Goal: Information Seeking & Learning: Learn about a topic

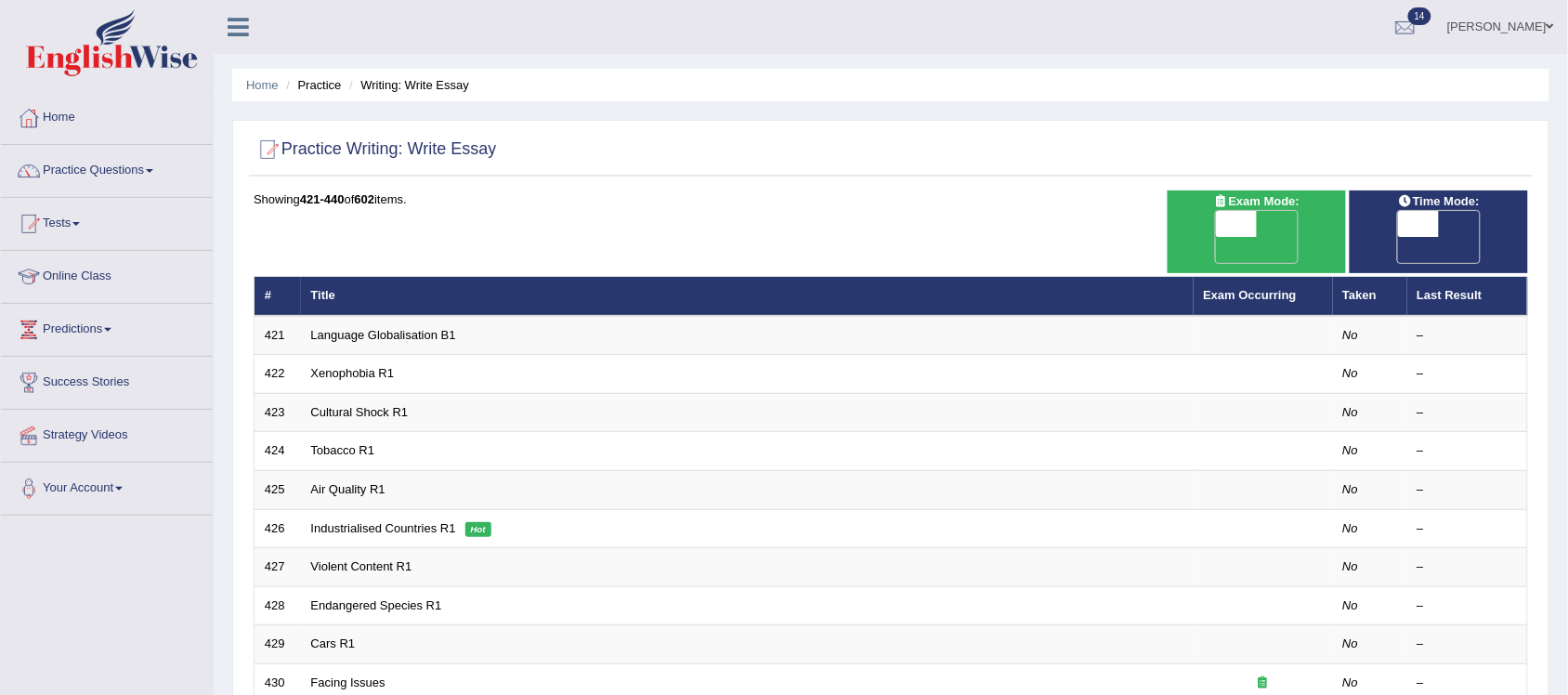
click at [160, 172] on link "Practice Questions" at bounding box center [107, 169] width 212 height 47
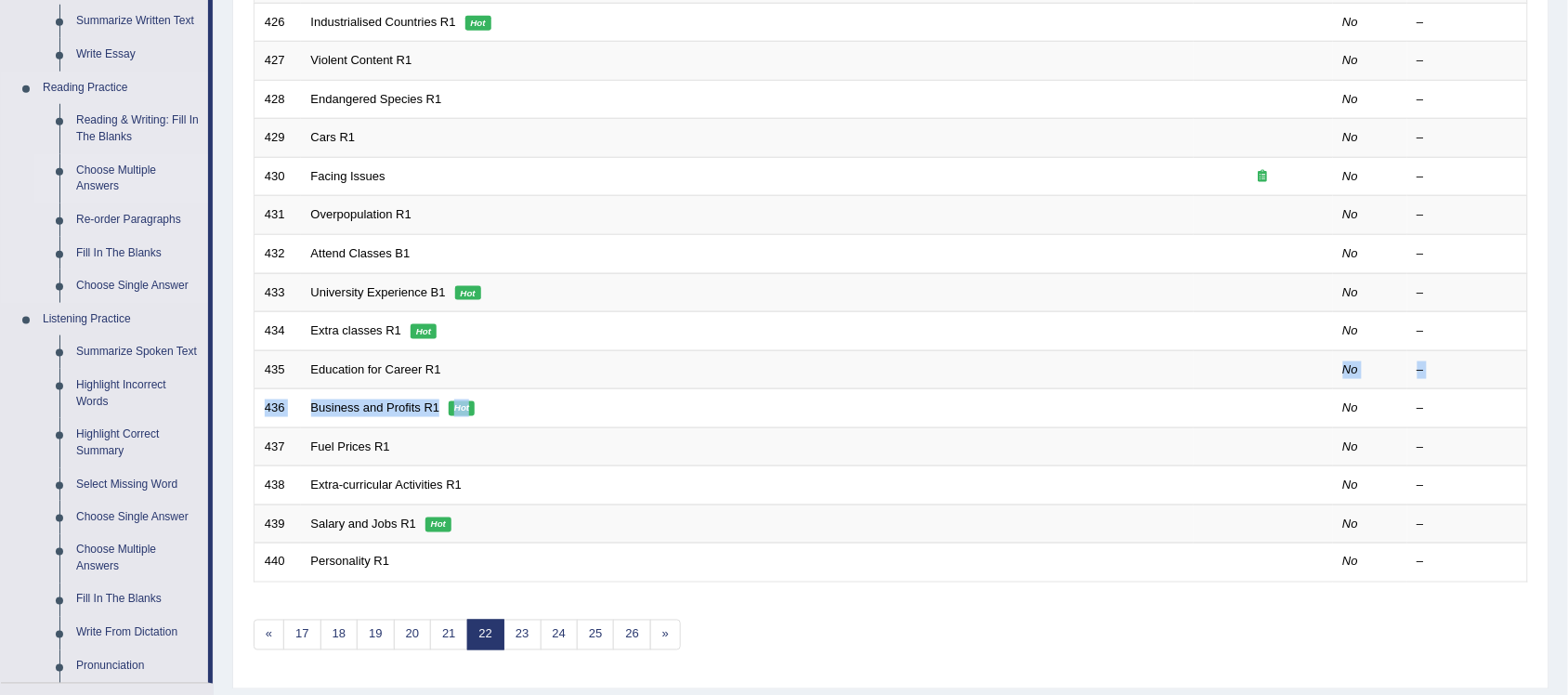
scroll to position [581, 0]
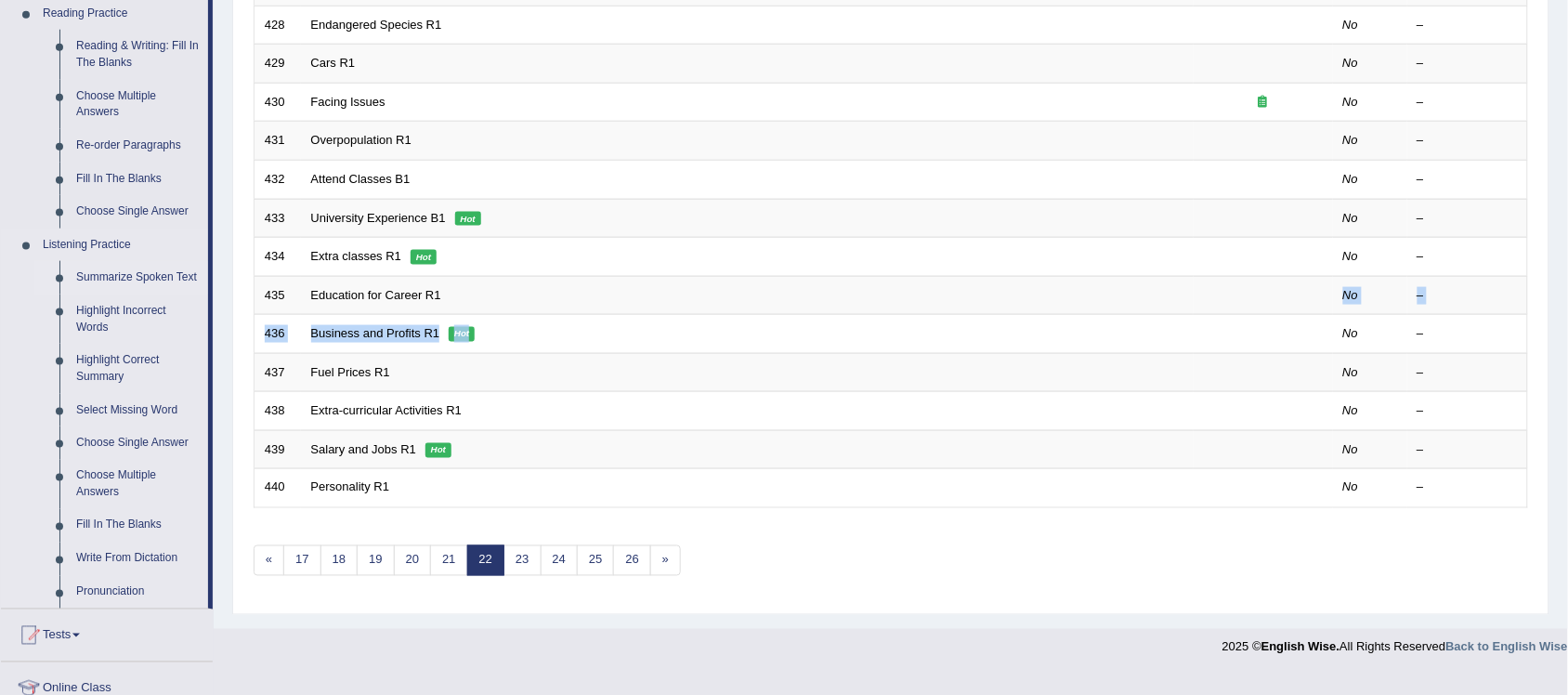
click at [163, 280] on link "Summarize Spoken Text" at bounding box center [138, 278] width 141 height 34
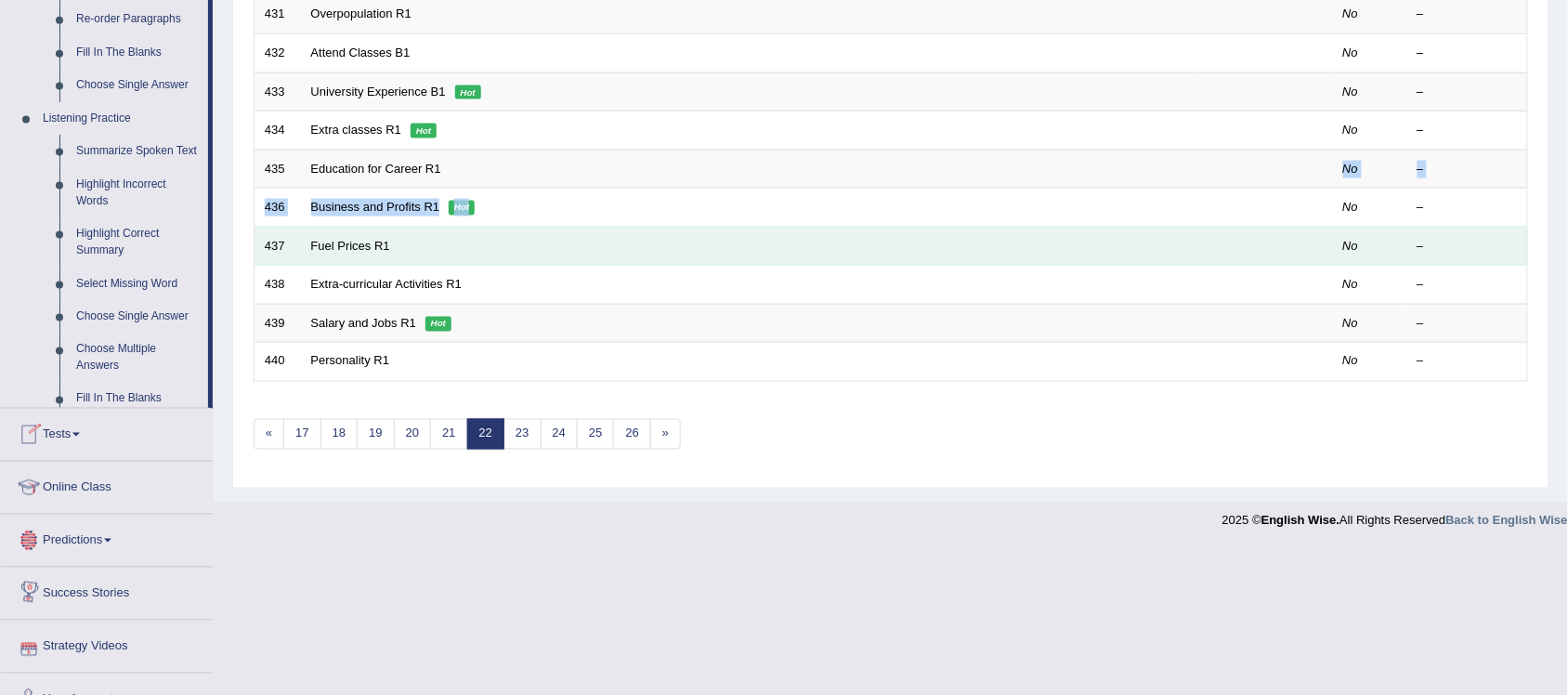
scroll to position [787, 0]
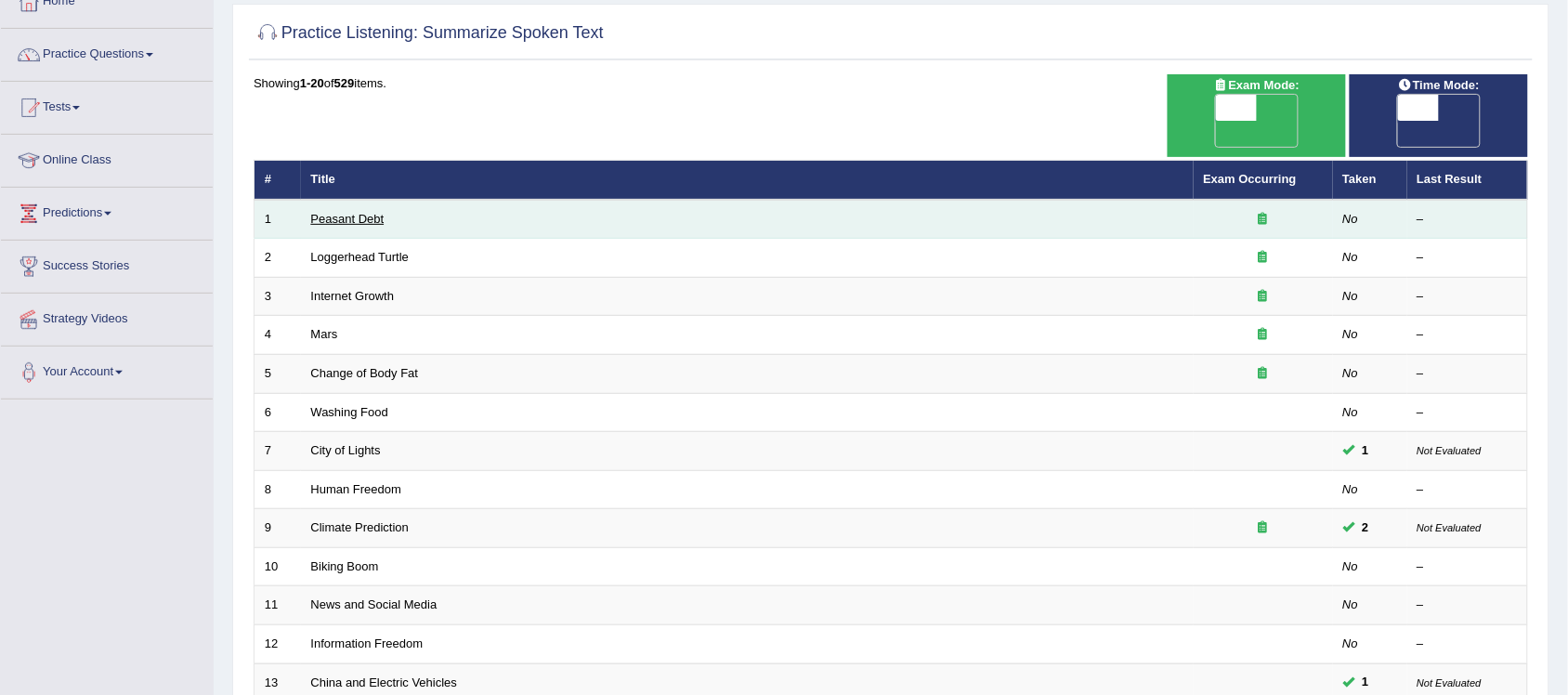
click at [377, 212] on link "Peasant Debt" at bounding box center [348, 218] width 73 height 14
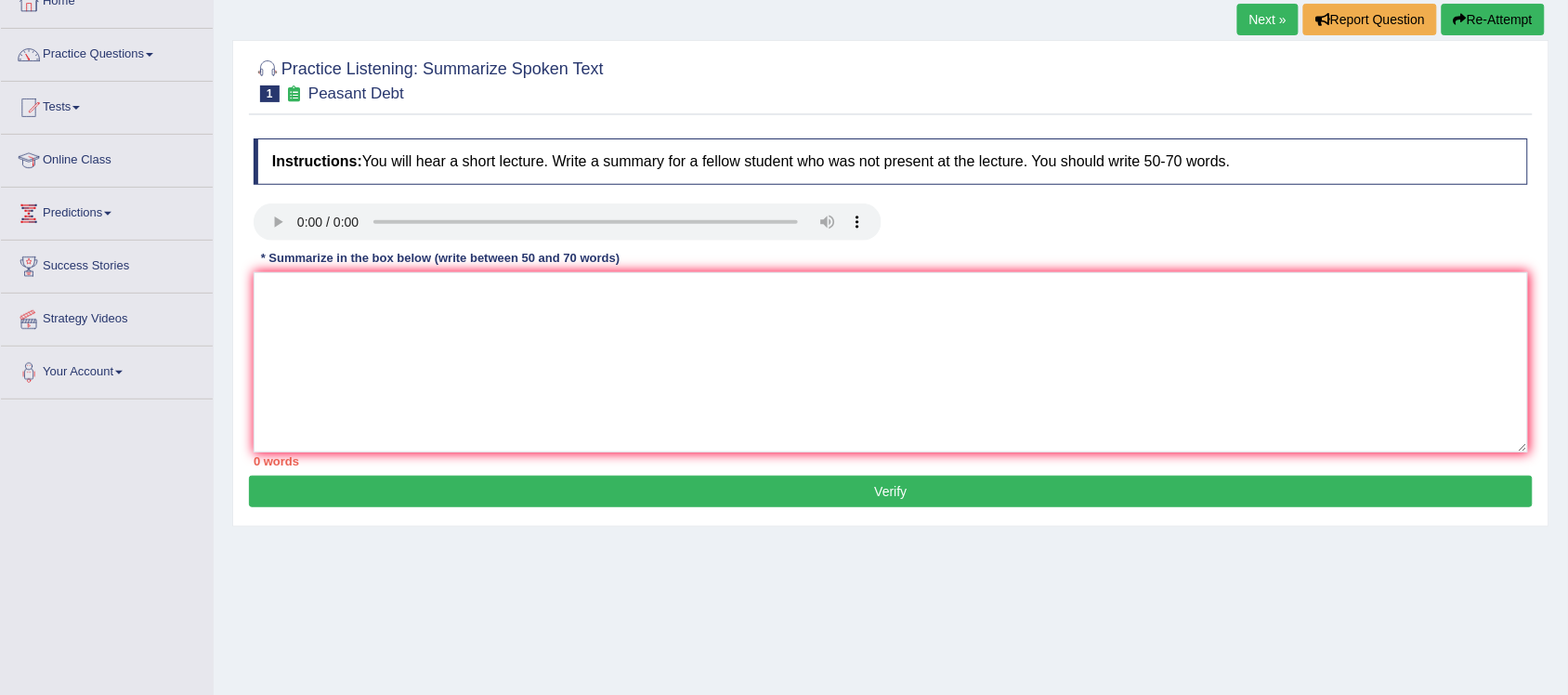
click at [1068, 628] on div "Home Practice Listening: Summarize Spoken Text Peasant Debt Next » Report Quest…" at bounding box center [891, 348] width 1354 height 928
click at [348, 320] on textarea at bounding box center [891, 362] width 1274 height 180
click at [460, 297] on textarea "The lecture provided a significant societies in India" at bounding box center [891, 362] width 1274 height 180
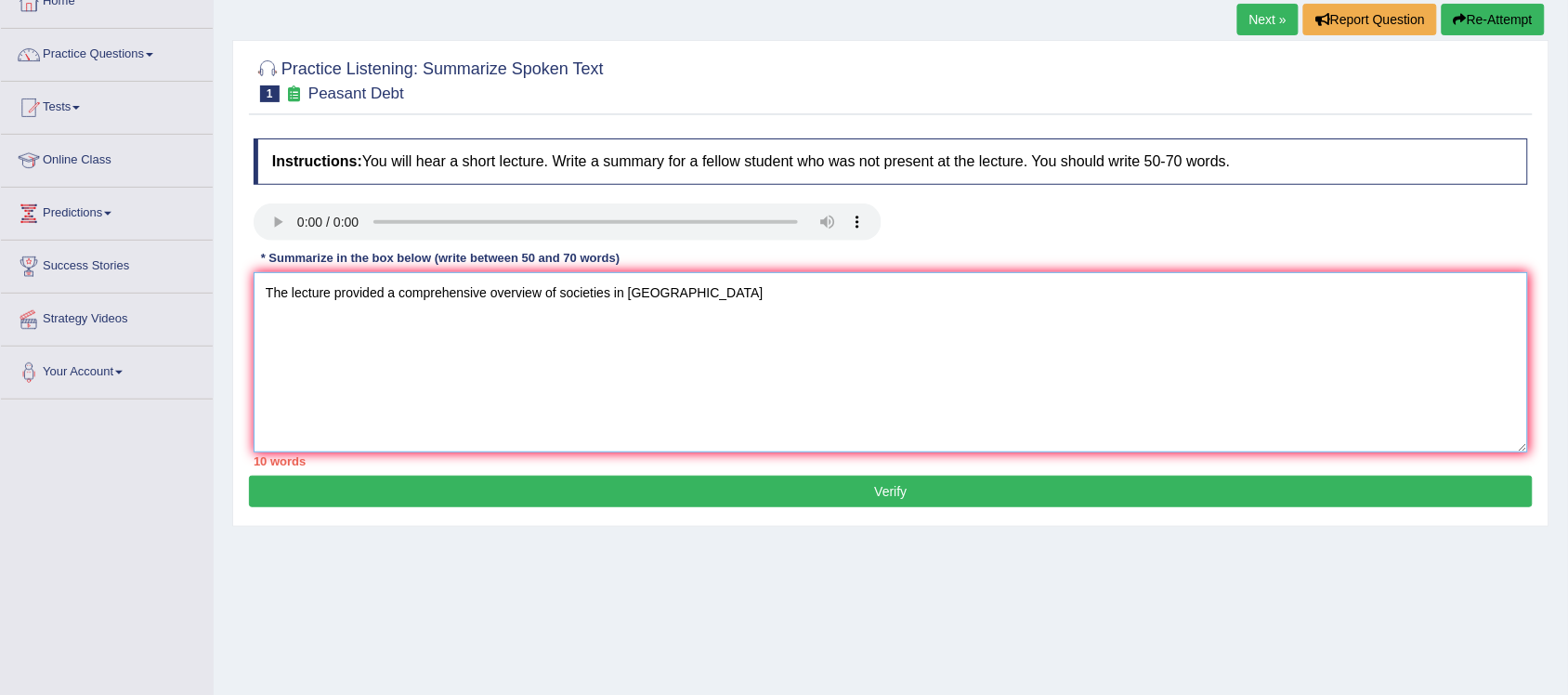
click at [695, 298] on textarea "The lecture provided a comprehensive overview of societies in India" at bounding box center [891, 362] width 1274 height 180
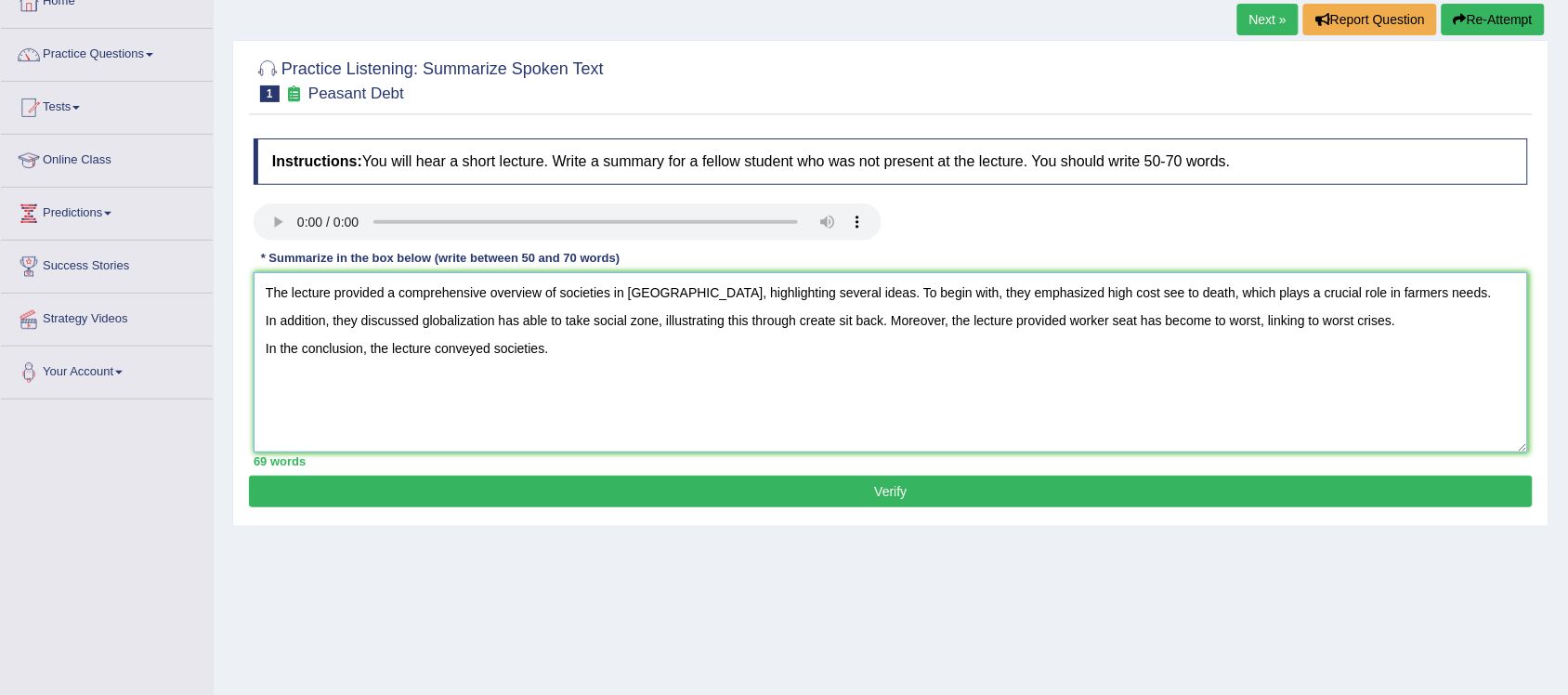
click at [1201, 423] on textarea "The lecture provided a comprehensive overview of societies in India, highlighti…" at bounding box center [891, 362] width 1274 height 180
type textarea "The lecture provided a comprehensive overview of societies in India, highlighti…"
click at [985, 493] on button "Verify" at bounding box center [891, 492] width 1283 height 32
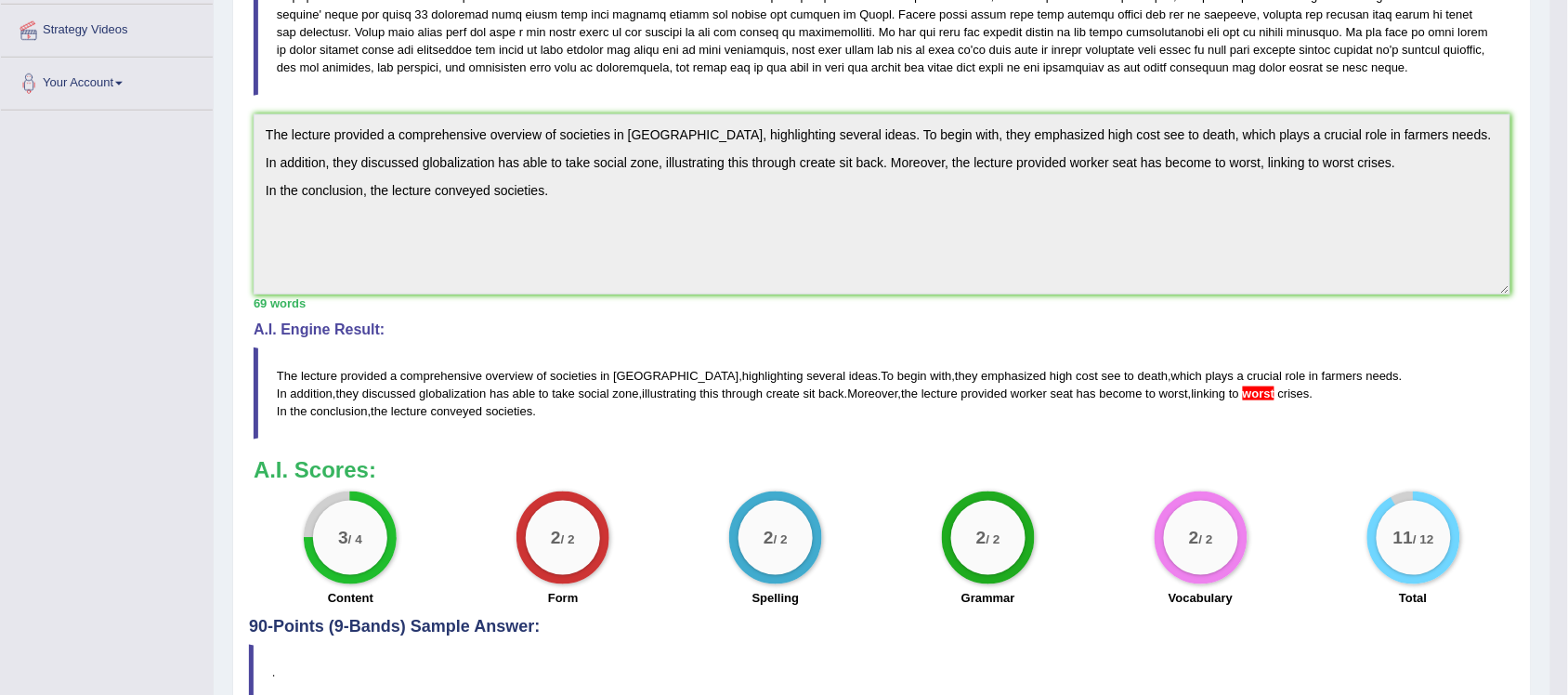
scroll to position [288, 0]
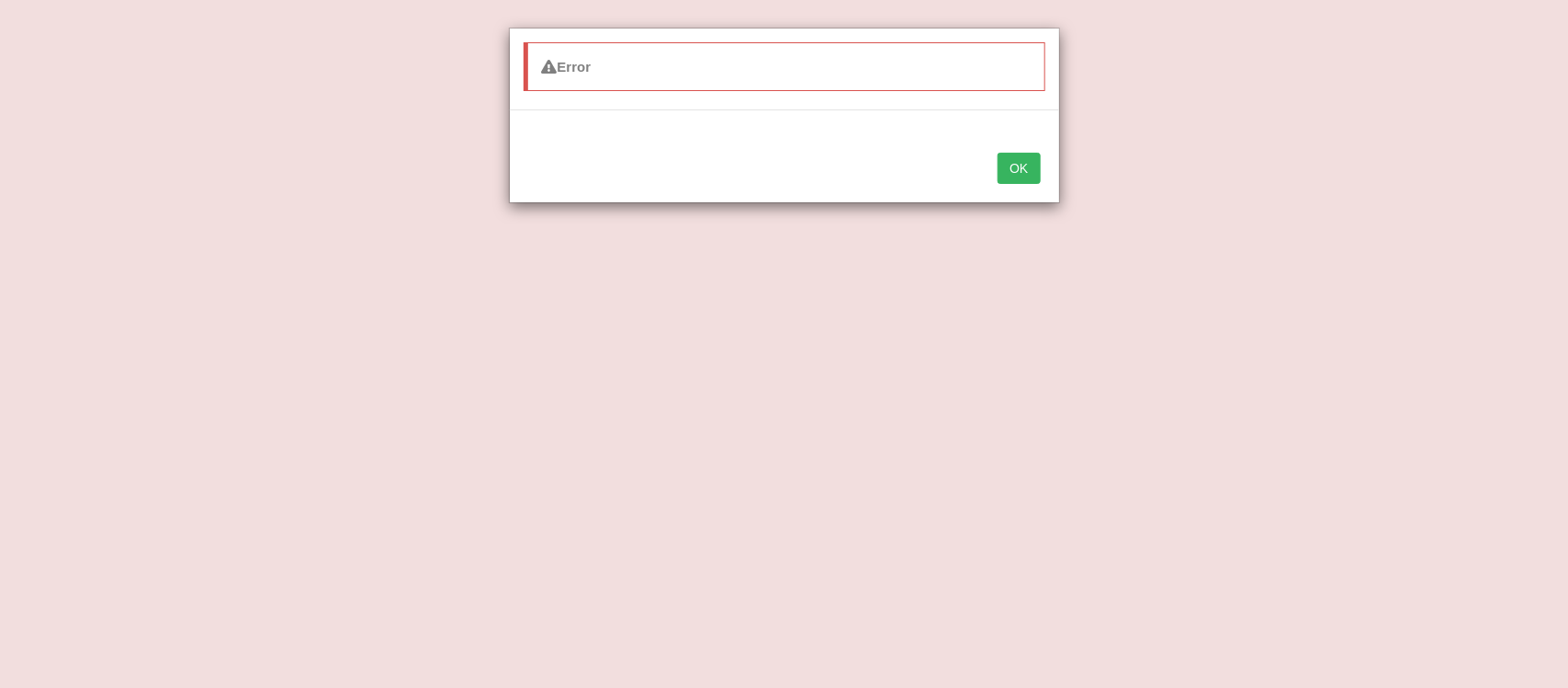
click at [1026, 167] on button "OK" at bounding box center [1019, 169] width 43 height 32
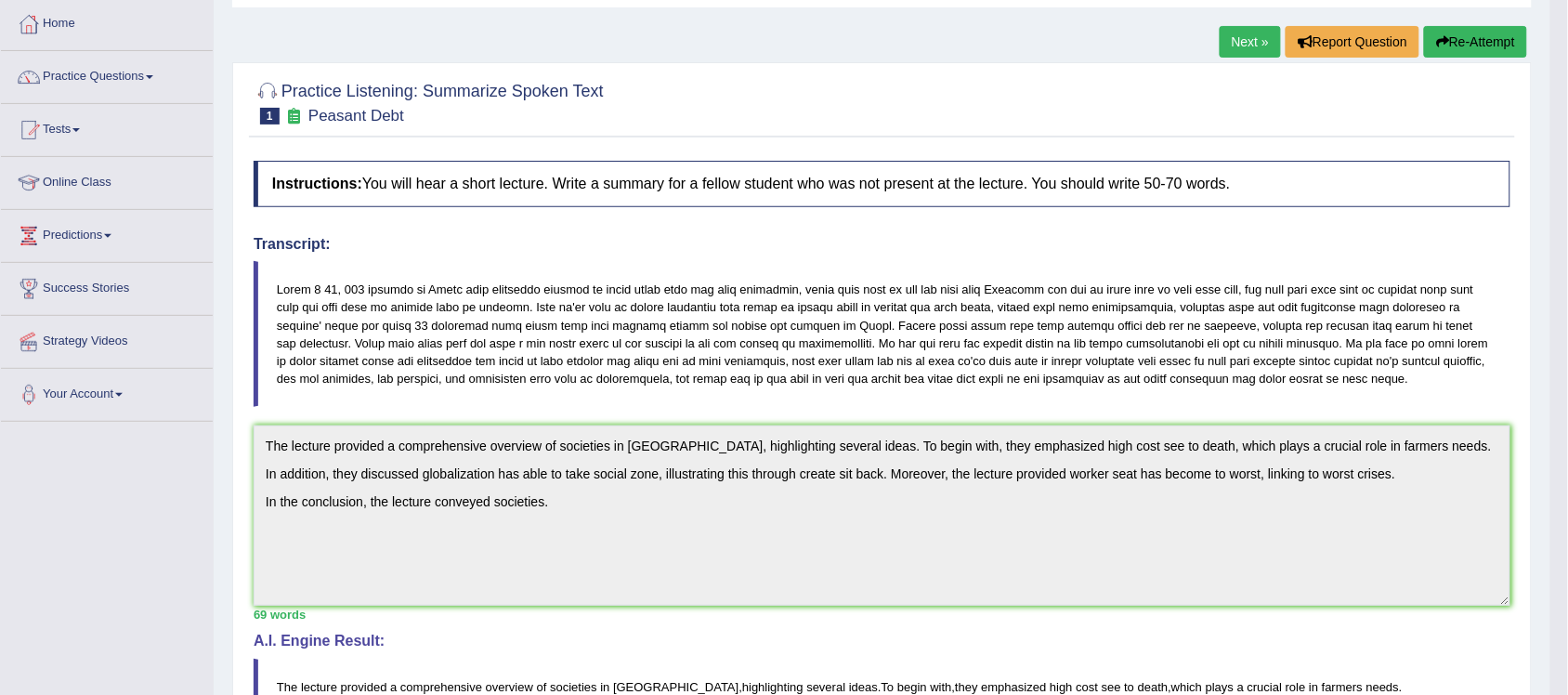
scroll to position [0, 0]
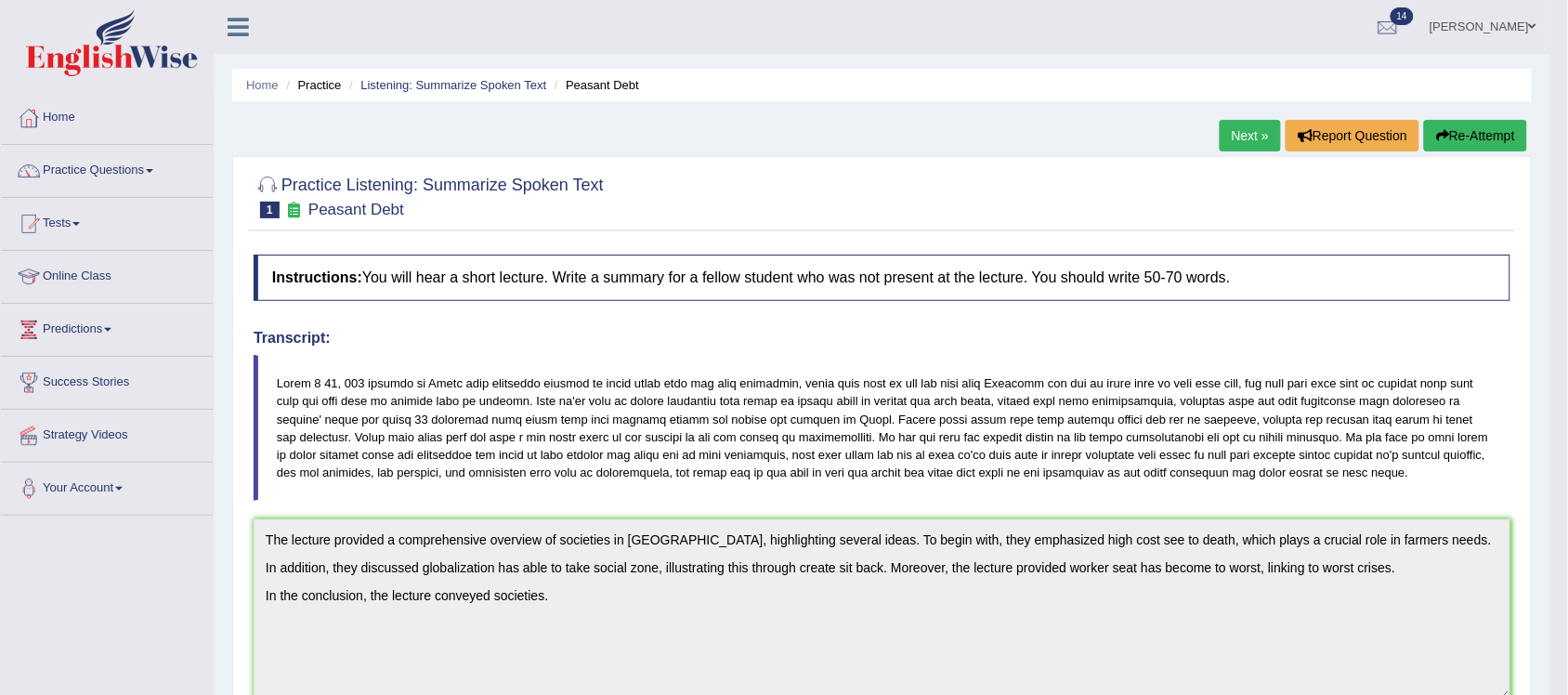
click at [1235, 142] on link "Next »" at bounding box center [1250, 136] width 61 height 32
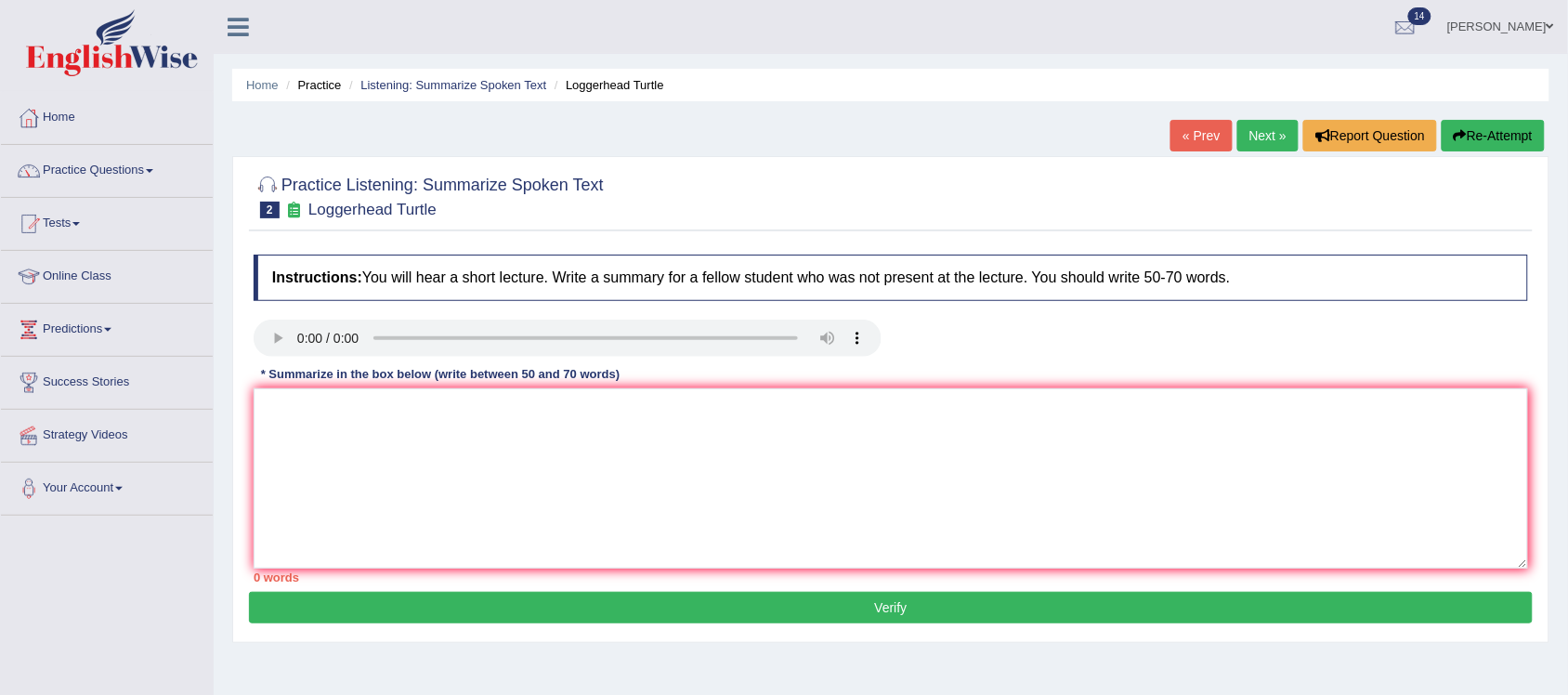
scroll to position [116, 0]
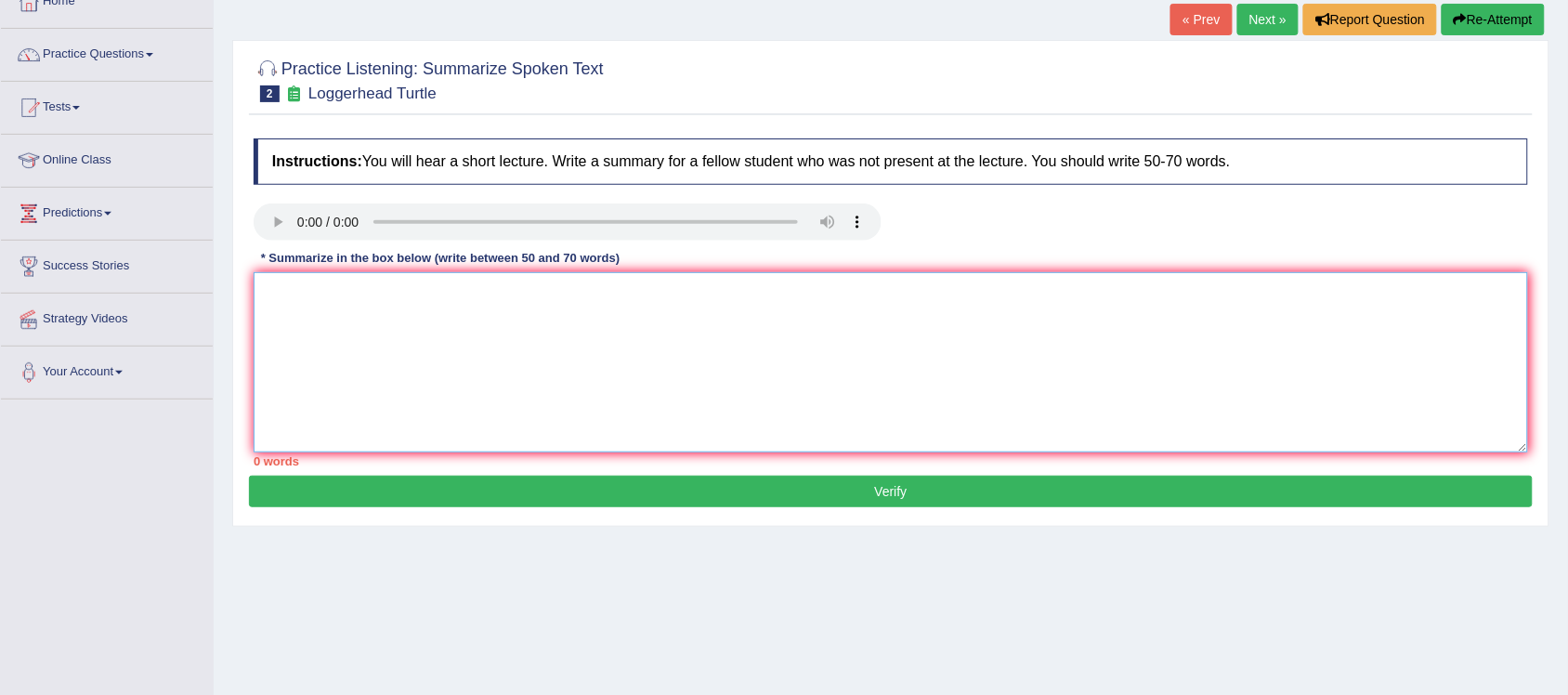
click at [348, 354] on textarea at bounding box center [891, 362] width 1274 height 180
type textarea "t"
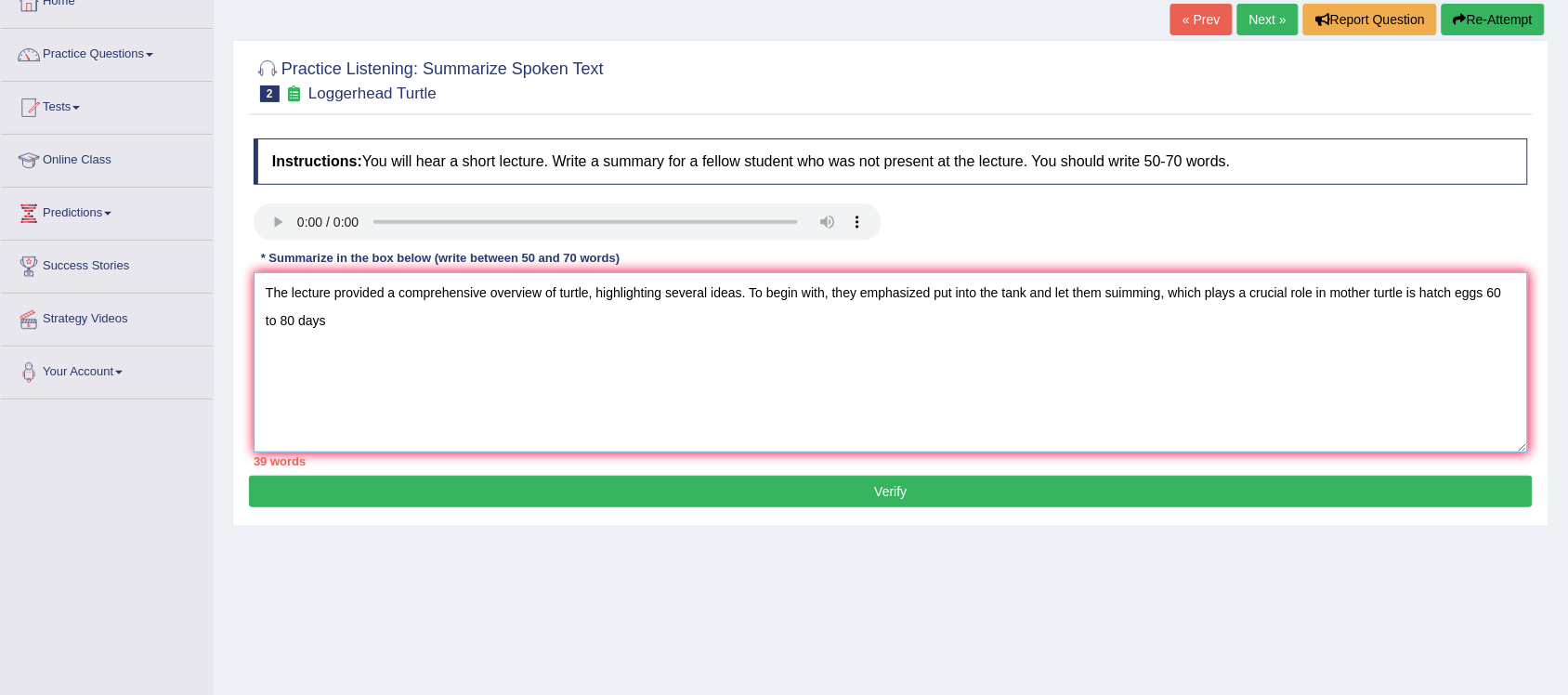
click at [1510, 292] on textarea "The lecture provided a comprehensive overview of turtle, highlighting several i…" at bounding box center [891, 362] width 1274 height 180
click at [297, 326] on textarea "The lecture provided a comprehensive overview of turtle, highlighting several i…" at bounding box center [891, 362] width 1274 height 180
click at [345, 317] on textarea "The lecture provided a comprehensive overview of turtle, highlighting several i…" at bounding box center [891, 362] width 1274 height 180
click at [1158, 288] on textarea "The lecture provided a comprehensive overview of turtle, highlighting several i…" at bounding box center [891, 362] width 1274 height 180
drag, startPoint x: 645, startPoint y: 330, endPoint x: 624, endPoint y: 330, distance: 21.0
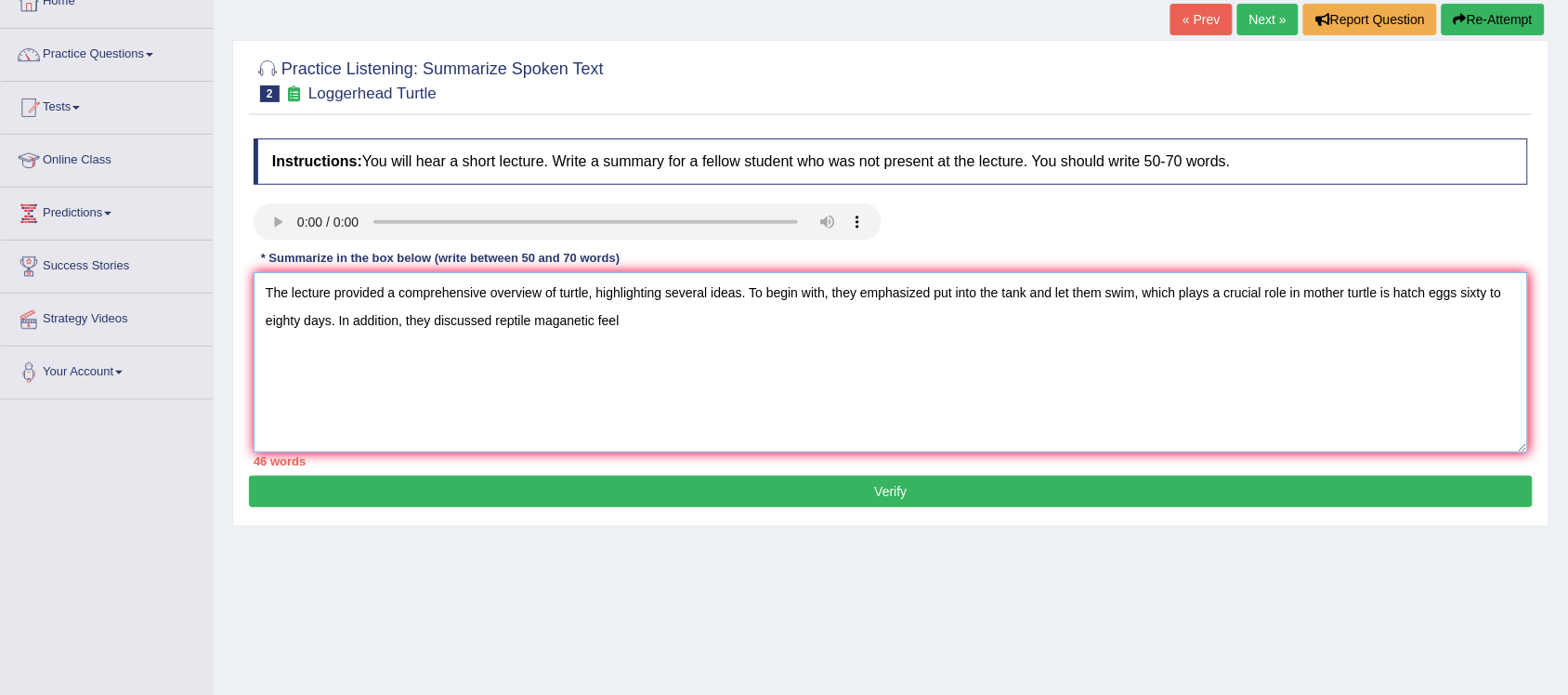
click at [645, 330] on textarea "The lecture provided a comprehensive overview of turtle, highlighting several i…" at bounding box center [891, 362] width 1274 height 180
click at [597, 325] on textarea "The lecture provided a comprehensive overview of turtle, highlighting several i…" at bounding box center [891, 362] width 1274 height 180
click at [1091, 348] on textarea "The lecture provided a comprehensive overview of turtle, highlighting several i…" at bounding box center [891, 362] width 1274 height 180
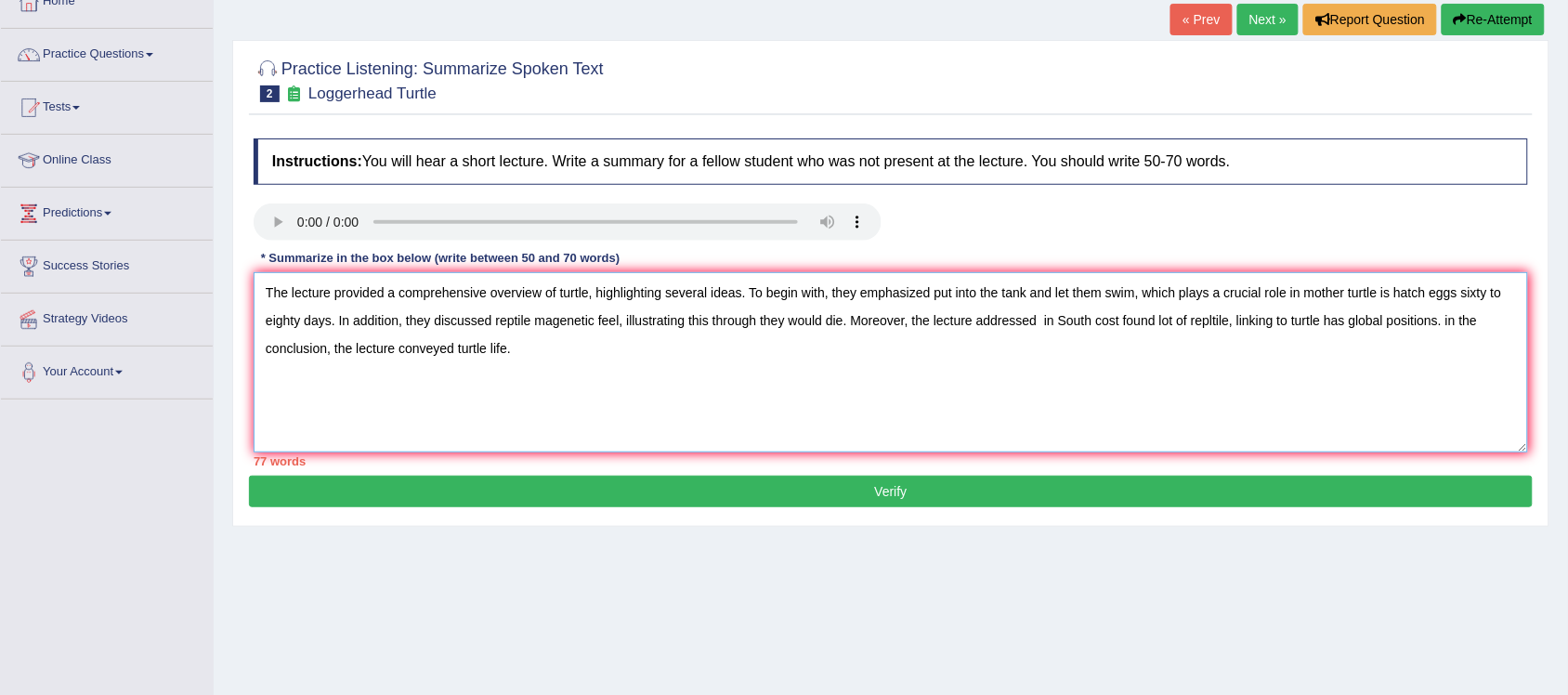
click at [569, 322] on textarea "The lecture provided a comprehensive overview of turtle, highlighting several i…" at bounding box center [891, 362] width 1274 height 180
click at [1226, 321] on textarea "The lecture provided a comprehensive overview of turtle, highlighting several i…" at bounding box center [891, 362] width 1274 height 180
type textarea "The lecture provided a comprehensive overview of turtle, highlighting several i…"
click at [848, 490] on button "Verify" at bounding box center [891, 492] width 1283 height 32
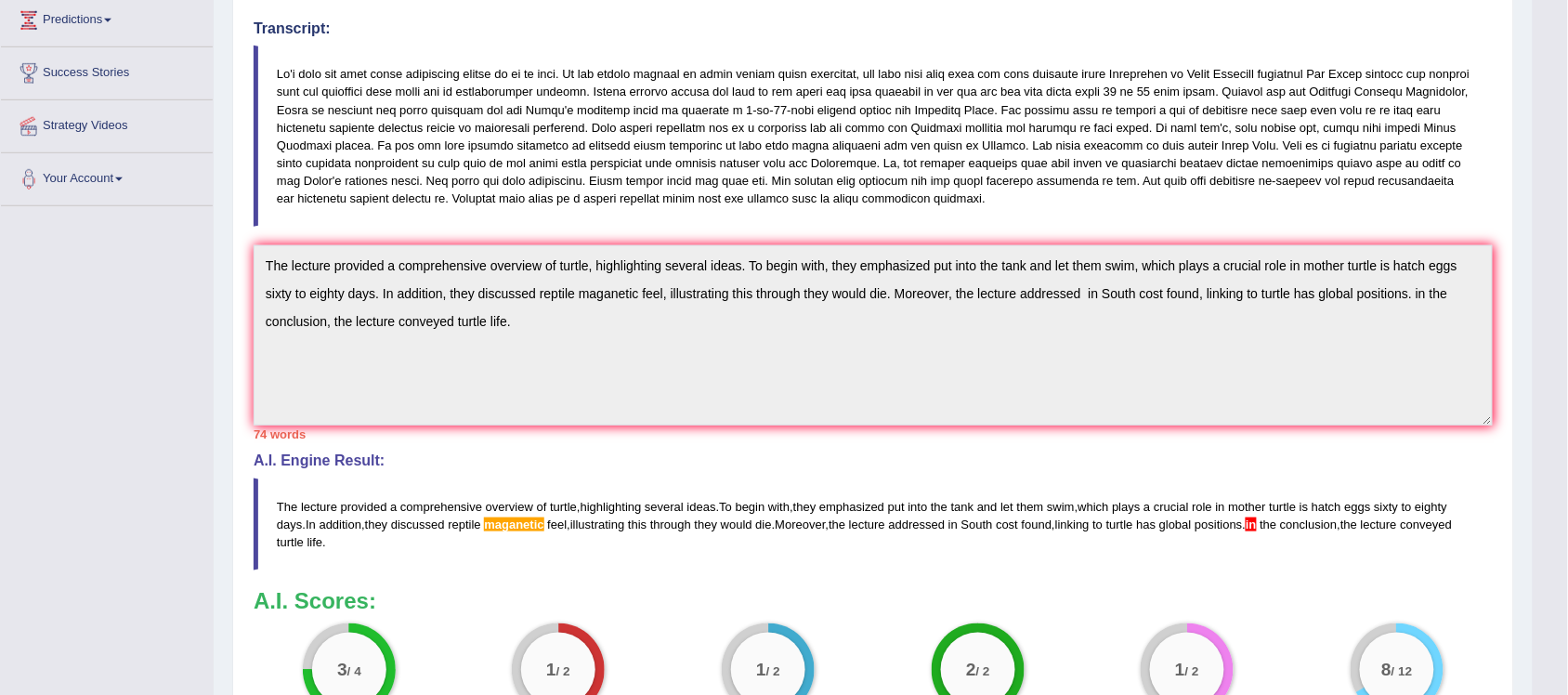
scroll to position [348, 0]
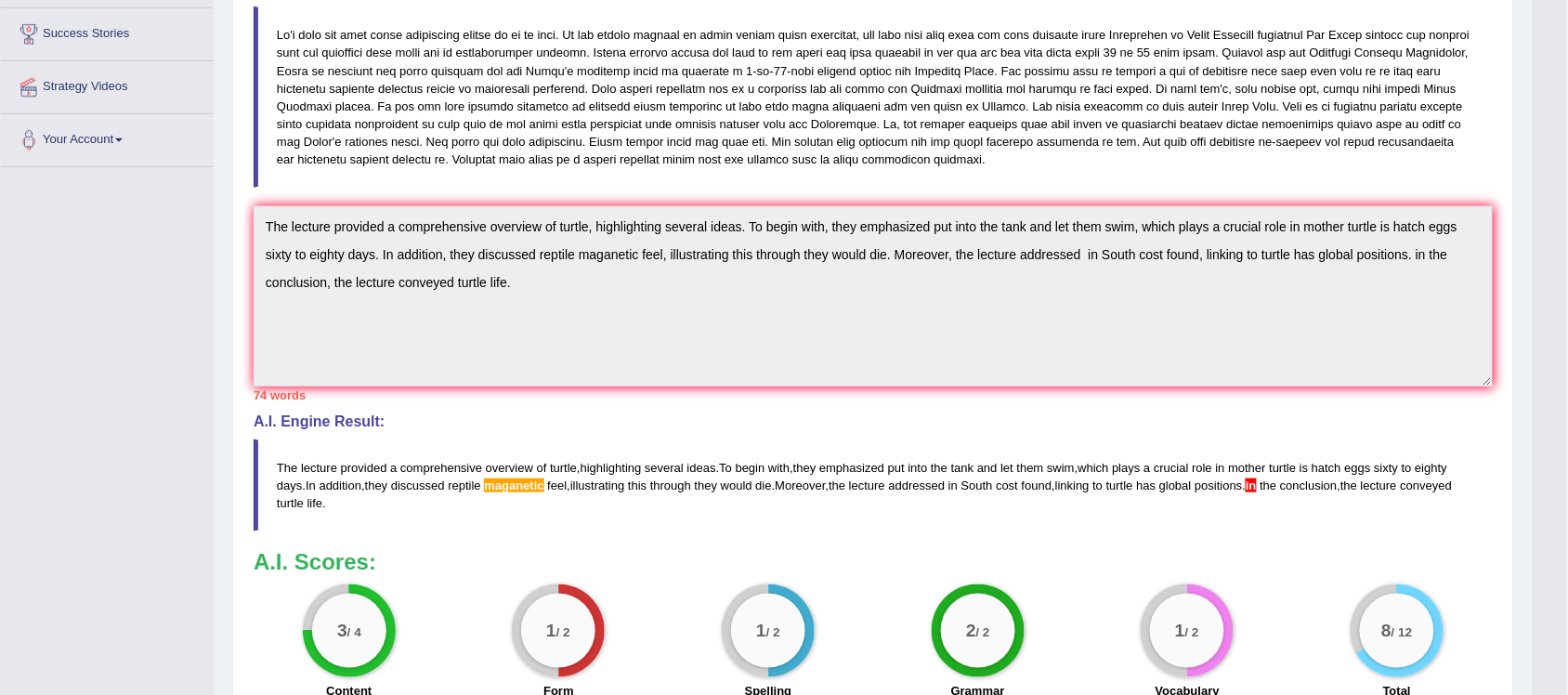
click at [525, 490] on span "maganetic" at bounding box center [513, 485] width 59 height 14
click at [535, 486] on span "maganetic" at bounding box center [513, 485] width 59 height 14
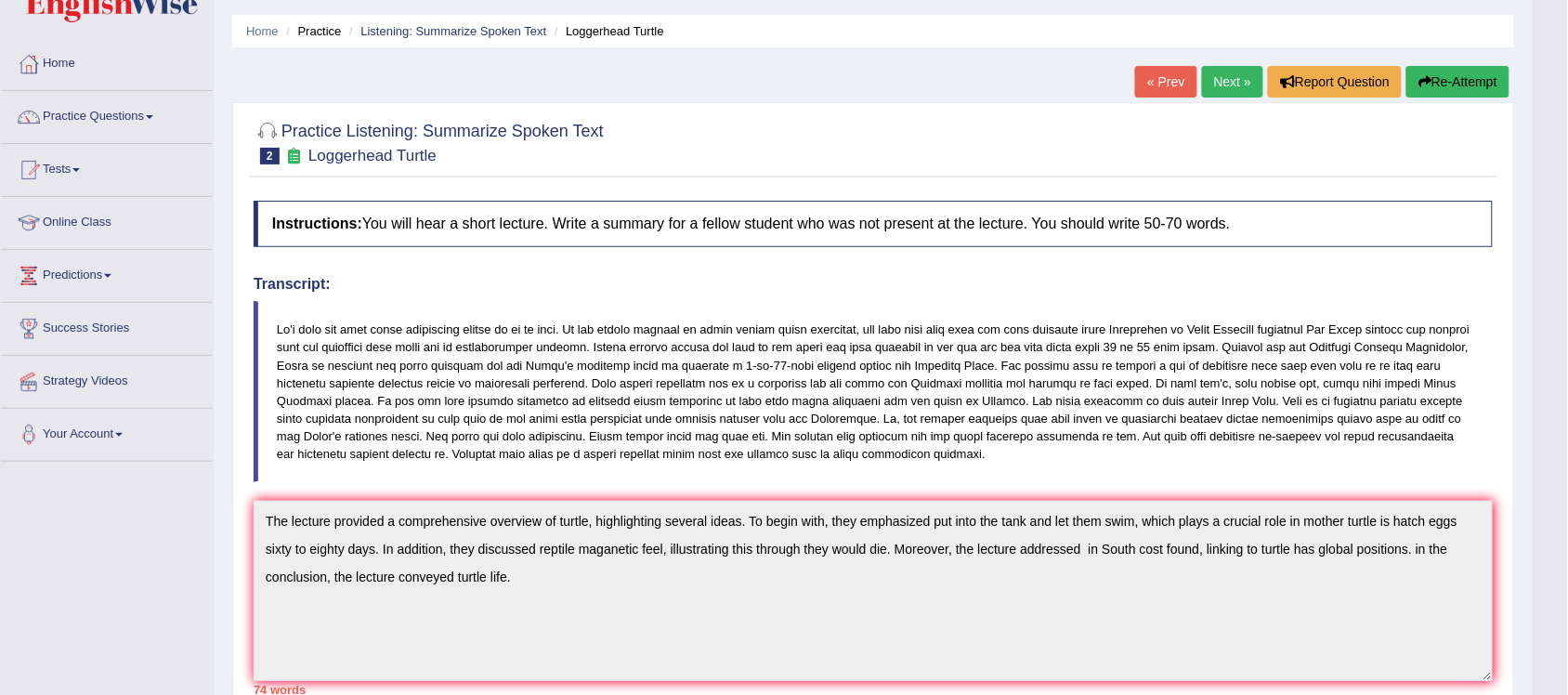
scroll to position [0, 0]
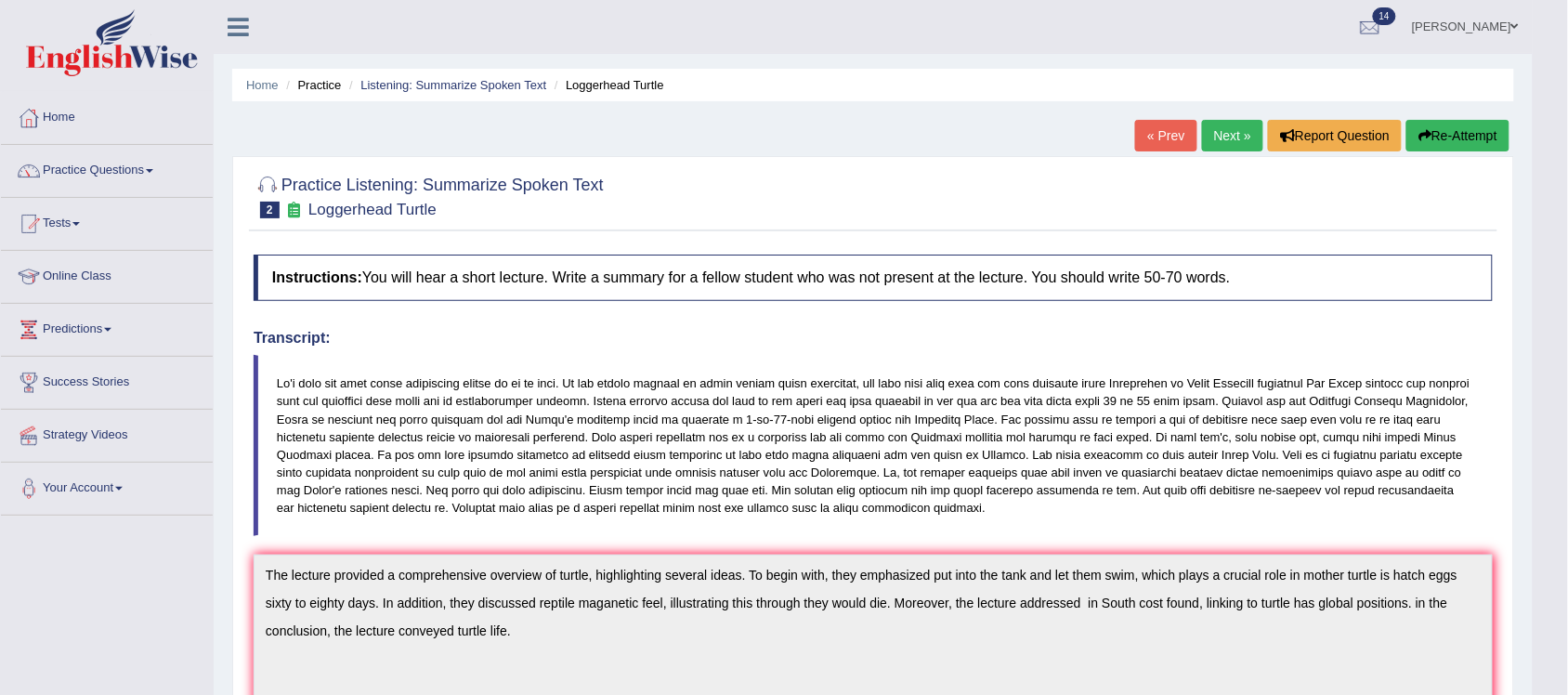
click at [1240, 132] on link "Next »" at bounding box center [1232, 136] width 61 height 32
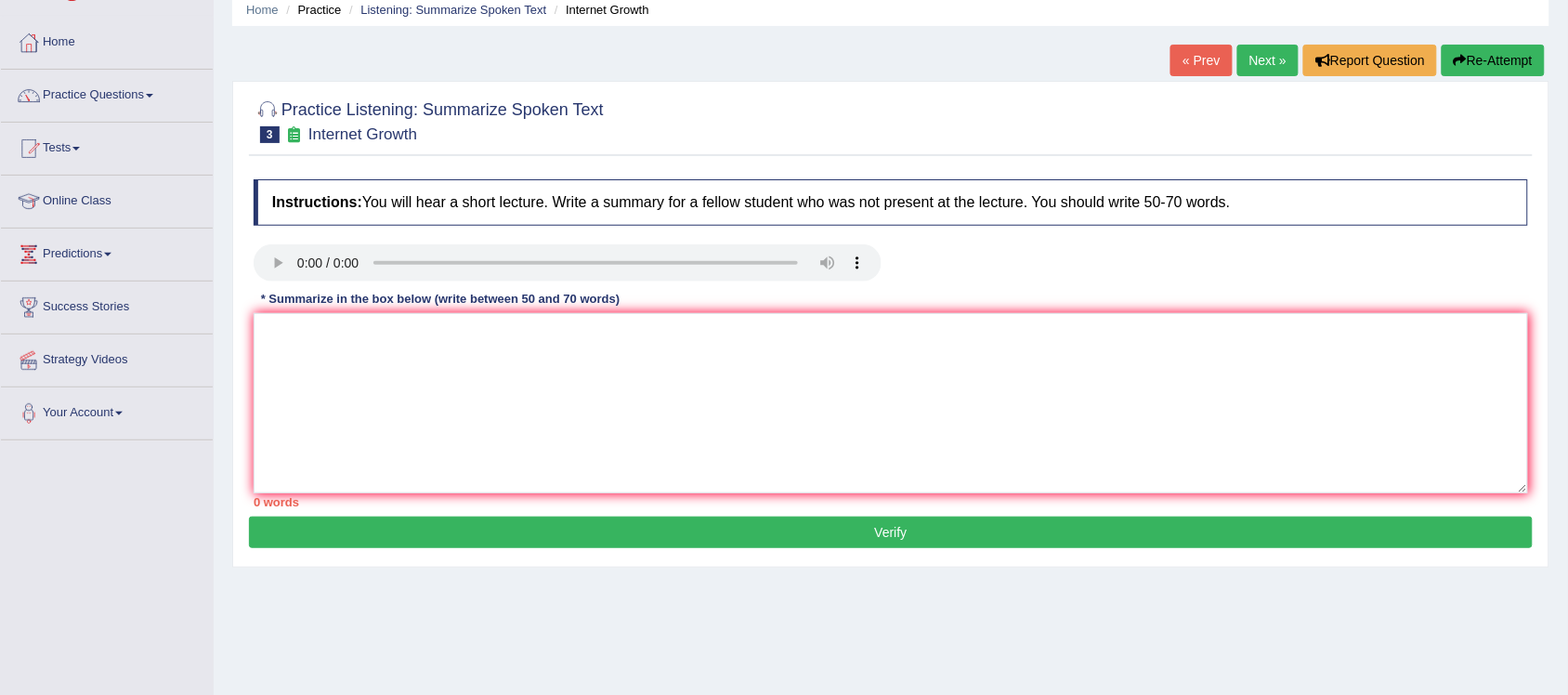
scroll to position [116, 0]
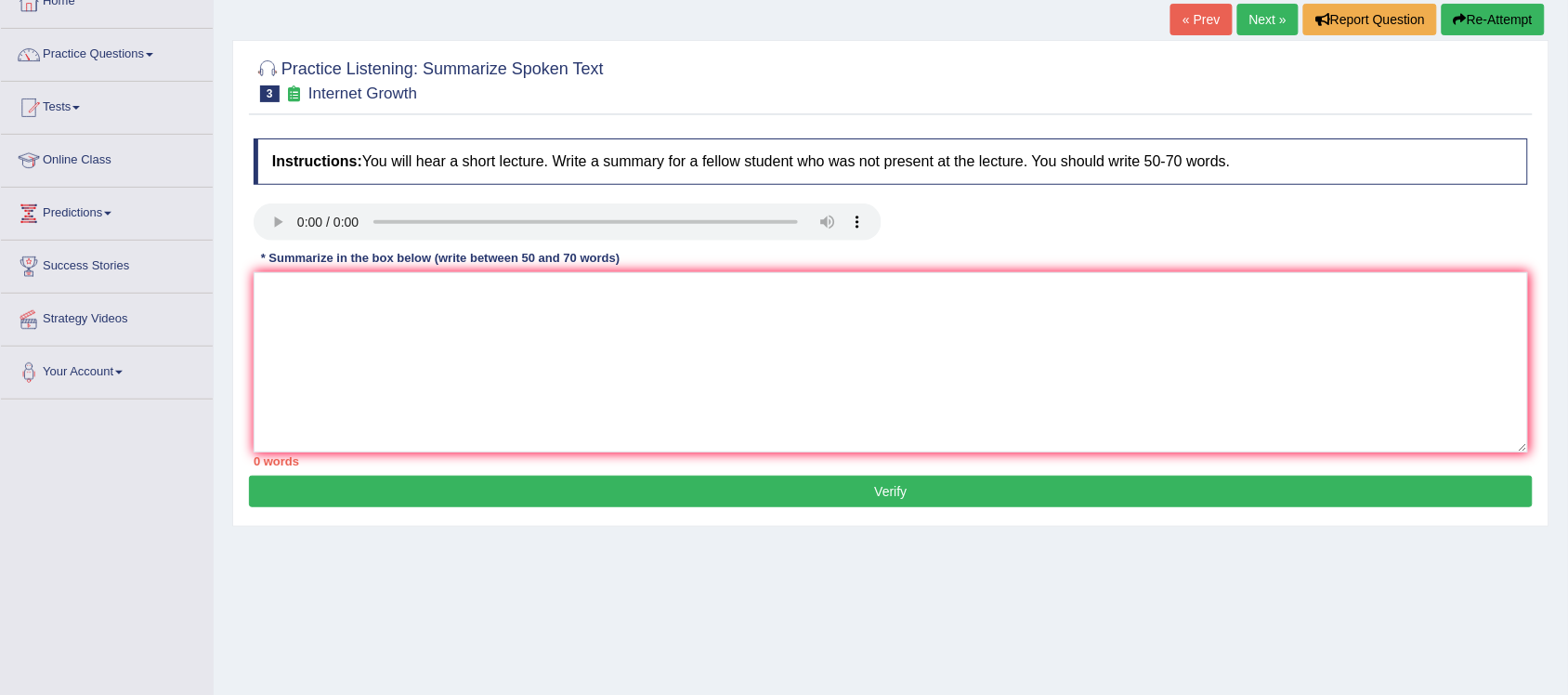
click at [154, 56] on span at bounding box center [150, 55] width 7 height 4
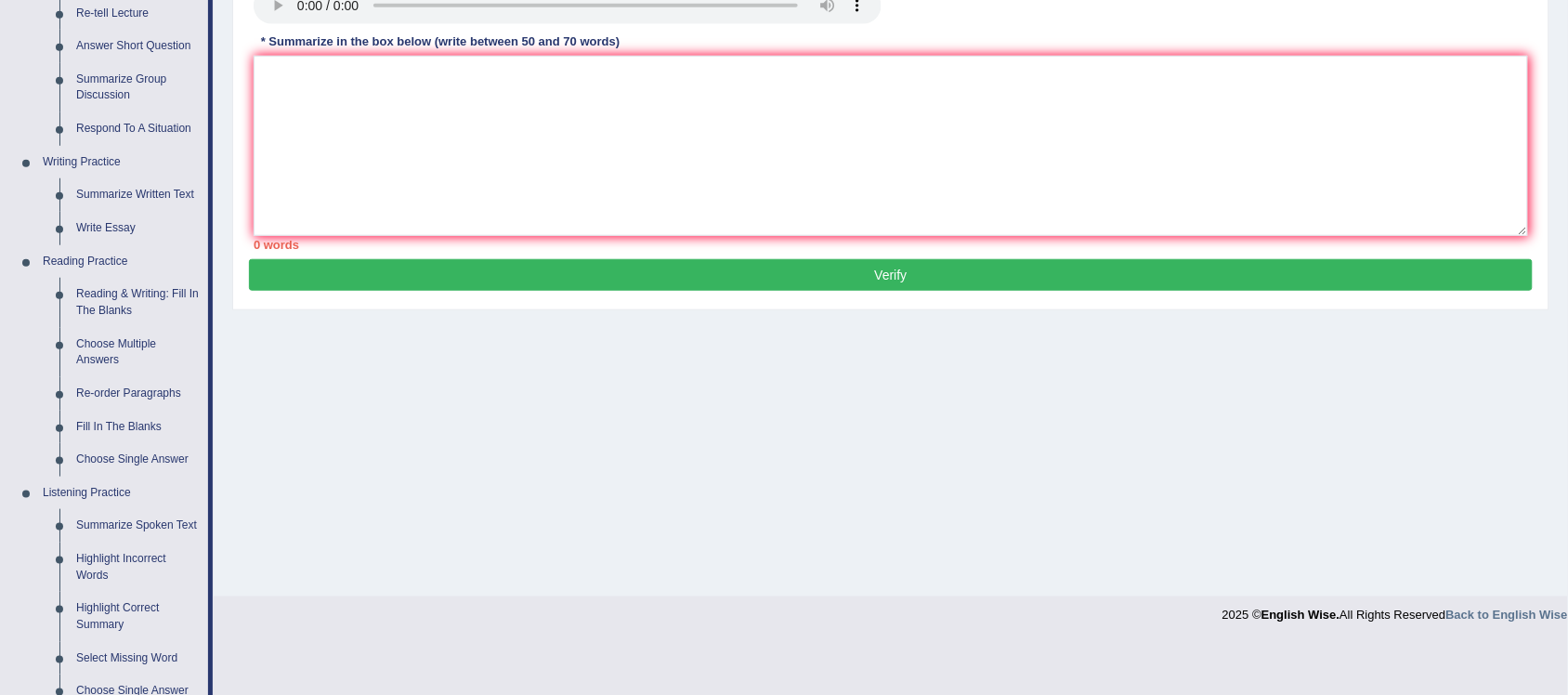
scroll to position [232, 0]
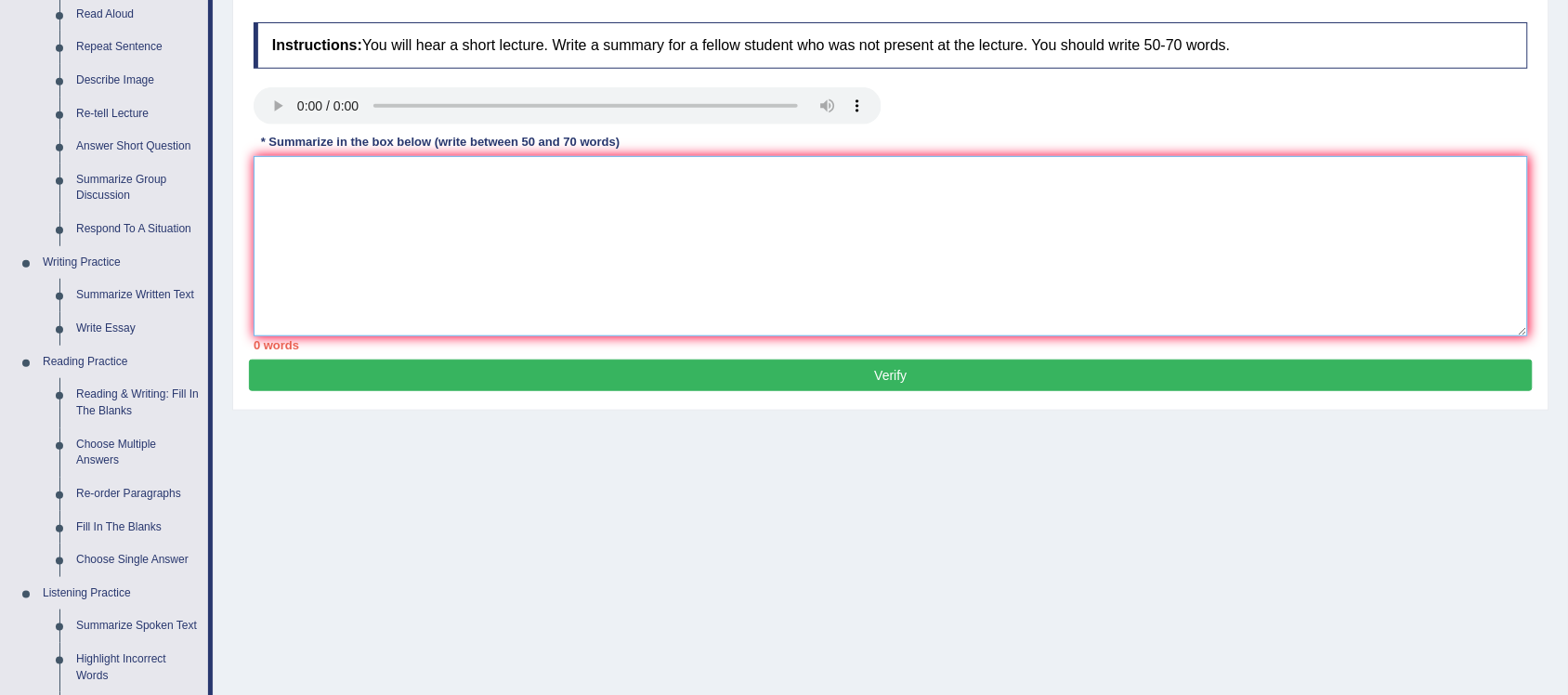
click at [289, 173] on textarea at bounding box center [891, 246] width 1274 height 180
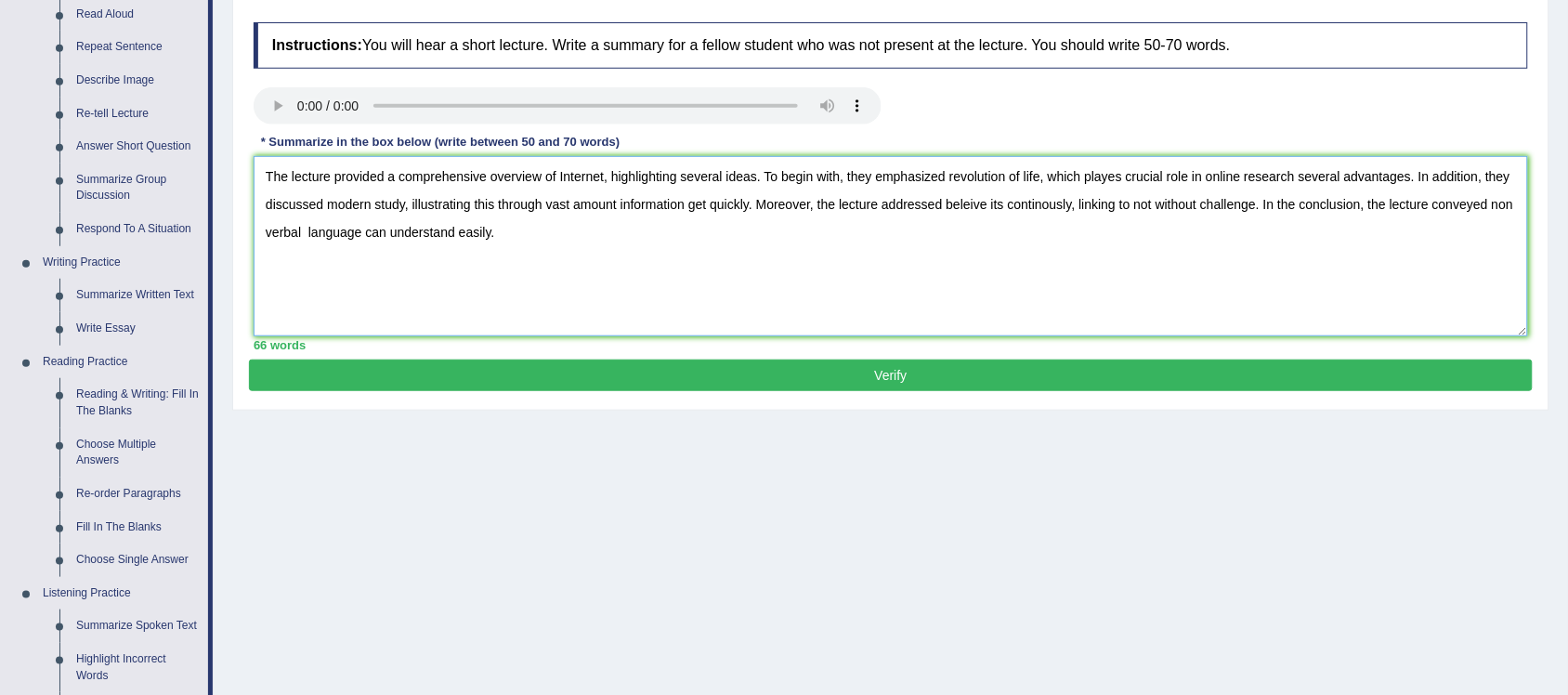
type textarea "The lecture provided a comprehensive overview of Internet, highlighting several…"
click at [847, 379] on button "Verify" at bounding box center [891, 376] width 1283 height 32
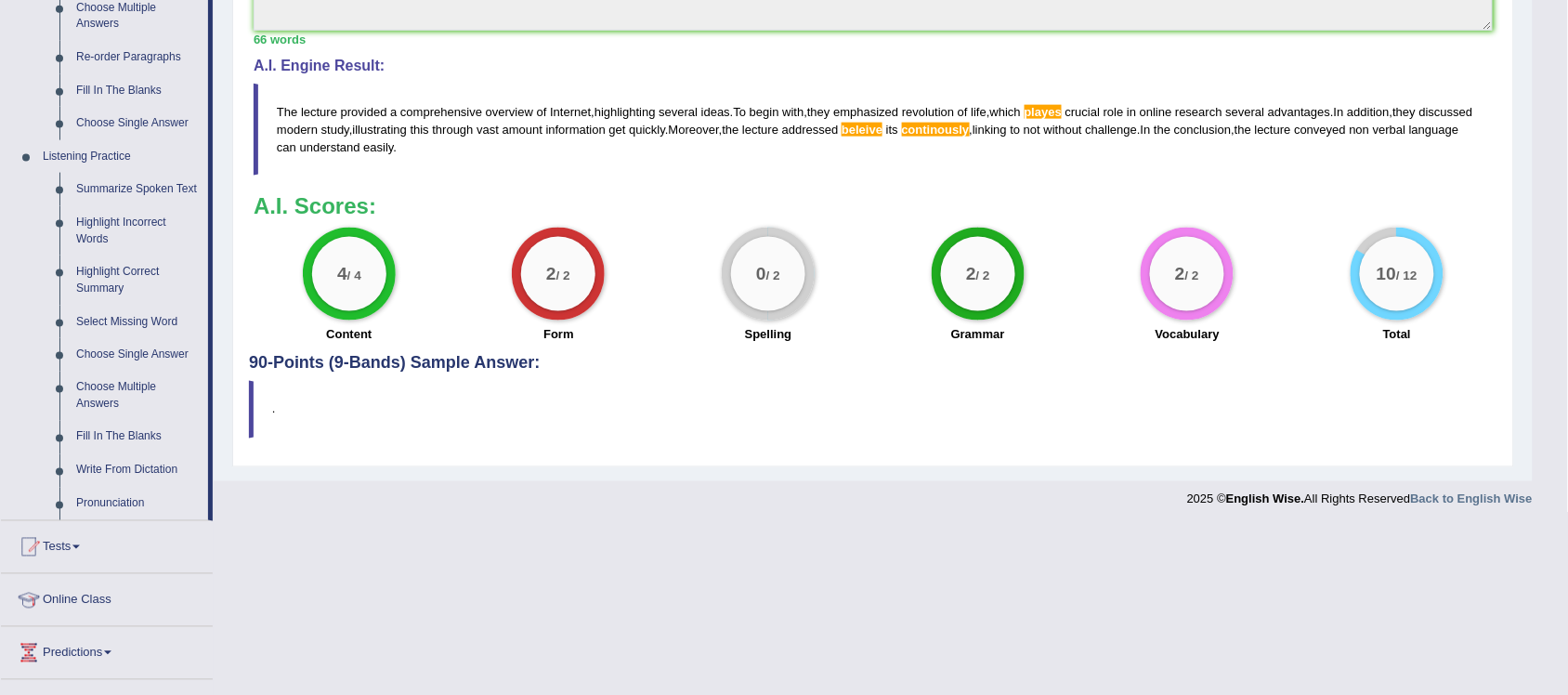
scroll to position [697, 0]
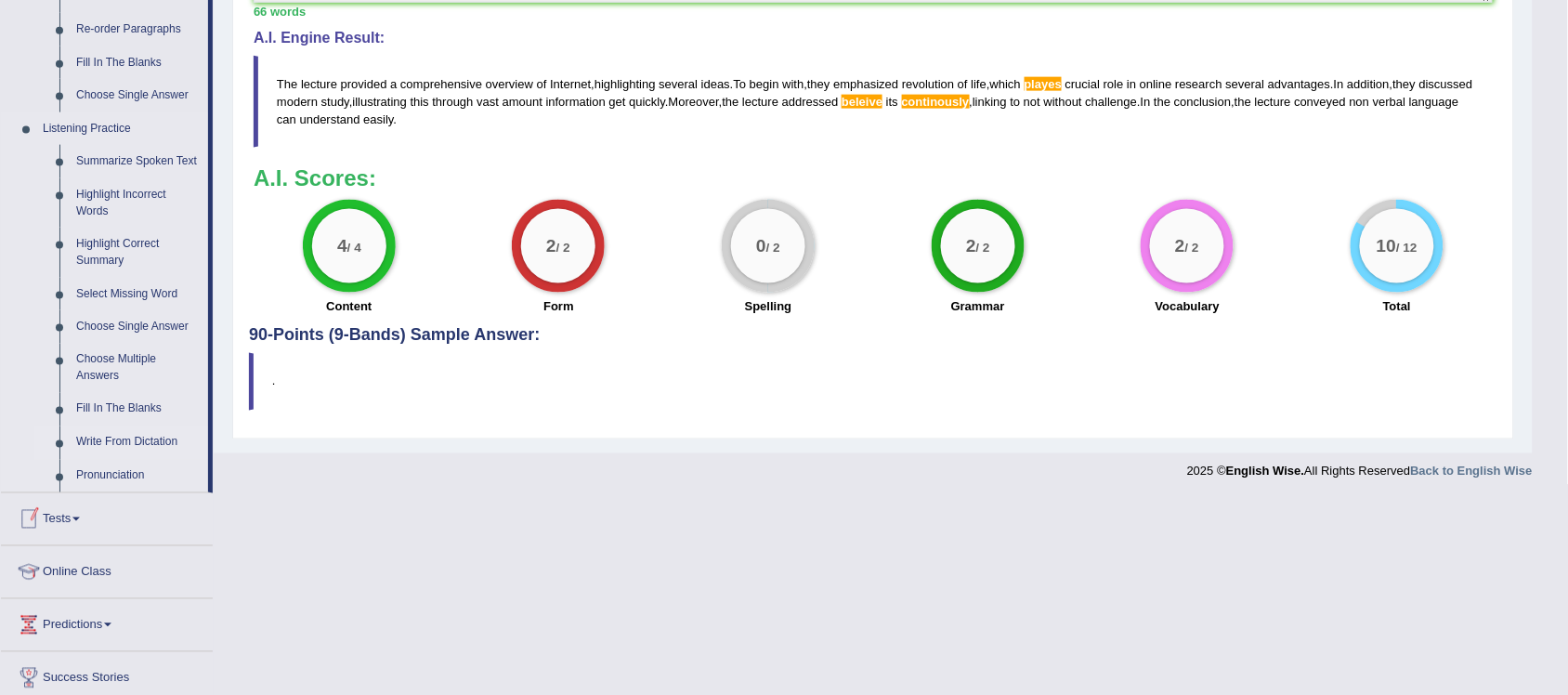
click at [142, 435] on link "Write From Dictation" at bounding box center [138, 443] width 141 height 34
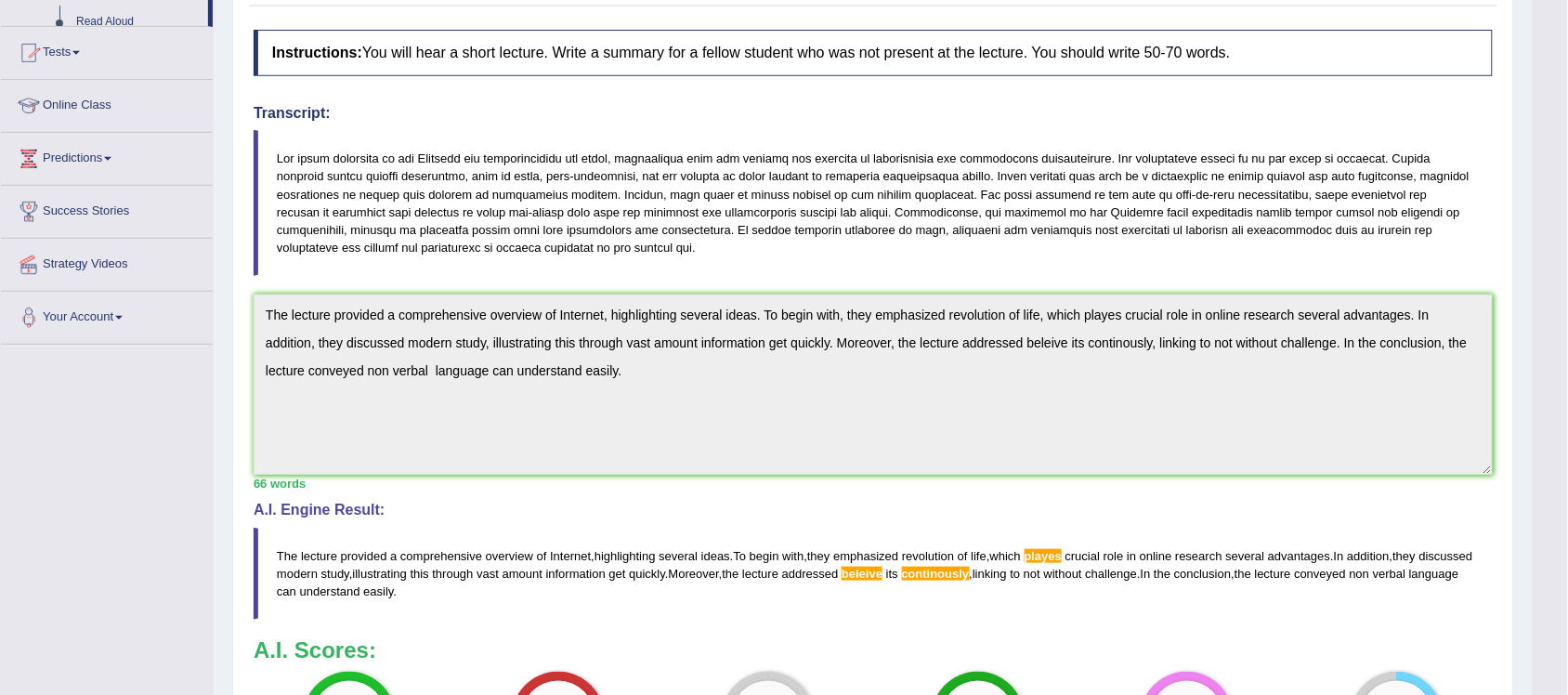
scroll to position [323, 0]
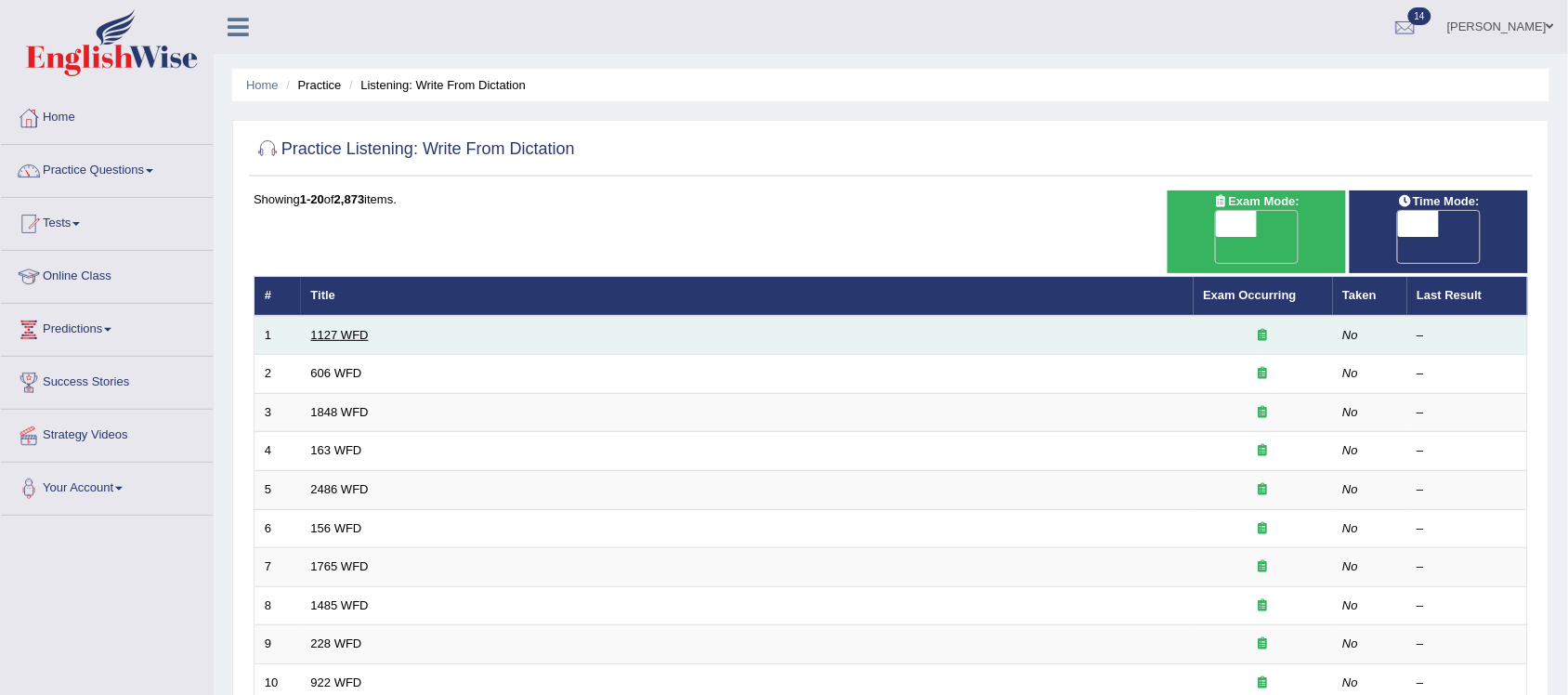
click at [317, 328] on link "1127 WFD" at bounding box center [339, 334] width 57 height 14
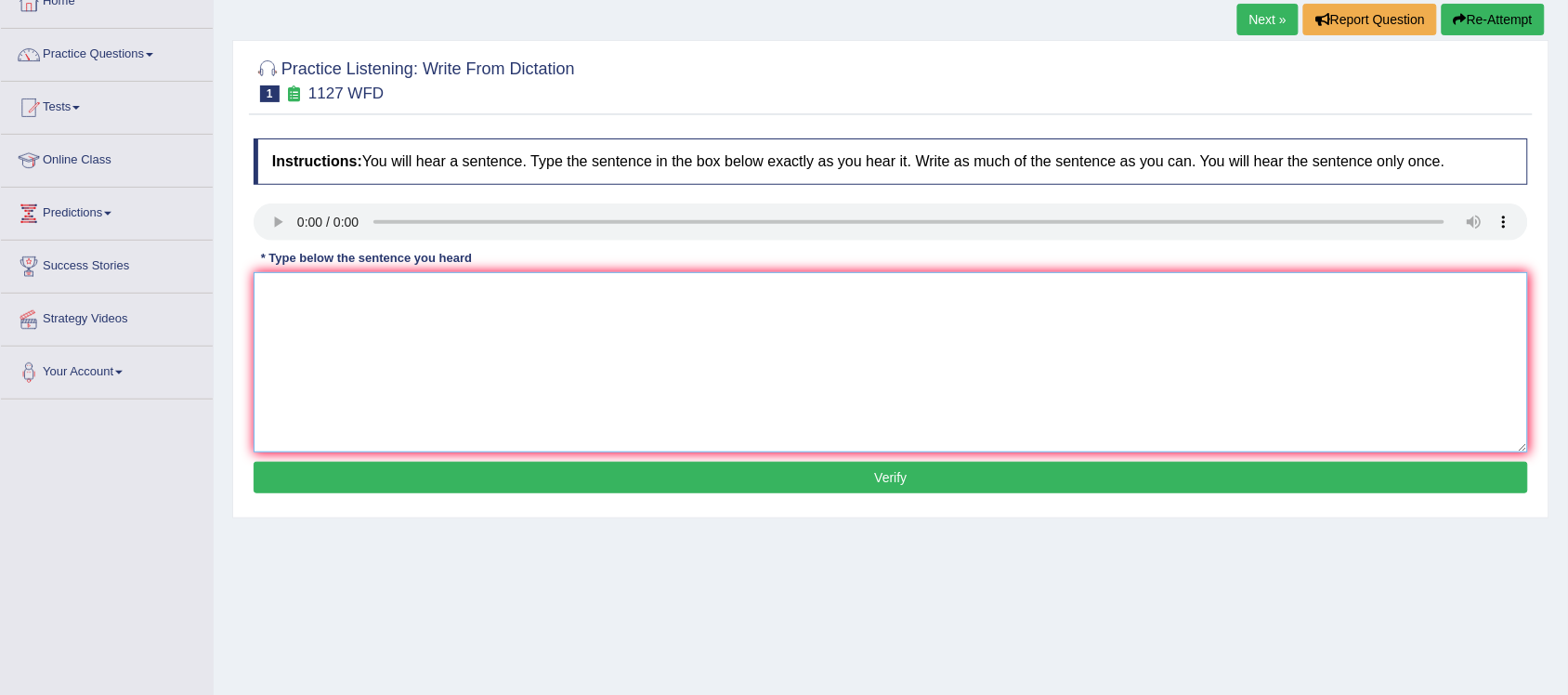
click at [293, 298] on textarea at bounding box center [891, 362] width 1274 height 180
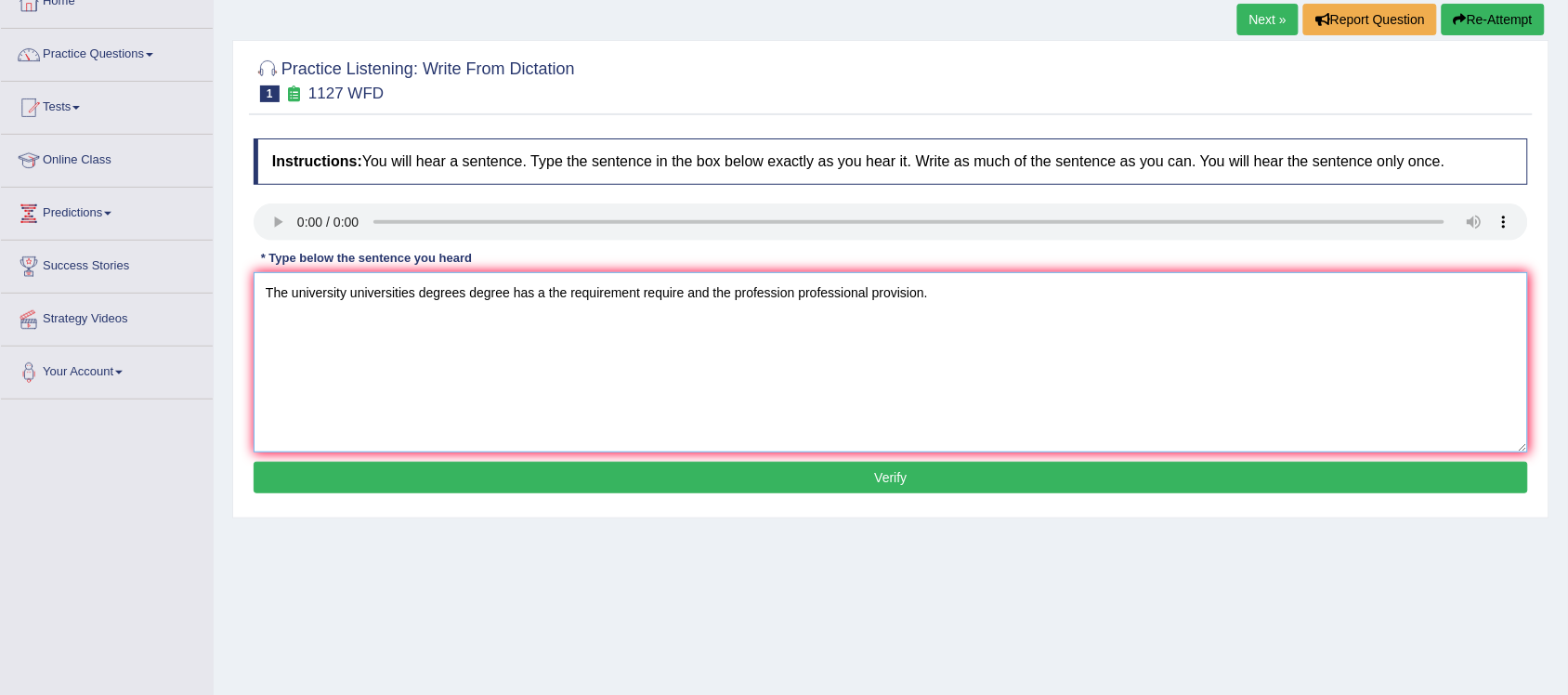
type textarea "The university universities degrees degree has a the requirement require and th…"
click at [887, 481] on button "Verify" at bounding box center [891, 478] width 1274 height 32
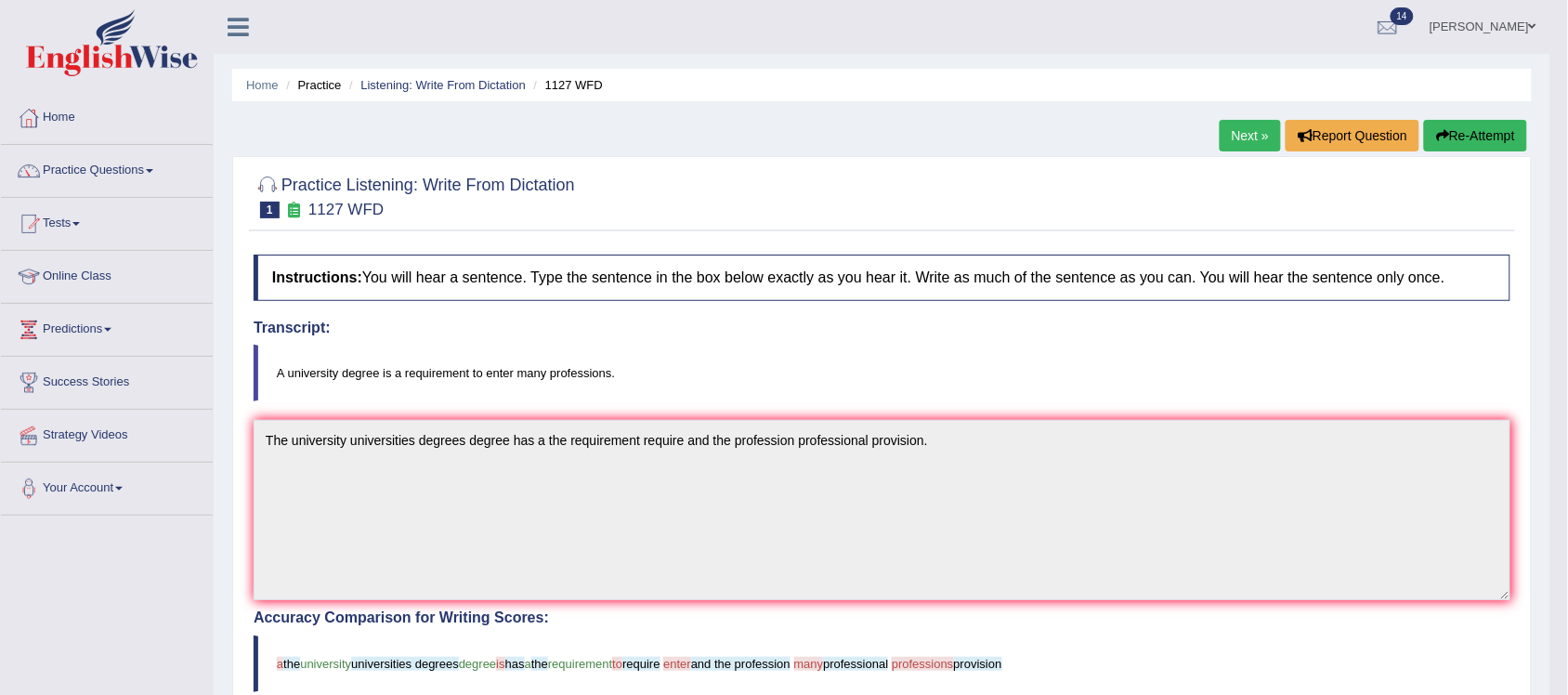
click at [1236, 136] on link "Next »" at bounding box center [1250, 136] width 61 height 32
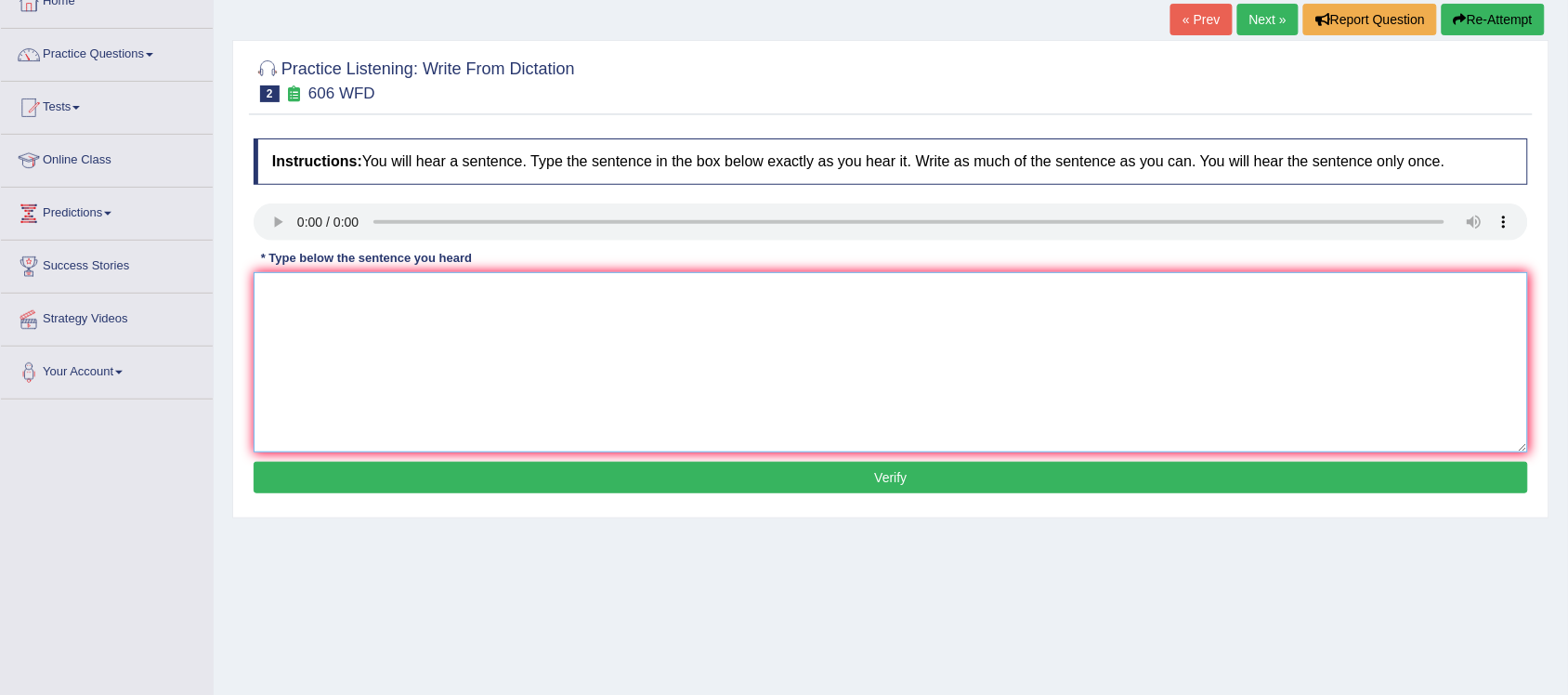
click at [320, 326] on textarea at bounding box center [891, 362] width 1274 height 180
type textarea "Students student and literature language linguistic."
click at [916, 488] on button "Verify" at bounding box center [891, 478] width 1274 height 32
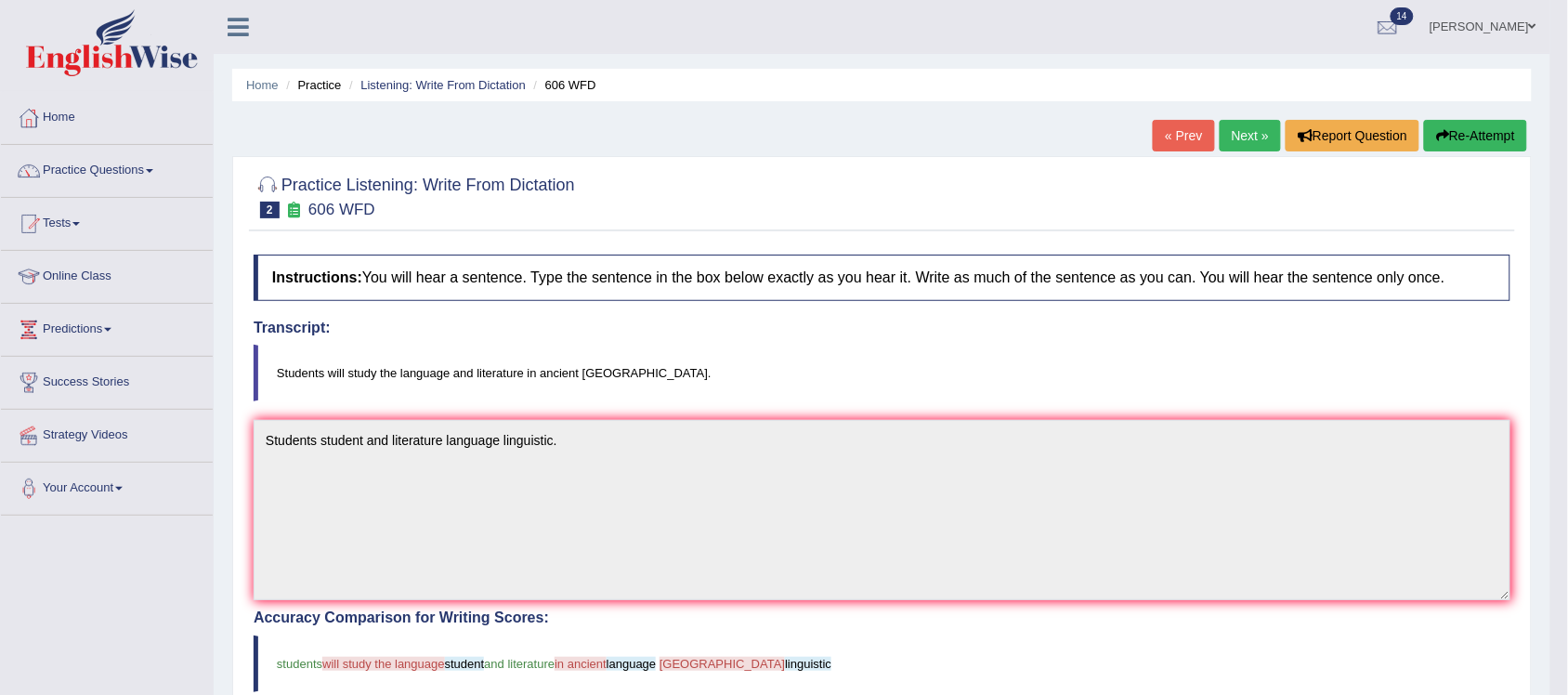
click at [1237, 132] on link "Next »" at bounding box center [1250, 136] width 61 height 32
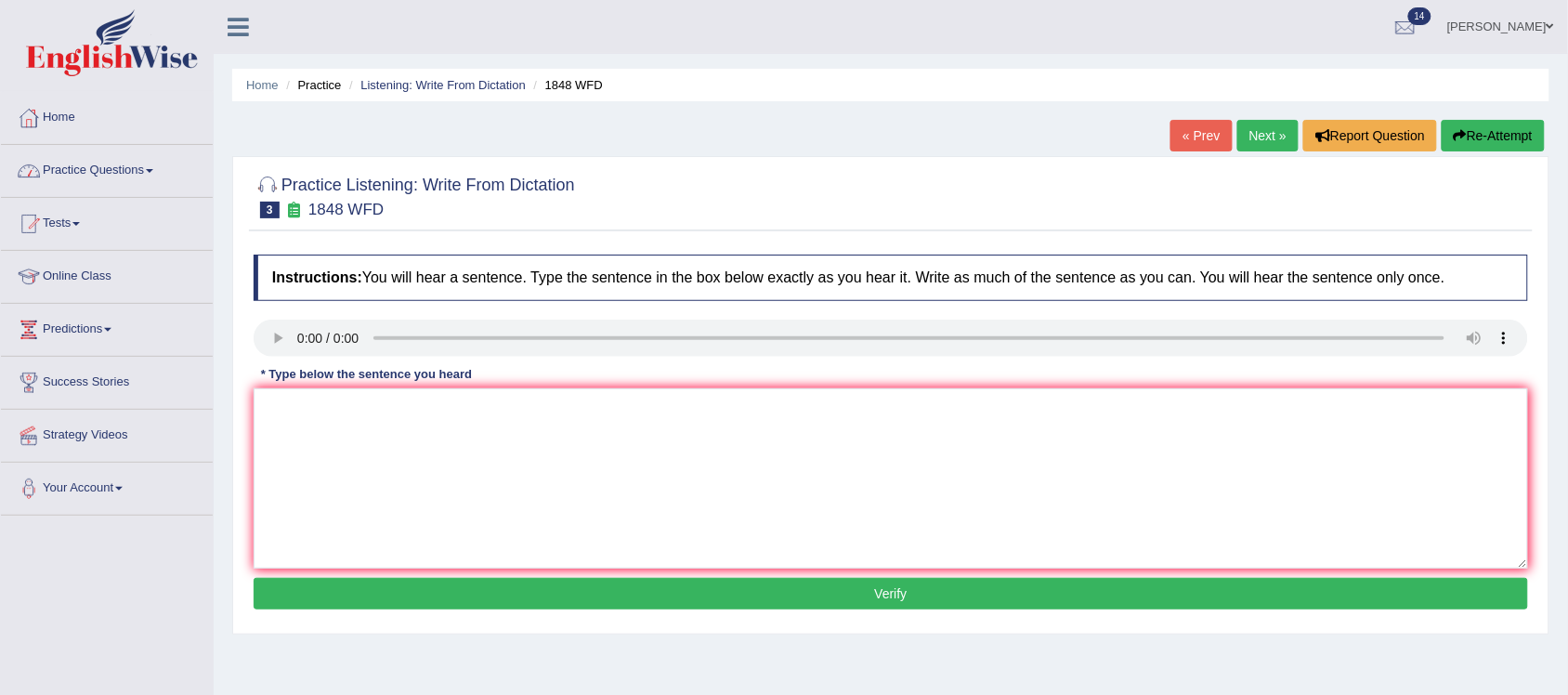
click at [65, 112] on link "Home" at bounding box center [107, 115] width 212 height 47
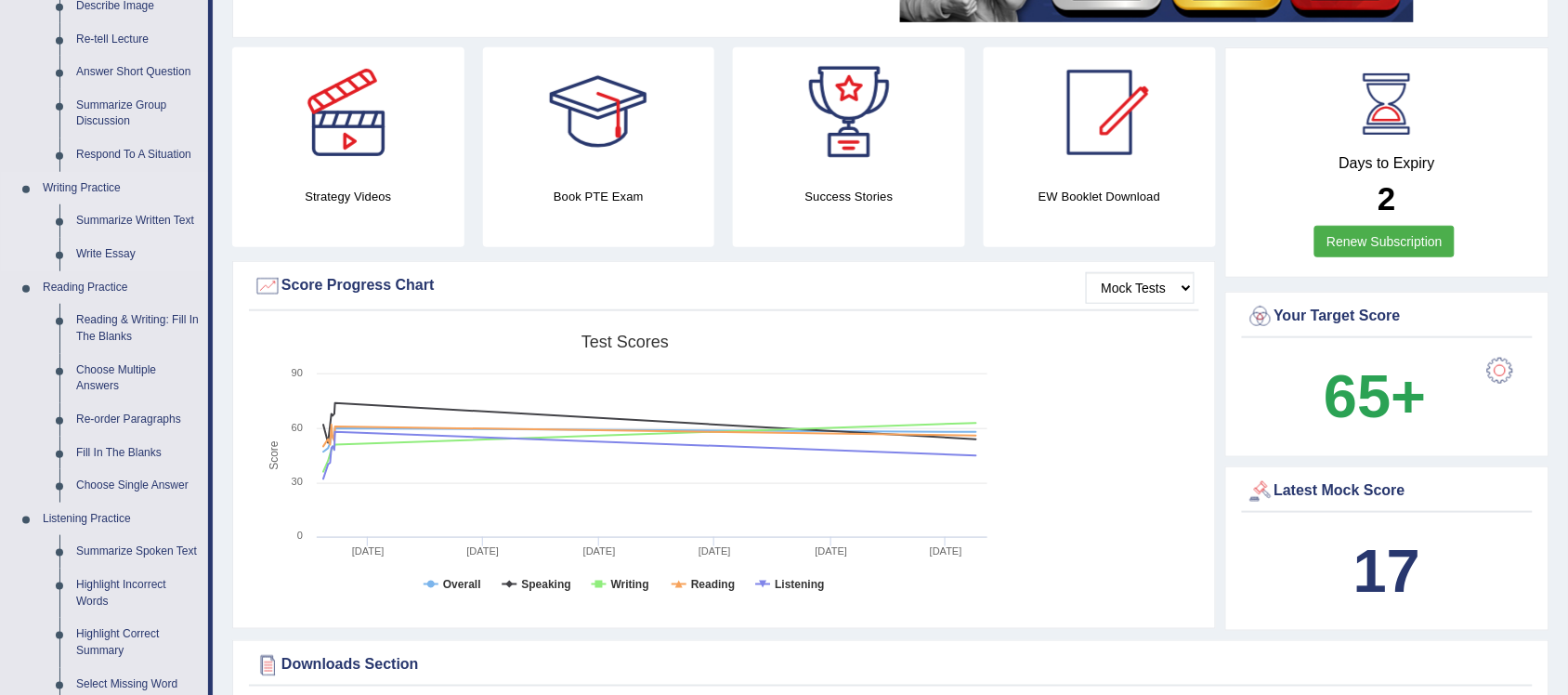
scroll to position [348, 0]
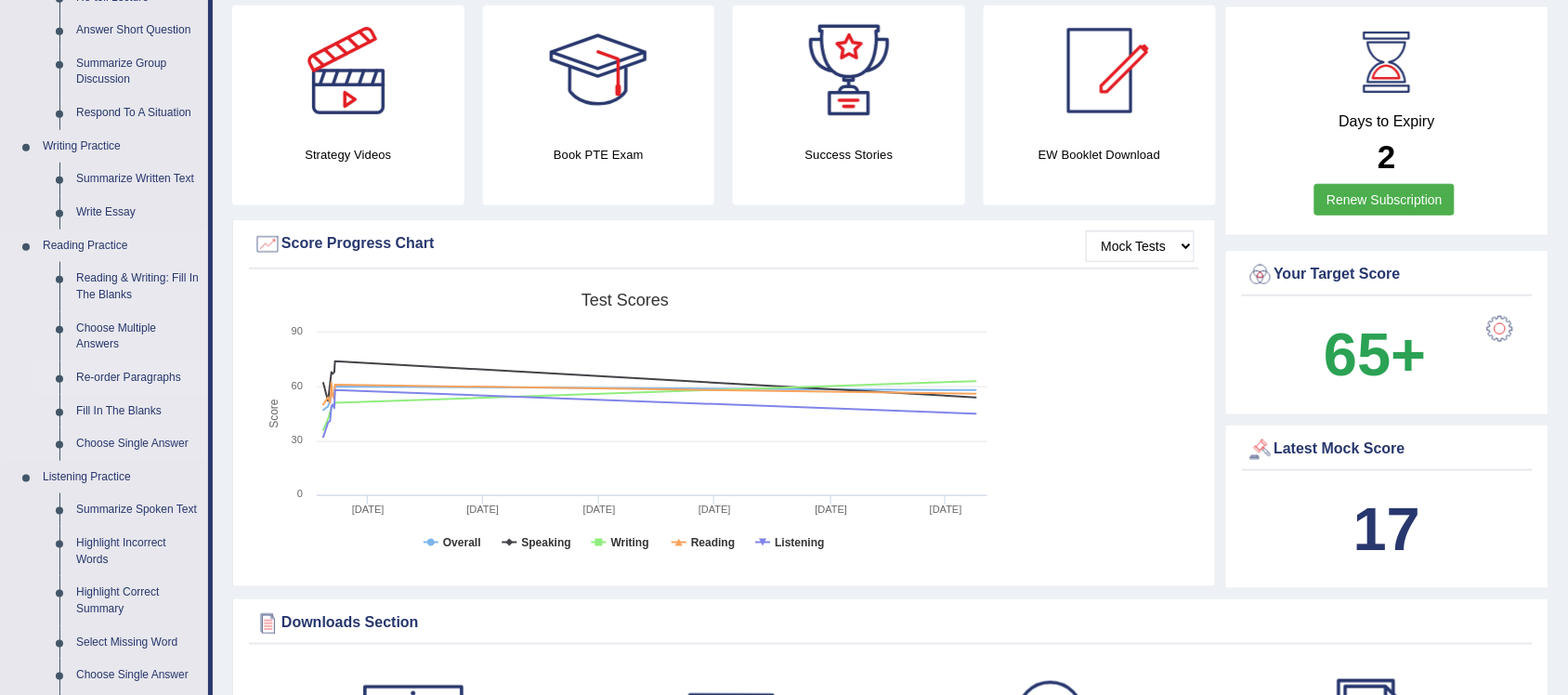
click at [126, 375] on link "Re-order Paragraphs" at bounding box center [138, 378] width 141 height 34
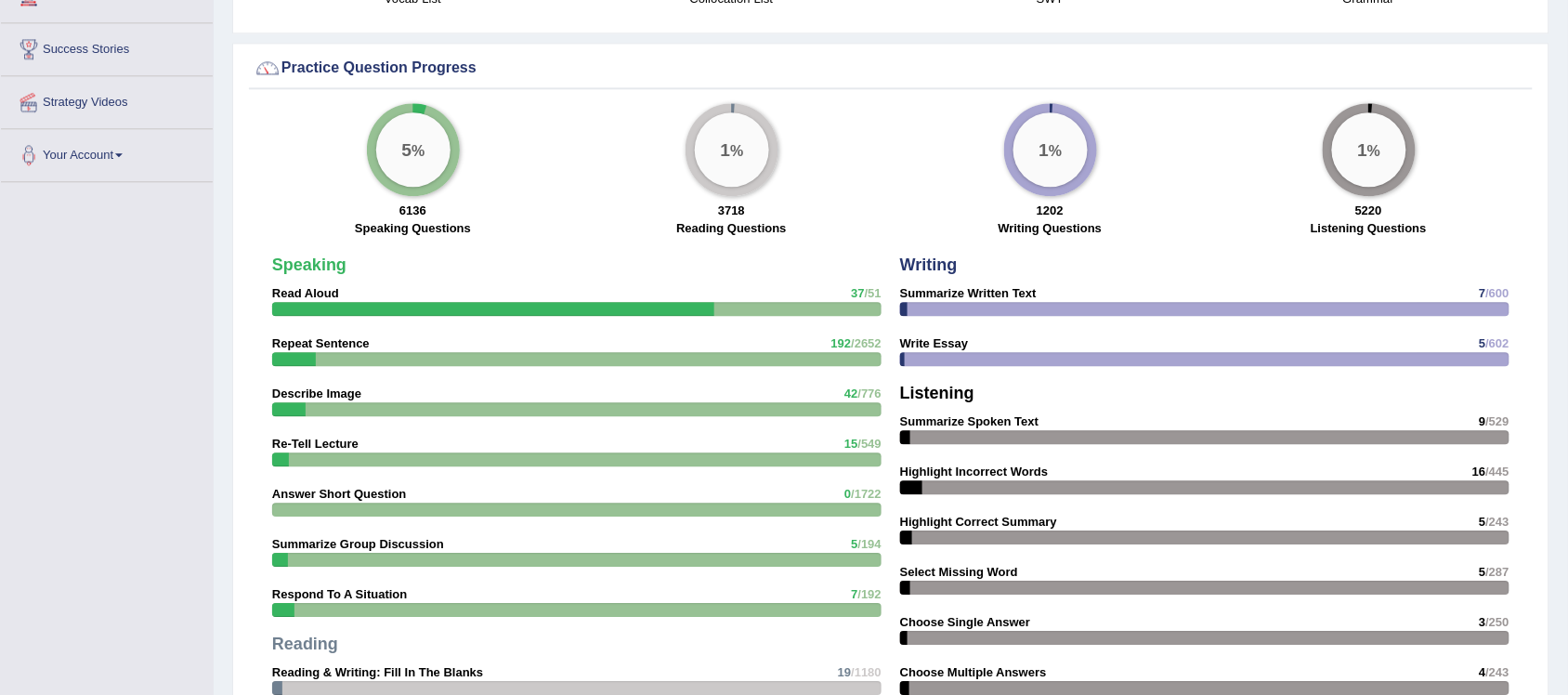
scroll to position [1260, 0]
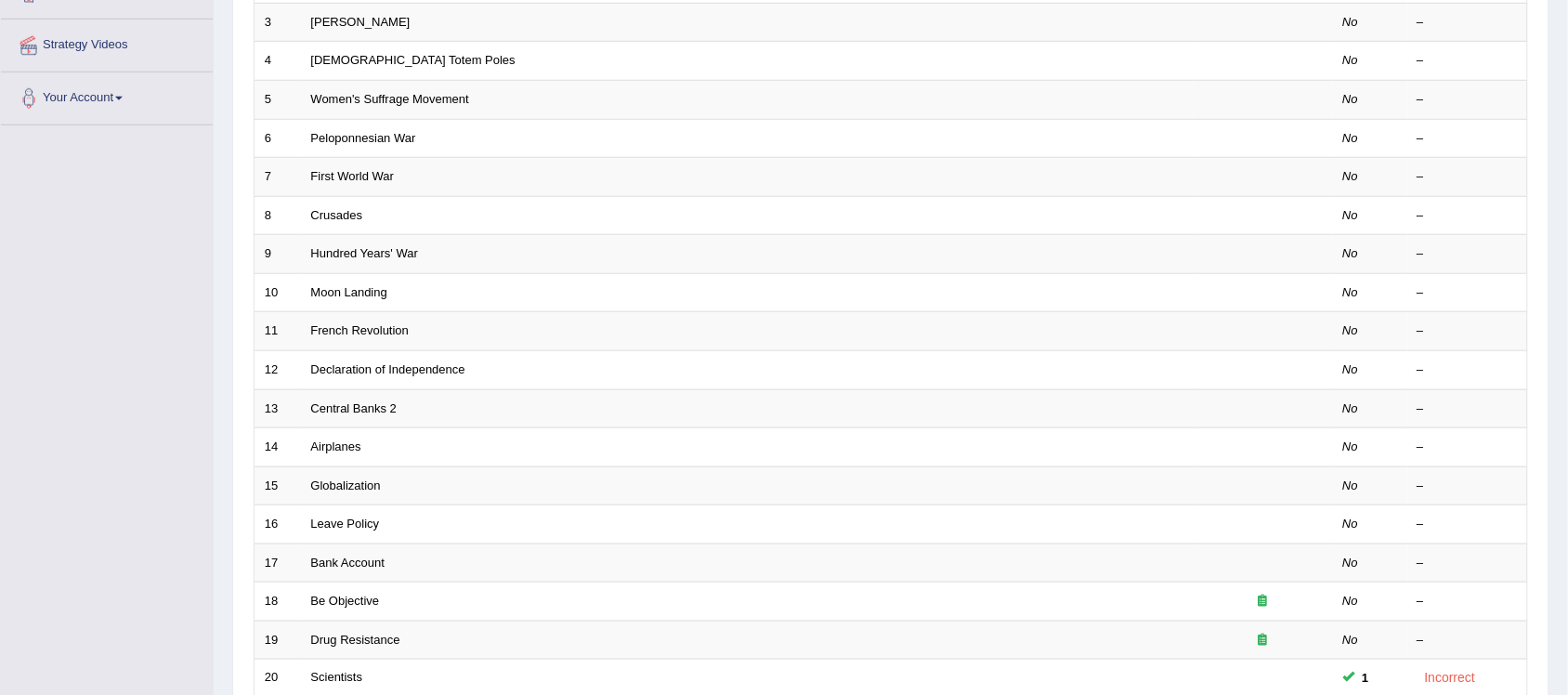
scroll to position [348, 0]
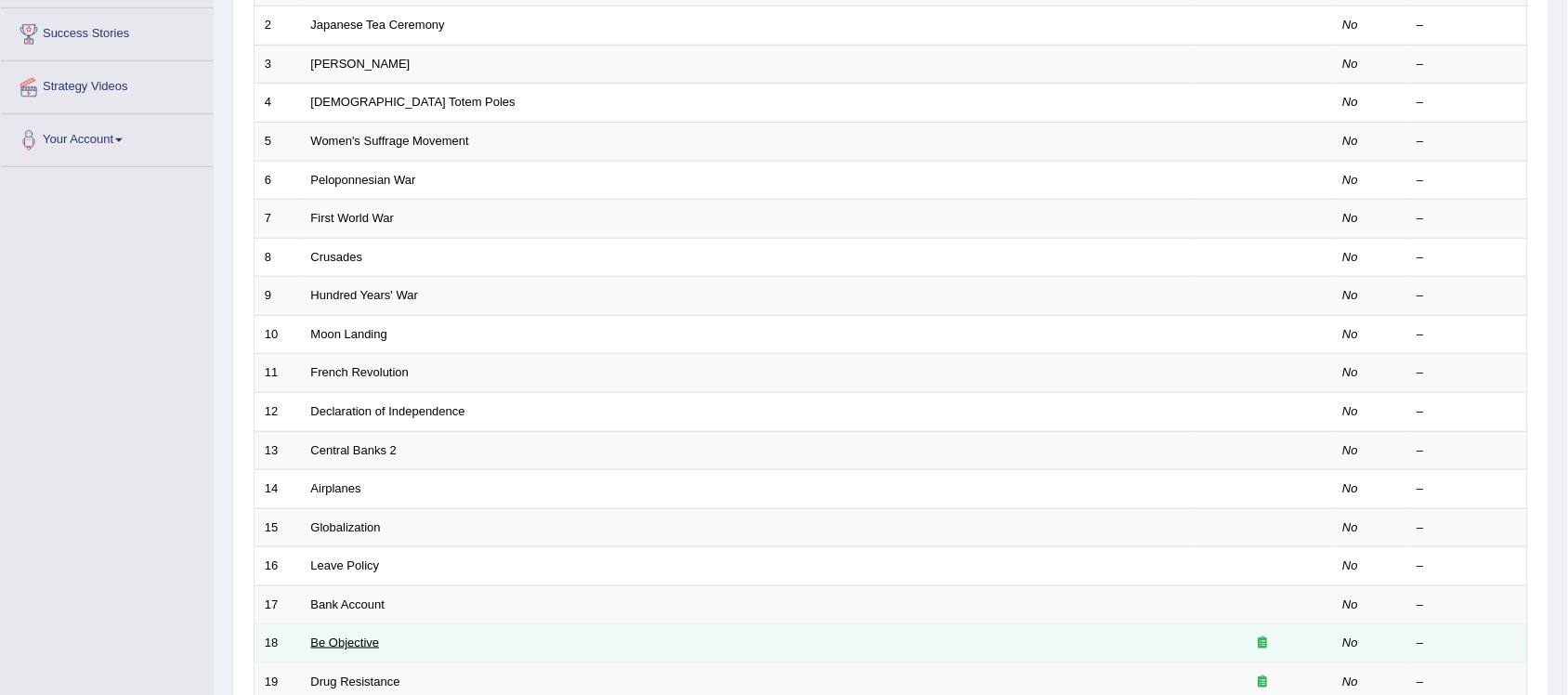
click at [321, 635] on link "Be Objective" at bounding box center [345, 642] width 68 height 14
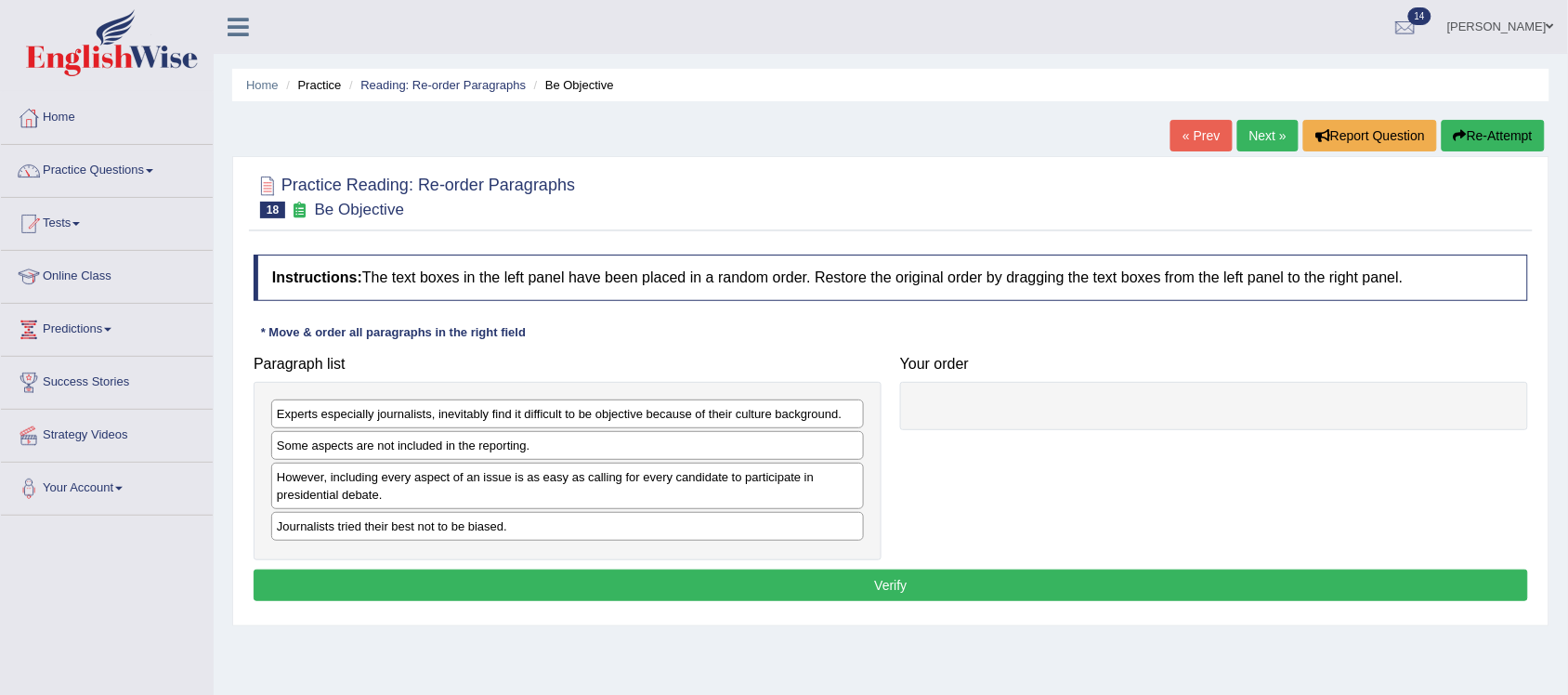
click at [151, 171] on link "Practice Questions" at bounding box center [107, 169] width 212 height 47
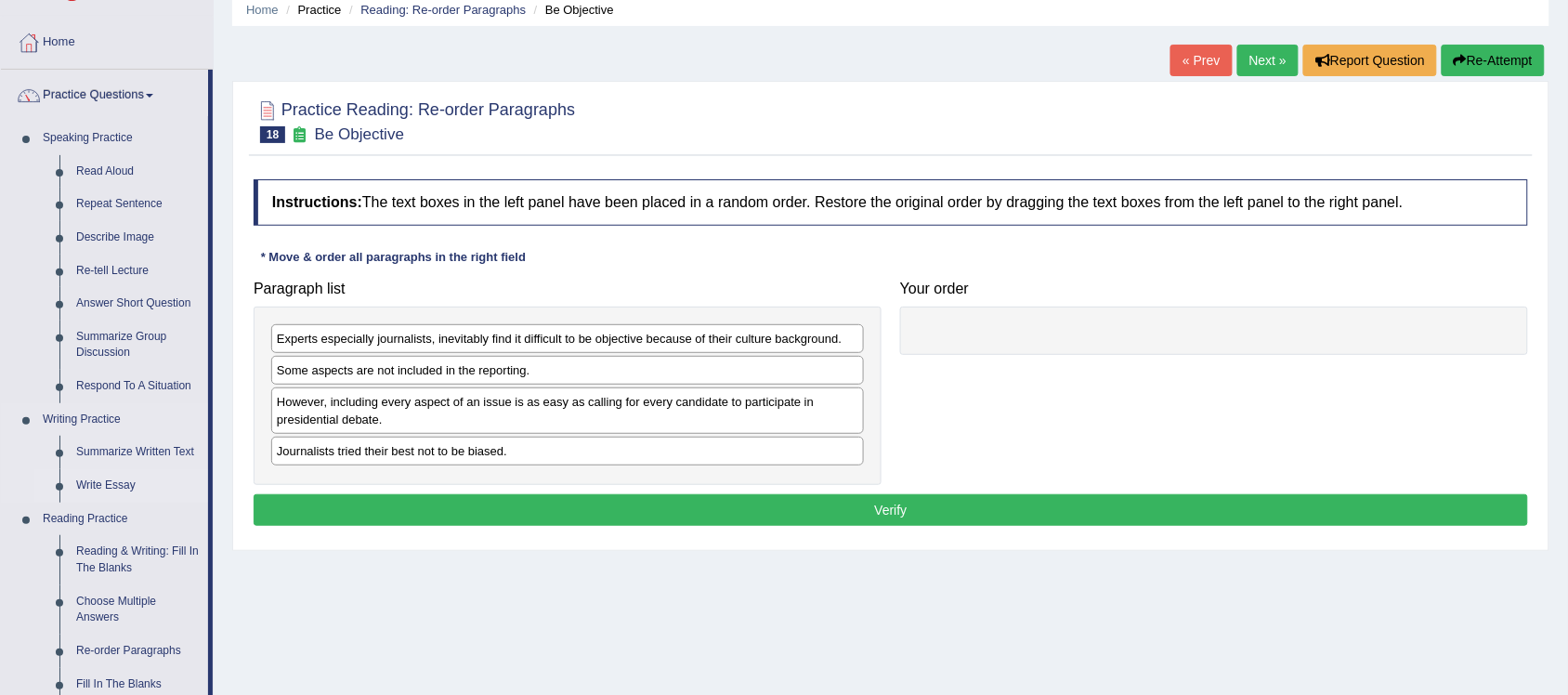
scroll to position [116, 0]
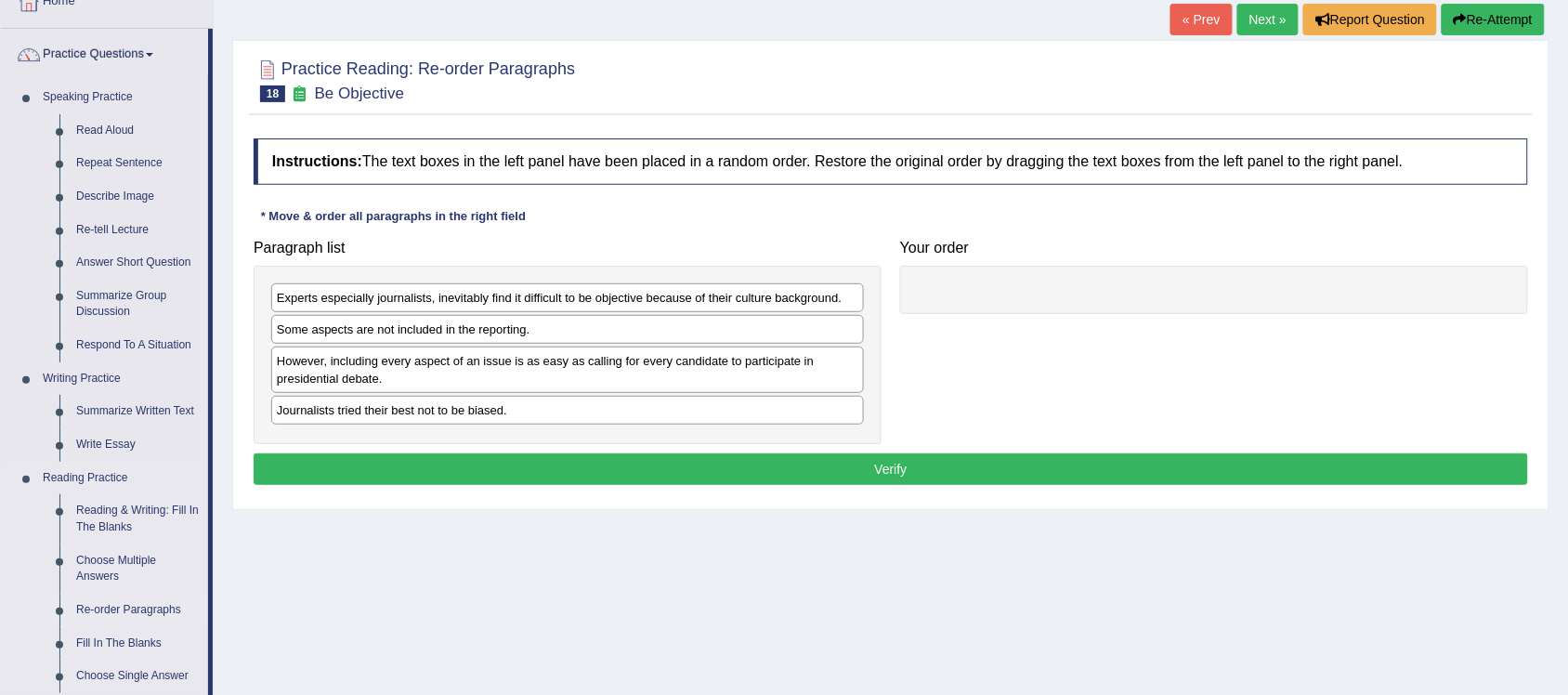
click at [122, 610] on link "Re-order Paragraphs" at bounding box center [138, 611] width 141 height 34
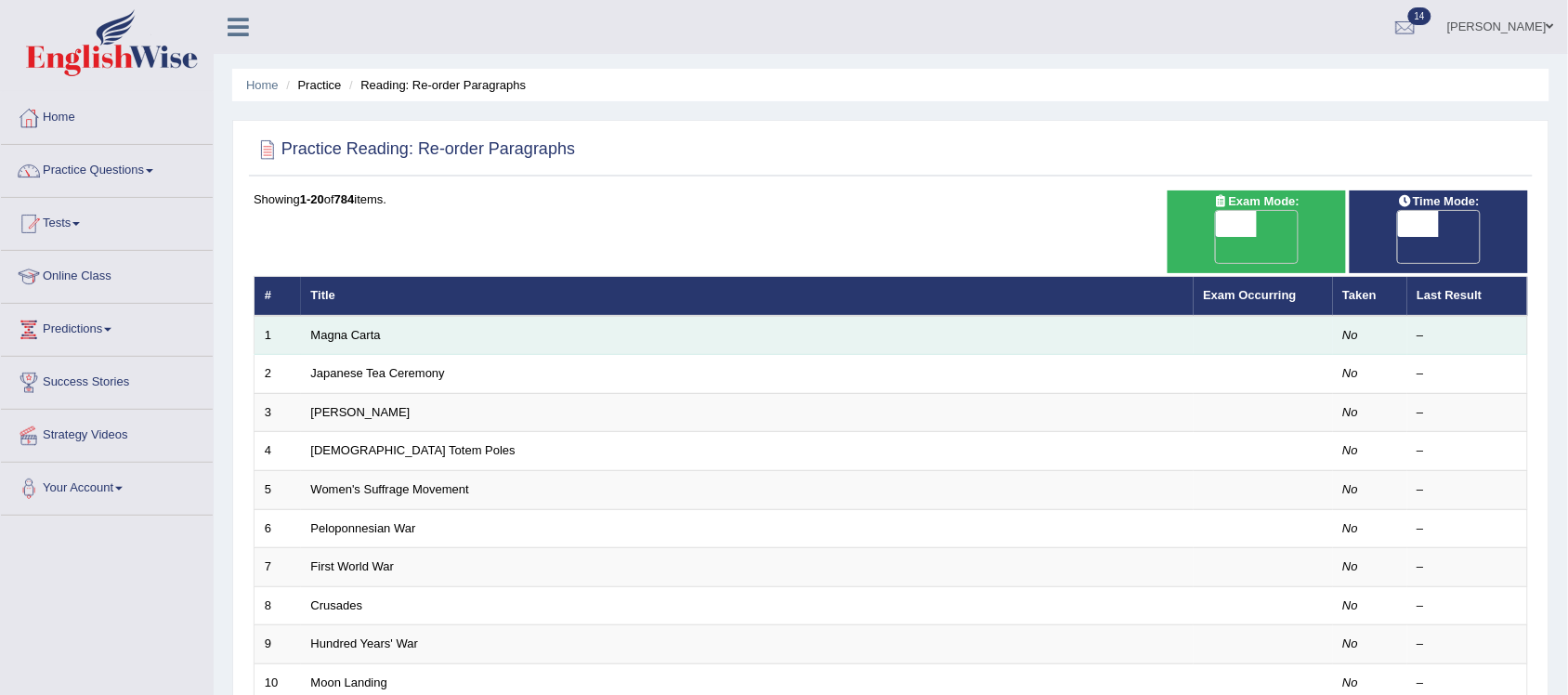
click at [373, 317] on td "Magna Carta" at bounding box center [747, 335] width 893 height 39
click at [349, 328] on link "Magna Carta" at bounding box center [346, 334] width 69 height 14
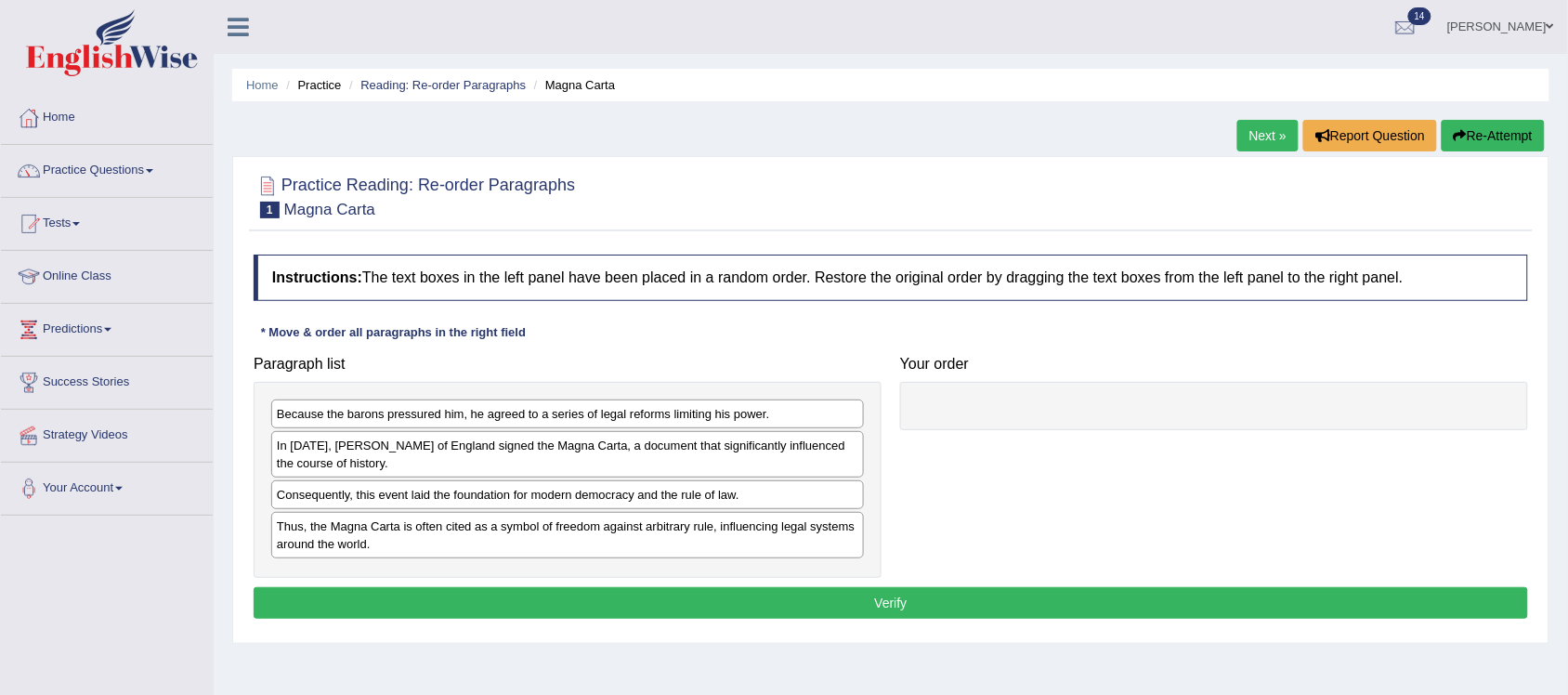
click at [1335, 504] on div "Paragraph list Because the barons pressured him, he agreed to a series of legal…" at bounding box center [891, 462] width 1293 height 231
click at [991, 564] on div "Paragraph list Because the barons pressured him, he agreed to a series of legal…" at bounding box center [891, 462] width 1293 height 231
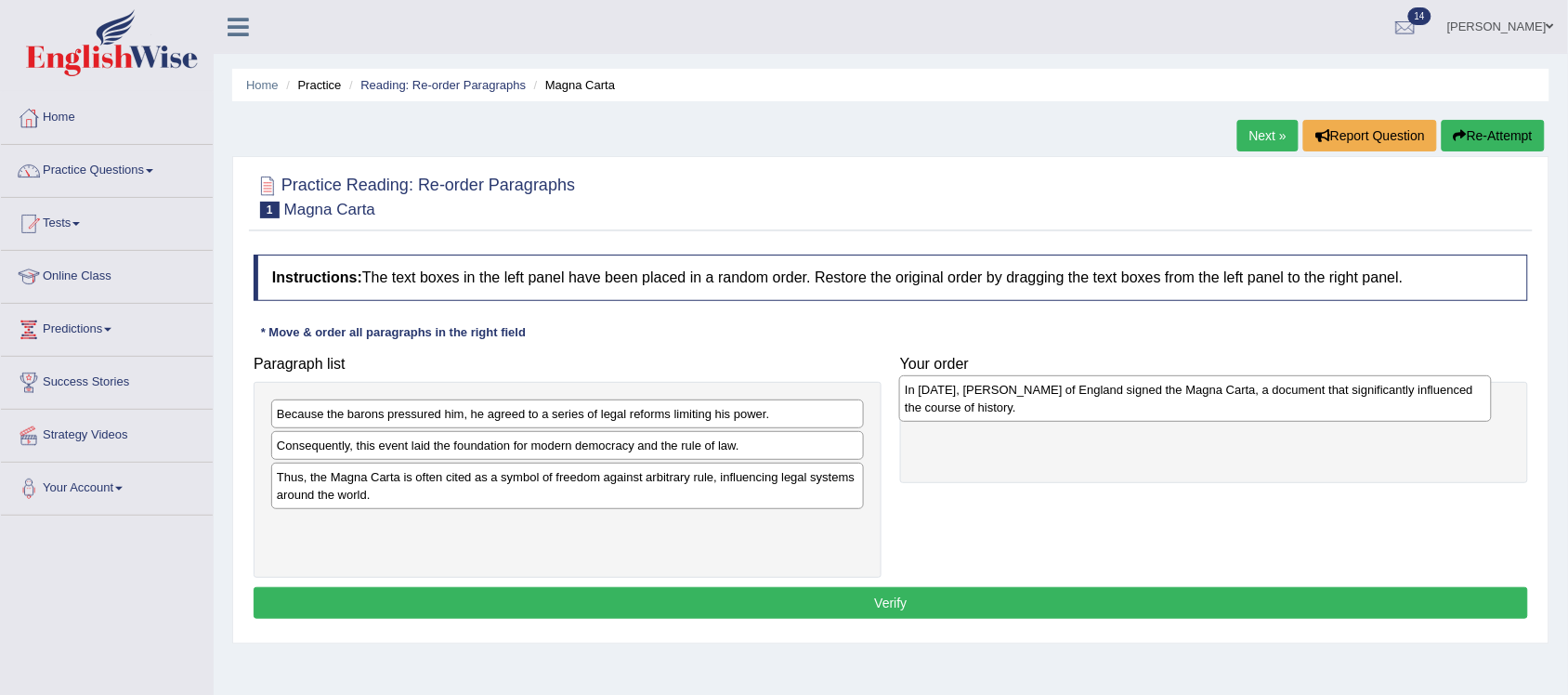
drag, startPoint x: 413, startPoint y: 457, endPoint x: 1041, endPoint y: 401, distance: 630.5
click at [1041, 401] on div "In [DATE], [PERSON_NAME] of England signed the Magna Carta, a document that sig…" at bounding box center [1195, 399] width 593 height 48
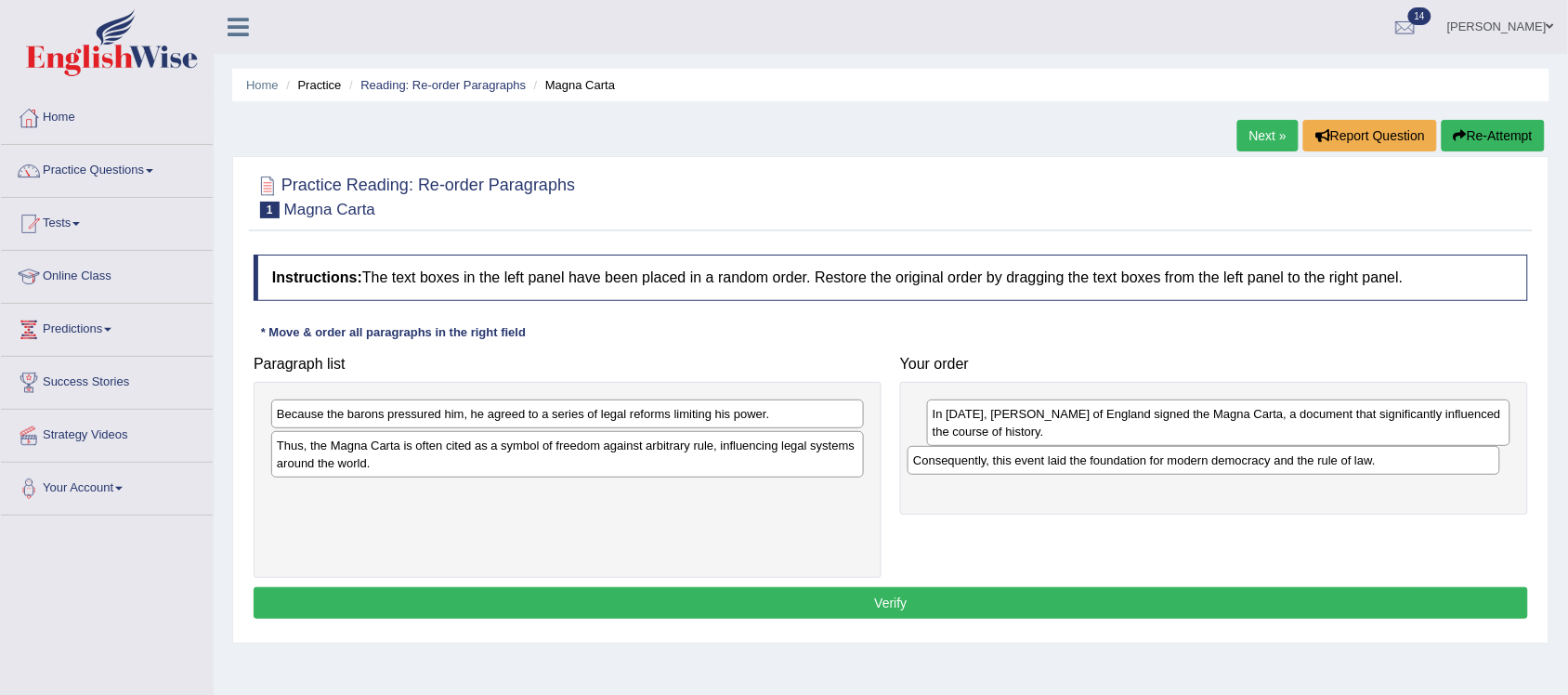
drag, startPoint x: 390, startPoint y: 449, endPoint x: 1027, endPoint y: 463, distance: 637.2
click at [1027, 463] on div "Consequently, this event laid the foundation for modern democracy and the rule …" at bounding box center [1204, 461] width 593 height 30
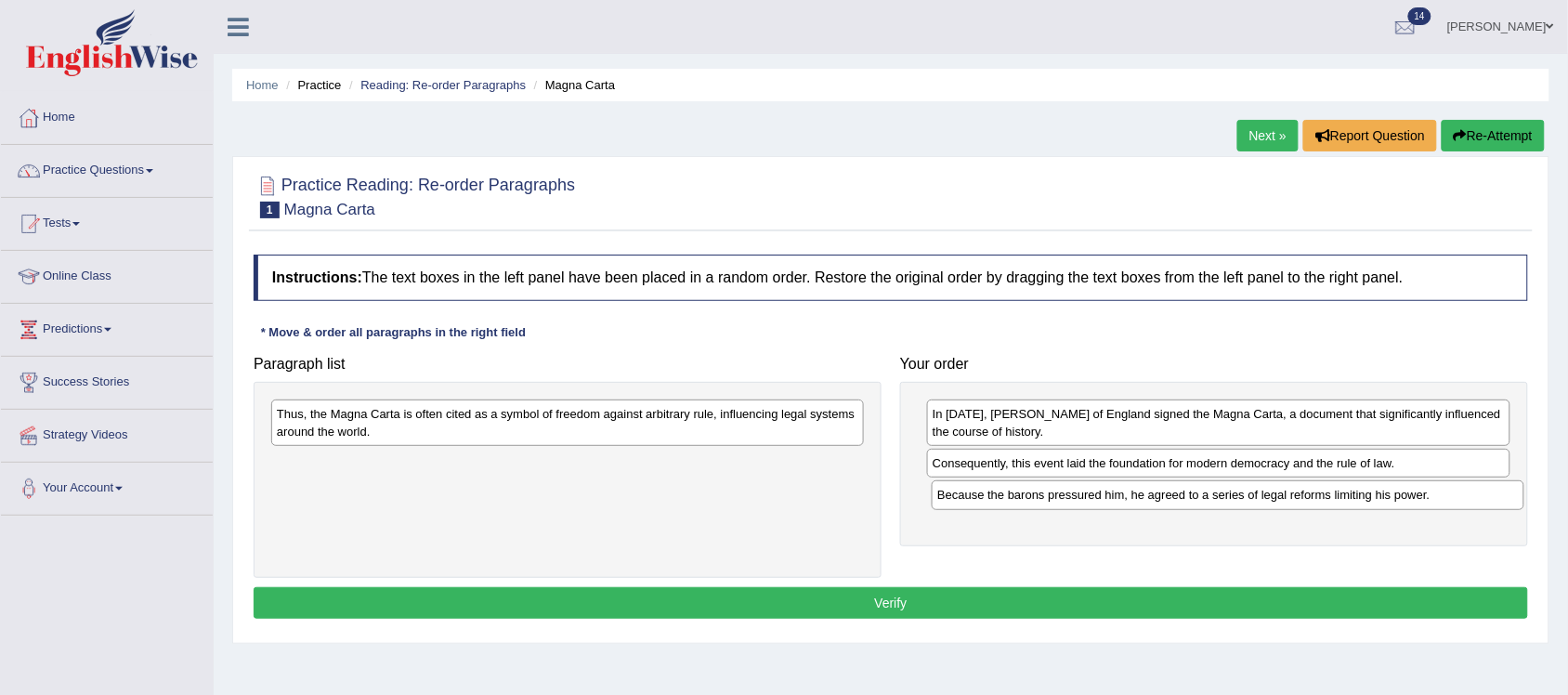
drag, startPoint x: 638, startPoint y: 408, endPoint x: 1298, endPoint y: 489, distance: 665.0
click at [1298, 489] on div "Because the barons pressured him, he agreed to a series of legal reforms limiti…" at bounding box center [1227, 495] width 593 height 30
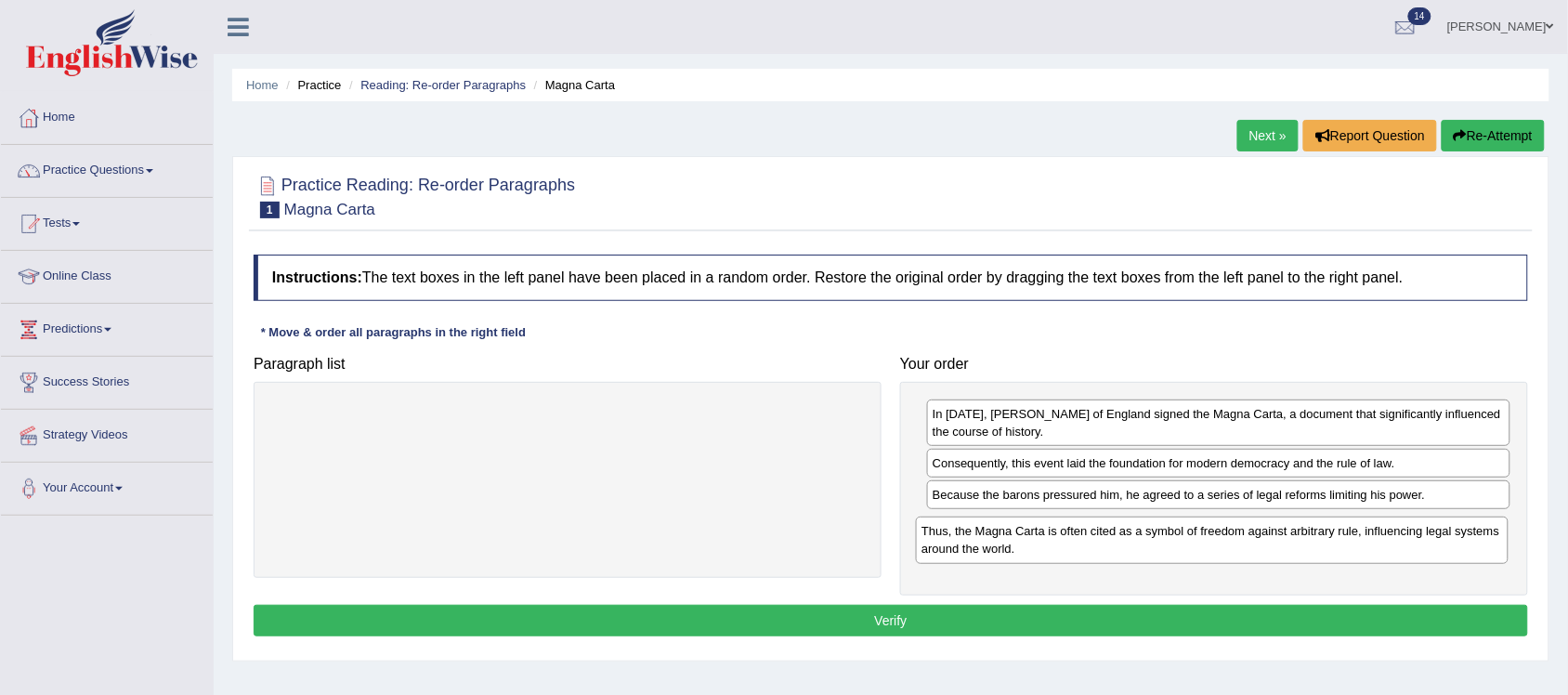
drag, startPoint x: 730, startPoint y: 427, endPoint x: 1374, endPoint y: 544, distance: 654.5
click at [1374, 544] on div "Thus, the Magna Carta is often cited as a symbol of freedom against arbitrary r…" at bounding box center [1212, 540] width 593 height 48
drag, startPoint x: 1117, startPoint y: 497, endPoint x: 1119, endPoint y: 467, distance: 30.1
click at [1117, 467] on div "Because the barons pressured him, he agreed to a series of legal reforms limiti…" at bounding box center [1211, 453] width 584 height 30
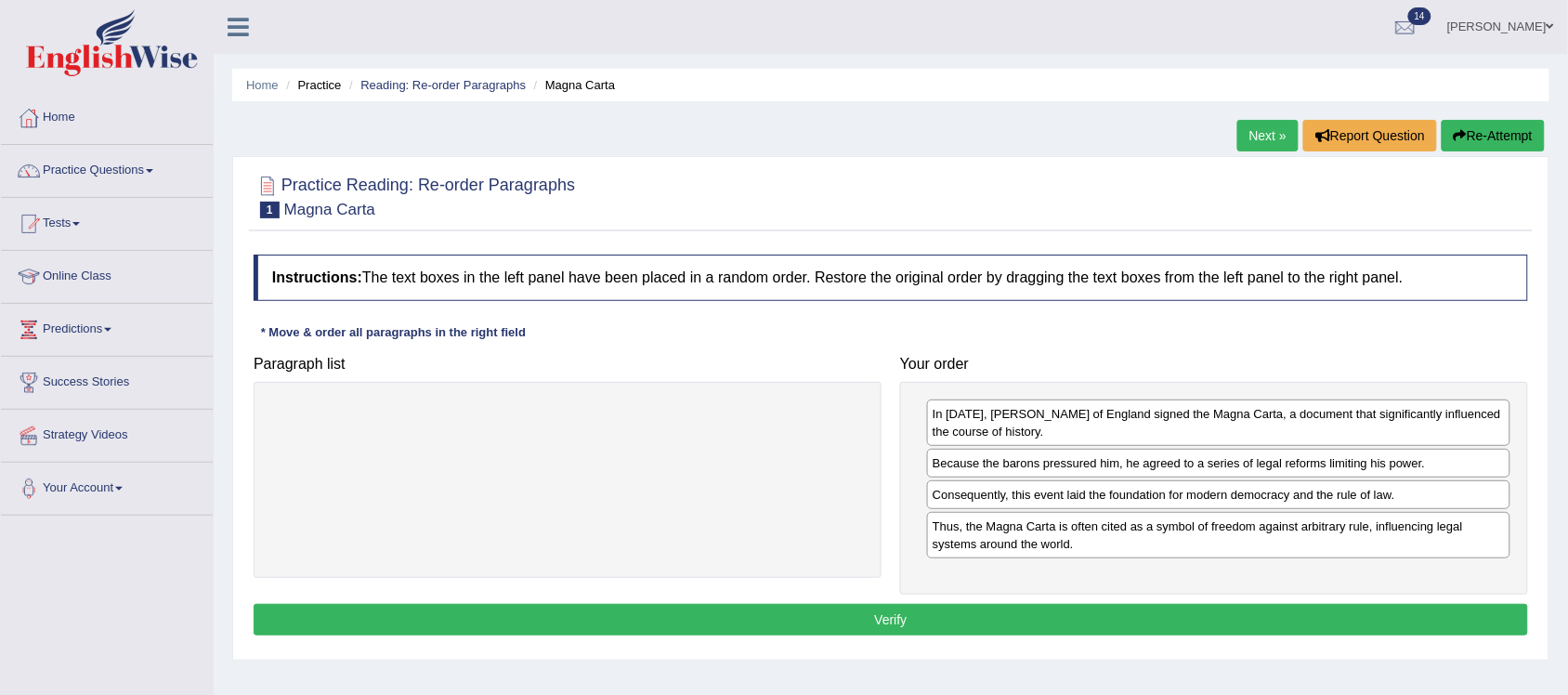
click at [978, 628] on button "Verify" at bounding box center [891, 619] width 1274 height 32
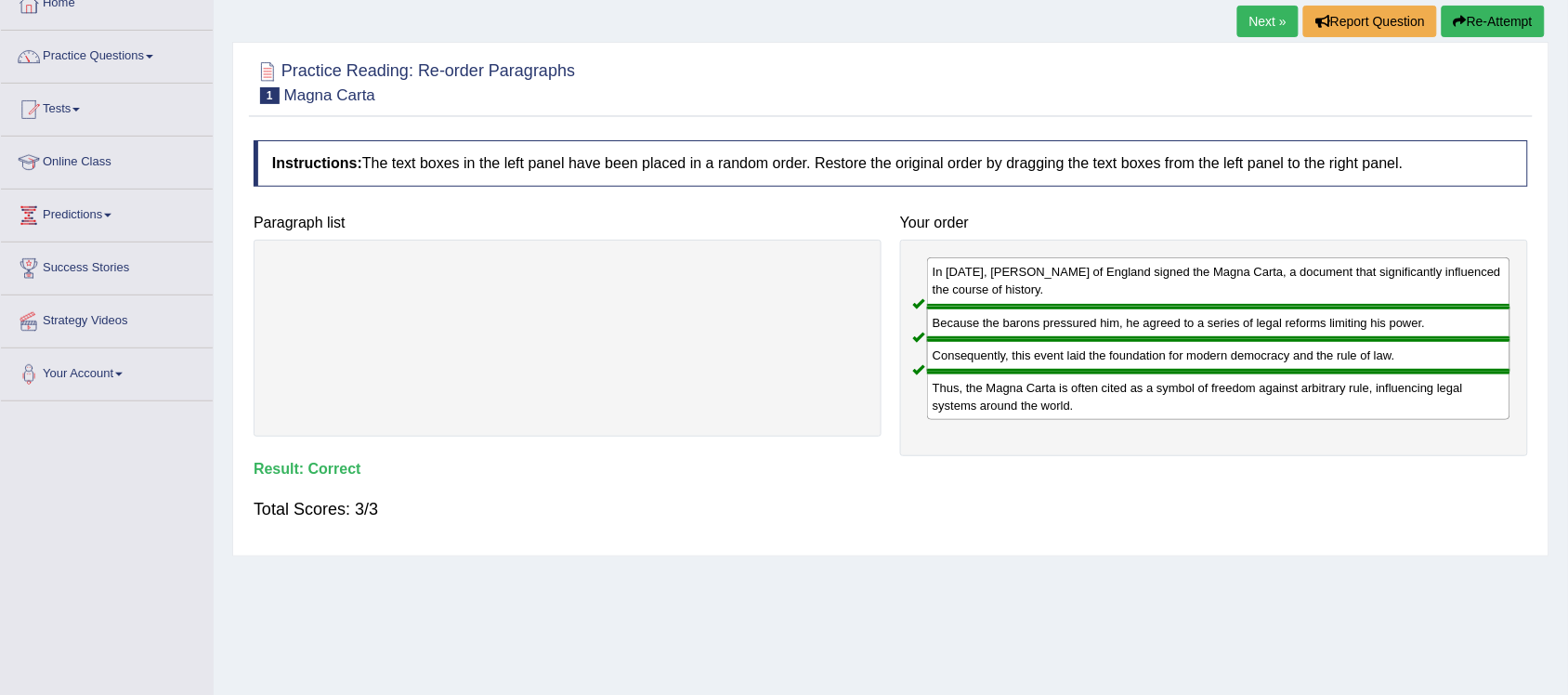
scroll to position [116, 0]
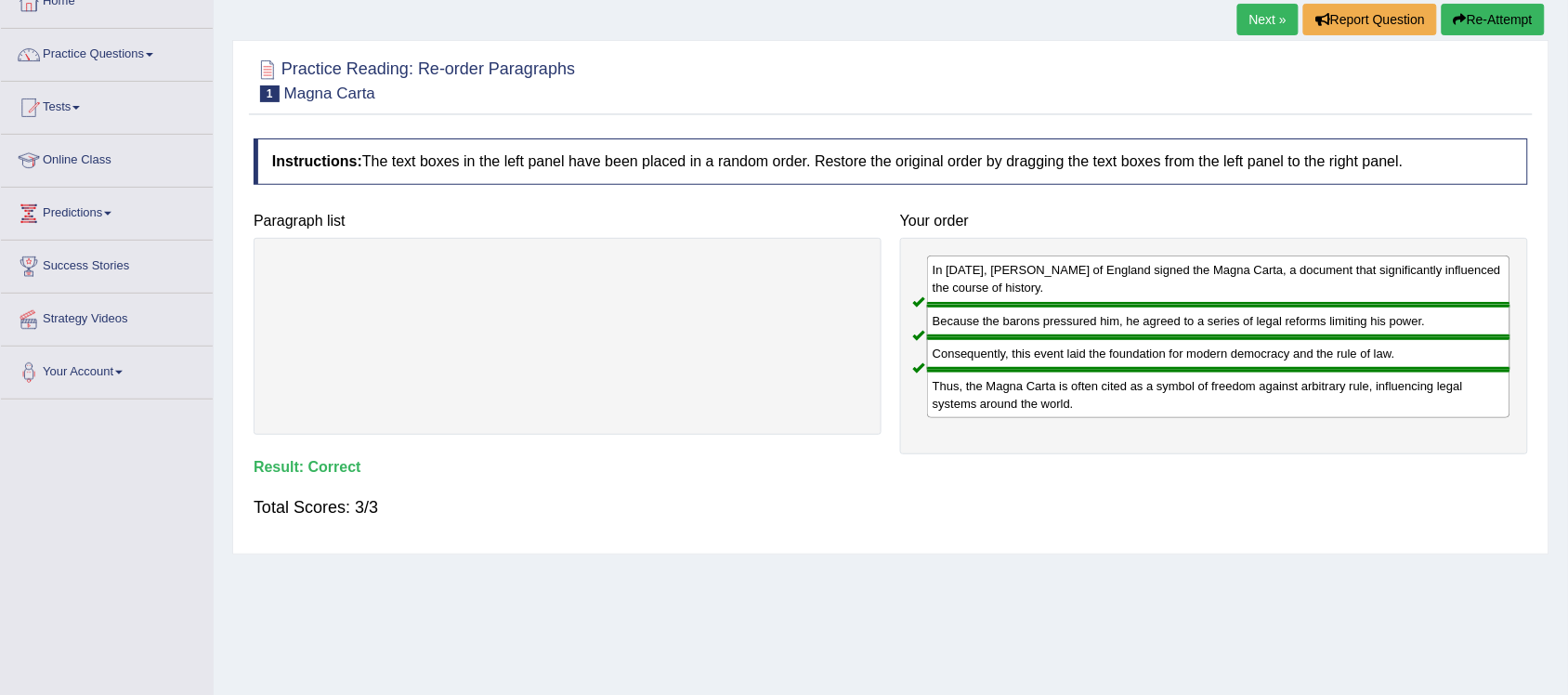
click at [1265, 23] on link "Next »" at bounding box center [1267, 20] width 61 height 32
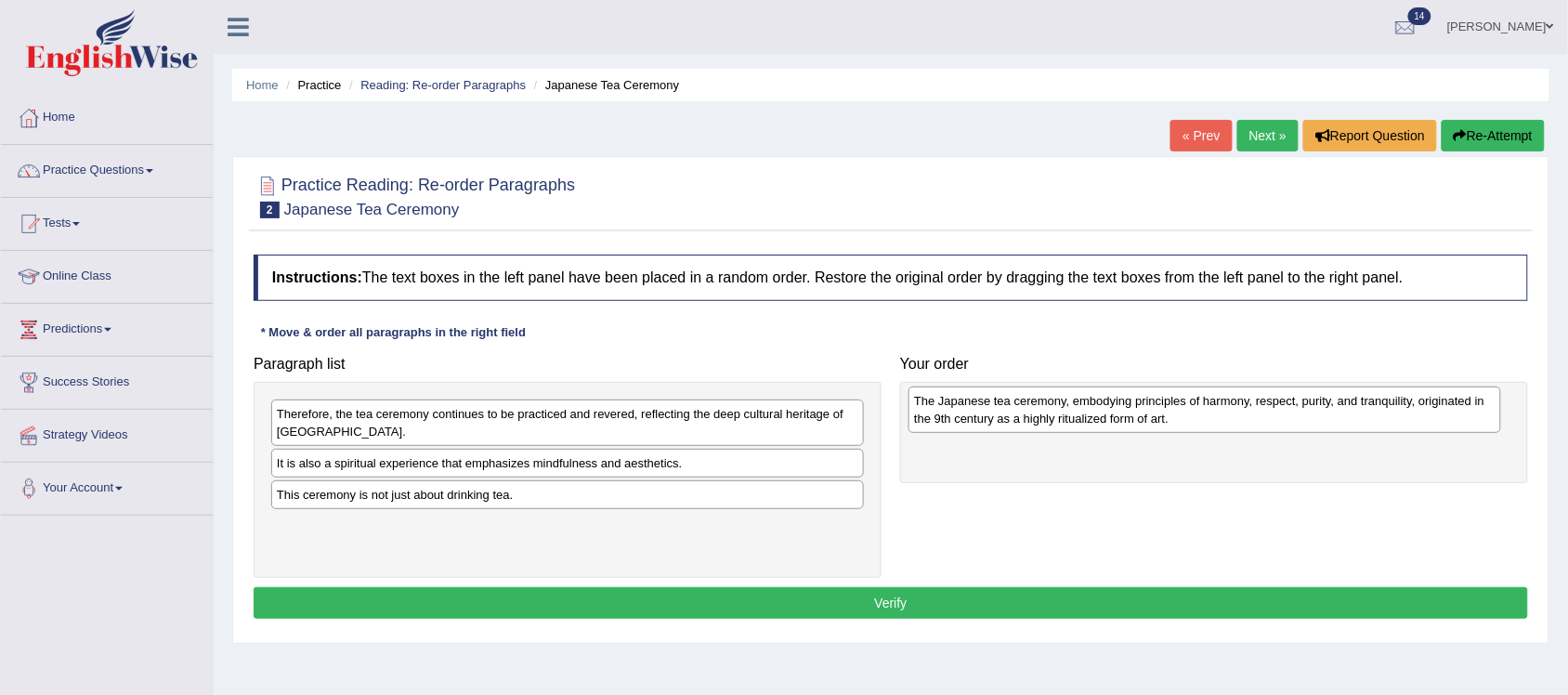
drag, startPoint x: 749, startPoint y: 477, endPoint x: 1386, endPoint y: 413, distance: 640.2
click at [1386, 413] on div "The Japanese tea ceremony, embodying principles of harmony, respect, purity, an…" at bounding box center [1205, 409] width 593 height 48
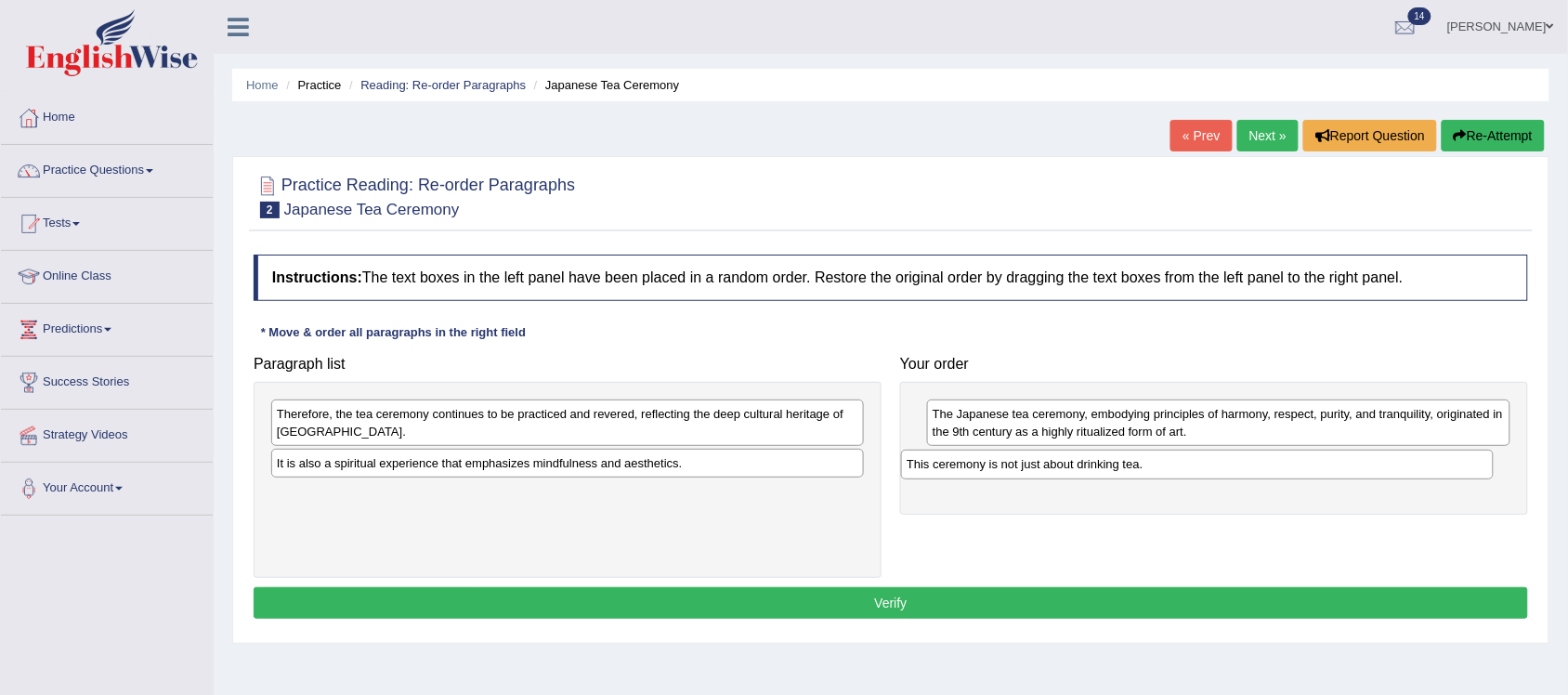
drag, startPoint x: 750, startPoint y: 503, endPoint x: 1380, endPoint y: 472, distance: 630.8
click at [1380, 472] on div "This ceremony is not just about drinking tea." at bounding box center [1197, 465] width 593 height 30
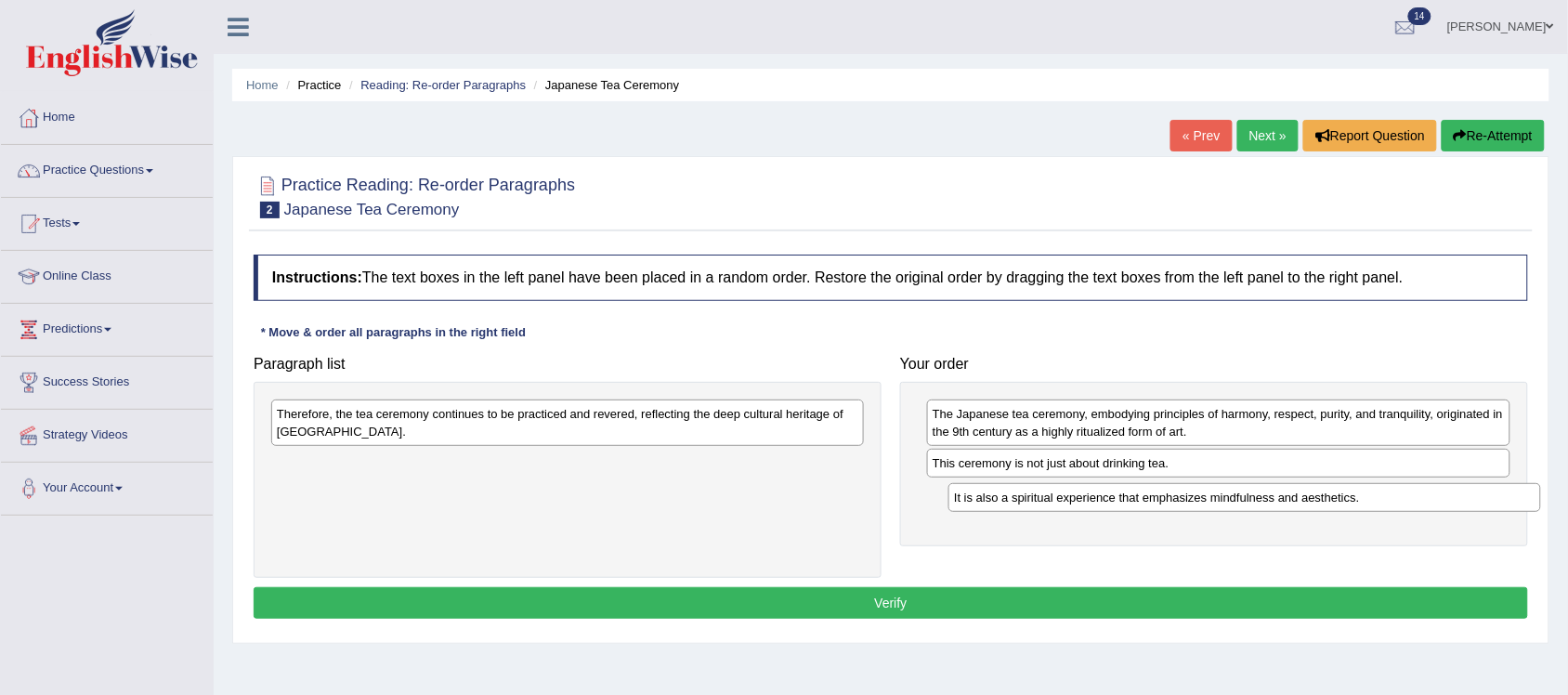
drag, startPoint x: 704, startPoint y: 461, endPoint x: 1381, endPoint y: 494, distance: 677.8
click at [1381, 494] on div "It is also a spiritual experience that emphasizes mindfulness and aesthetics." at bounding box center [1244, 498] width 593 height 30
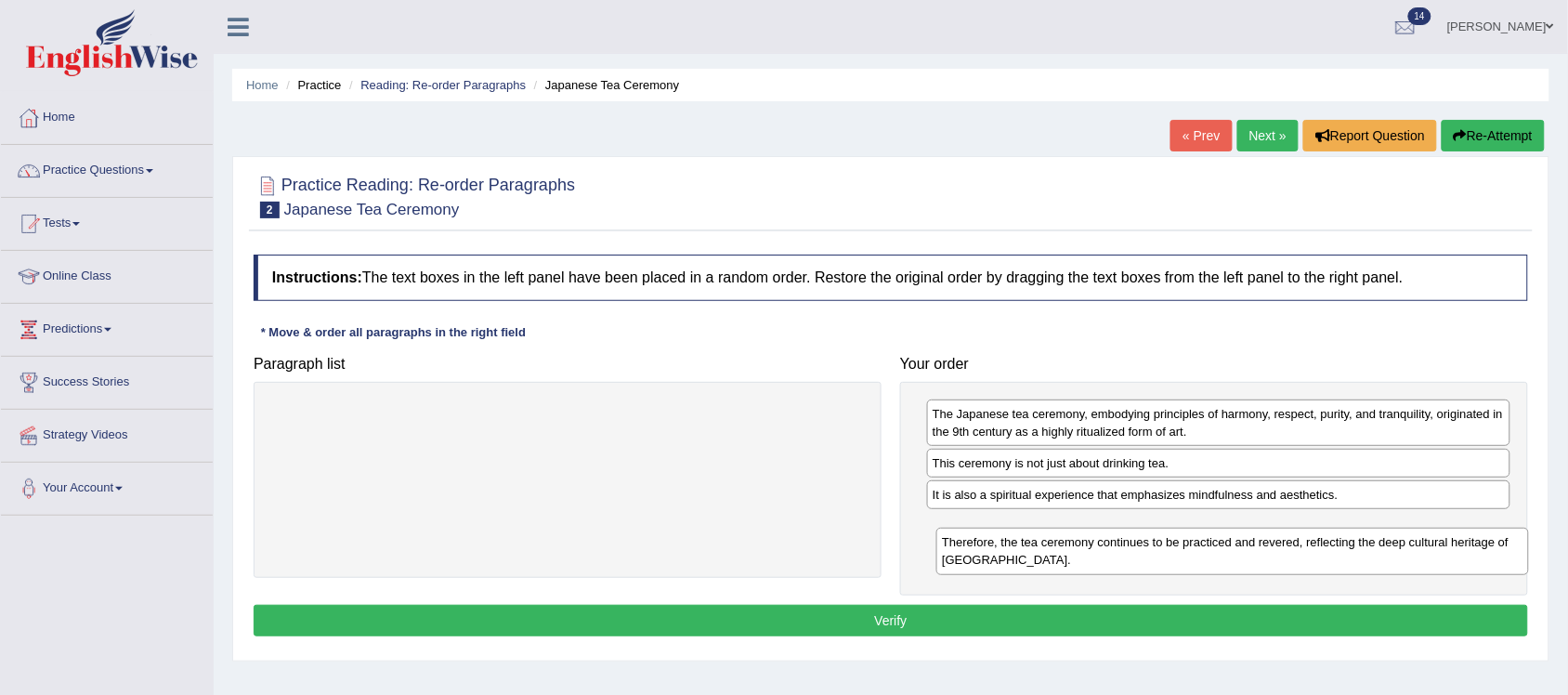
drag, startPoint x: 804, startPoint y: 422, endPoint x: 1468, endPoint y: 551, distance: 676.4
click at [1468, 551] on div "Therefore, the tea ceremony continues to be practiced and revered, reflecting t…" at bounding box center [1232, 551] width 593 height 48
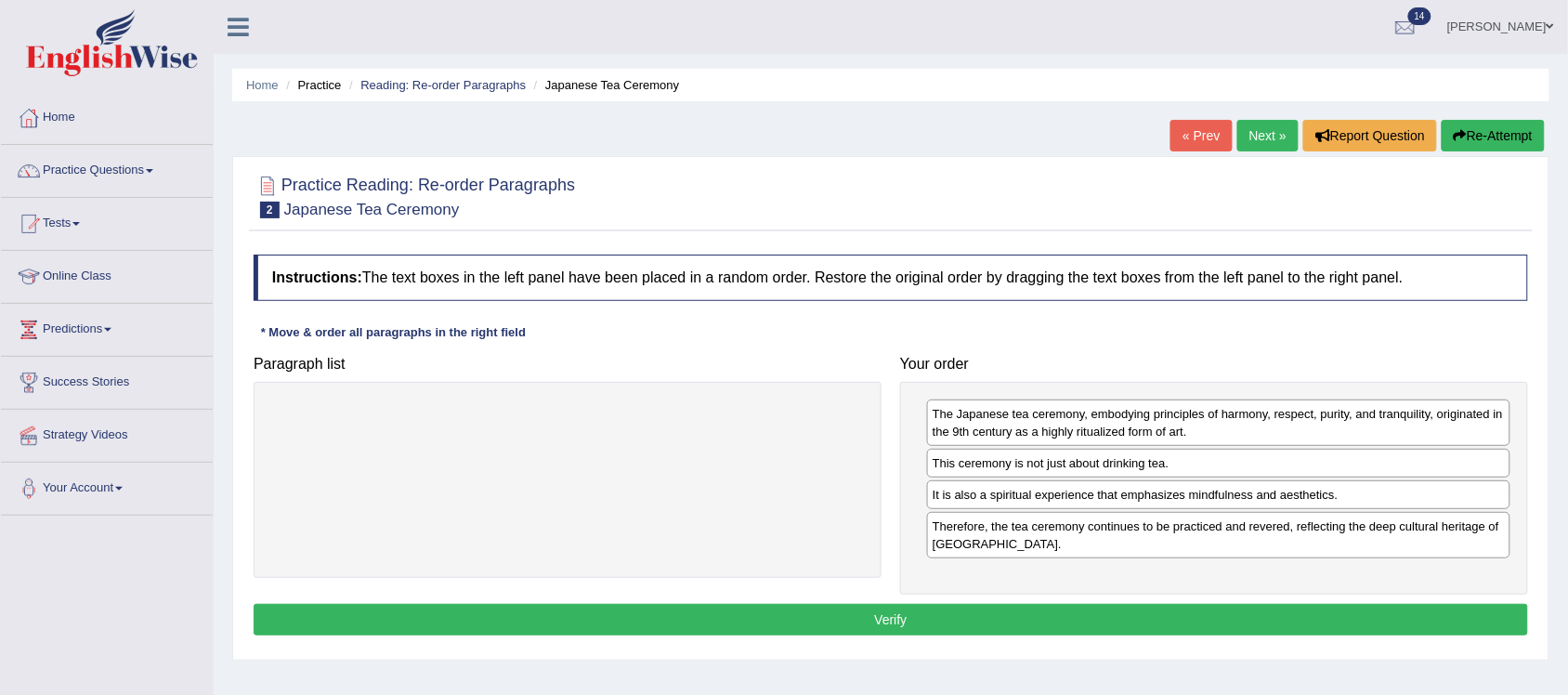
click at [1097, 619] on button "Verify" at bounding box center [891, 619] width 1274 height 32
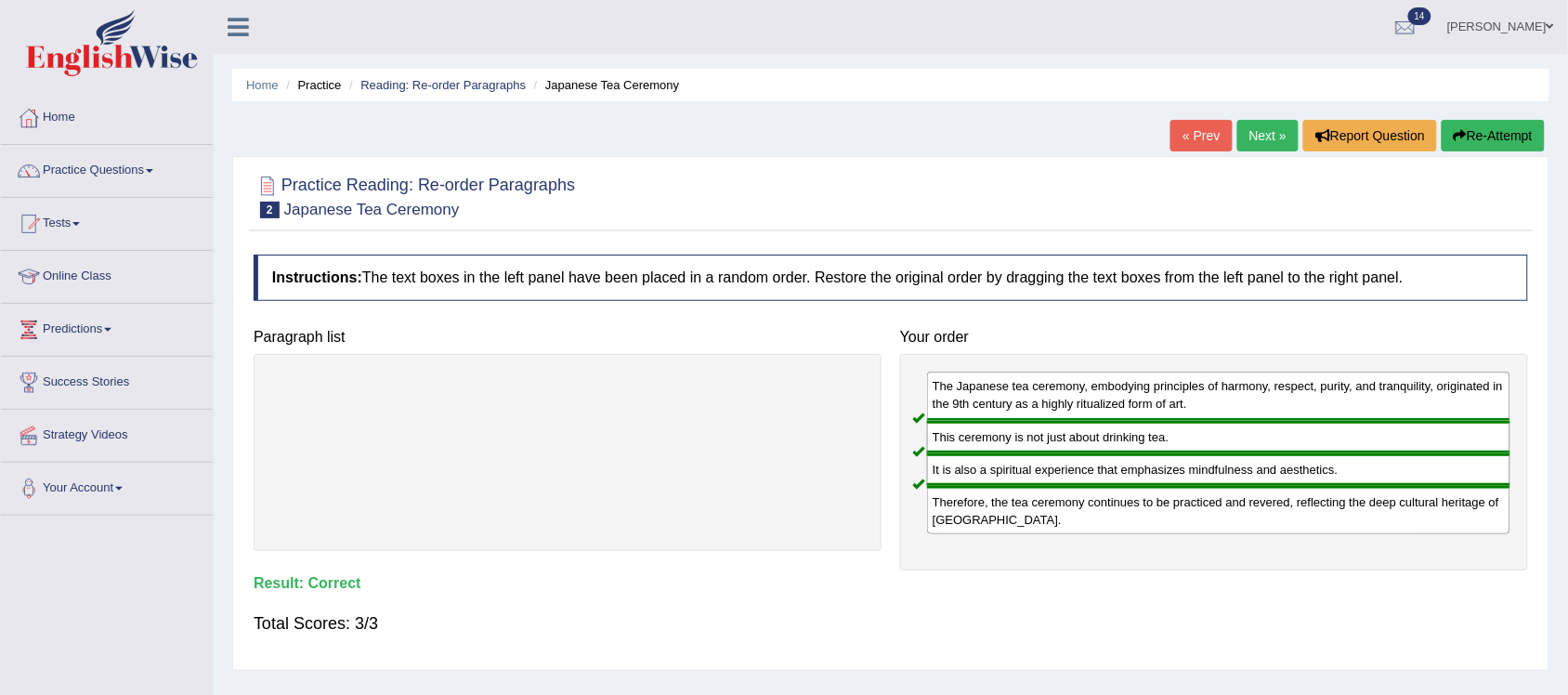
click at [1260, 140] on link "Next »" at bounding box center [1267, 136] width 61 height 32
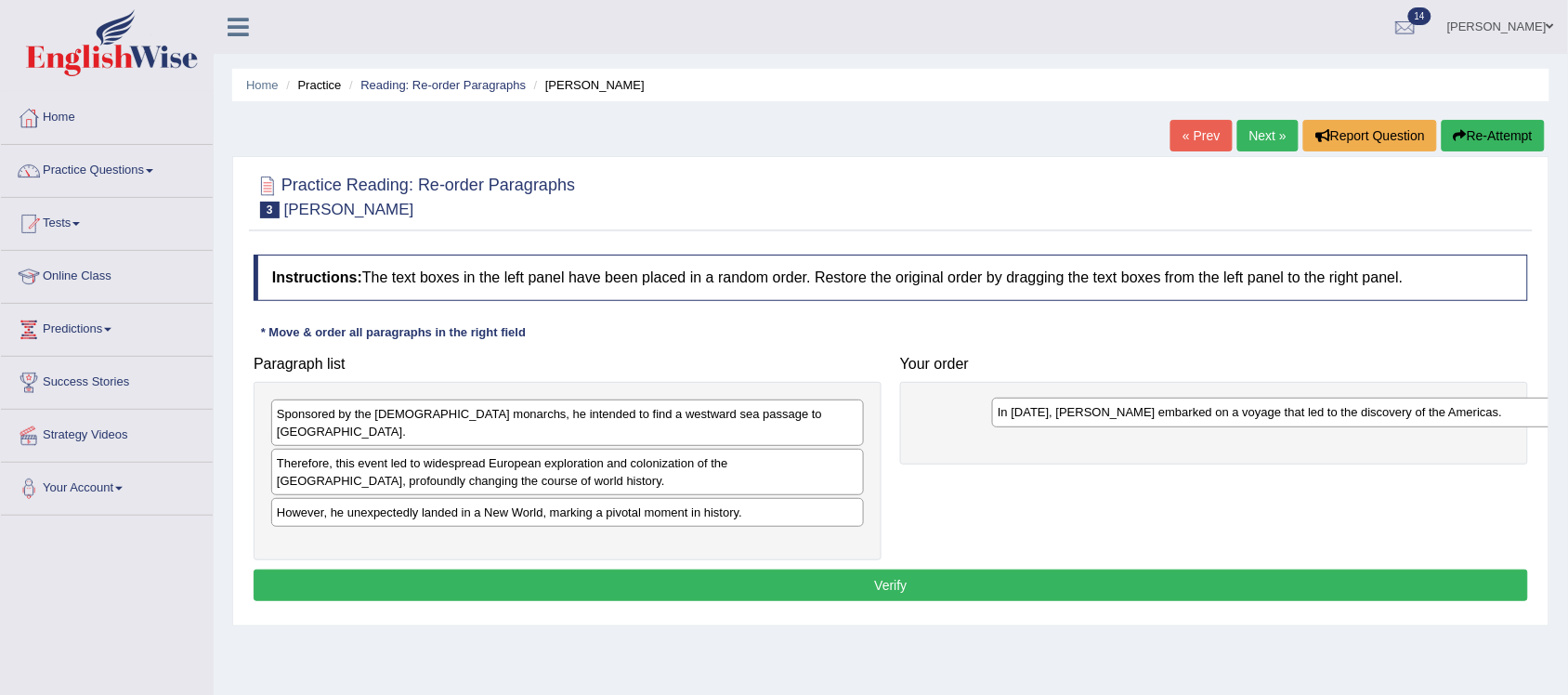
drag, startPoint x: 529, startPoint y: 532, endPoint x: 1250, endPoint y: 416, distance: 730.3
click at [1250, 416] on div "In 1492, Christopher Columbus embarked on a voyage that led to the discovery of…" at bounding box center [1288, 412] width 593 height 30
drag, startPoint x: 1237, startPoint y: 415, endPoint x: 1166, endPoint y: 414, distance: 71.0
click at [1163, 415] on div "In 1492, Christopher Columbus embarked on a voyage that led to the discovery of…" at bounding box center [1288, 412] width 593 height 30
click at [1167, 413] on div "In 1492, Christopher Columbus embarked on a voyage that led to the discovery of…" at bounding box center [1226, 414] width 593 height 30
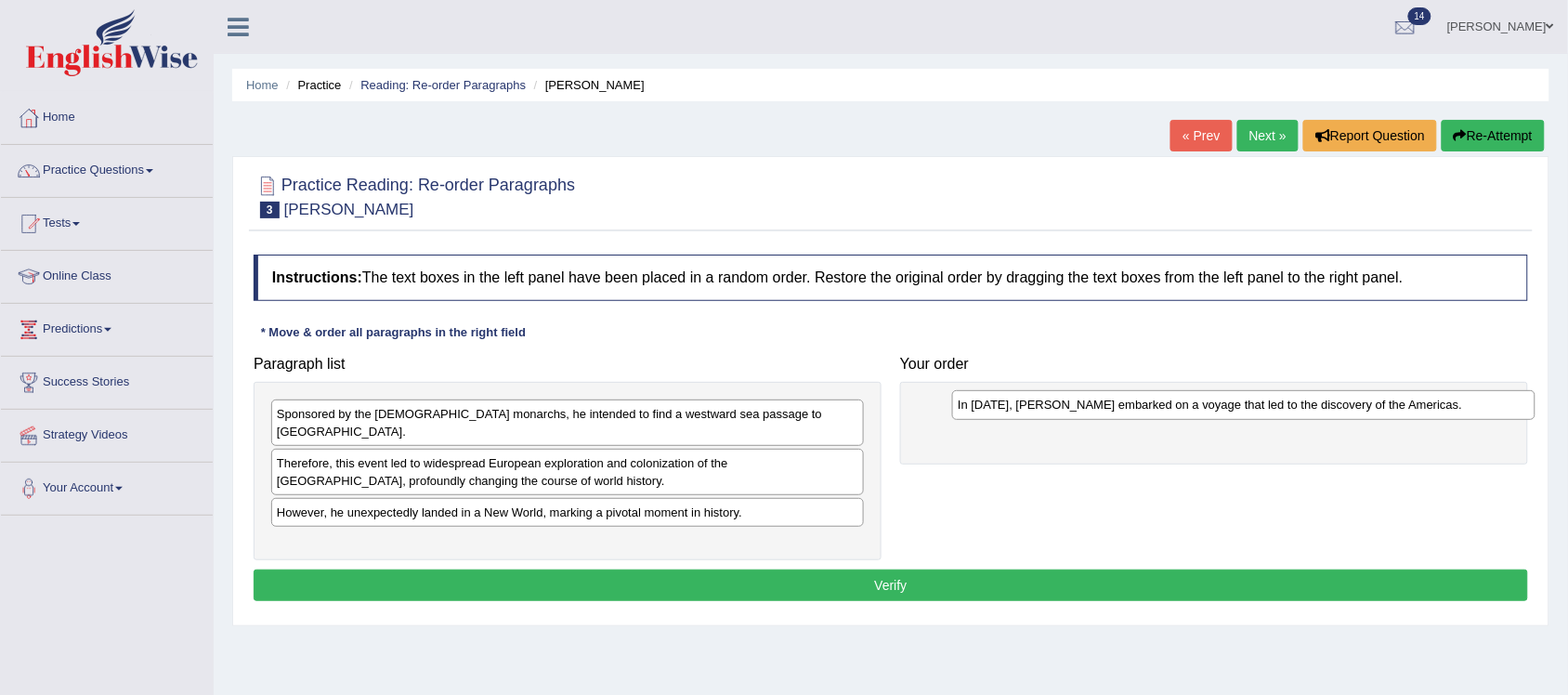
drag, startPoint x: 1099, startPoint y: 397, endPoint x: 1170, endPoint y: 394, distance: 71.1
click at [1170, 394] on div "In 1492, Christopher Columbus embarked on a voyage that led to the discovery of…" at bounding box center [1243, 405] width 584 height 30
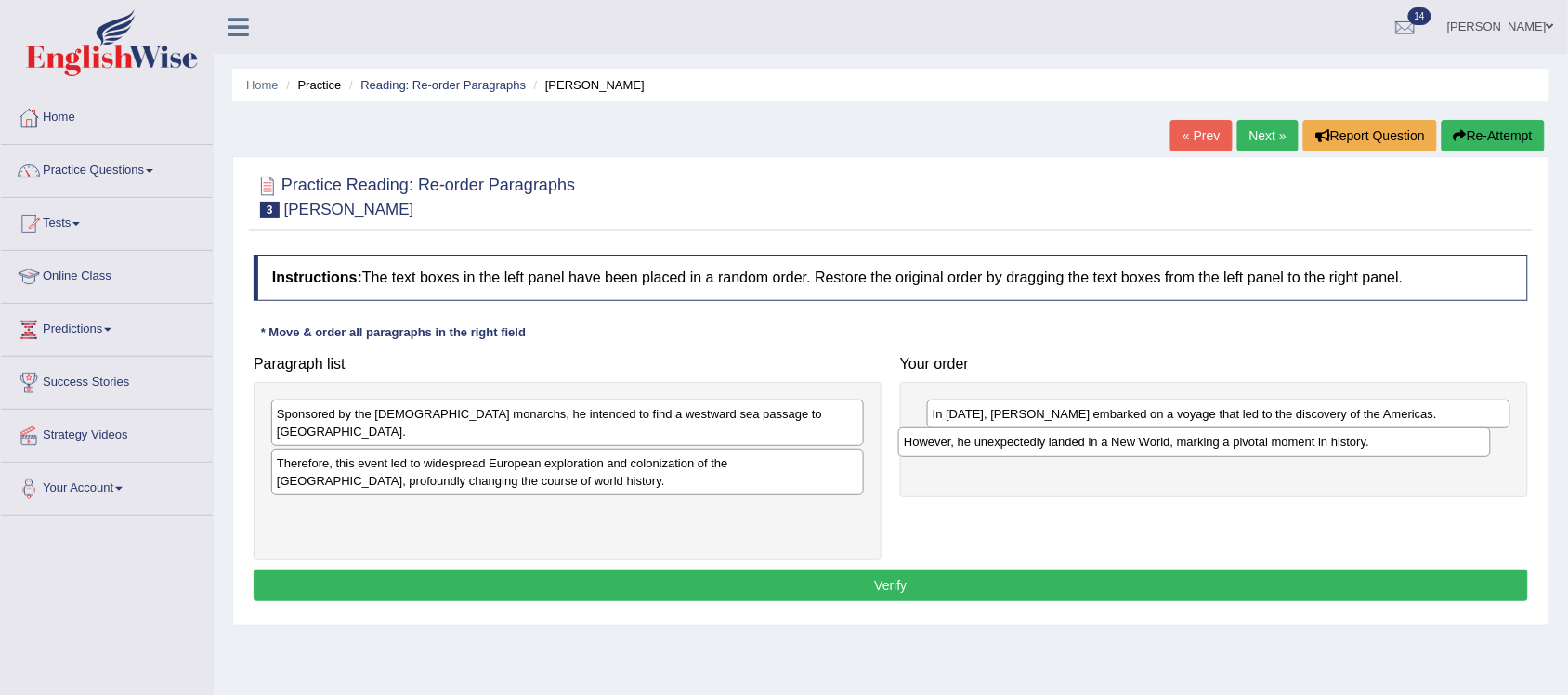
drag, startPoint x: 725, startPoint y: 501, endPoint x: 1353, endPoint y: 448, distance: 630.2
click at [1353, 448] on div "However, he unexpectedly landed in a New World, marking a pivotal moment in his…" at bounding box center [1194, 442] width 593 height 30
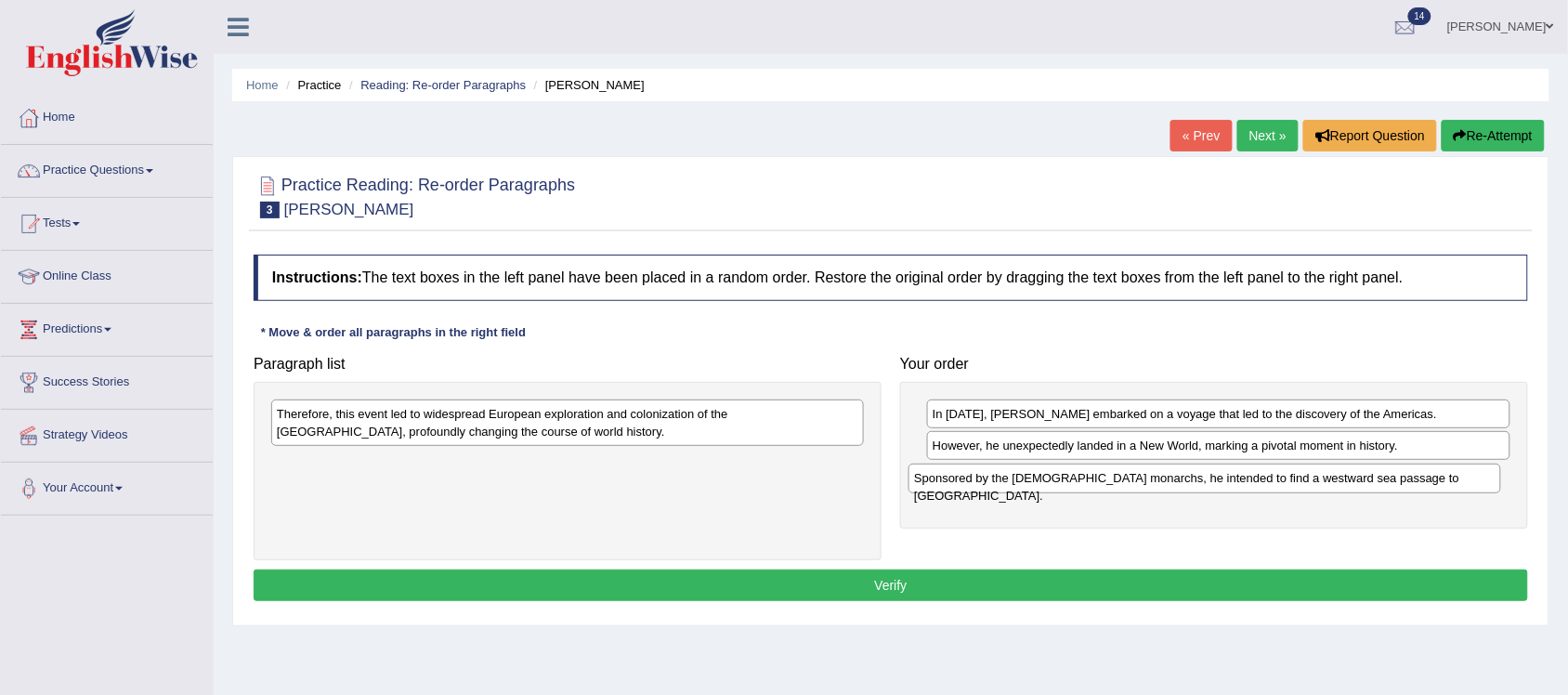
drag, startPoint x: 707, startPoint y: 416, endPoint x: 1345, endPoint y: 481, distance: 641.3
click at [1345, 481] on div "Sponsored by the Spanish monarchs, he intended to find a westward sea passage t…" at bounding box center [1205, 479] width 593 height 30
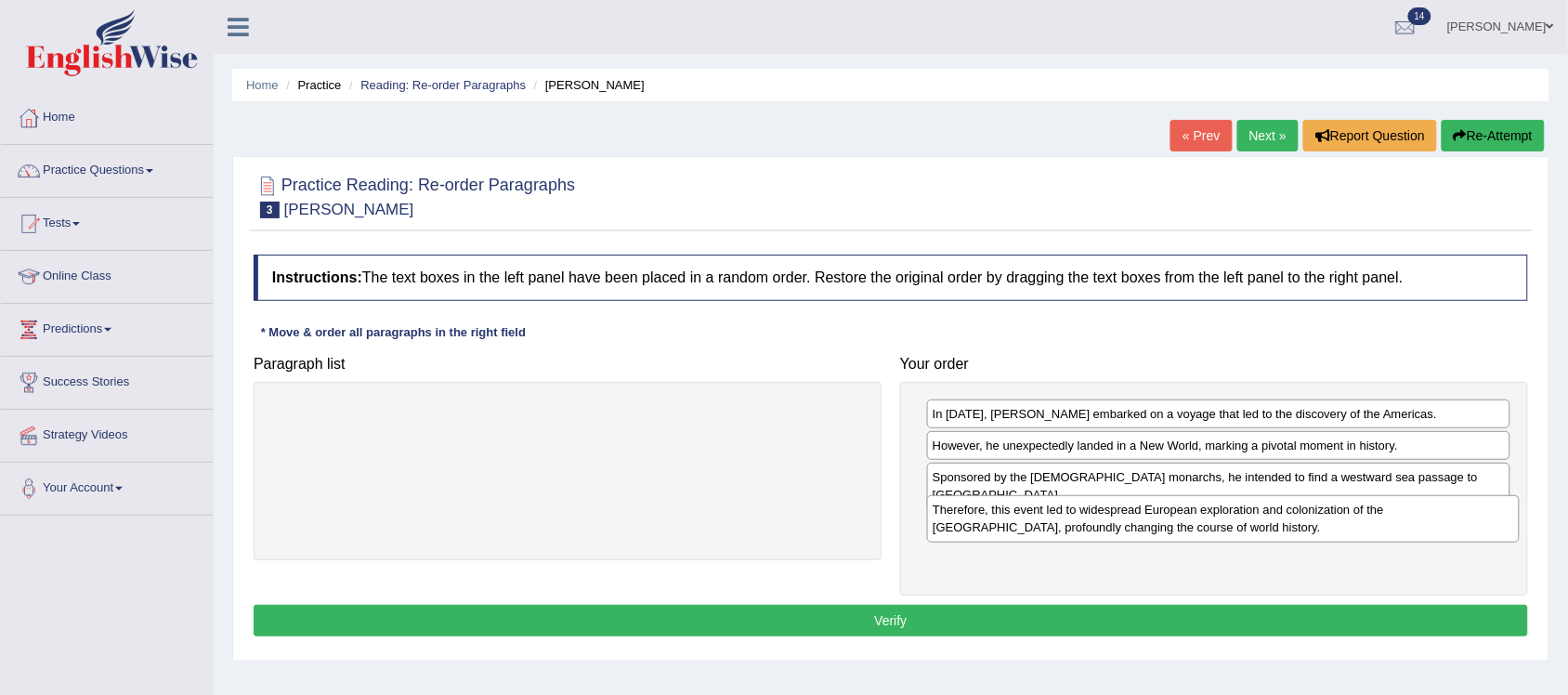
drag, startPoint x: 777, startPoint y: 432, endPoint x: 1433, endPoint y: 527, distance: 662.8
click at [1433, 527] on div "Therefore, this event led to widespread European exploration and colonization o…" at bounding box center [1222, 518] width 593 height 48
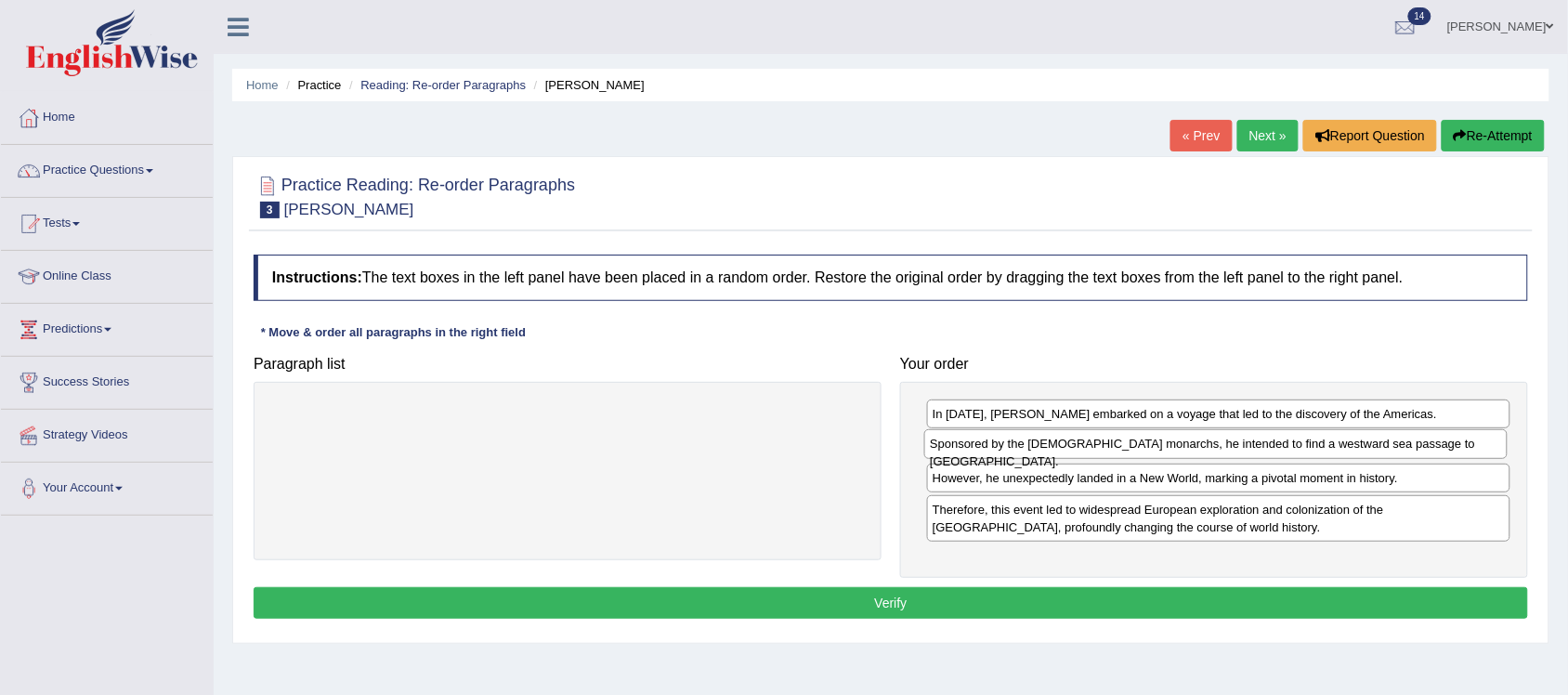
drag, startPoint x: 1120, startPoint y: 481, endPoint x: 1117, endPoint y: 446, distance: 35.1
click at [1117, 446] on div "Sponsored by the Spanish monarchs, he intended to find a westward sea passage t…" at bounding box center [1215, 444] width 584 height 30
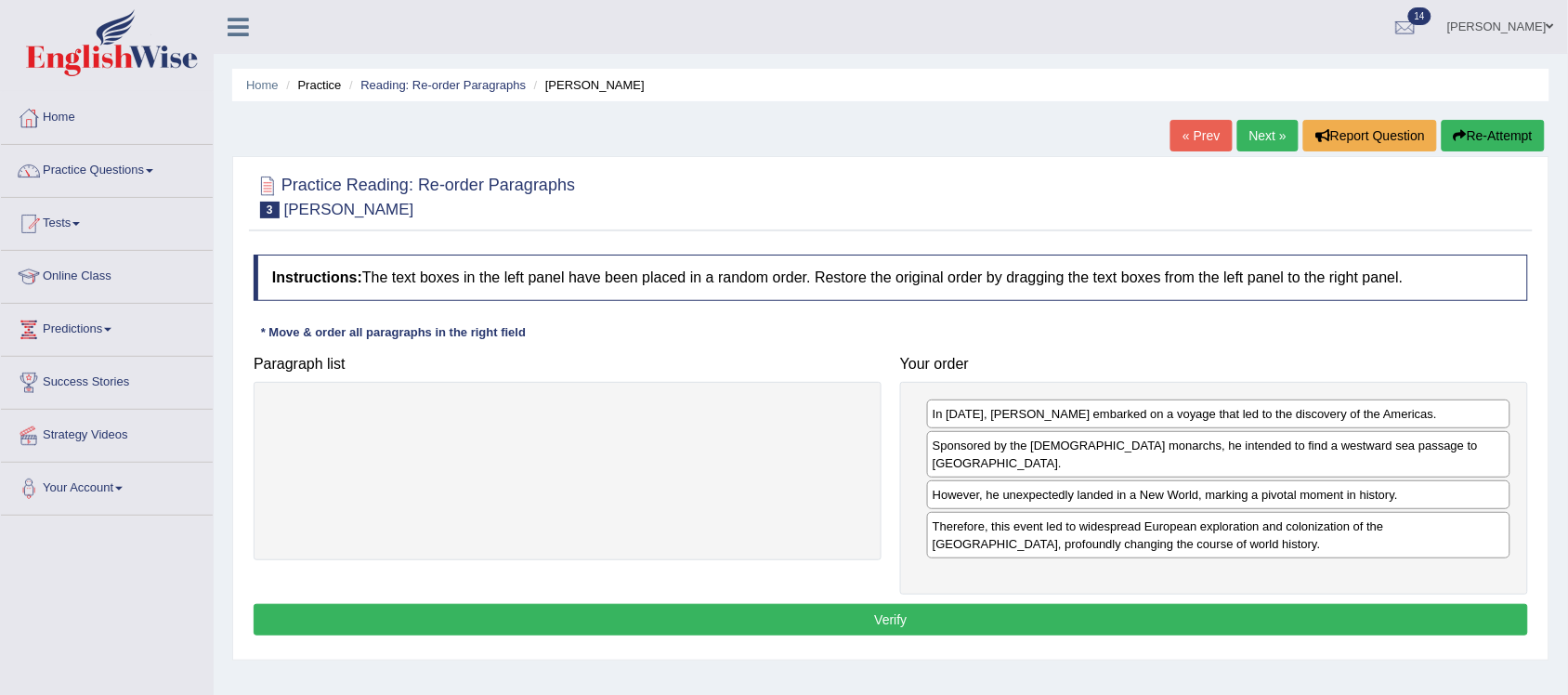
click at [928, 603] on button "Verify" at bounding box center [891, 619] width 1274 height 32
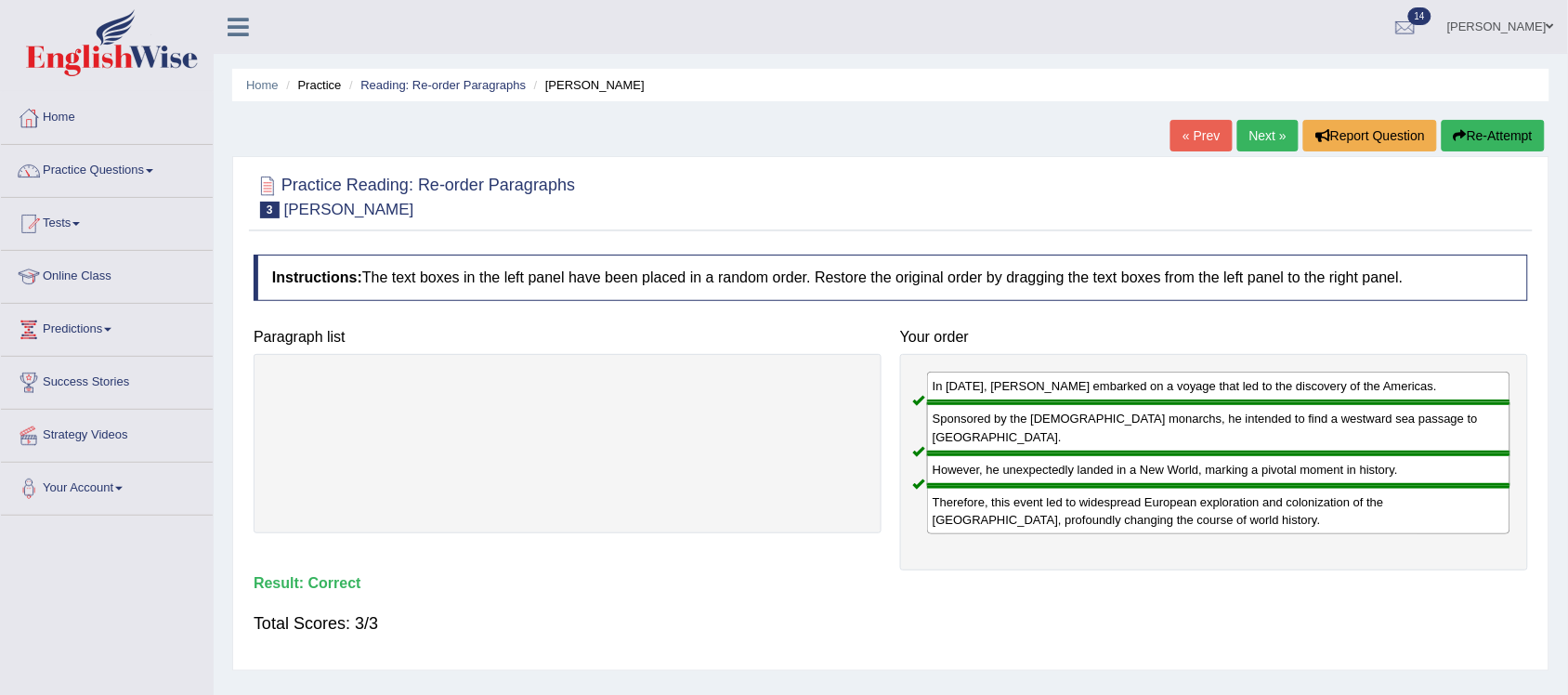
click at [1253, 137] on link "Next »" at bounding box center [1267, 136] width 61 height 32
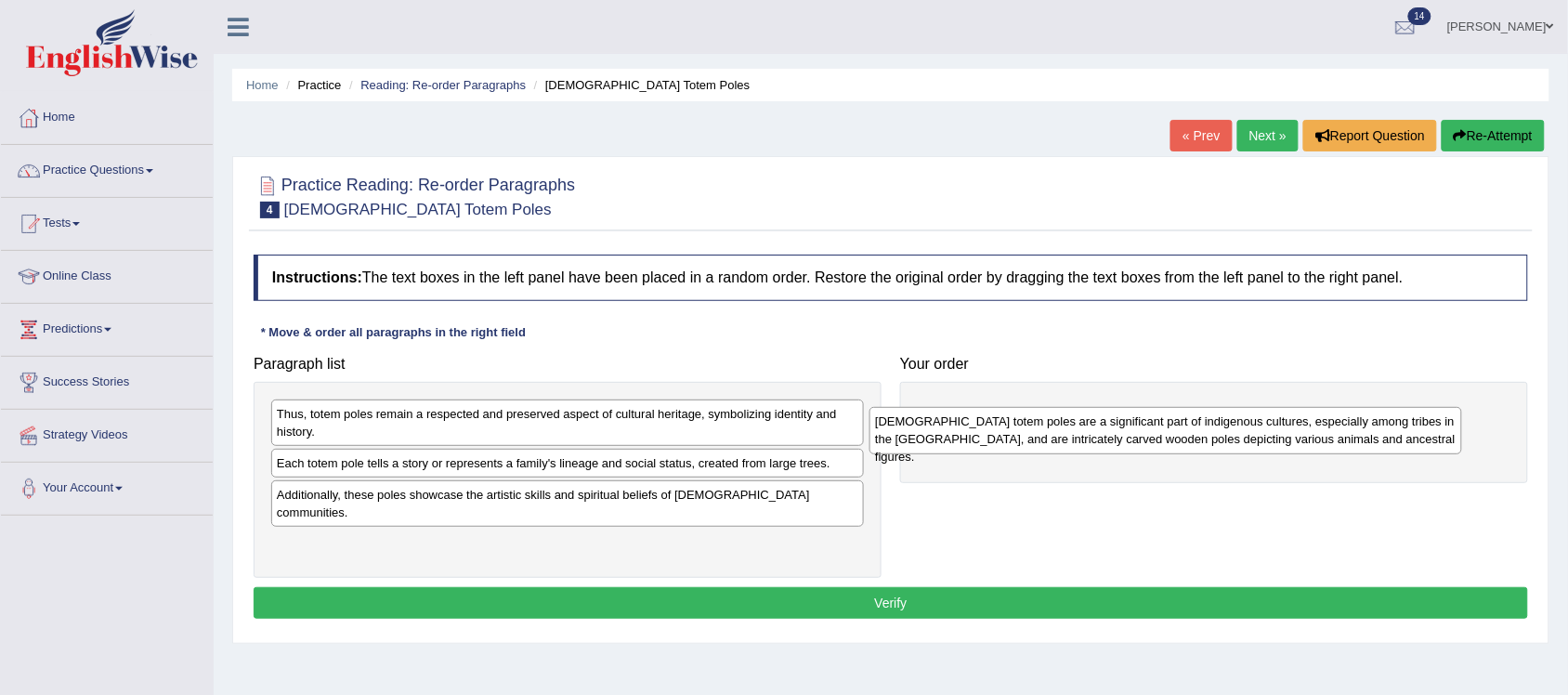
drag, startPoint x: 495, startPoint y: 422, endPoint x: 1093, endPoint y: 430, distance: 598.1
click at [1093, 430] on div "[DEMOGRAPHIC_DATA] totem poles are a significant part of indigenous cultures, e…" at bounding box center [1165, 430] width 593 height 48
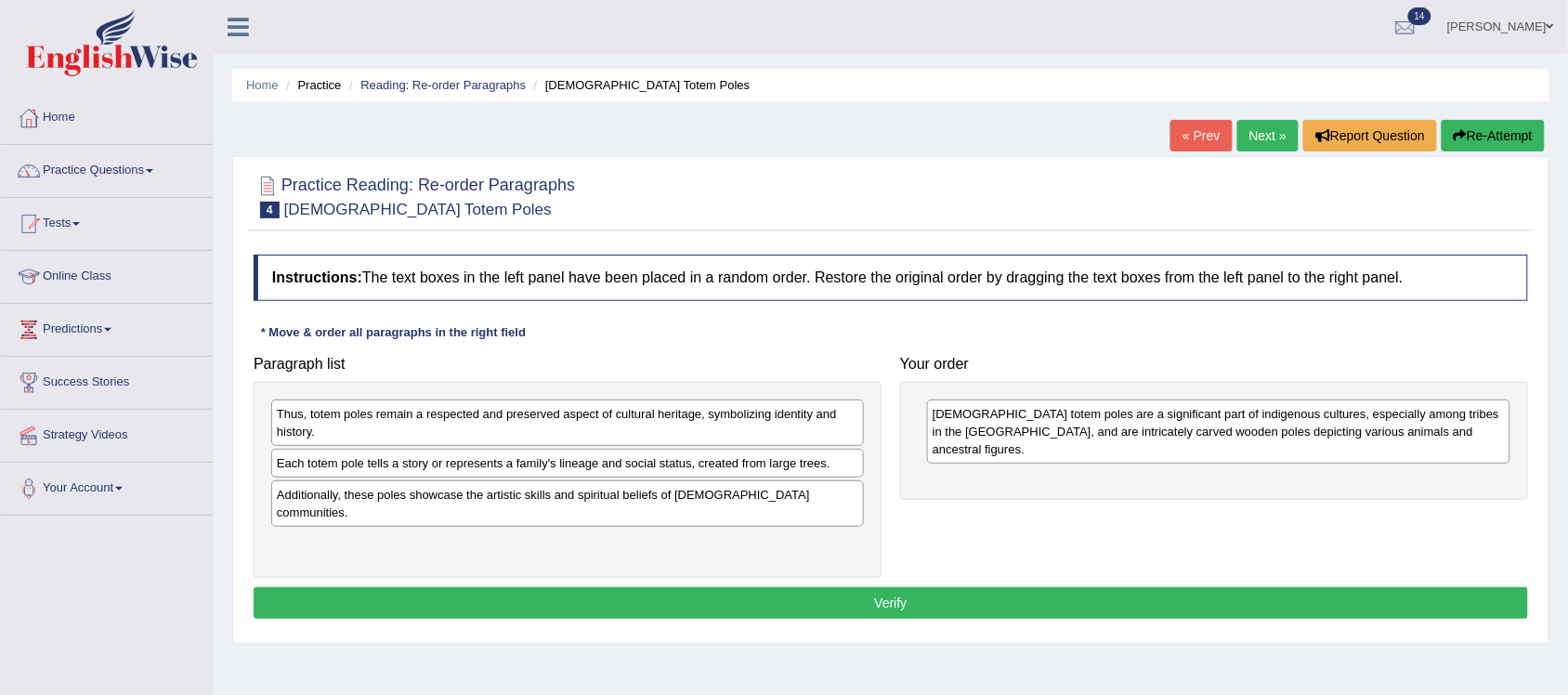
drag, startPoint x: 1108, startPoint y: 416, endPoint x: 1138, endPoint y: 425, distance: 31.3
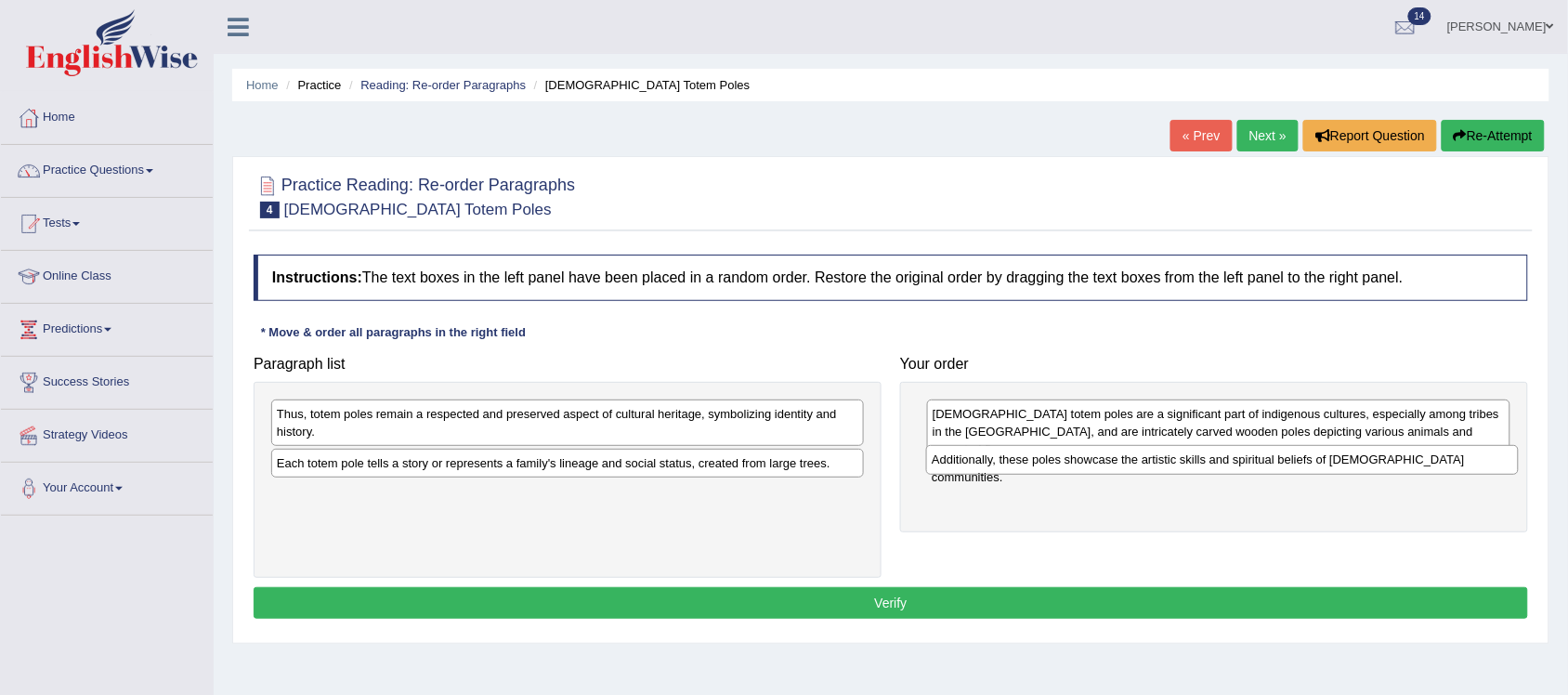
drag, startPoint x: 661, startPoint y: 497, endPoint x: 1316, endPoint y: 462, distance: 655.9
click at [1316, 462] on div "Additionally, these poles showcase the artistic skills and spiritual beliefs of…" at bounding box center [1221, 460] width 593 height 30
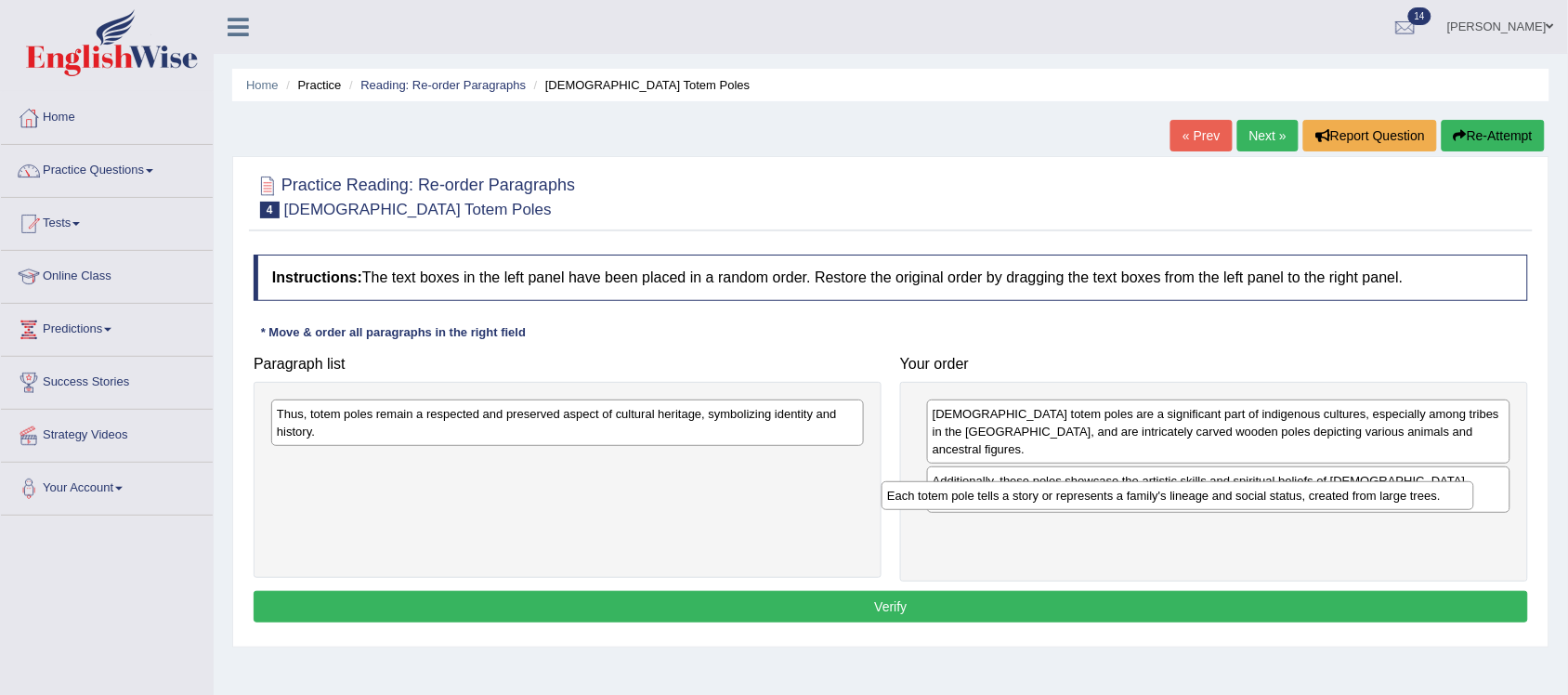
drag, startPoint x: 615, startPoint y: 467, endPoint x: 1226, endPoint y: 498, distance: 611.8
click at [1226, 498] on div "Each totem pole tells a story or represents a family's lineage and social statu…" at bounding box center [1177, 496] width 593 height 30
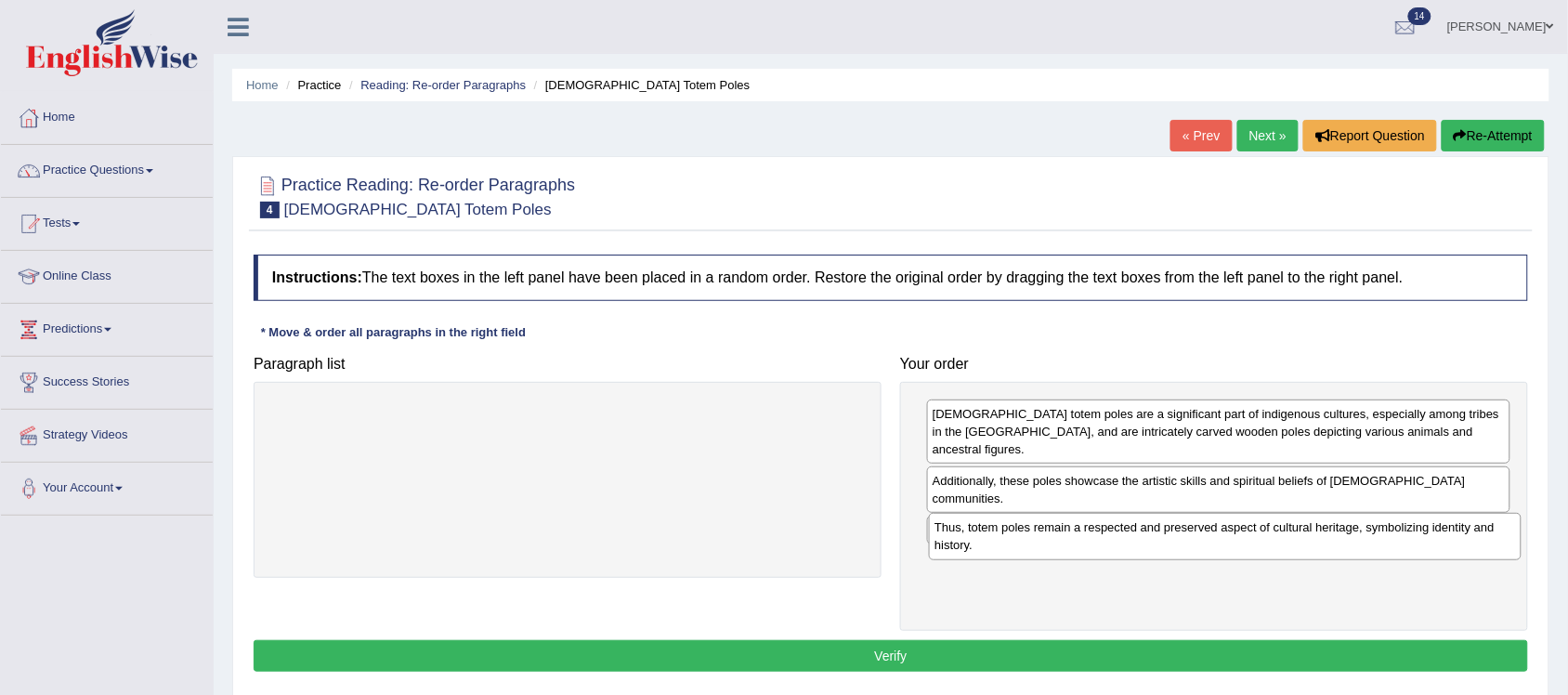
drag, startPoint x: 745, startPoint y: 418, endPoint x: 1402, endPoint y: 531, distance: 666.6
click at [1402, 531] on div "Thus, totem poles remain a respected and preserved aspect of cultural heritage,…" at bounding box center [1224, 536] width 593 height 48
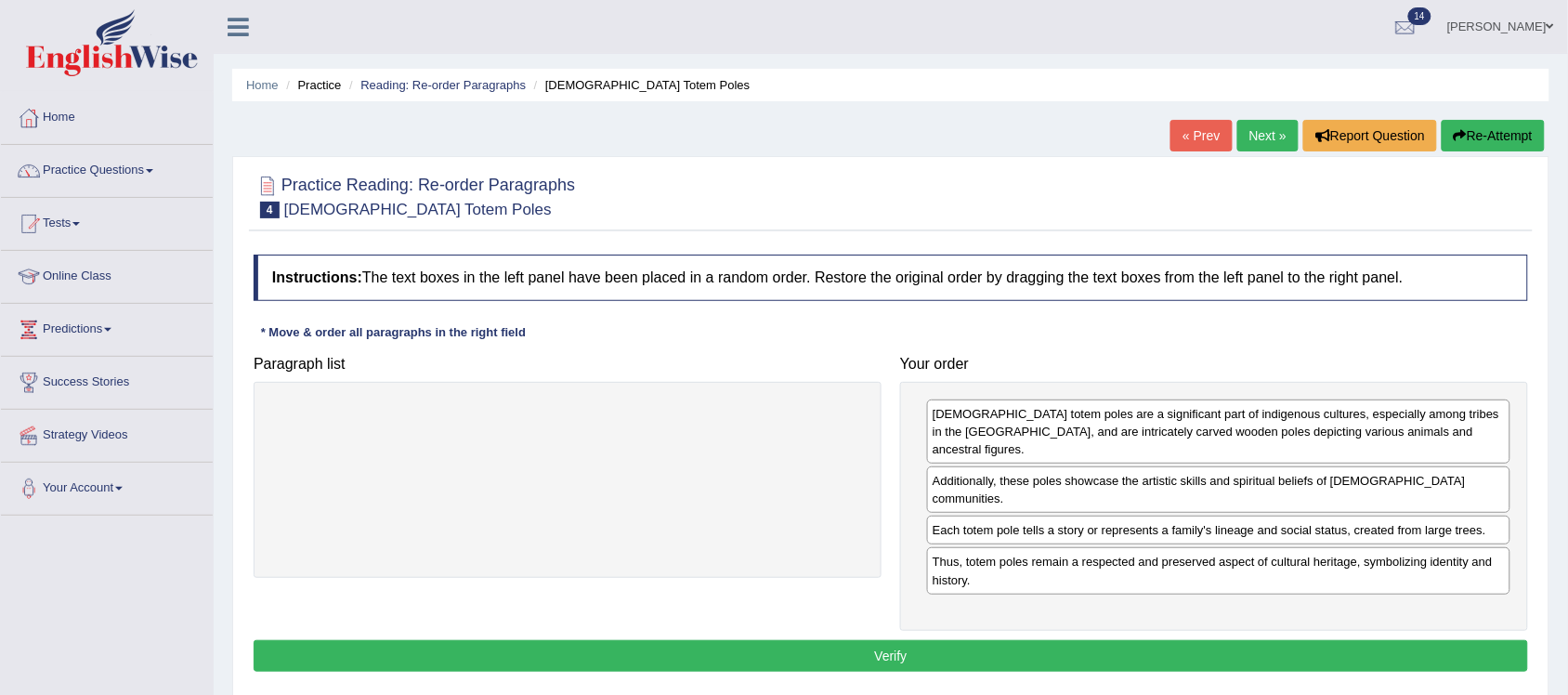
click at [924, 640] on button "Verify" at bounding box center [891, 656] width 1274 height 32
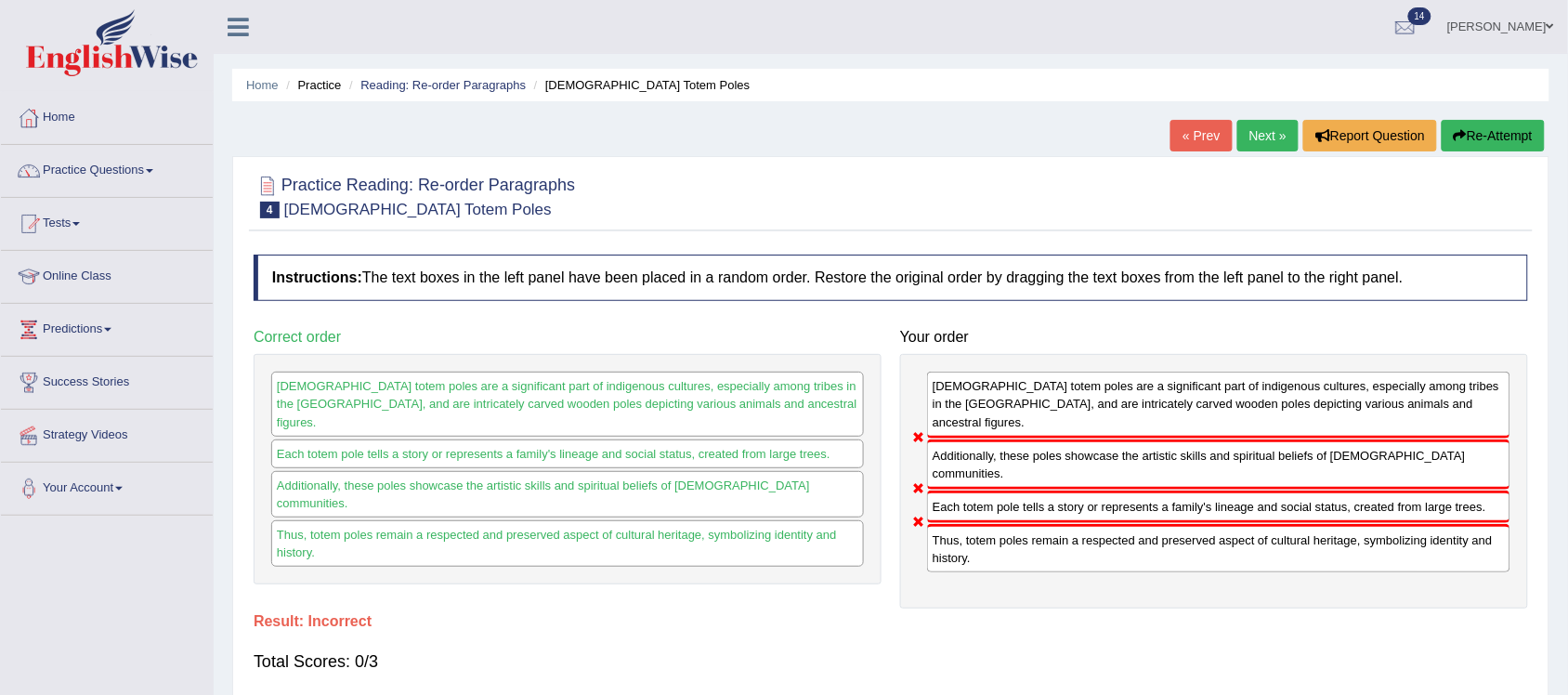
click at [1260, 140] on link "Next »" at bounding box center [1267, 136] width 61 height 32
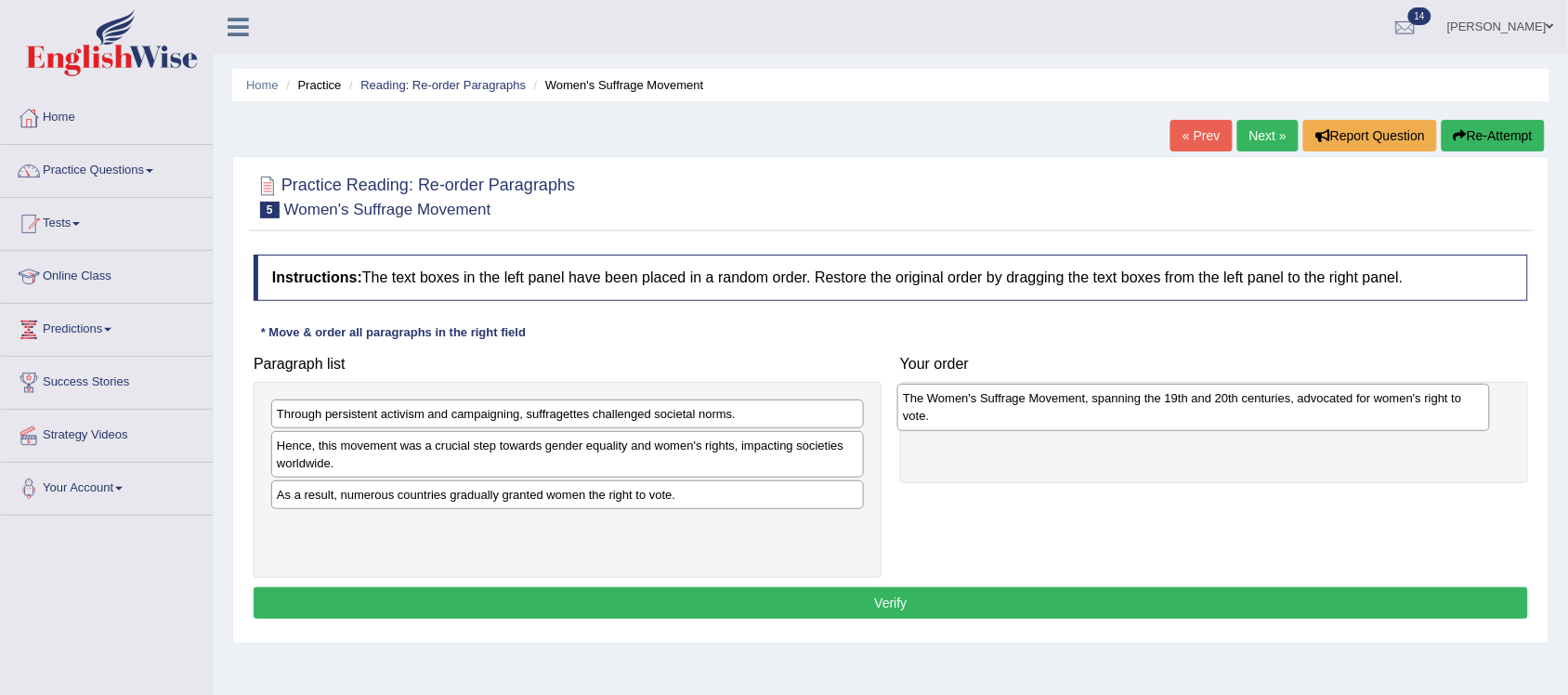
drag, startPoint x: 428, startPoint y: 535, endPoint x: 1054, endPoint y: 405, distance: 639.4
click at [1054, 405] on div "The Women's Suffrage Movement, spanning the 19th and 20th centuries, advocated …" at bounding box center [1193, 407] width 593 height 48
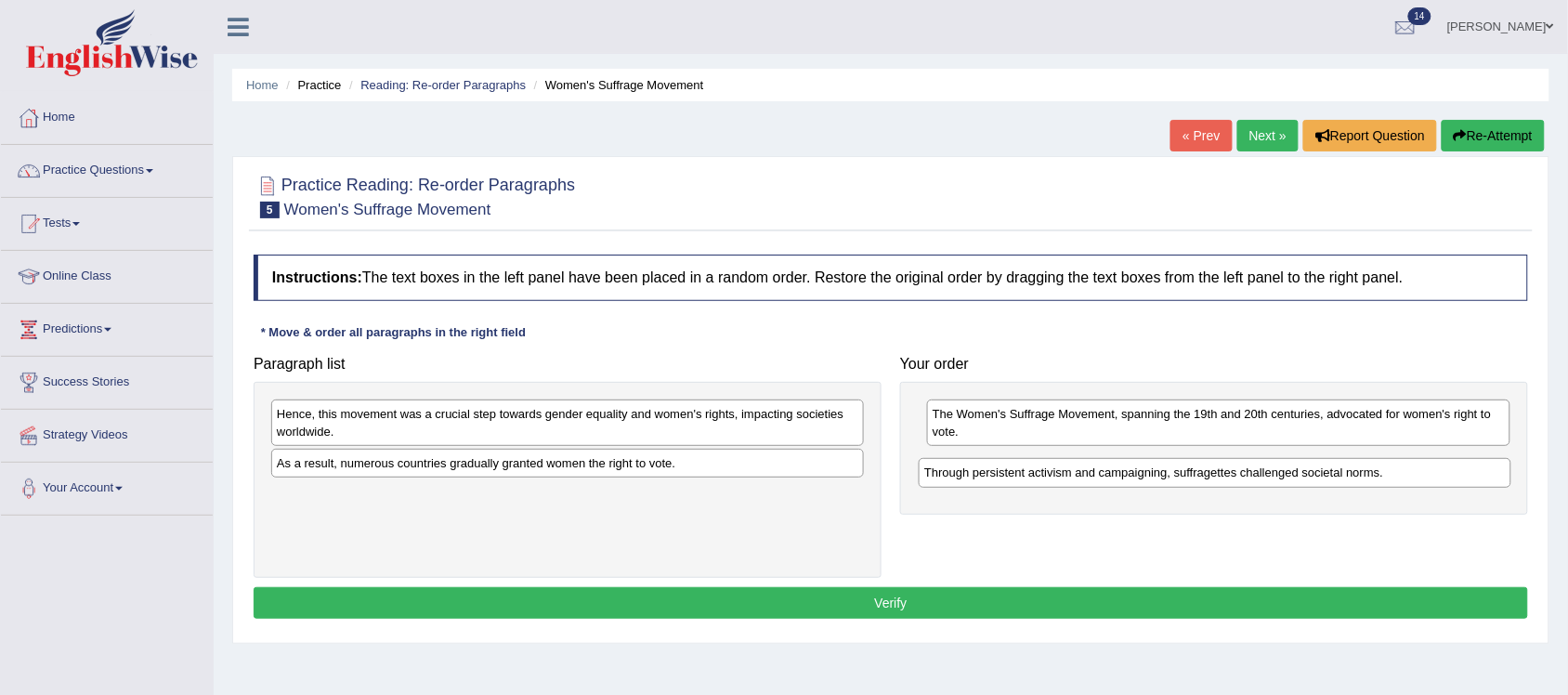
drag, startPoint x: 658, startPoint y: 413, endPoint x: 1305, endPoint y: 472, distance: 649.7
click at [1305, 472] on div "Through persistent activism and campaigning, suffragettes challenged societal n…" at bounding box center [1215, 473] width 593 height 30
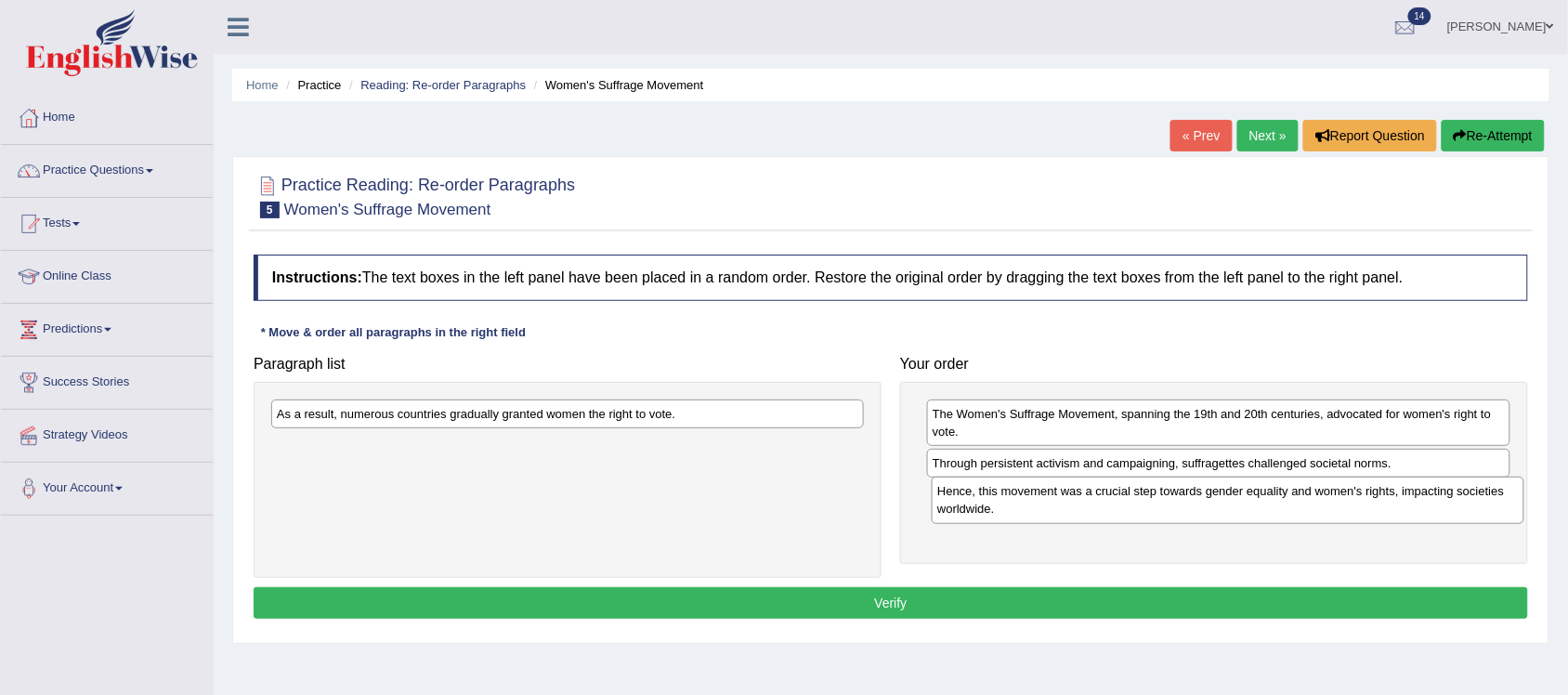
drag, startPoint x: 703, startPoint y: 425, endPoint x: 1362, endPoint y: 502, distance: 663.5
click at [1362, 502] on div "Hence, this movement was a crucial step towards gender equality and women's rig…" at bounding box center [1227, 500] width 593 height 48
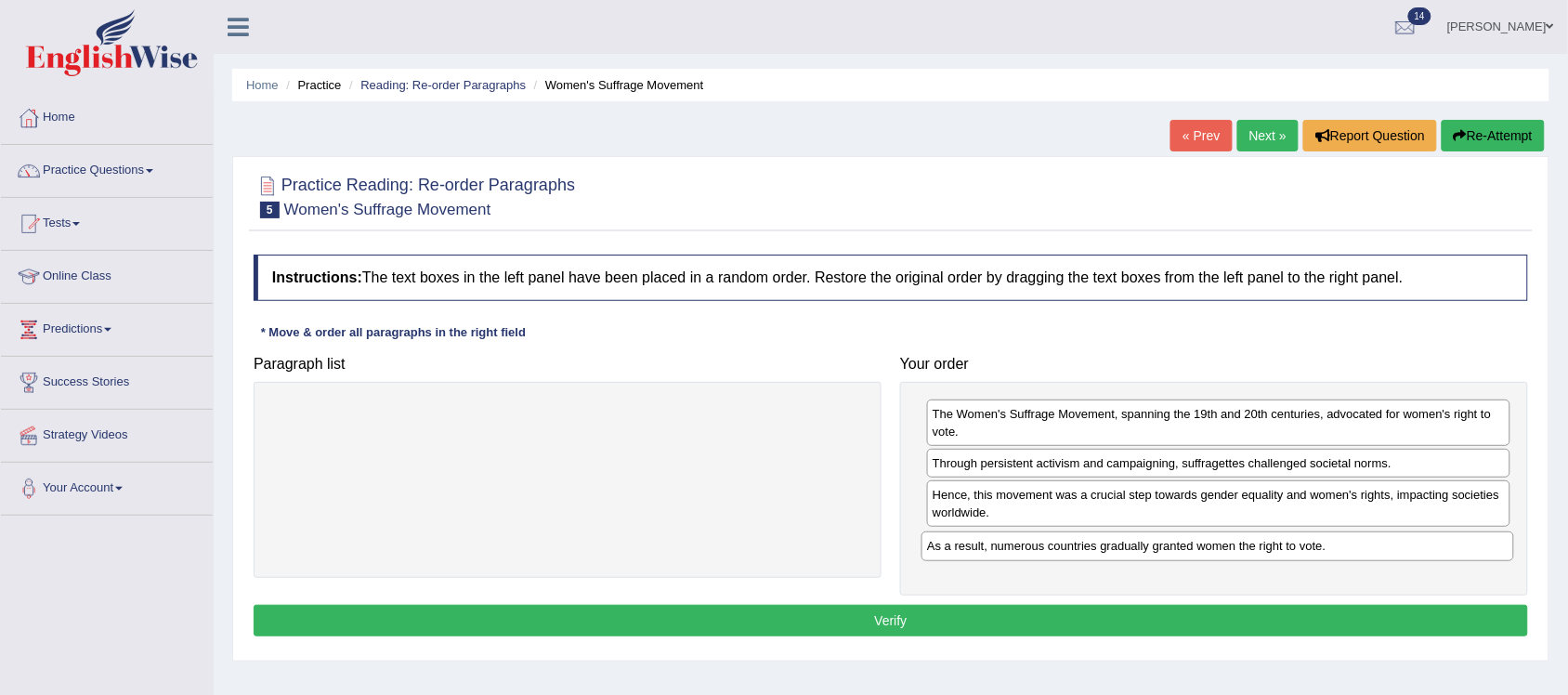
drag, startPoint x: 614, startPoint y: 419, endPoint x: 1264, endPoint y: 551, distance: 663.3
click at [1264, 551] on div "As a result, numerous countries gradually granted women the right to vote." at bounding box center [1218, 546] width 593 height 30
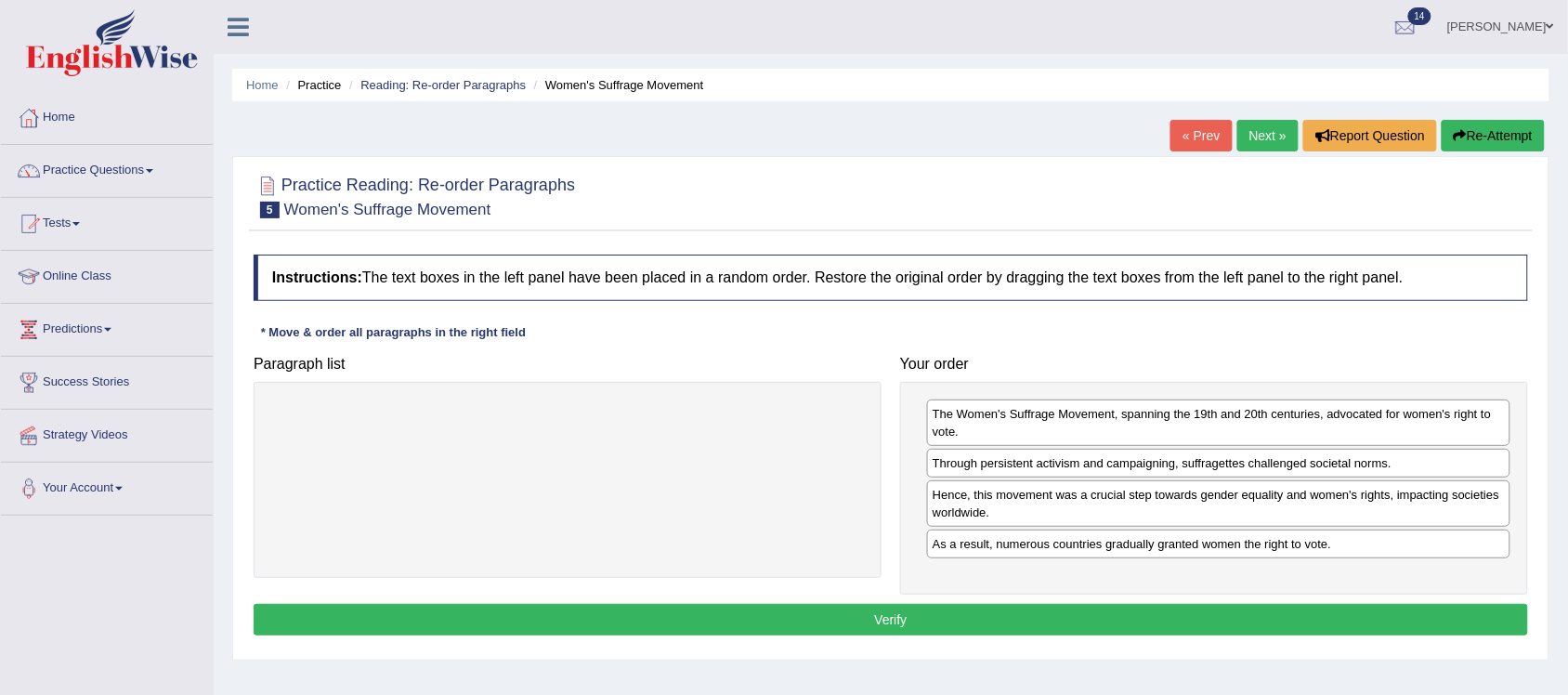
click at [1010, 623] on button "Verify" at bounding box center [891, 619] width 1274 height 32
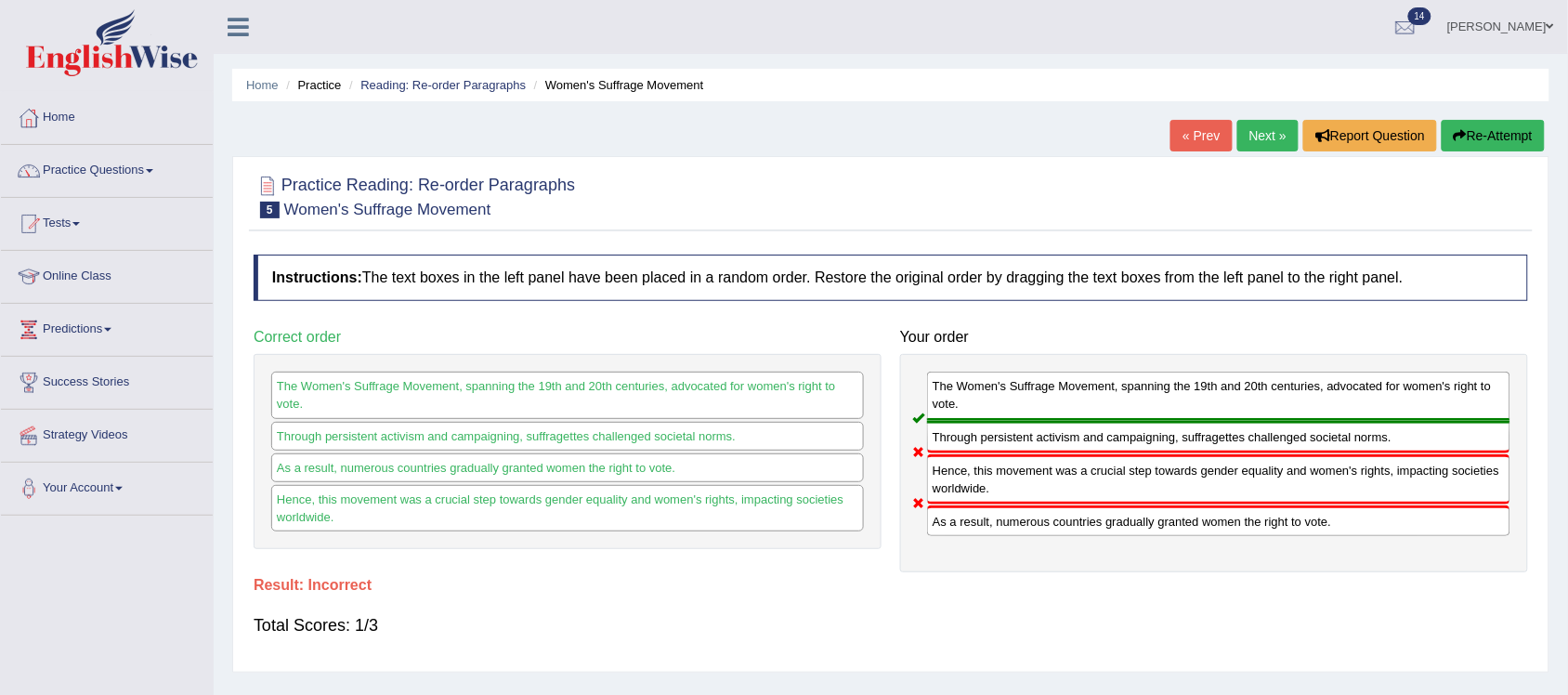
click at [1256, 137] on link "Next »" at bounding box center [1267, 136] width 61 height 32
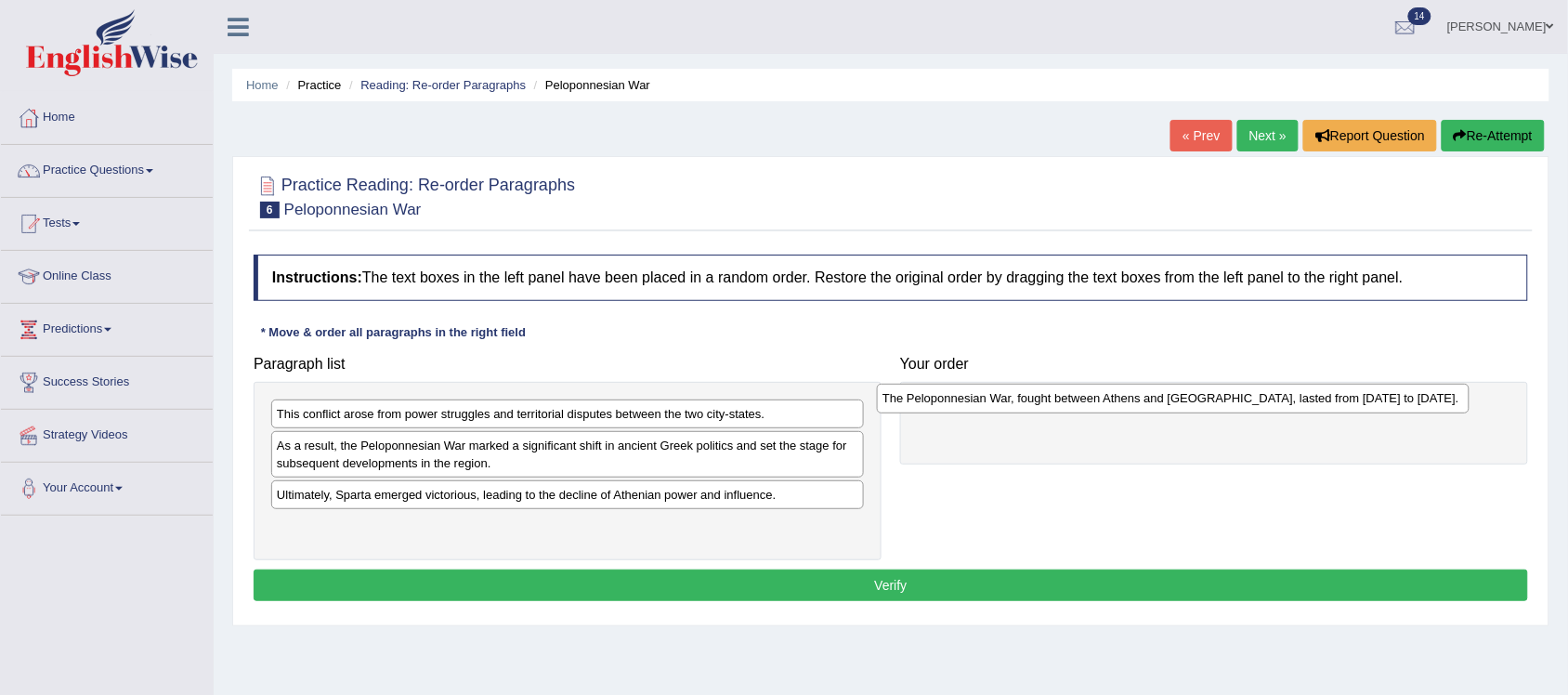
drag, startPoint x: 422, startPoint y: 530, endPoint x: 1052, endPoint y: 397, distance: 643.9
click at [1052, 397] on div "The Peloponnesian War, fought between Athens and [GEOGRAPHIC_DATA], lasted from…" at bounding box center [1173, 398] width 593 height 30
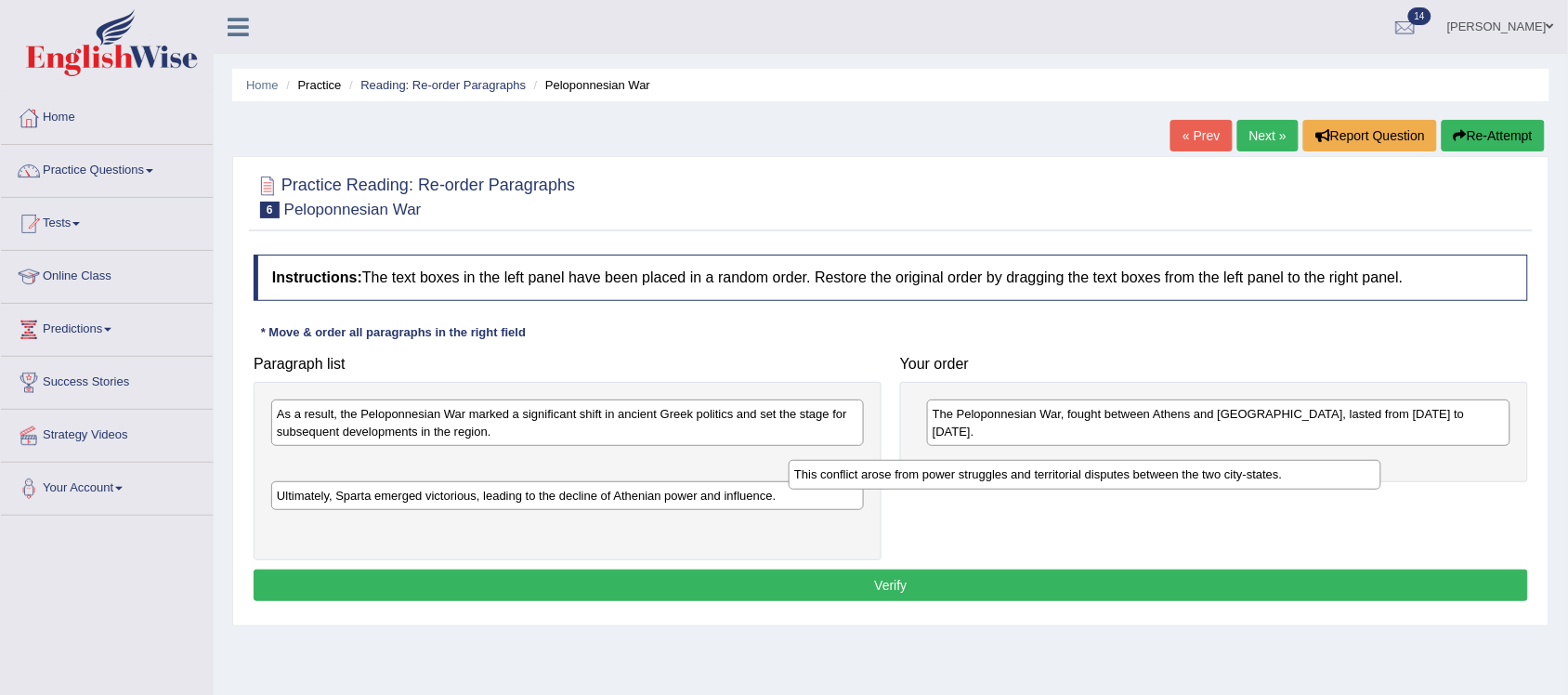
drag, startPoint x: 698, startPoint y: 418, endPoint x: 1256, endPoint y: 472, distance: 560.6
click at [1247, 477] on div "This conflict arose from power struggles and territorial disputes between the t…" at bounding box center [1085, 475] width 593 height 30
click at [1275, 466] on div "This conflict arose from power struggles and territorial disputes between the t…" at bounding box center [1085, 475] width 593 height 30
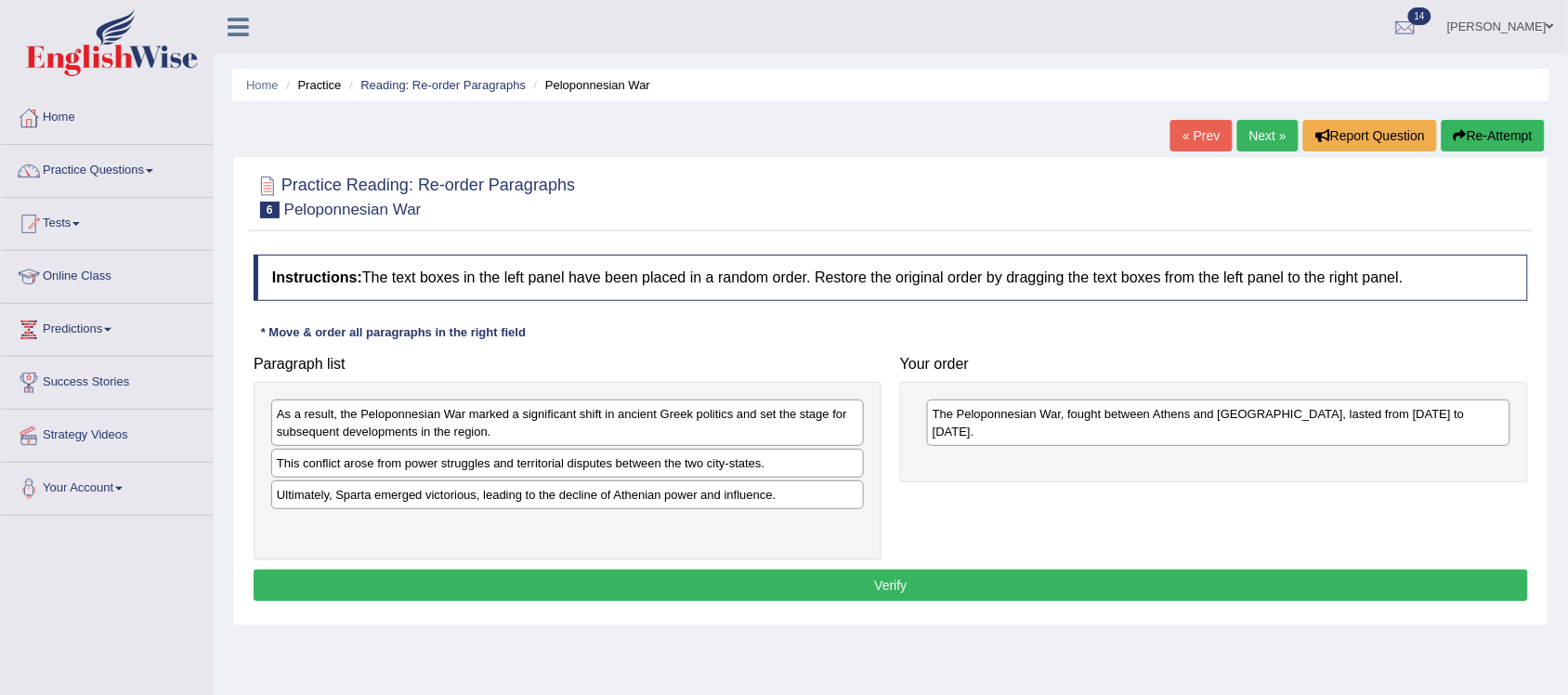
drag, startPoint x: 1275, startPoint y: 466, endPoint x: 1300, endPoint y: 458, distance: 26.2
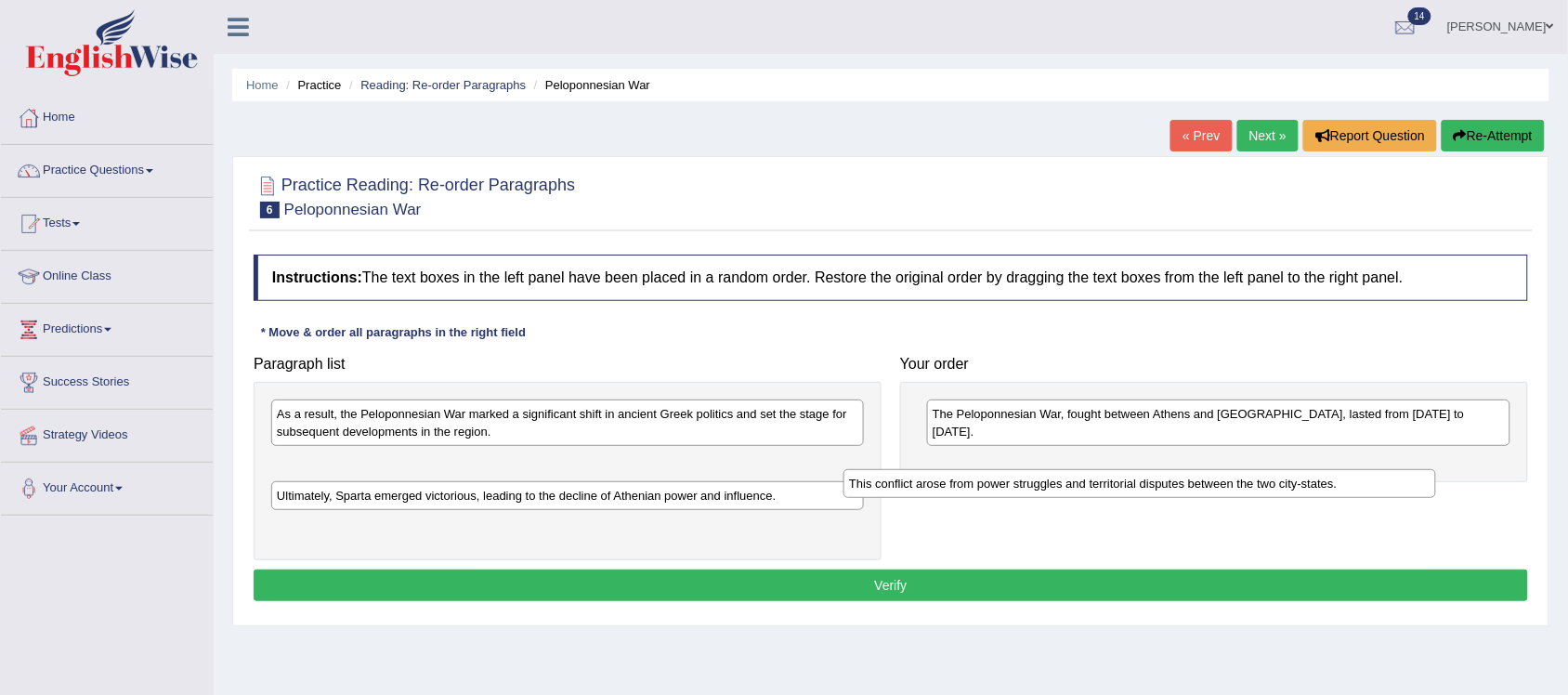
drag, startPoint x: 590, startPoint y: 470, endPoint x: 1177, endPoint y: 479, distance: 587.1
click at [1162, 489] on div "This conflict arose from power struggles and territorial disputes between the t…" at bounding box center [1139, 484] width 593 height 30
click at [1175, 480] on div "This conflict arose from power struggles and territorial disputes between the t…" at bounding box center [1139, 484] width 593 height 30
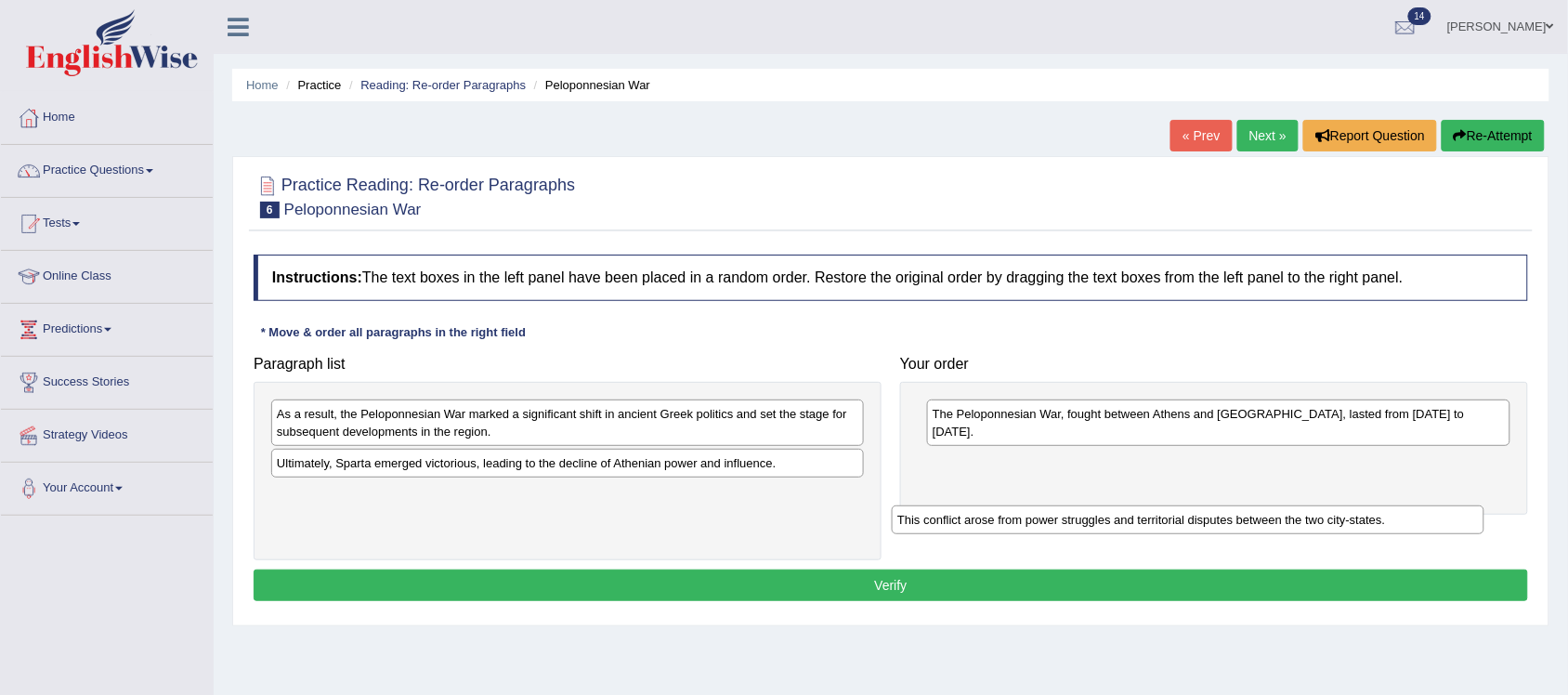
drag, startPoint x: 584, startPoint y: 466, endPoint x: 1204, endPoint y: 522, distance: 622.5
click at [1204, 522] on div "This conflict arose from power struggles and territorial disputes between the t…" at bounding box center [1188, 520] width 593 height 30
click at [1205, 521] on div "This conflict arose from power struggles and territorial disputes between the t…" at bounding box center [1188, 520] width 593 height 30
click at [1222, 505] on div "This conflict arose from power struggles and territorial disputes between the t…" at bounding box center [1188, 520] width 593 height 30
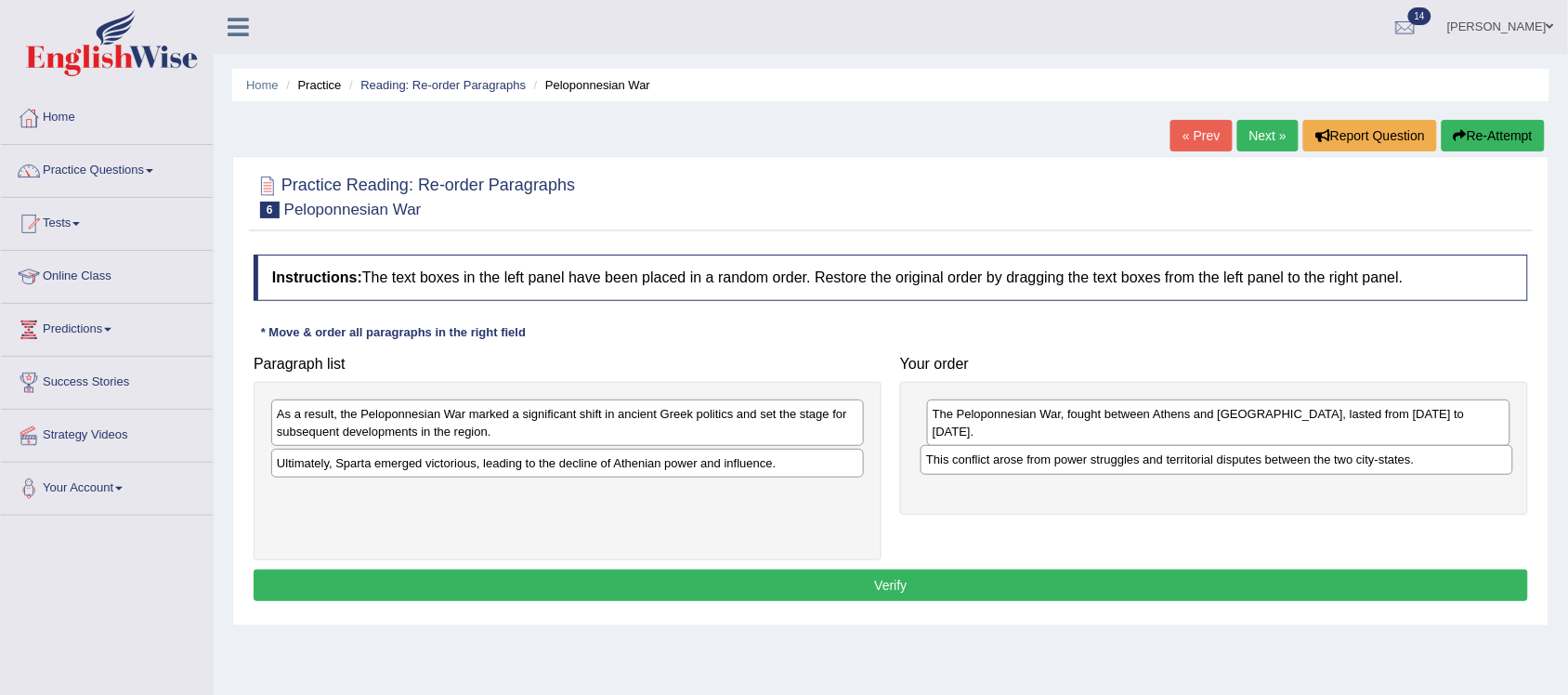
drag, startPoint x: 1234, startPoint y: 465, endPoint x: 1243, endPoint y: 448, distance: 19.2
click at [1243, 449] on div "This conflict arose from power struggles and territorial disputes between the t…" at bounding box center [1218, 463] width 584 height 29
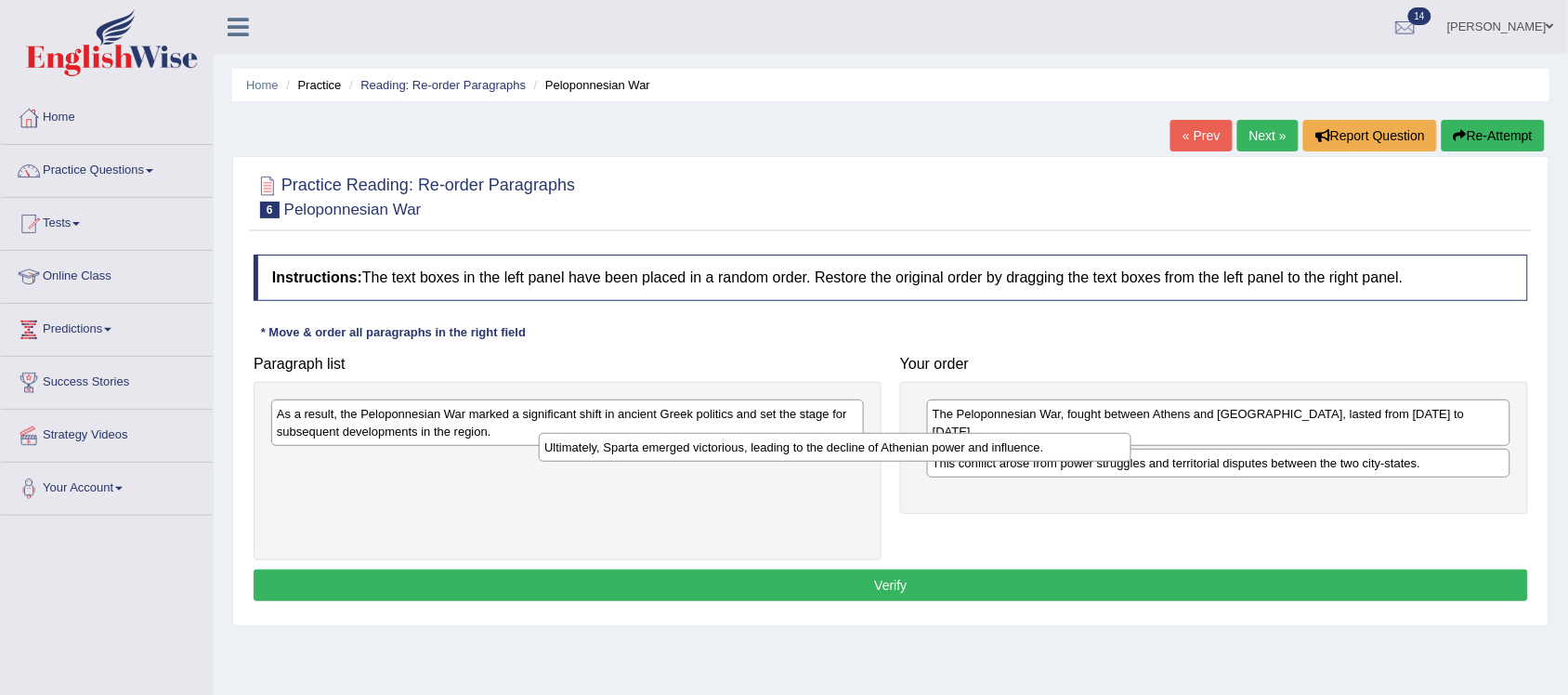
drag, startPoint x: 486, startPoint y: 469, endPoint x: 1011, endPoint y: 435, distance: 526.1
click at [1011, 434] on div "Ultimately, Sparta emerged victorious, leading to the decline of Athenian power…" at bounding box center [835, 448] width 593 height 30
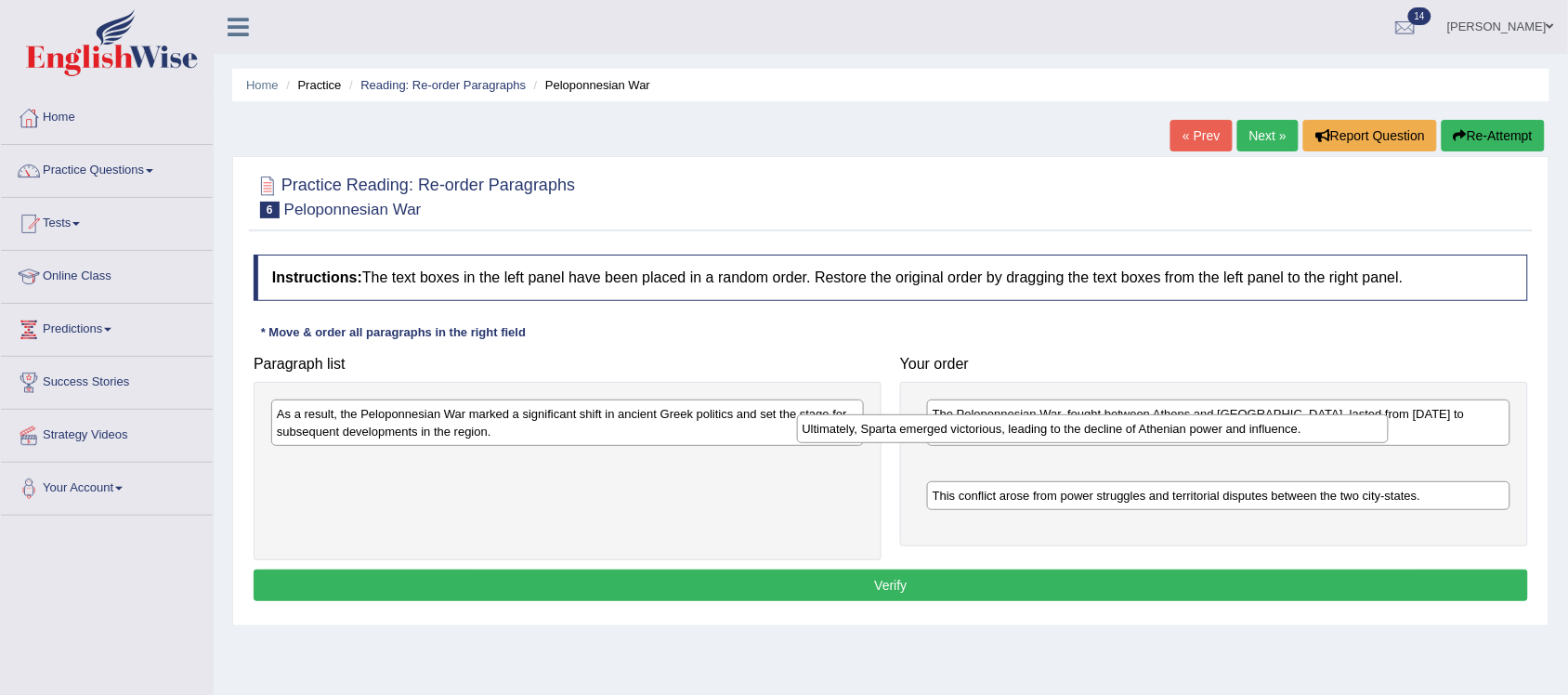
click at [1018, 455] on div "The Peloponnesian War, fought between Athens and Sparta, lasted from 431 to 404…" at bounding box center [1214, 463] width 628 height 164
drag, startPoint x: 1024, startPoint y: 466, endPoint x: 1066, endPoint y: 508, distance: 59.4
click at [1027, 481] on div "This conflict arose from power struggles and territorial disputes between the t…" at bounding box center [1218, 495] width 584 height 29
click at [1038, 485] on div "This conflict arose from power struggles and territorial disputes between the t…" at bounding box center [1218, 495] width 584 height 29
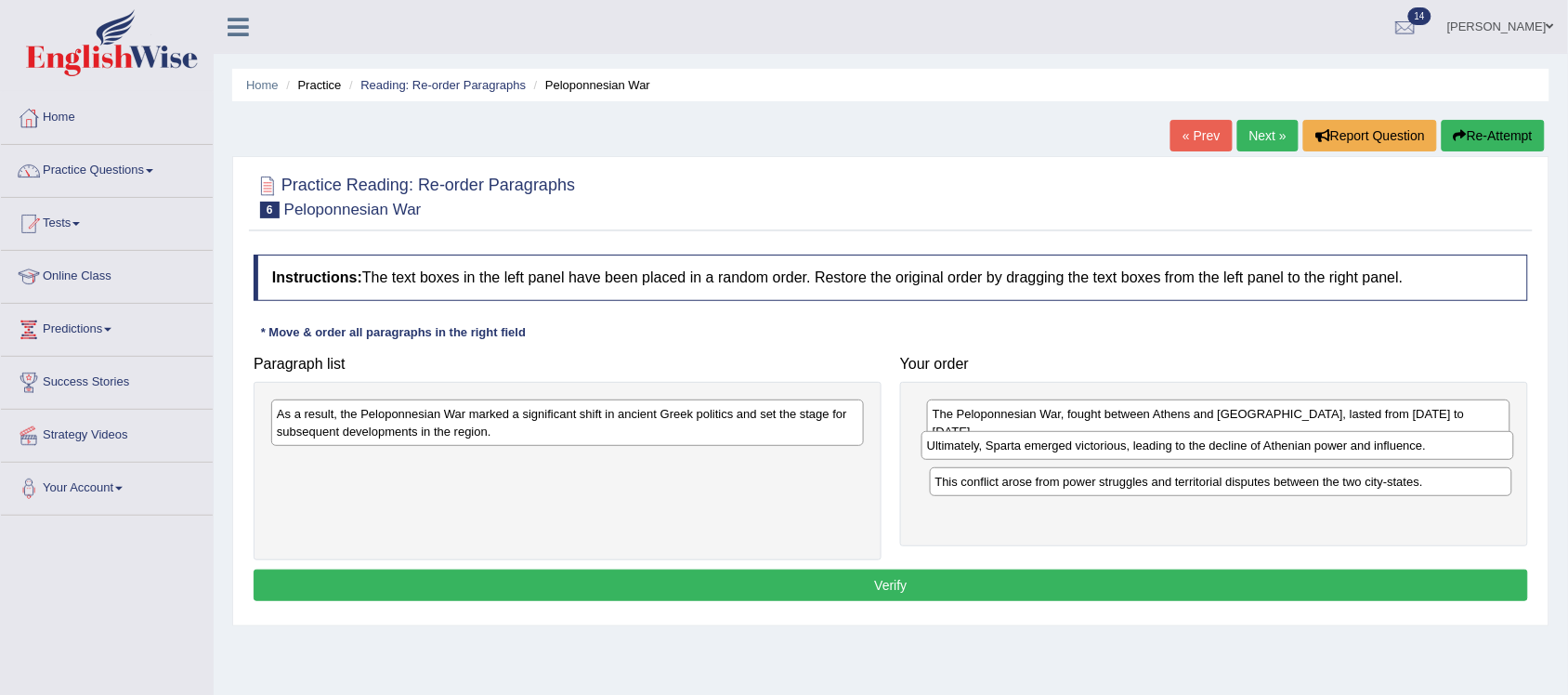
drag, startPoint x: 1066, startPoint y: 508, endPoint x: 1070, endPoint y: 526, distance: 18.4
click at [1068, 511] on div "The Peloponnesian War, fought between Athens and Sparta, lasted from 431 to 404…" at bounding box center [1214, 463] width 628 height 164
click at [1070, 523] on div "The Peloponnesian War, fought between Athens and Sparta, lasted from 431 to 404…" at bounding box center [1214, 463] width 628 height 164
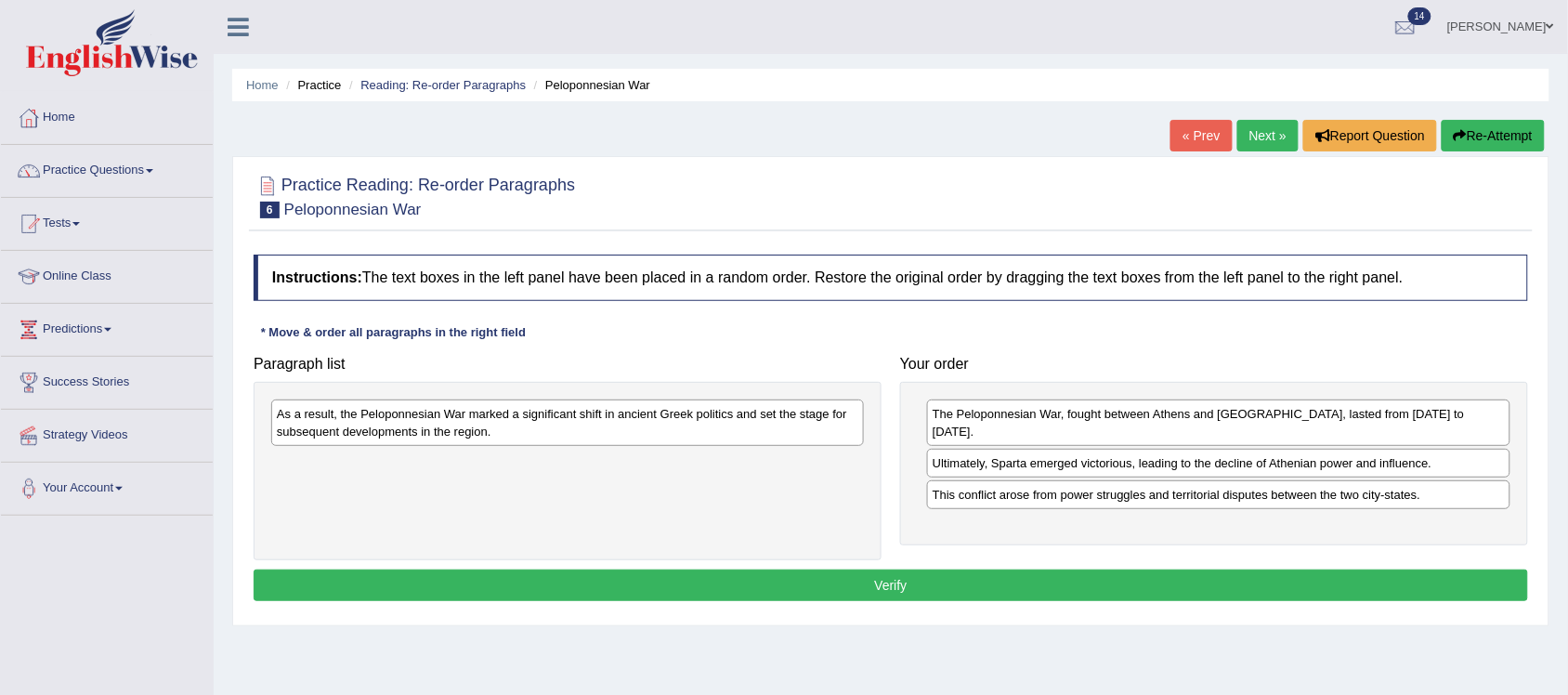
drag, startPoint x: 1070, startPoint y: 551, endPoint x: 1065, endPoint y: 569, distance: 18.7
click at [1065, 569] on div "Instructions: The text boxes in the left panel have been placed in a random ord…" at bounding box center [891, 431] width 1283 height 371
drag, startPoint x: 1065, startPoint y: 569, endPoint x: 1056, endPoint y: 541, distance: 29.4
click at [1057, 549] on div "Instructions: The text boxes in the left panel have been placed in a random ord…" at bounding box center [891, 431] width 1283 height 371
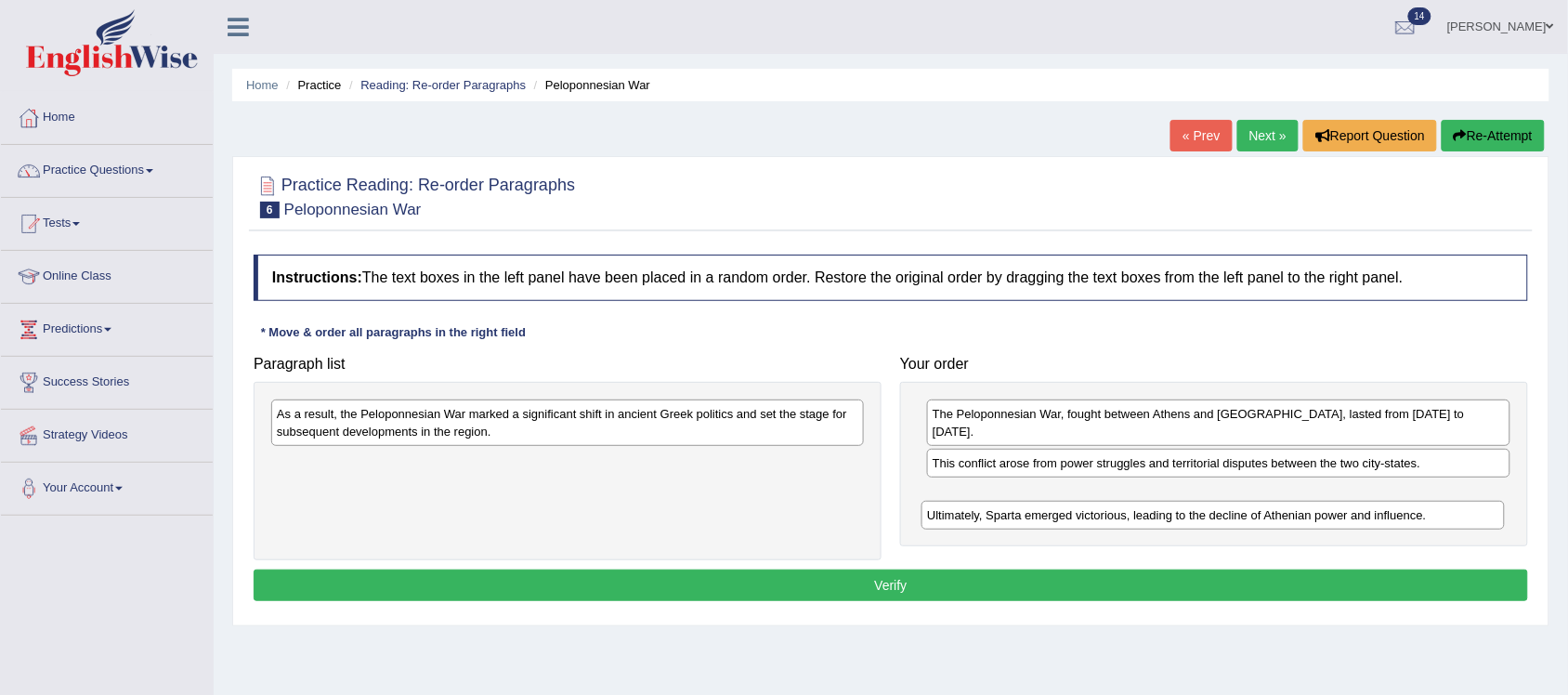
drag, startPoint x: 1047, startPoint y: 451, endPoint x: 1042, endPoint y: 520, distance: 69.2
click at [1042, 520] on div "Ultimately, Sparta emerged victorious, leading to the decline of Athenian power…" at bounding box center [1213, 515] width 584 height 30
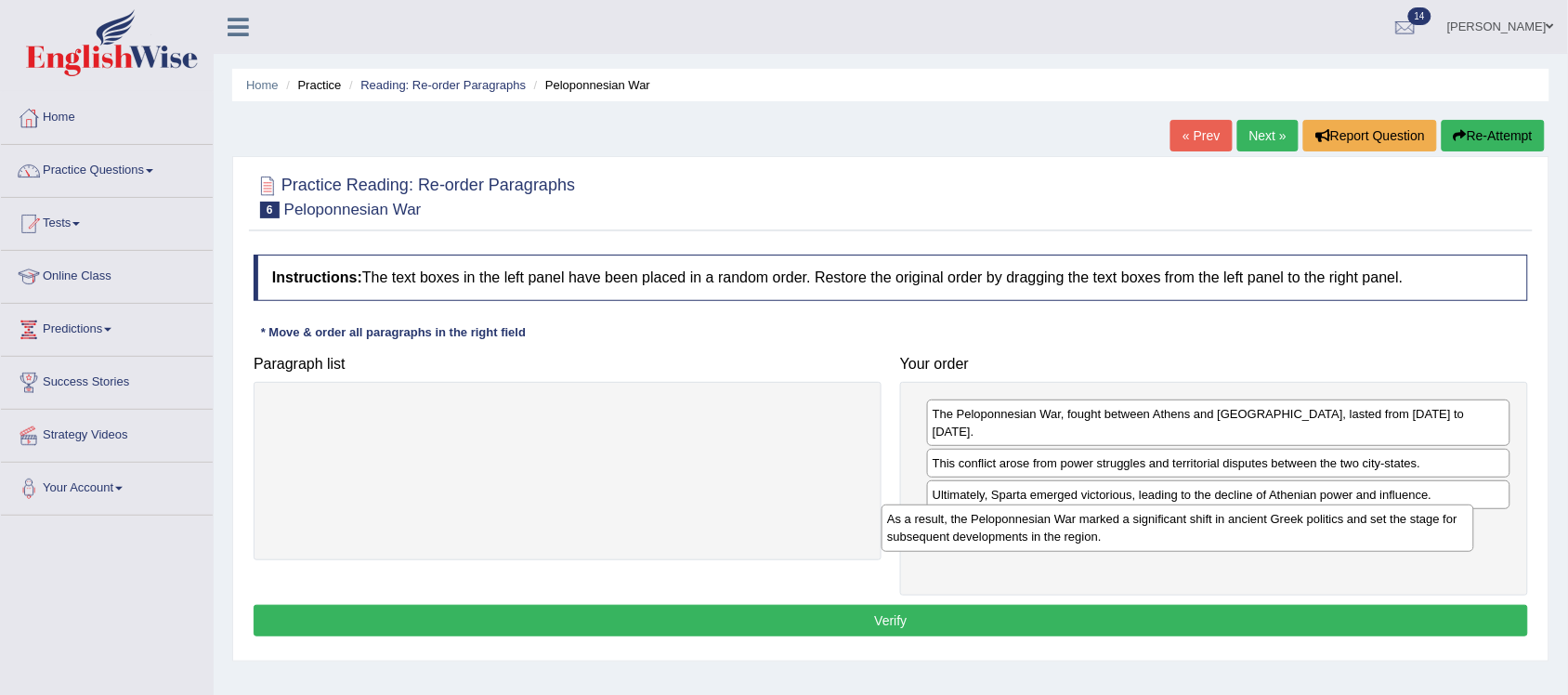
drag, startPoint x: 802, startPoint y: 427, endPoint x: 1412, endPoint y: 534, distance: 619.3
click at [1412, 534] on div "As a result, the Peloponnesian War marked a significant shift in ancient Greek …" at bounding box center [1177, 527] width 593 height 48
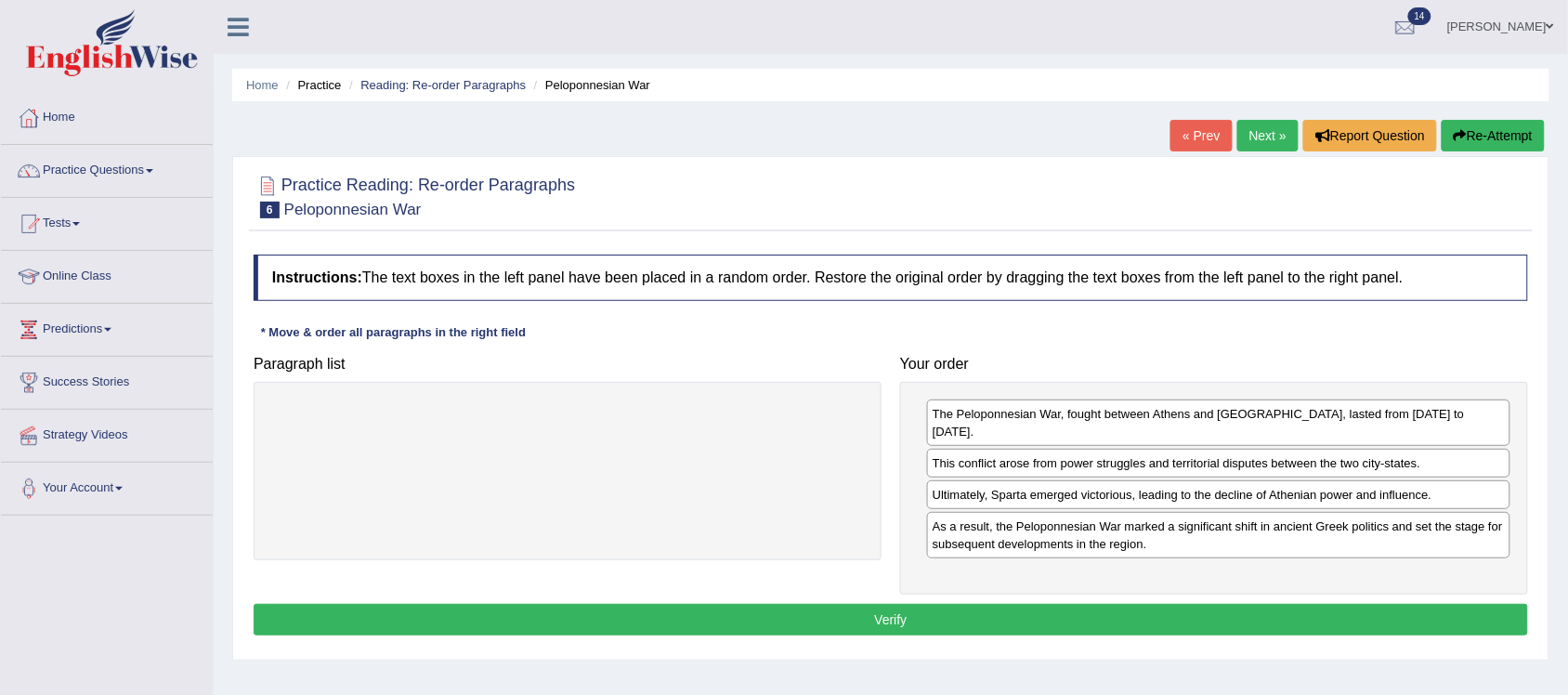
click at [948, 606] on button "Verify" at bounding box center [891, 619] width 1274 height 32
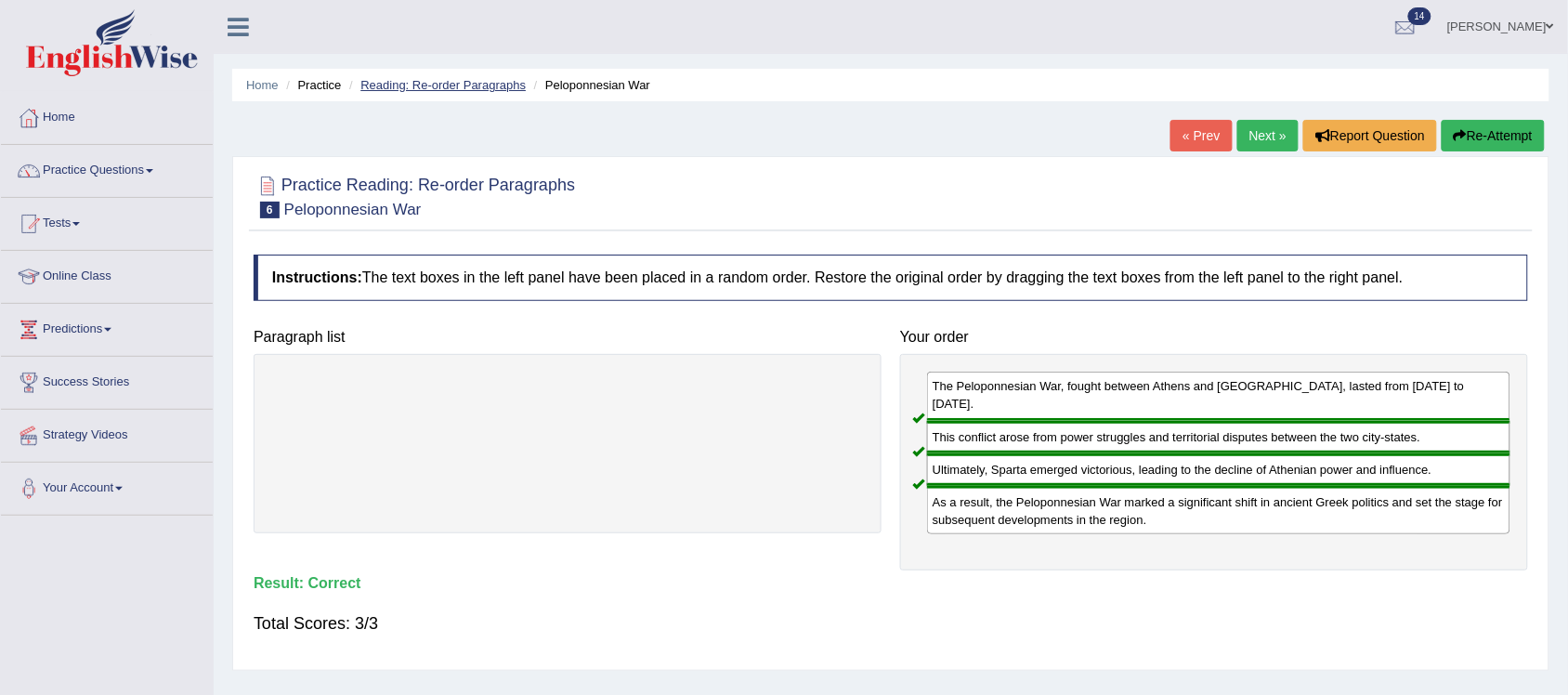
click at [457, 81] on link "Reading: Re-order Paragraphs" at bounding box center [443, 84] width 165 height 14
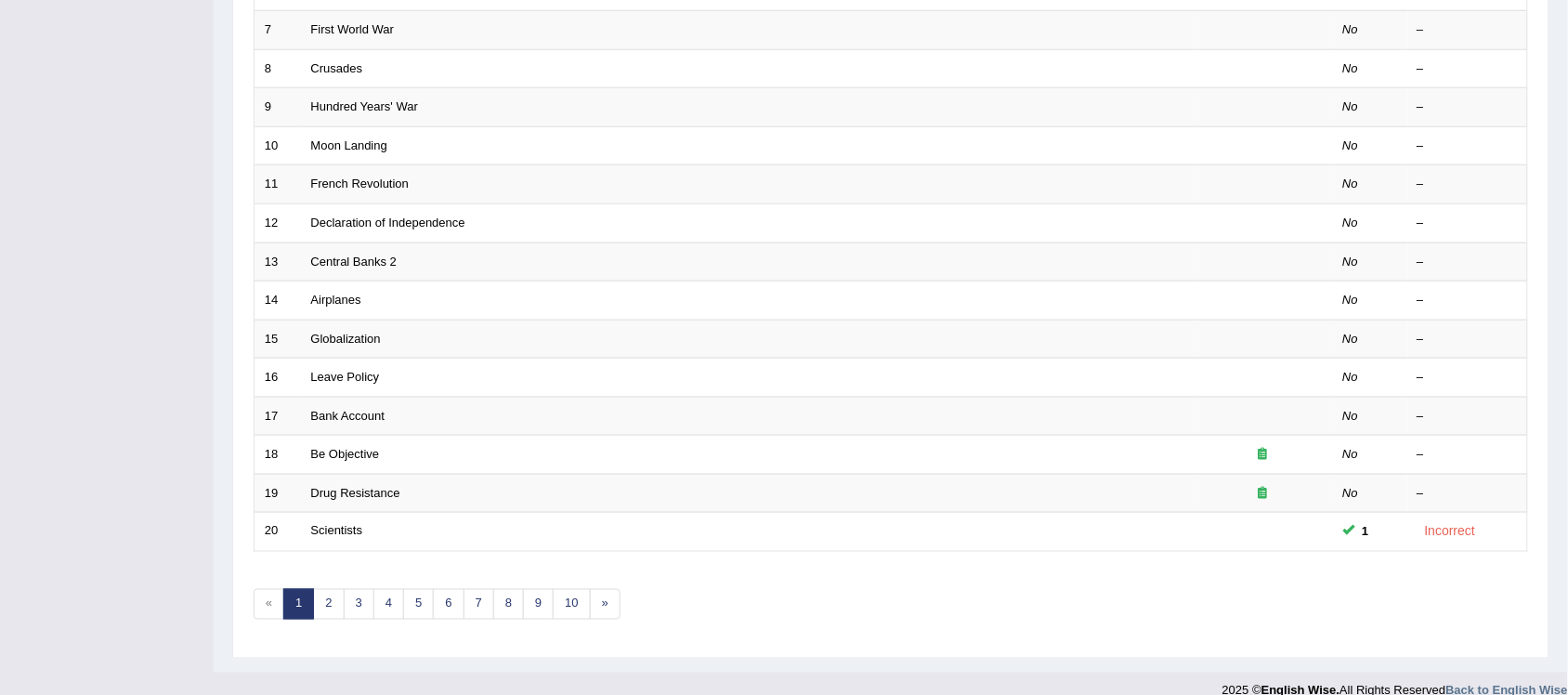
scroll to position [540, 0]
click at [396, 586] on link "4" at bounding box center [389, 601] width 31 height 31
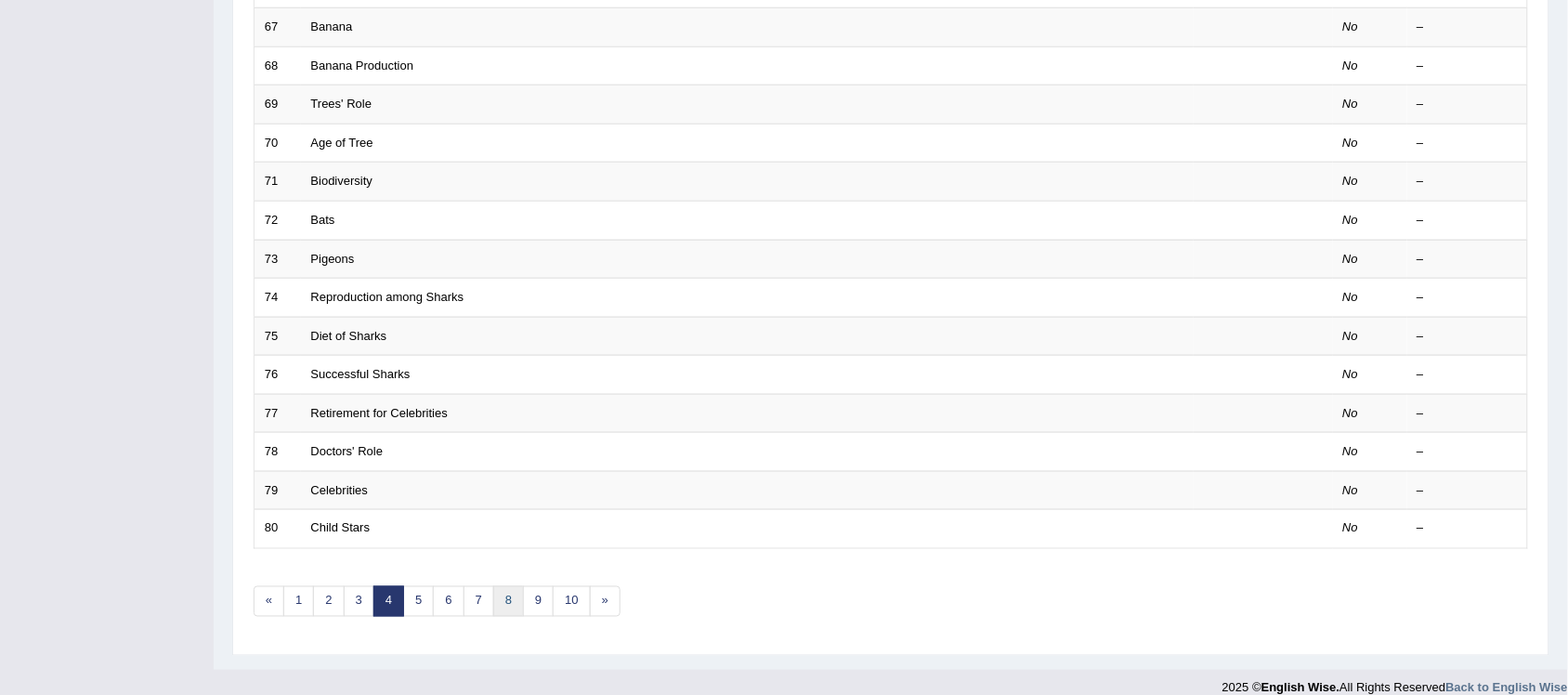
click at [510, 586] on link "8" at bounding box center [508, 601] width 31 height 31
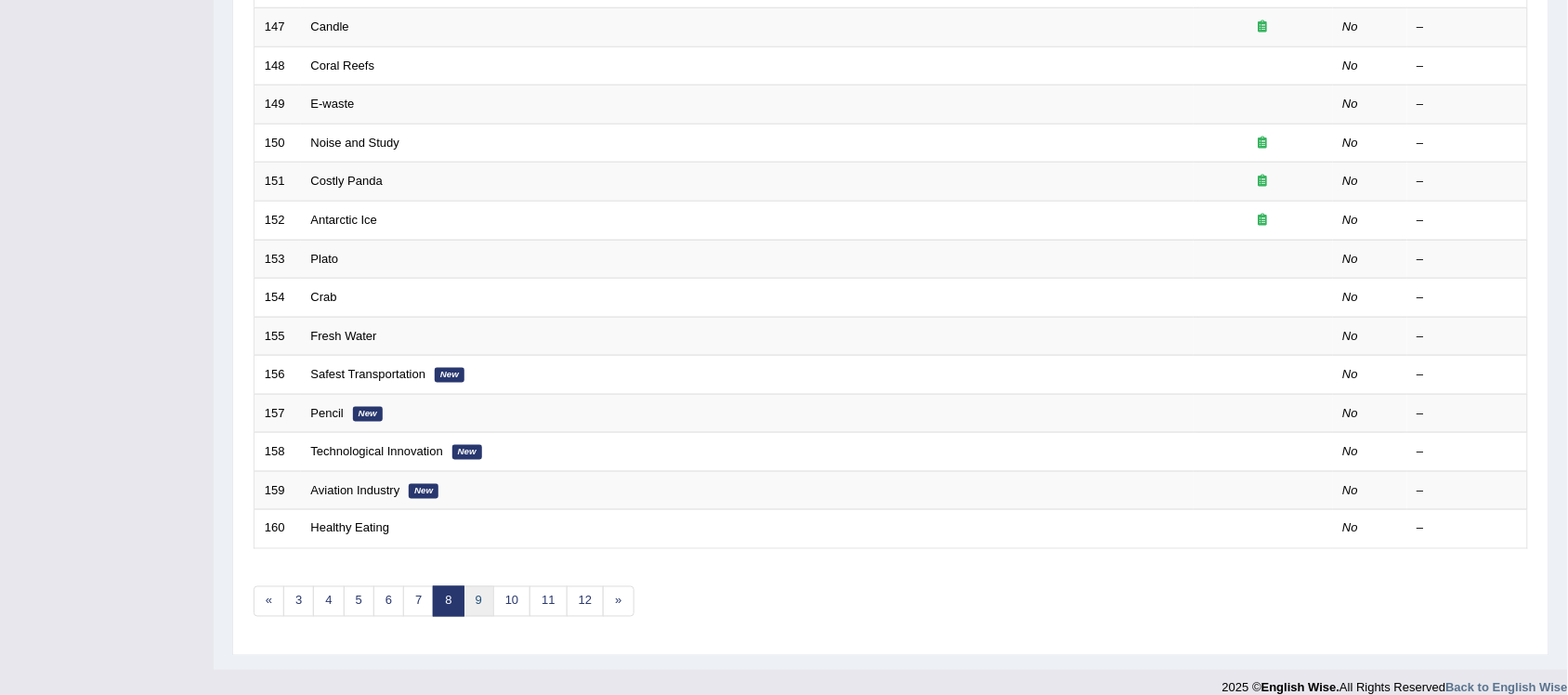
click at [481, 586] on link "9" at bounding box center [479, 601] width 31 height 31
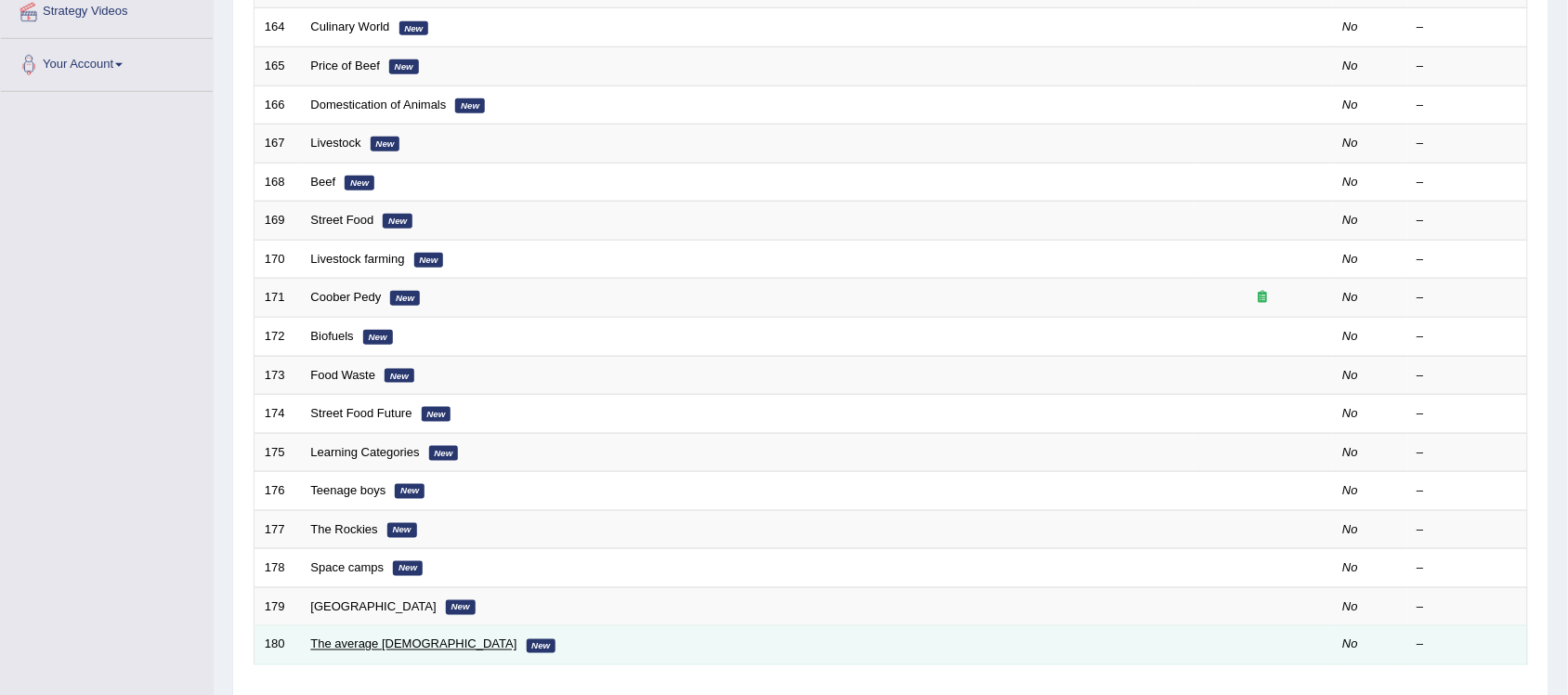
scroll to position [465, 0]
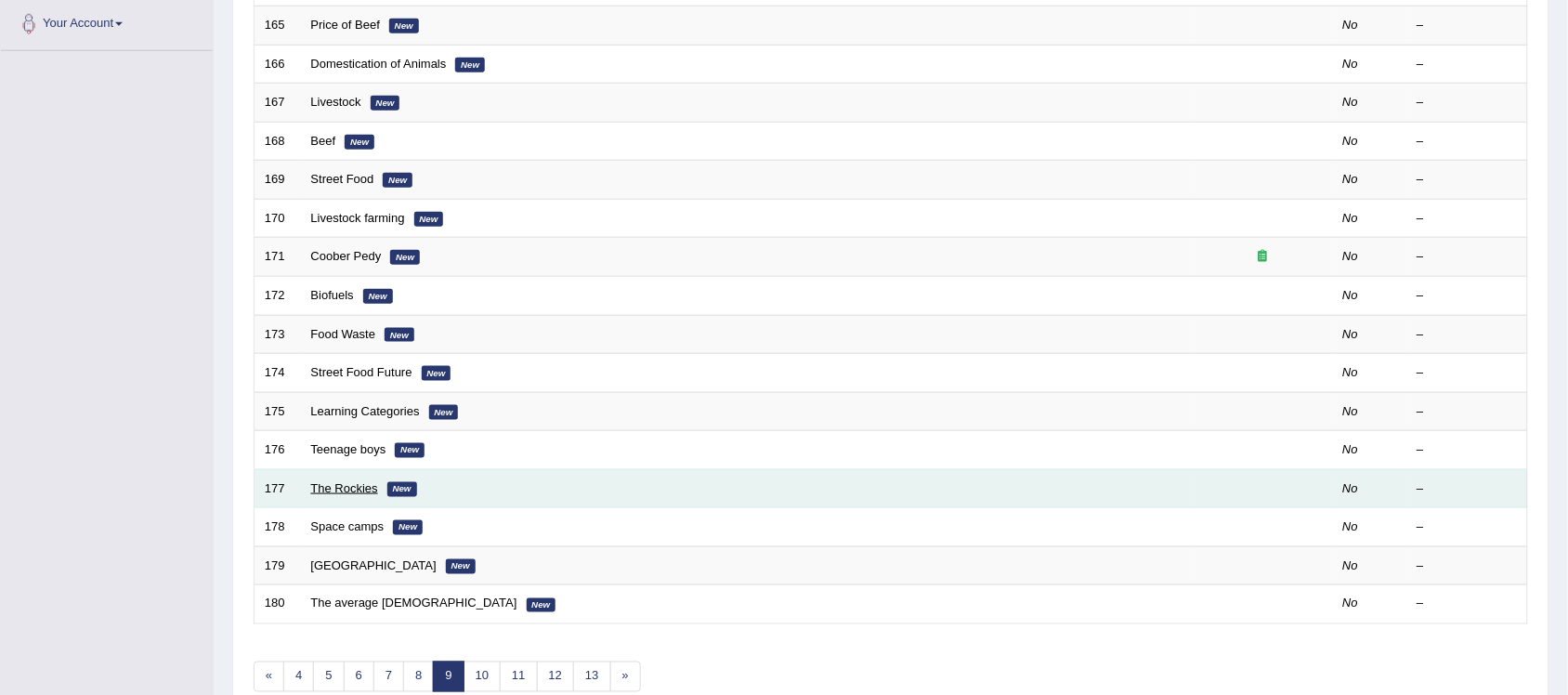
click at [372, 481] on link "The Rockies" at bounding box center [344, 488] width 67 height 14
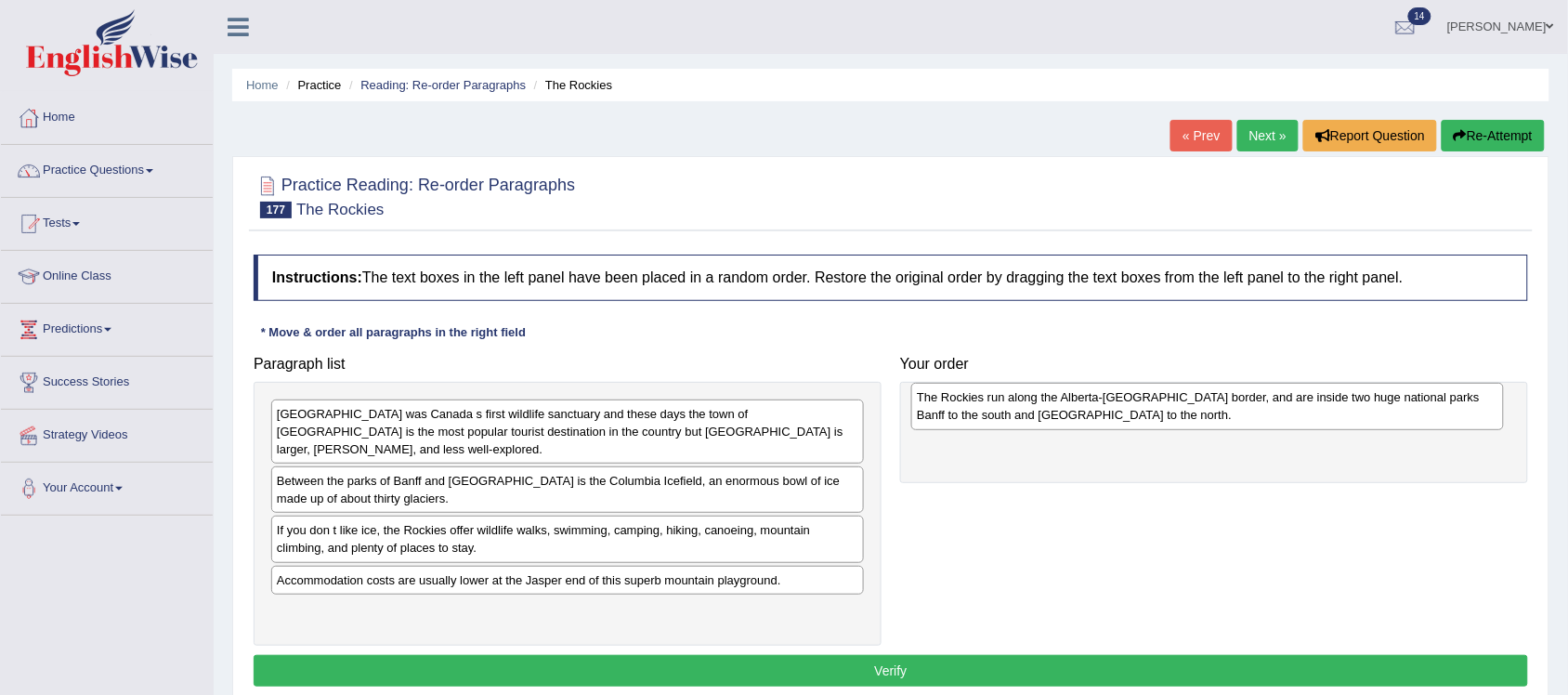
drag, startPoint x: 513, startPoint y: 610, endPoint x: 1153, endPoint y: 411, distance: 670.2
click at [1153, 411] on div "The Rockies run along the Alberta-[GEOGRAPHIC_DATA] border, and are inside two …" at bounding box center [1207, 406] width 593 height 48
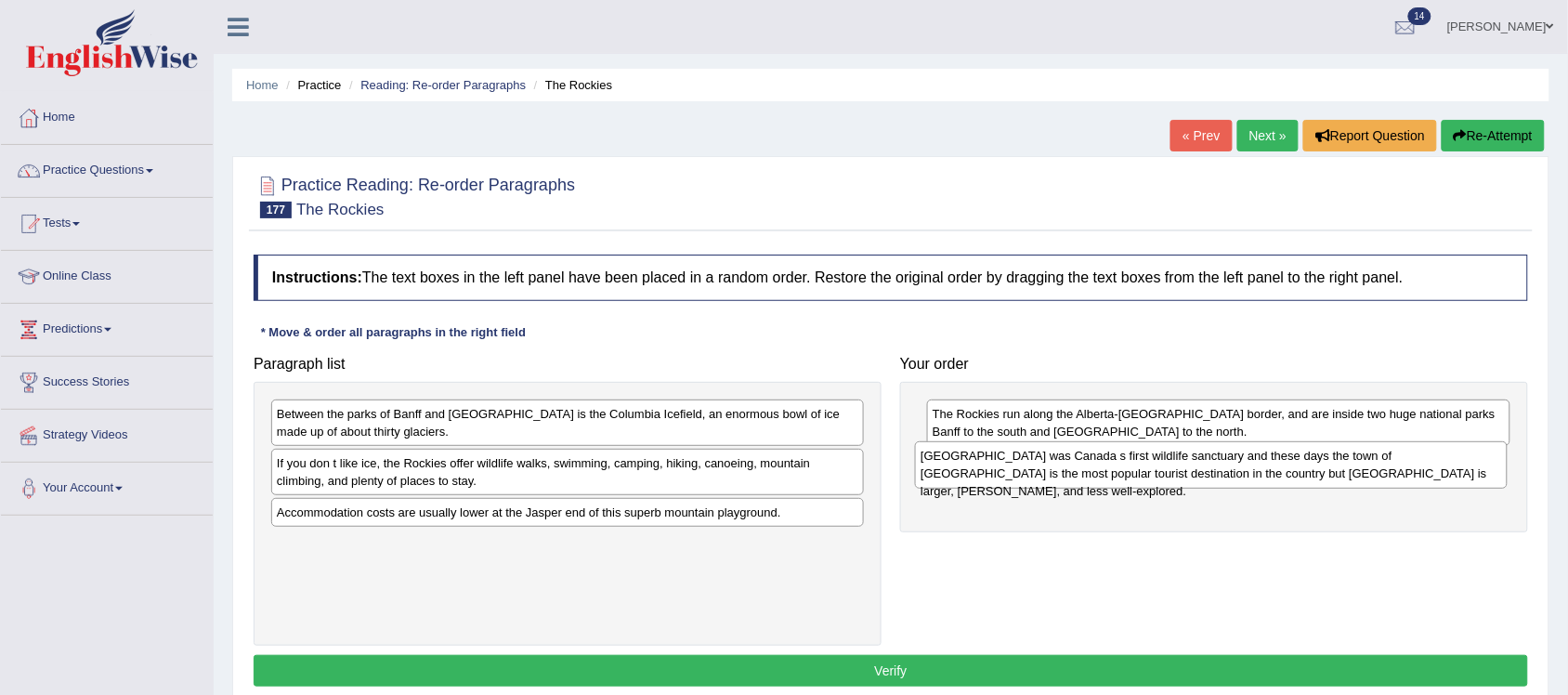
drag, startPoint x: 526, startPoint y: 425, endPoint x: 1170, endPoint y: 467, distance: 645.4
click at [1170, 467] on div "Banff was Canada s first wildlife sanctuary and these days the town of Banff is…" at bounding box center [1211, 465] width 593 height 48
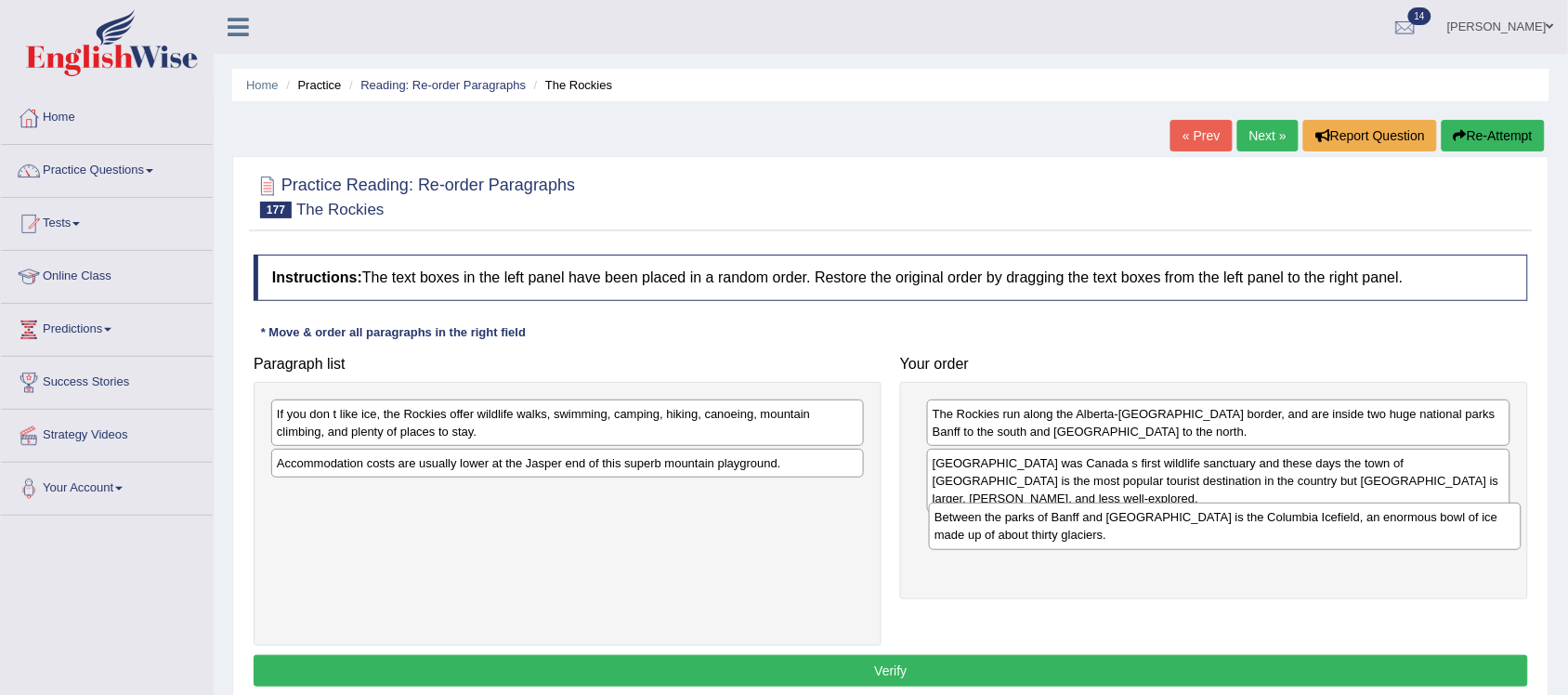
drag, startPoint x: 639, startPoint y: 419, endPoint x: 1296, endPoint y: 522, distance: 665.0
click at [1296, 522] on div "Between the parks of Banff and Jasper is the Columbia Icefield, an enormous bow…" at bounding box center [1224, 525] width 593 height 48
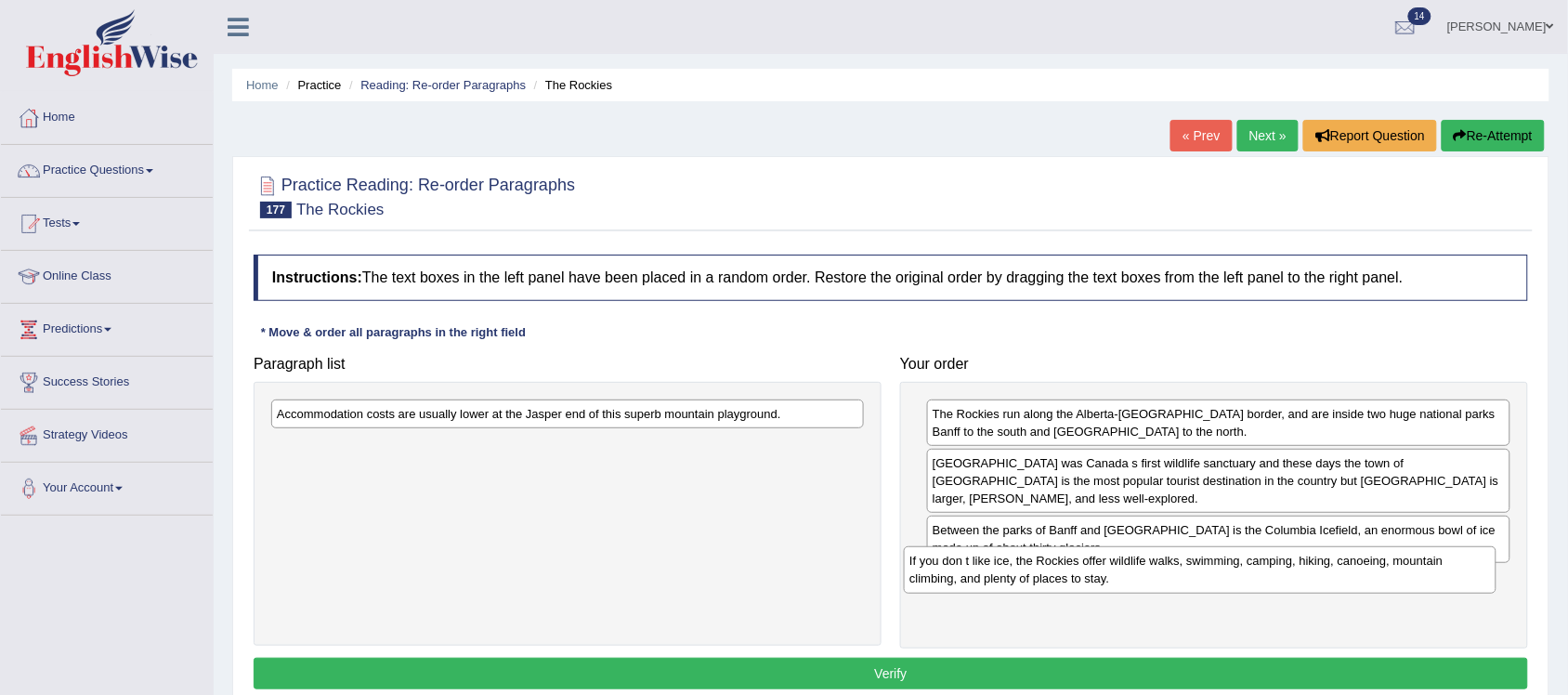
drag, startPoint x: 706, startPoint y: 420, endPoint x: 1339, endPoint y: 565, distance: 649.4
click at [1339, 565] on div "If you don t like ice, the Rockies offer wildlife walks, swimming, camping, hik…" at bounding box center [1200, 569] width 593 height 48
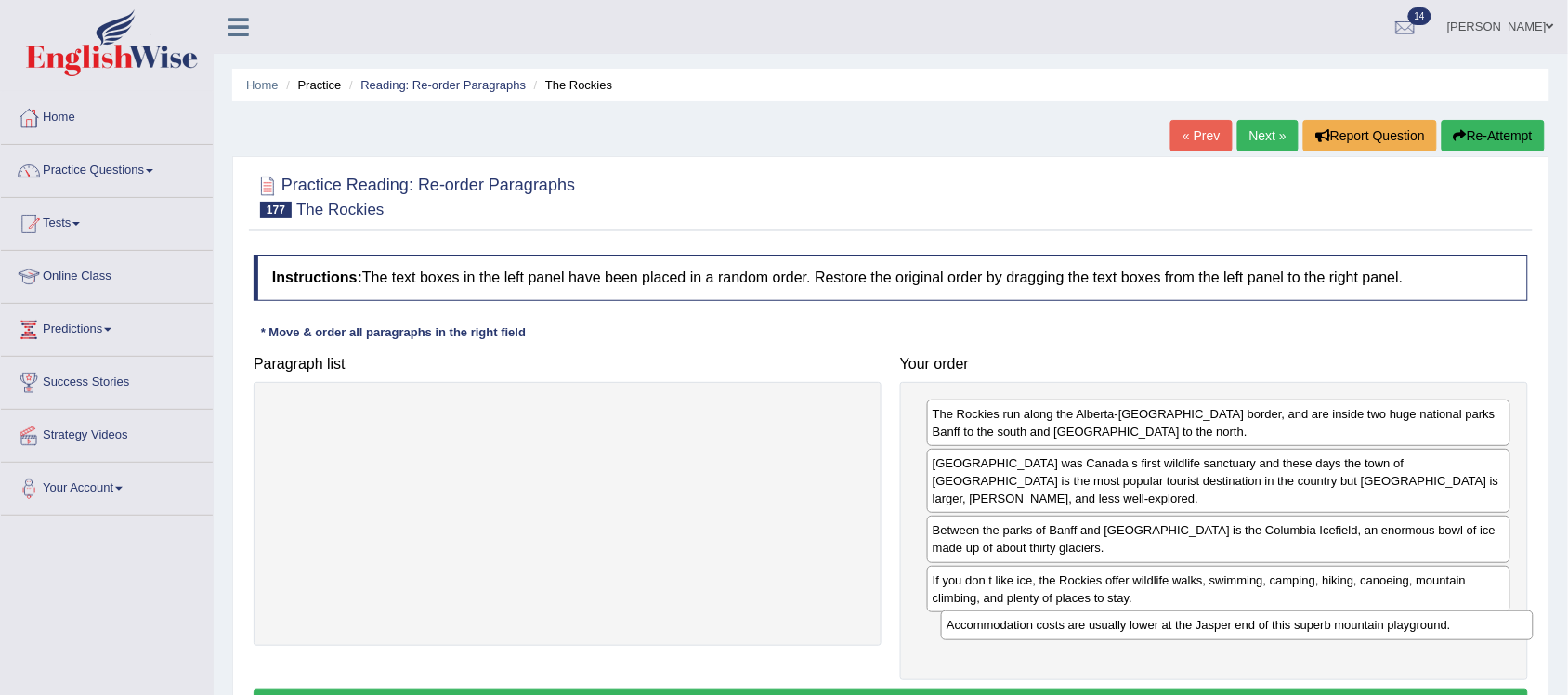
drag, startPoint x: 729, startPoint y: 416, endPoint x: 1384, endPoint y: 618, distance: 685.4
click at [1384, 618] on div "Accommodation costs are usually lower at the Jasper end of this superb mountain…" at bounding box center [1236, 625] width 593 height 30
click at [1384, 617] on div "Accommodation costs are usually lower at the Jasper end of this superb mountain…" at bounding box center [1236, 625] width 593 height 30
click at [1384, 617] on div "Accommodation costs are usually lower at the Jasper end of this superb mountain…" at bounding box center [1222, 615] width 593 height 30
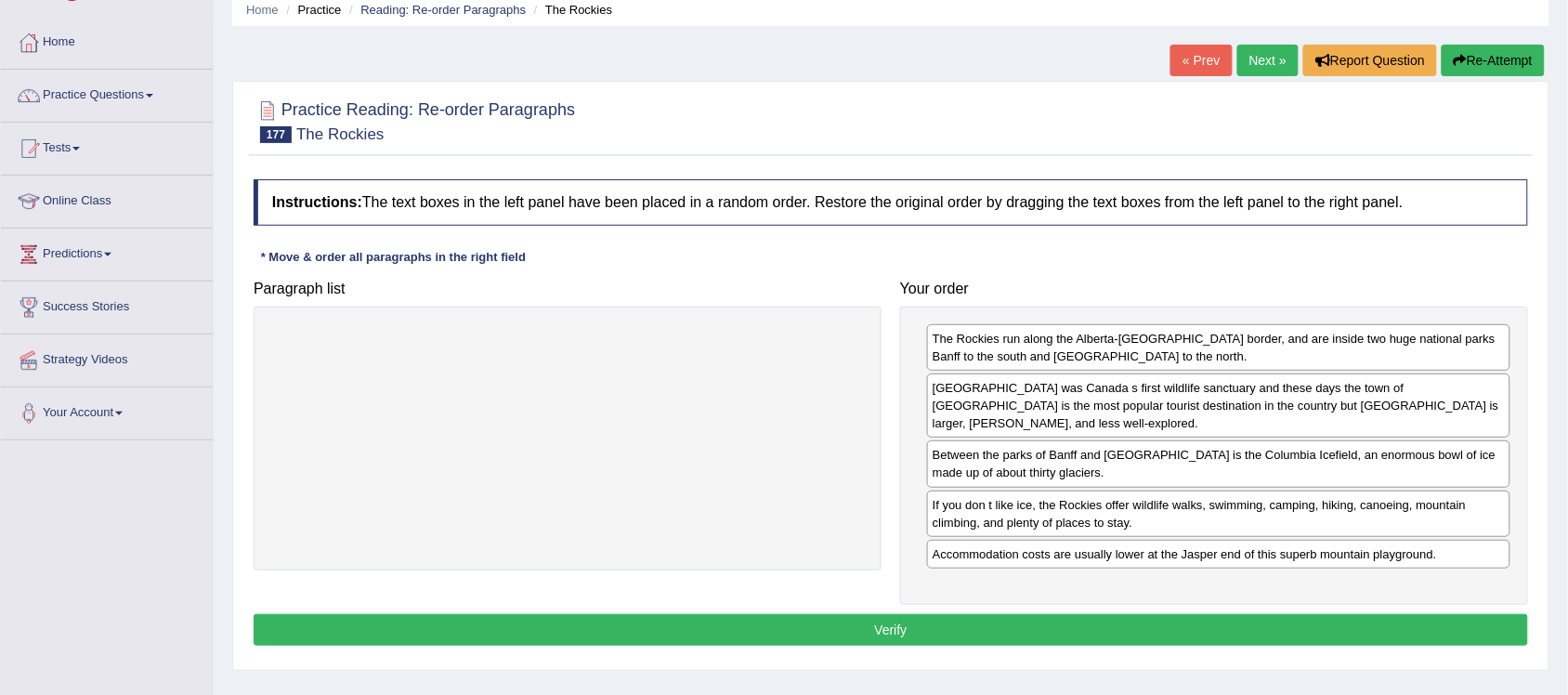
scroll to position [116, 0]
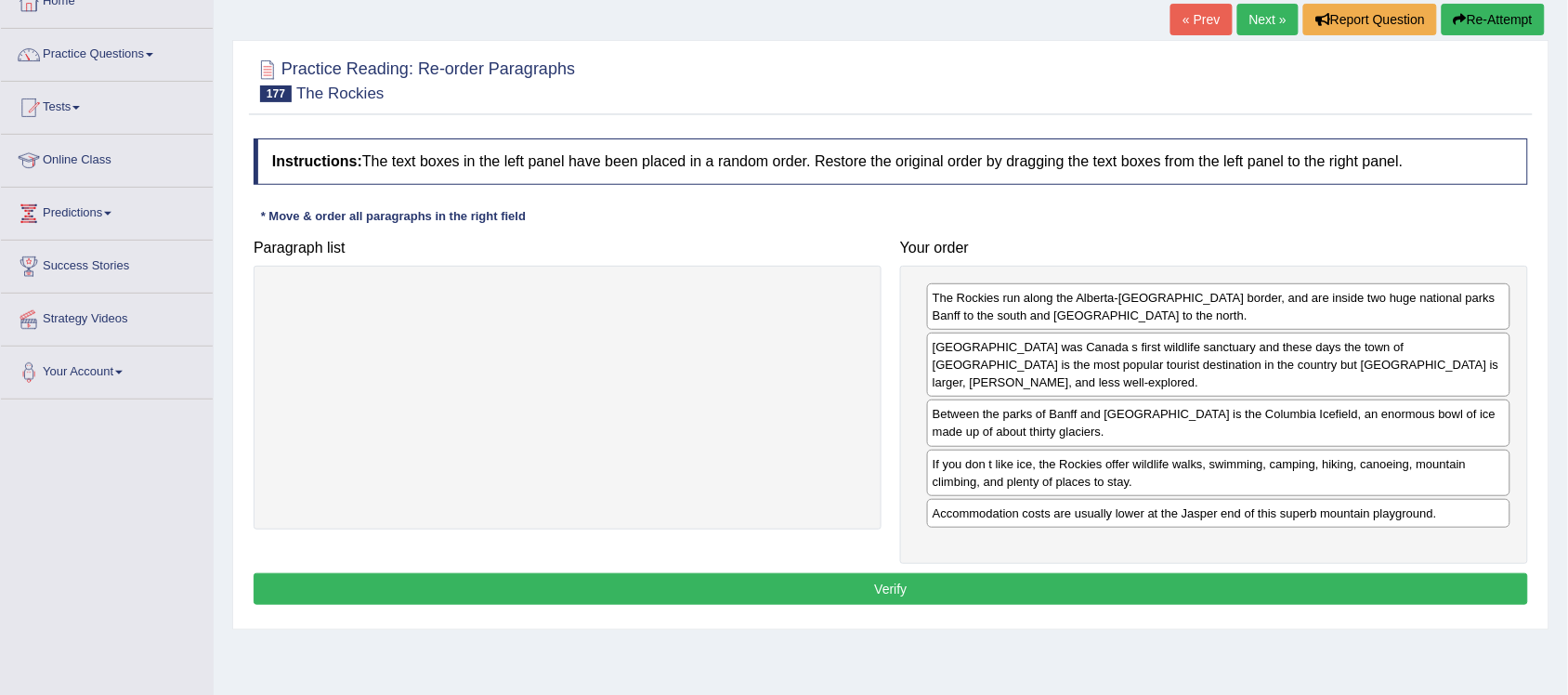
click at [1023, 573] on button "Verify" at bounding box center [891, 589] width 1274 height 32
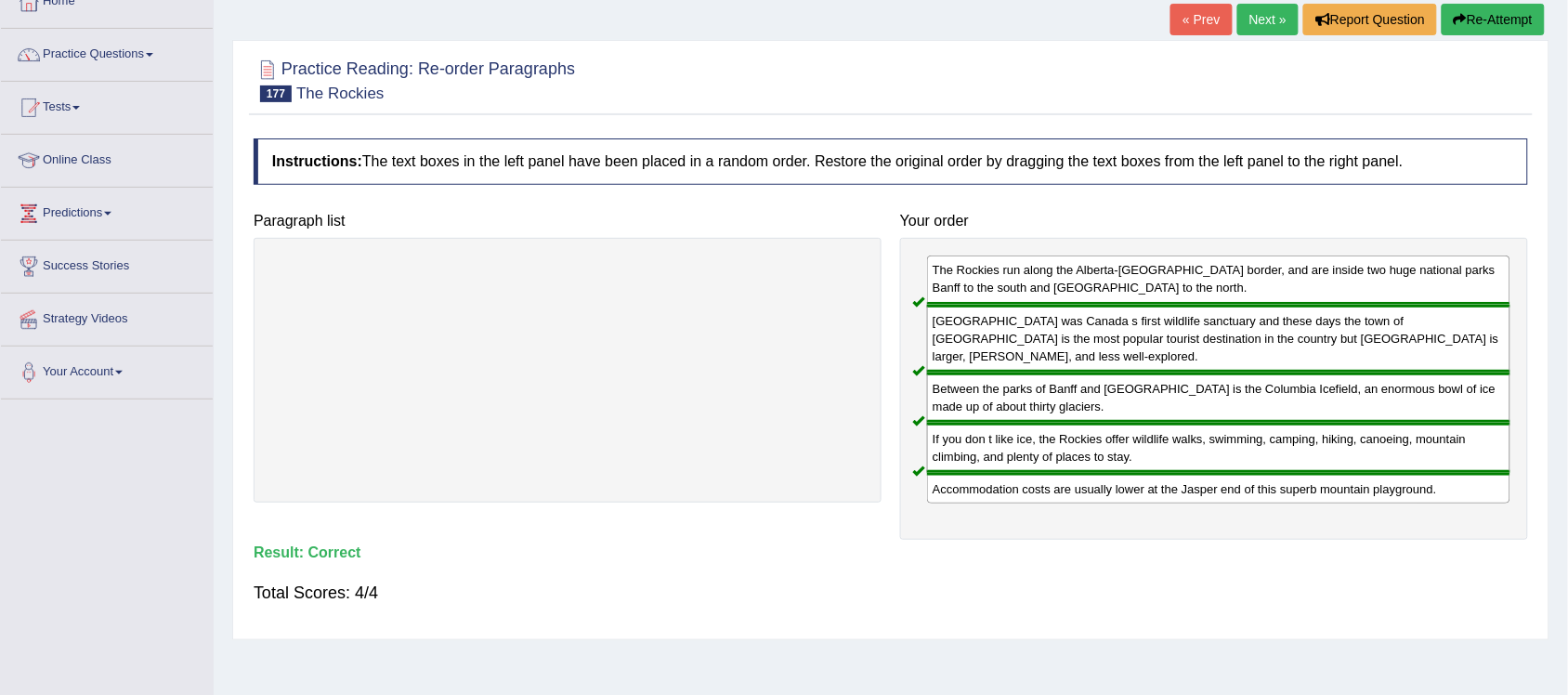
click at [1245, 12] on link "Next »" at bounding box center [1267, 20] width 61 height 32
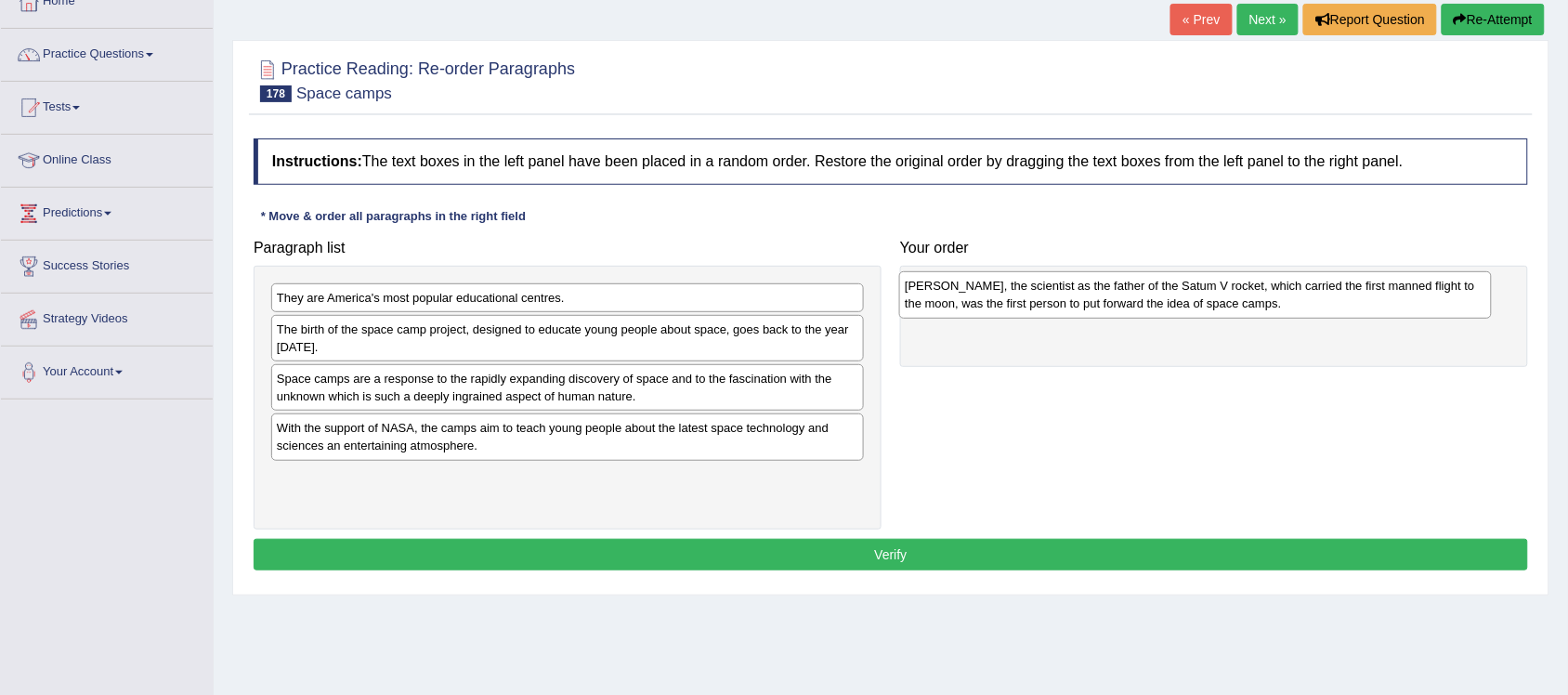
drag, startPoint x: 498, startPoint y: 302, endPoint x: 1127, endPoint y: 289, distance: 629.1
click at [1127, 289] on div "Dr Wemer von Braun, the scientist as the father of the Satum V rocket, which ca…" at bounding box center [1195, 294] width 593 height 48
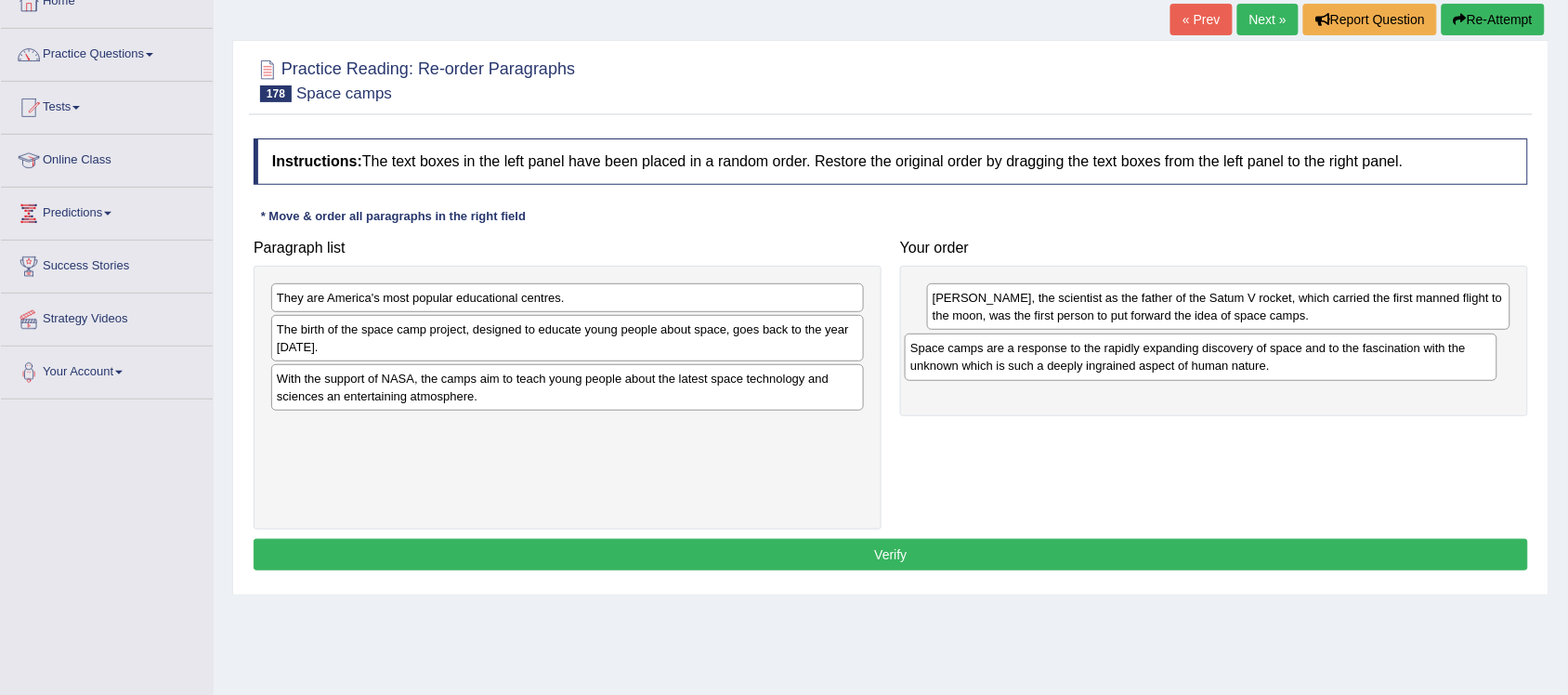
drag, startPoint x: 432, startPoint y: 394, endPoint x: 1065, endPoint y: 363, distance: 633.8
click at [1065, 363] on div "Space camps are a response to the rapidly expanding discovery of space and to t…" at bounding box center [1201, 357] width 593 height 48
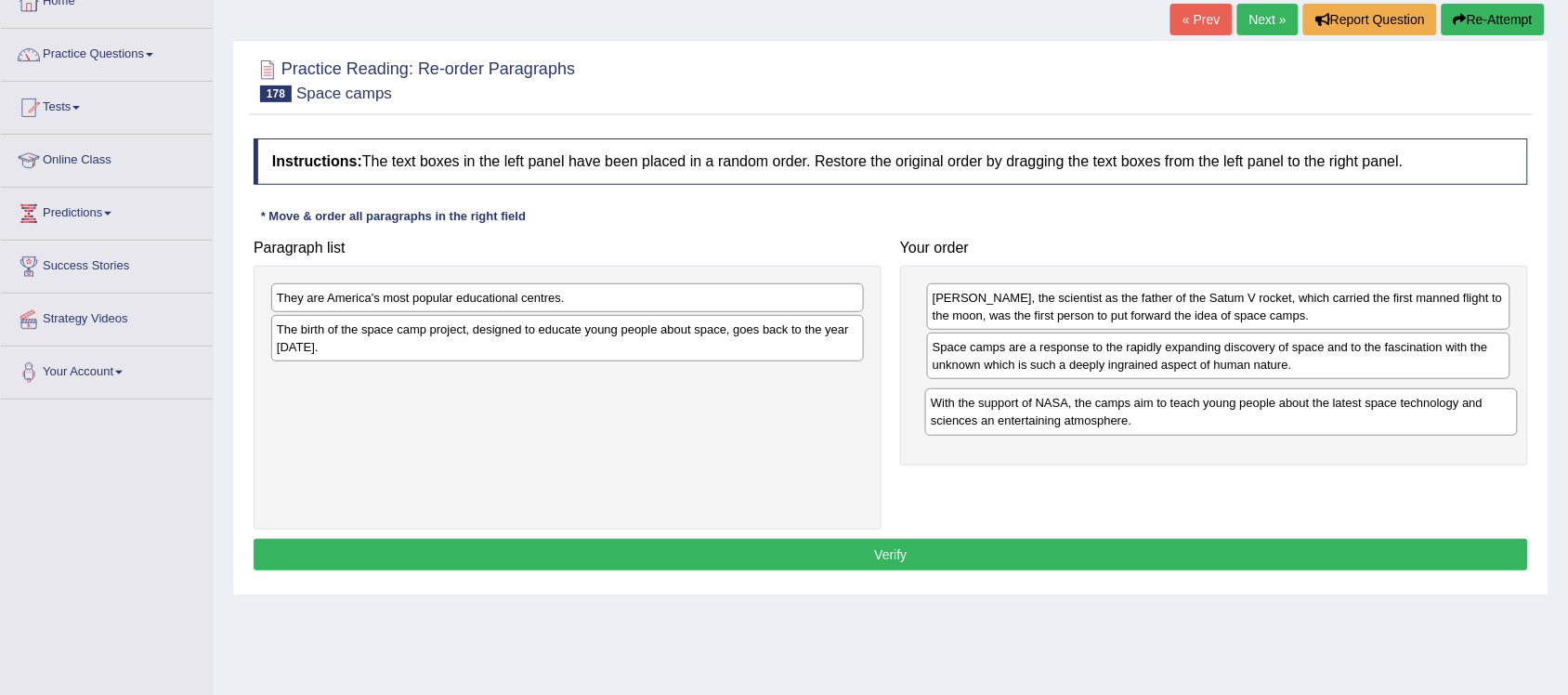
drag, startPoint x: 508, startPoint y: 401, endPoint x: 1161, endPoint y: 424, distance: 653.4
click at [1161, 424] on div "With the support of NASA, the camps aim to teach young people about the latest …" at bounding box center [1220, 411] width 593 height 48
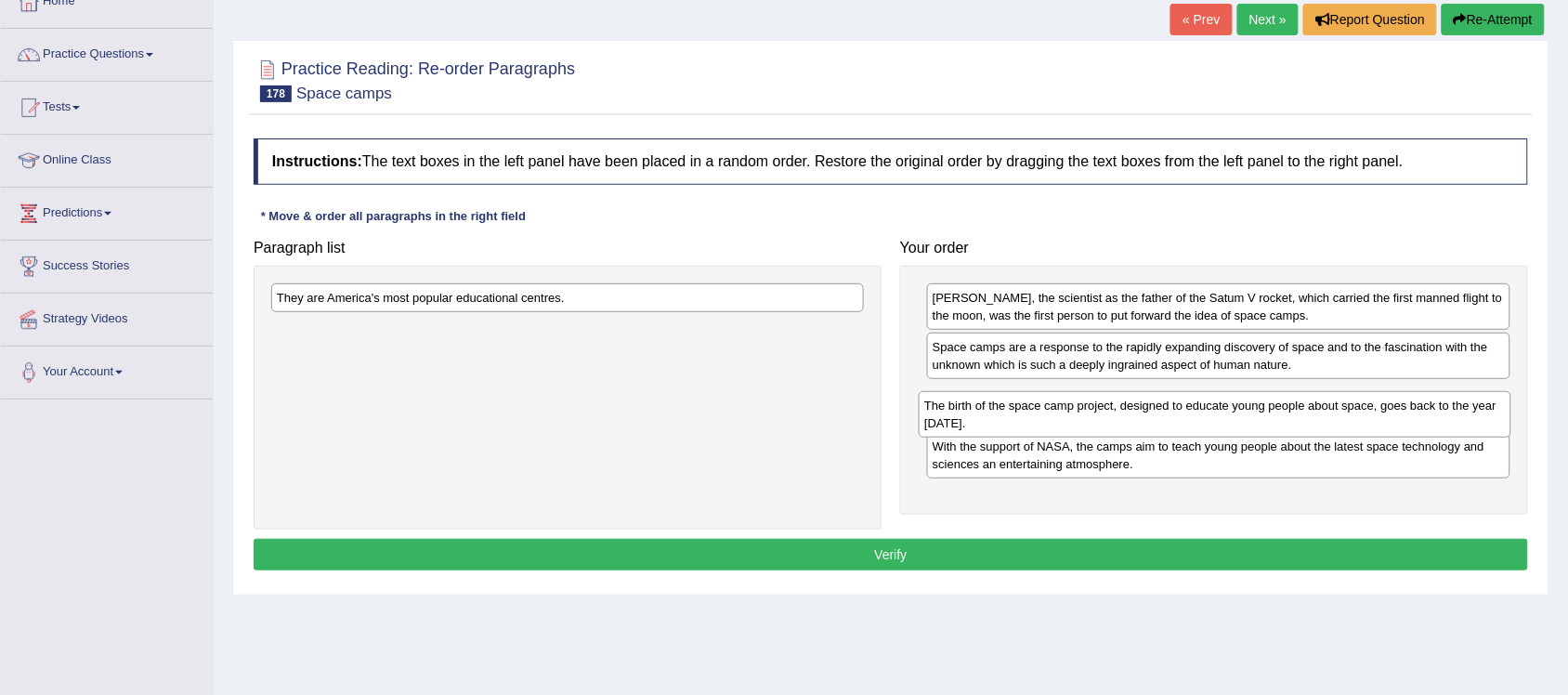
drag, startPoint x: 664, startPoint y: 339, endPoint x: 1311, endPoint y: 414, distance: 651.3
click at [1311, 414] on div "The birth of the space camp project, designed to educate young people about spa…" at bounding box center [1215, 414] width 593 height 48
click at [1312, 414] on div "The birth of the space camp project, designed to educate young people about spa…" at bounding box center [1218, 411] width 593 height 48
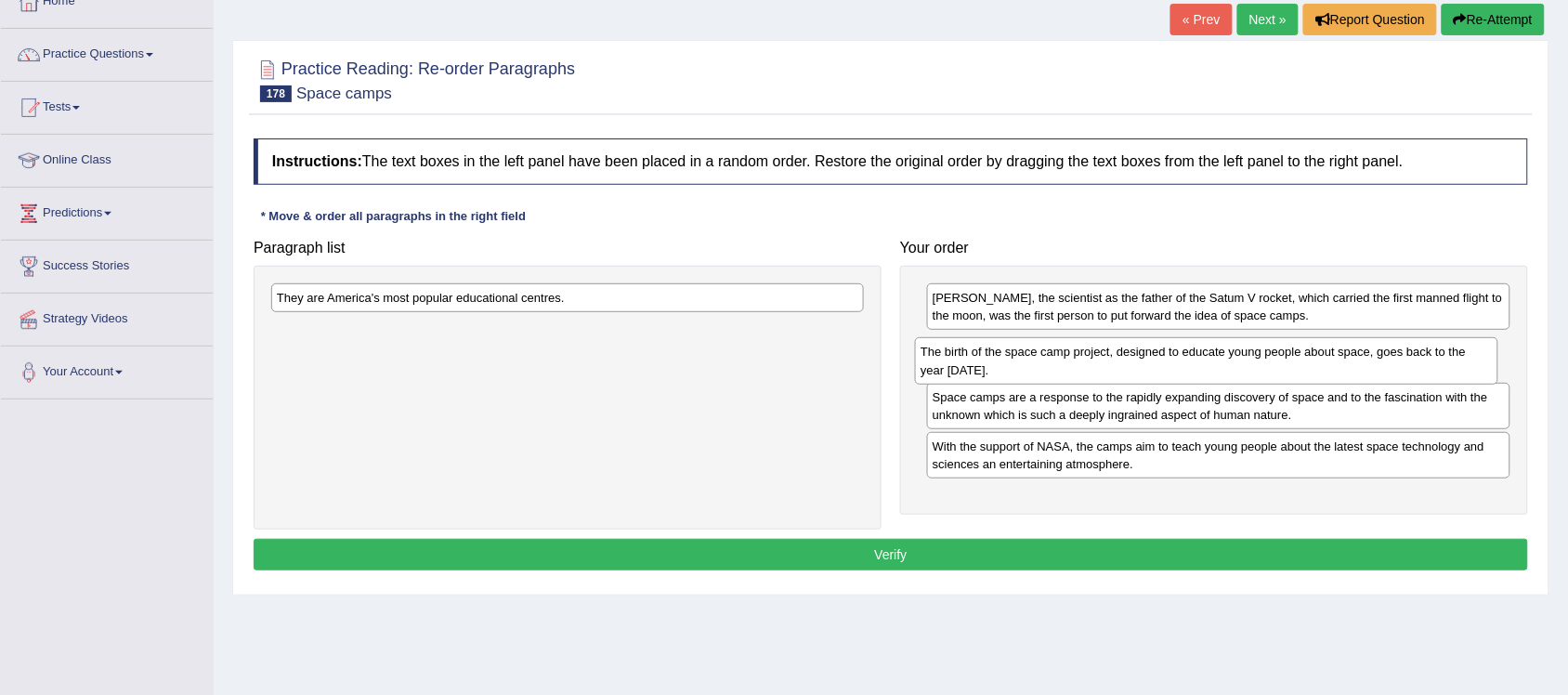
drag, startPoint x: 1122, startPoint y: 400, endPoint x: 1110, endPoint y: 356, distance: 45.6
click at [1110, 356] on div "The birth of the space camp project, designed to educate young people about spa…" at bounding box center [1206, 361] width 584 height 48
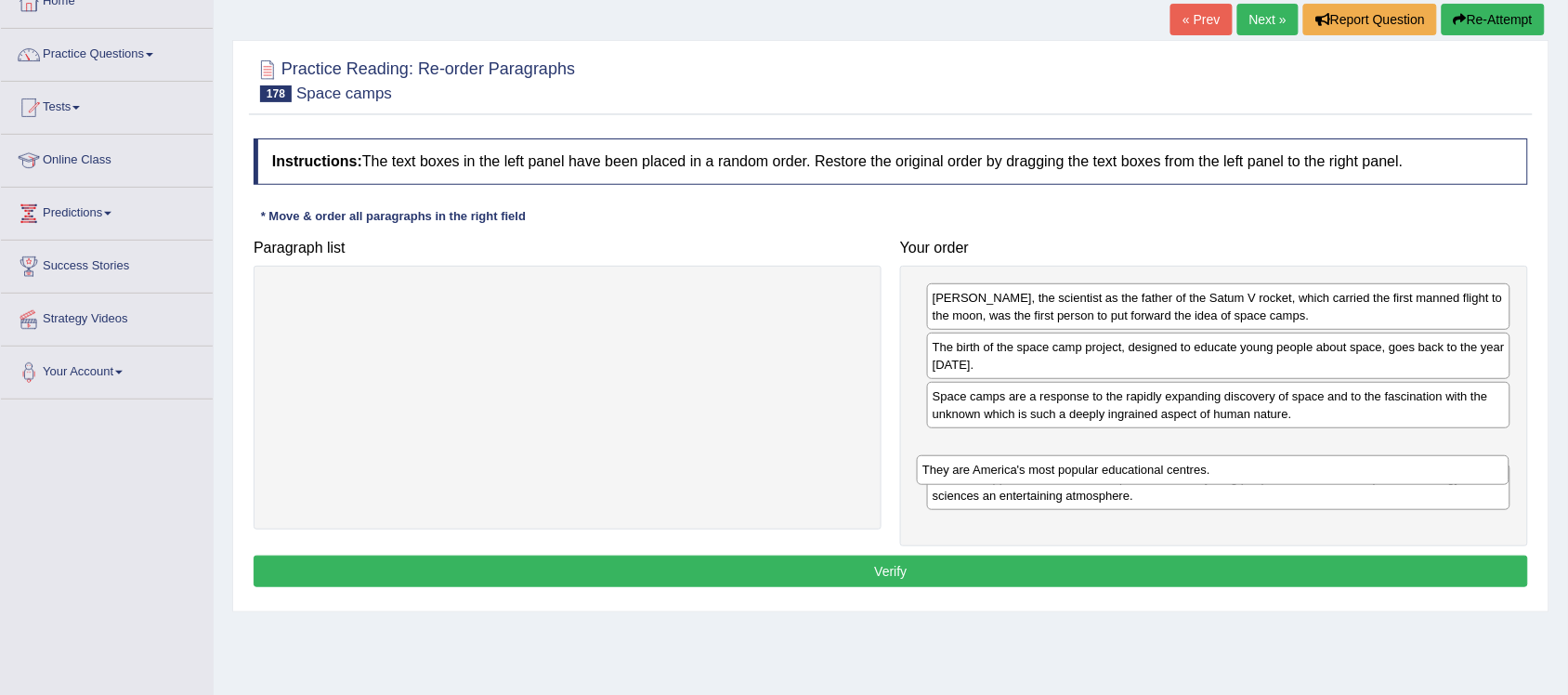
drag, startPoint x: 493, startPoint y: 294, endPoint x: 1139, endPoint y: 466, distance: 668.5
click at [1139, 466] on div "They are America's most popular educational centres." at bounding box center [1213, 470] width 593 height 30
click at [1139, 462] on div "They are America's most popular educational centres." at bounding box center [1213, 470] width 593 height 30
drag, startPoint x: 1139, startPoint y: 457, endPoint x: 1145, endPoint y: 449, distance: 10.0
click at [1145, 451] on div "They are America's most popular educational centres." at bounding box center [1218, 450] width 584 height 30
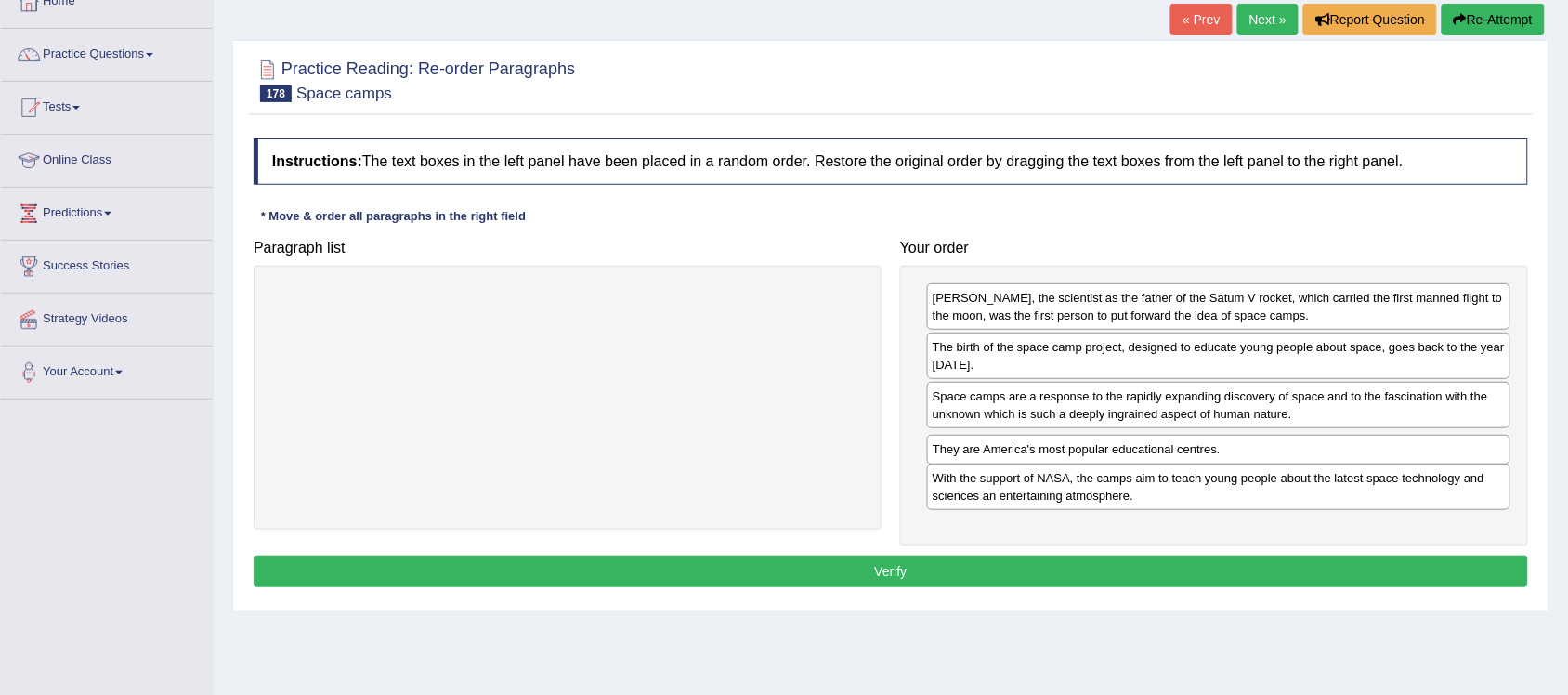
click at [1145, 451] on div "They are America's most popular educational centres." at bounding box center [1218, 450] width 584 height 30
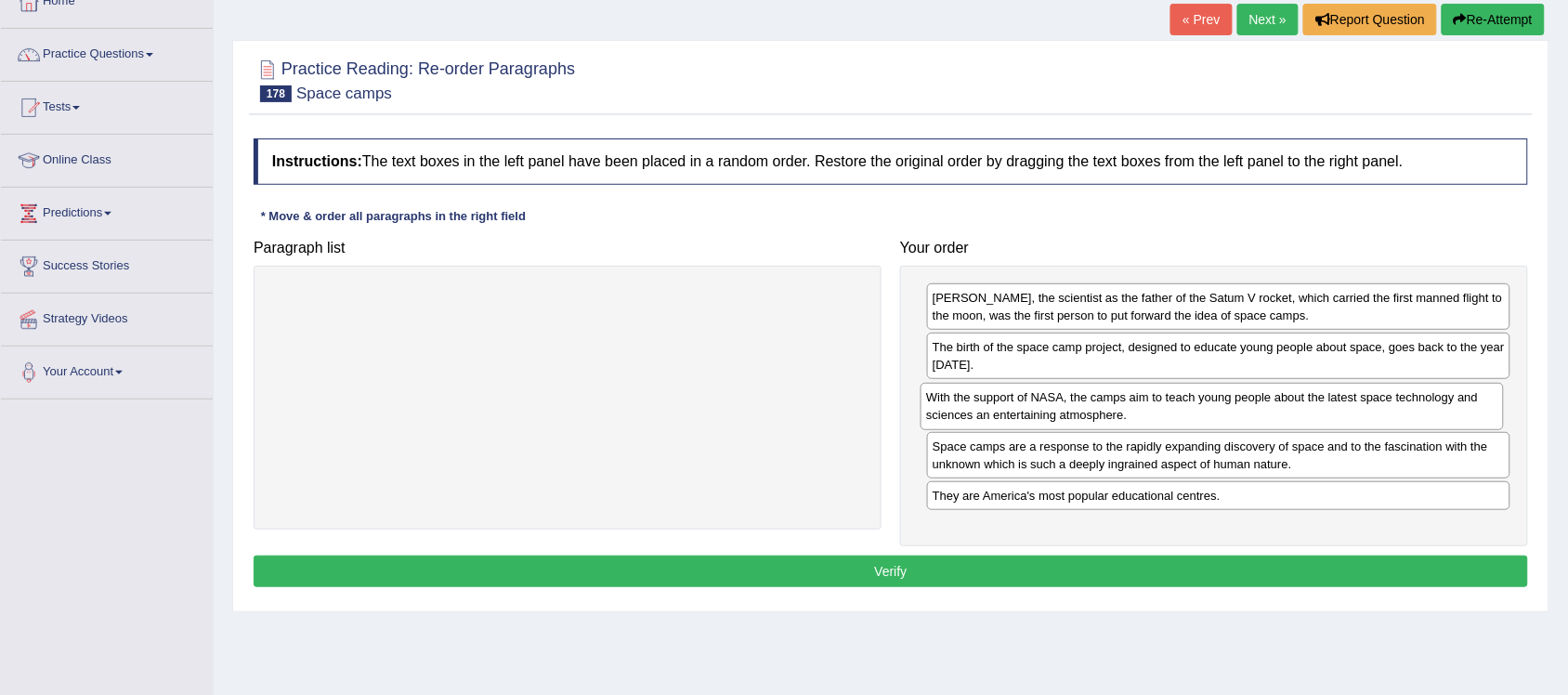
drag, startPoint x: 1046, startPoint y: 494, endPoint x: 1040, endPoint y: 411, distance: 83.2
click at [1040, 411] on div "With the support of NASA, the camps aim to teach young people about the latest …" at bounding box center [1212, 406] width 584 height 48
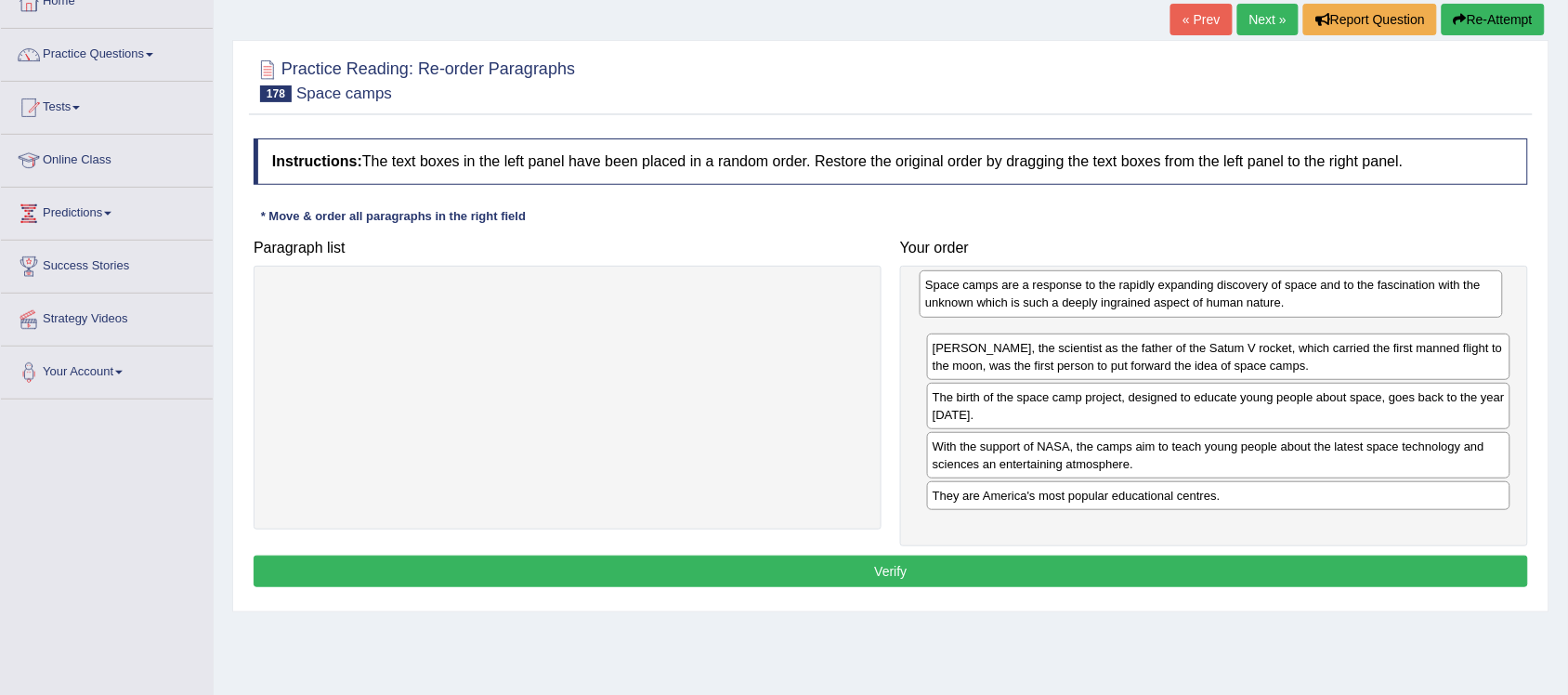
drag, startPoint x: 1082, startPoint y: 460, endPoint x: 1074, endPoint y: 297, distance: 163.2
click at [1074, 297] on div "Space camps are a response to the rapidly expanding discovery of space and to t…" at bounding box center [1211, 294] width 584 height 48
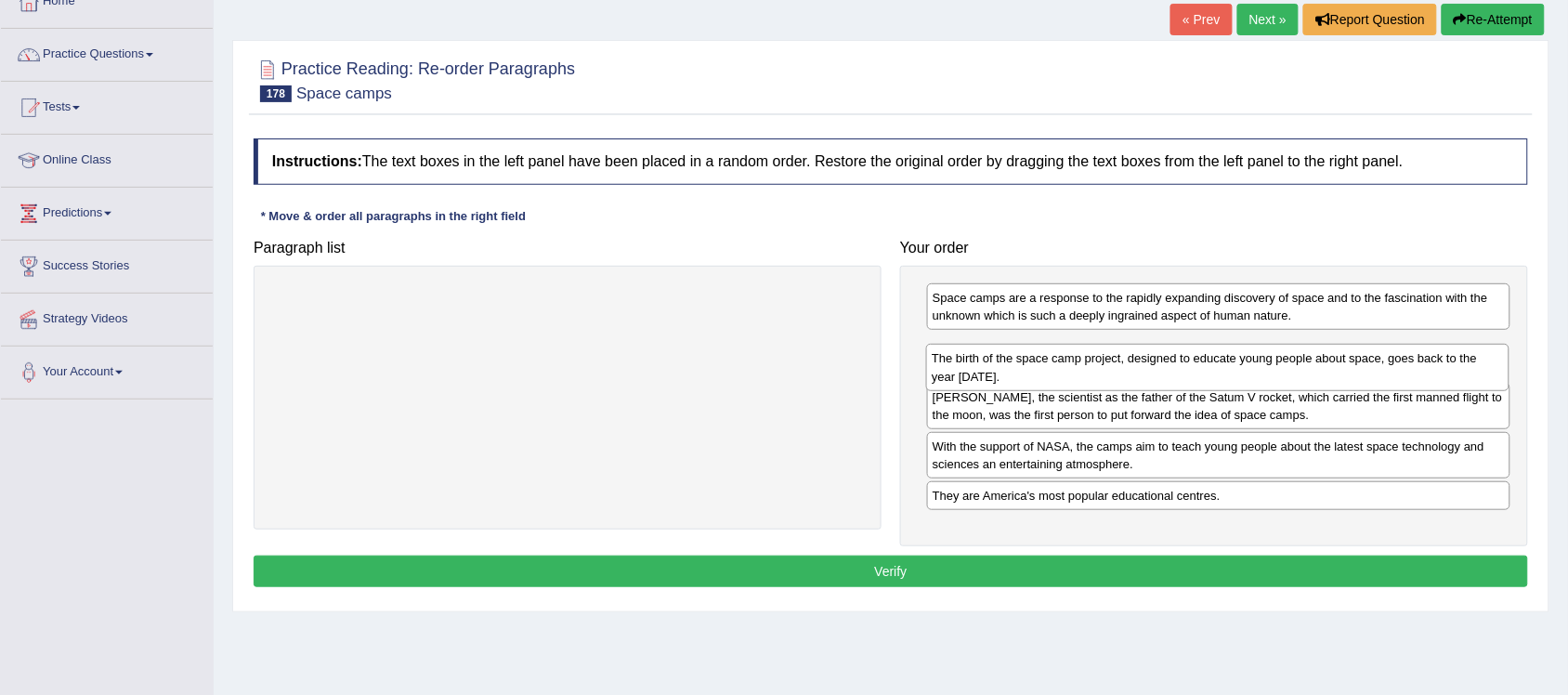
drag, startPoint x: 987, startPoint y: 420, endPoint x: 986, endPoint y: 380, distance: 40.0
click at [986, 380] on div "The birth of the space camp project, designed to educate young people about spa…" at bounding box center [1217, 367] width 584 height 48
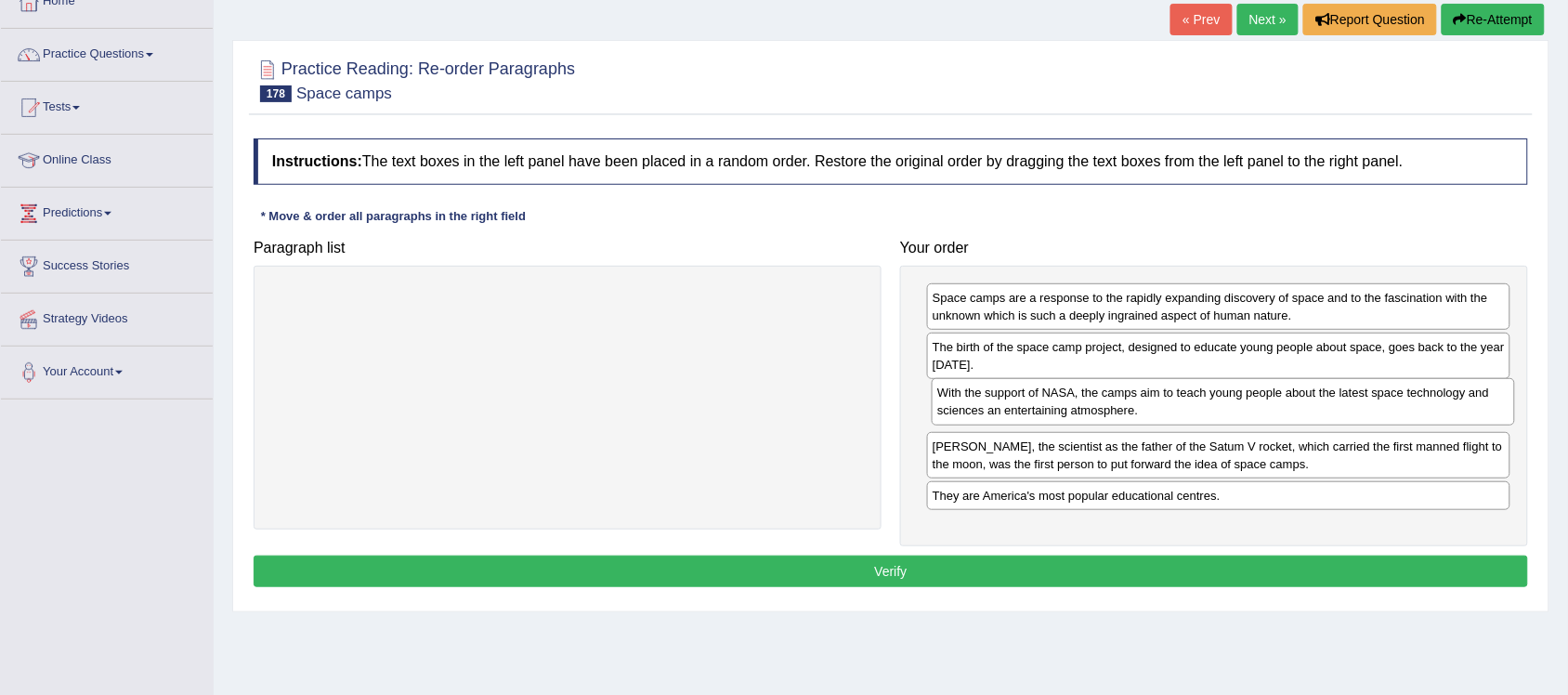
drag, startPoint x: 1045, startPoint y: 462, endPoint x: 1050, endPoint y: 407, distance: 55.2
click at [1050, 407] on div "With the support of NASA, the camps aim to teach young people about the latest …" at bounding box center [1222, 402] width 584 height 48
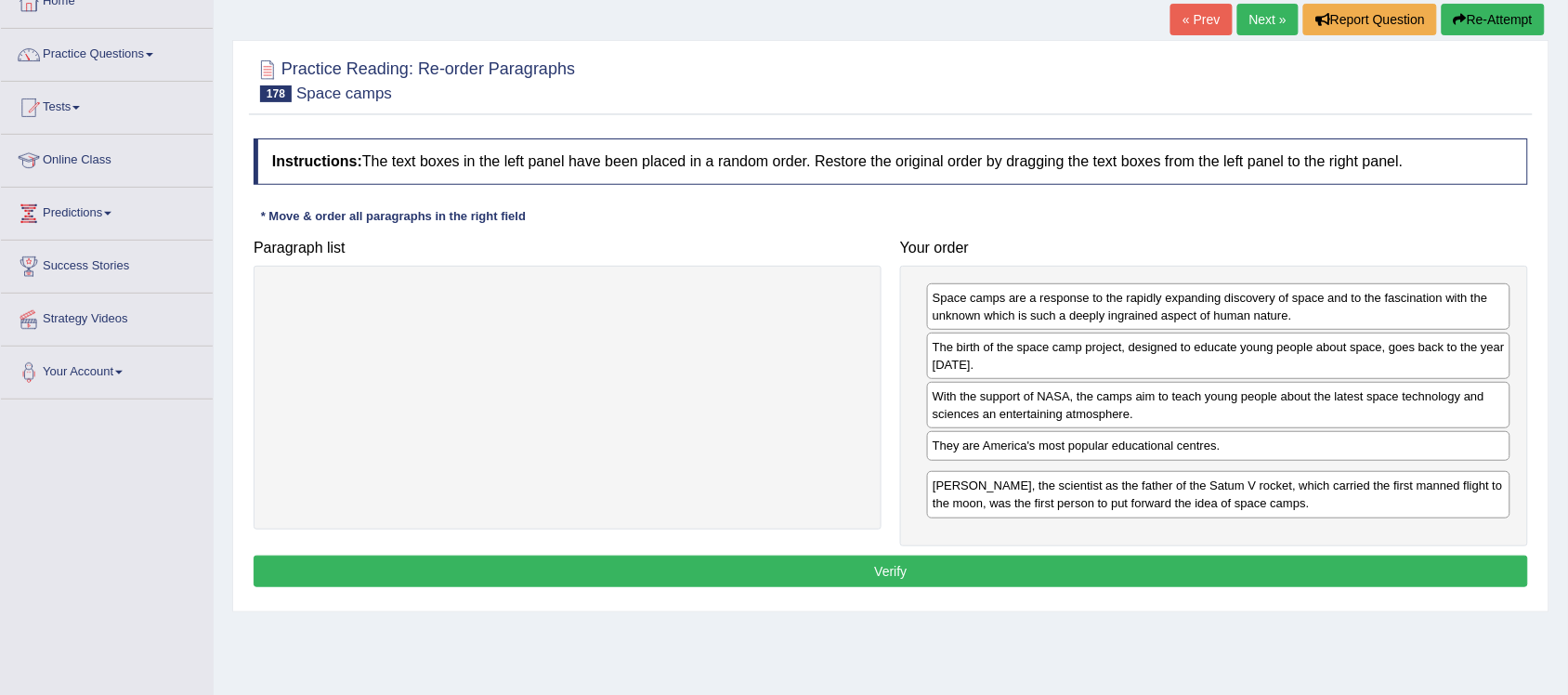
drag, startPoint x: 1037, startPoint y: 462, endPoint x: 1037, endPoint y: 499, distance: 37.0
click at [1037, 499] on div "Dr Wemer von Braun, the scientist as the father of the Satum V rocket, which ca…" at bounding box center [1218, 495] width 584 height 48
click at [997, 577] on button "Verify" at bounding box center [891, 571] width 1274 height 32
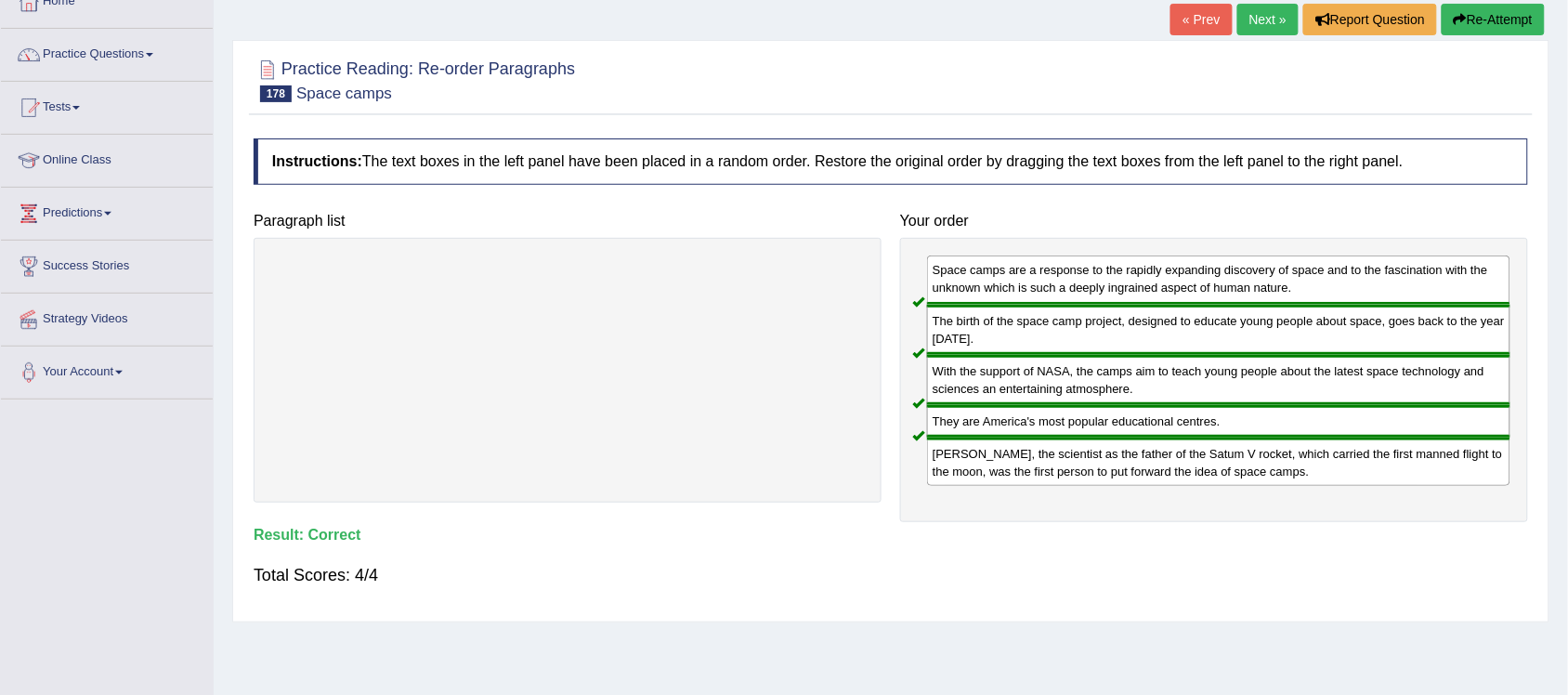
click at [1263, 26] on link "Next »" at bounding box center [1267, 20] width 61 height 32
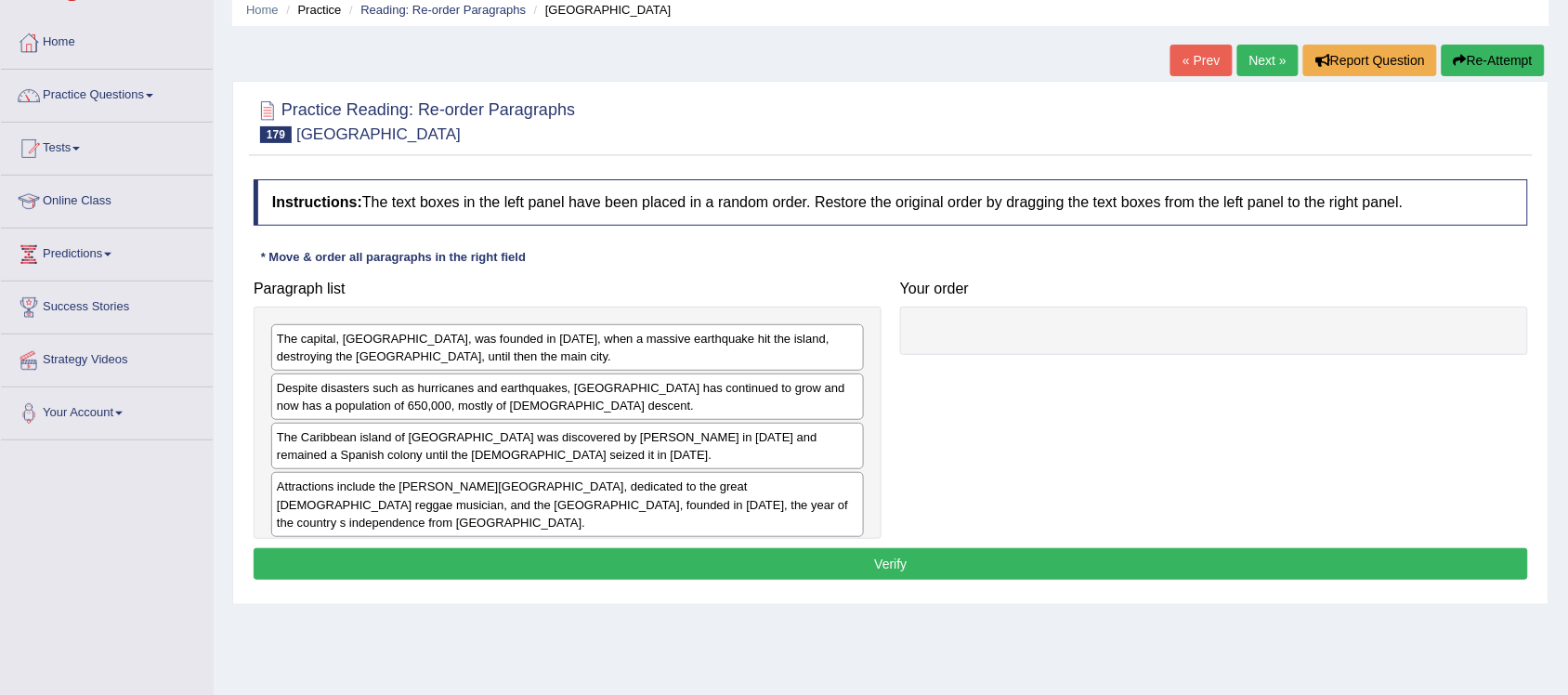
scroll to position [116, 0]
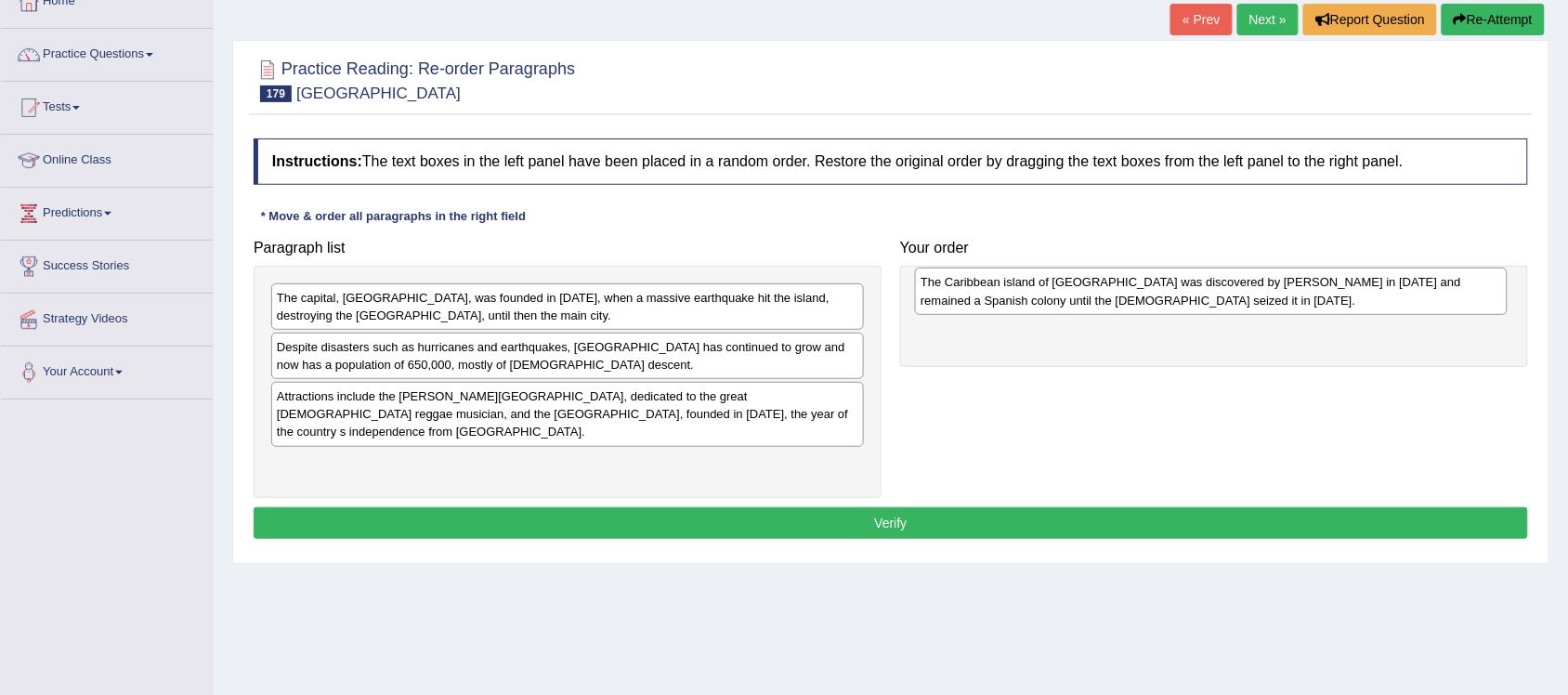
drag, startPoint x: 520, startPoint y: 409, endPoint x: 1163, endPoint y: 294, distance: 653.2
click at [1163, 294] on div "The Caribbean island of [GEOGRAPHIC_DATA] was discovered by [PERSON_NAME] in [D…" at bounding box center [1211, 291] width 593 height 48
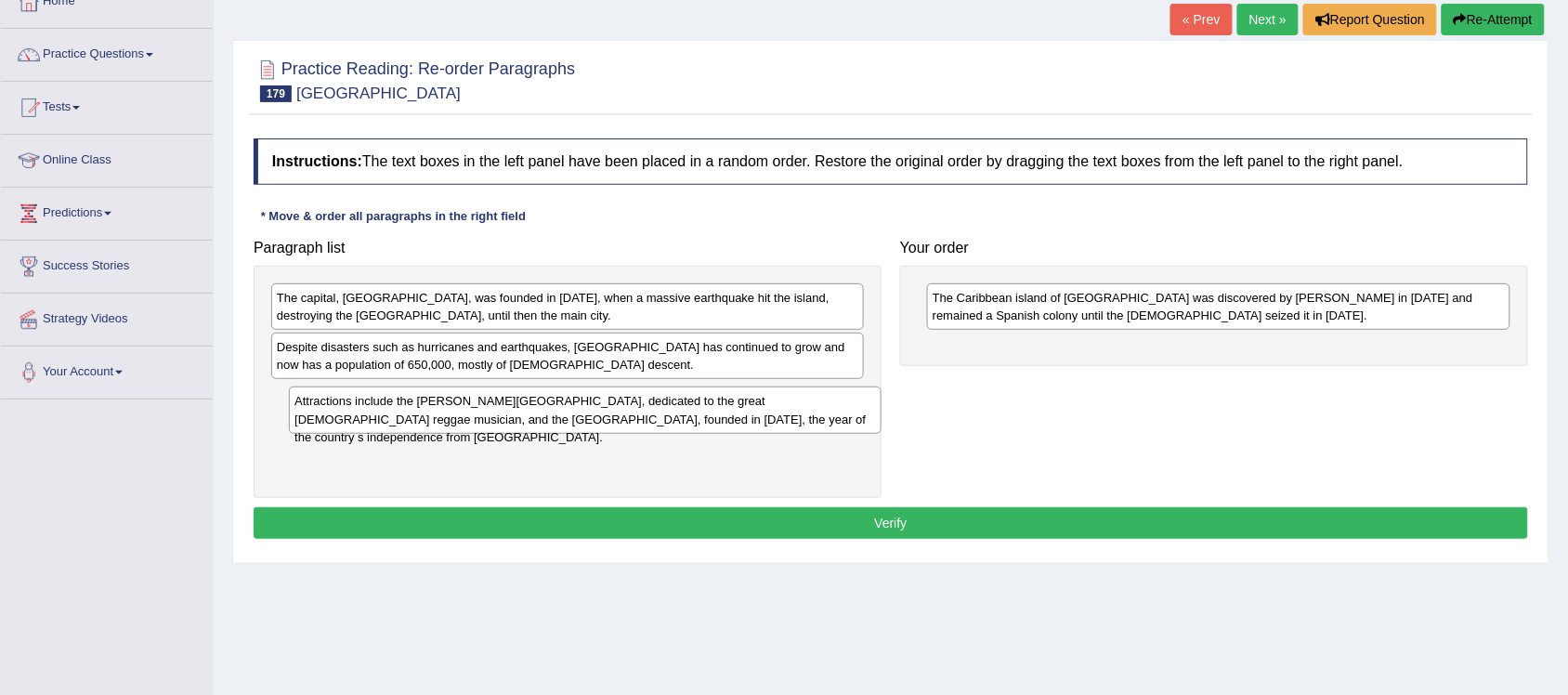
drag, startPoint x: 690, startPoint y: 407, endPoint x: 707, endPoint y: 410, distance: 17.3
click at [707, 410] on div "Attractions include the [PERSON_NAME][GEOGRAPHIC_DATA], dedicated to the great …" at bounding box center [584, 409] width 593 height 48
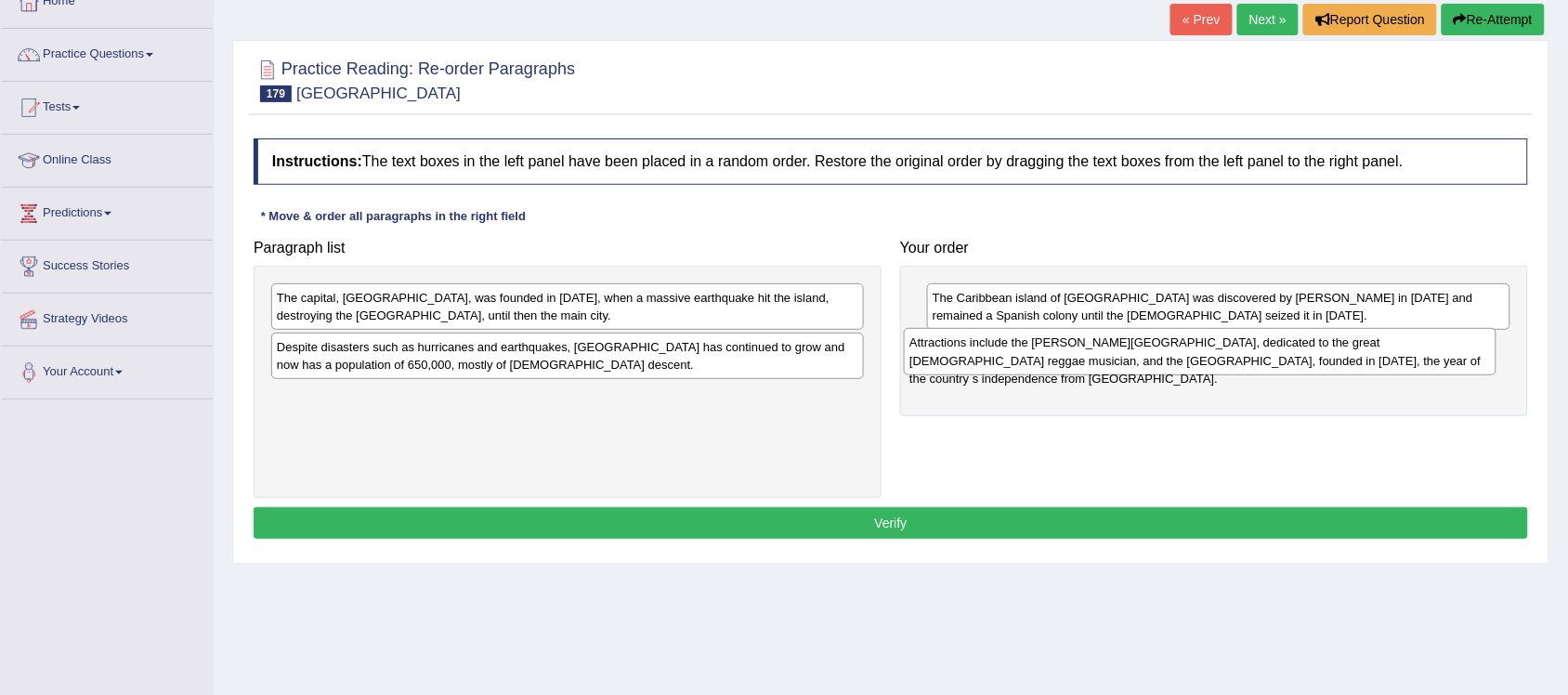
drag, startPoint x: 429, startPoint y: 408, endPoint x: 1061, endPoint y: 354, distance: 634.3
click at [1061, 354] on div "Attractions include the [PERSON_NAME][GEOGRAPHIC_DATA], dedicated to the great …" at bounding box center [1200, 351] width 593 height 48
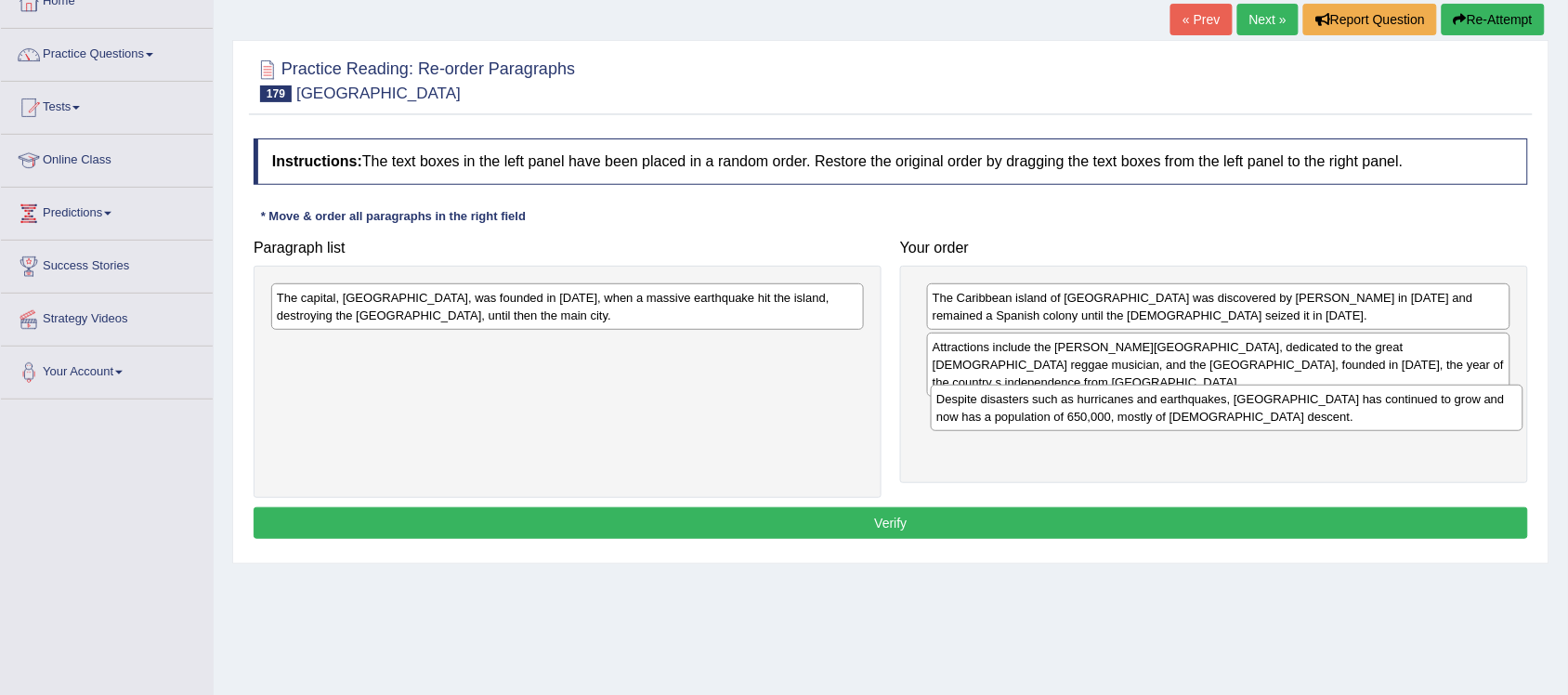
drag, startPoint x: 564, startPoint y: 367, endPoint x: 1222, endPoint y: 418, distance: 660.0
click at [1222, 418] on div "Despite disasters such as hurricanes and earthquakes, [GEOGRAPHIC_DATA] has con…" at bounding box center [1226, 407] width 593 height 48
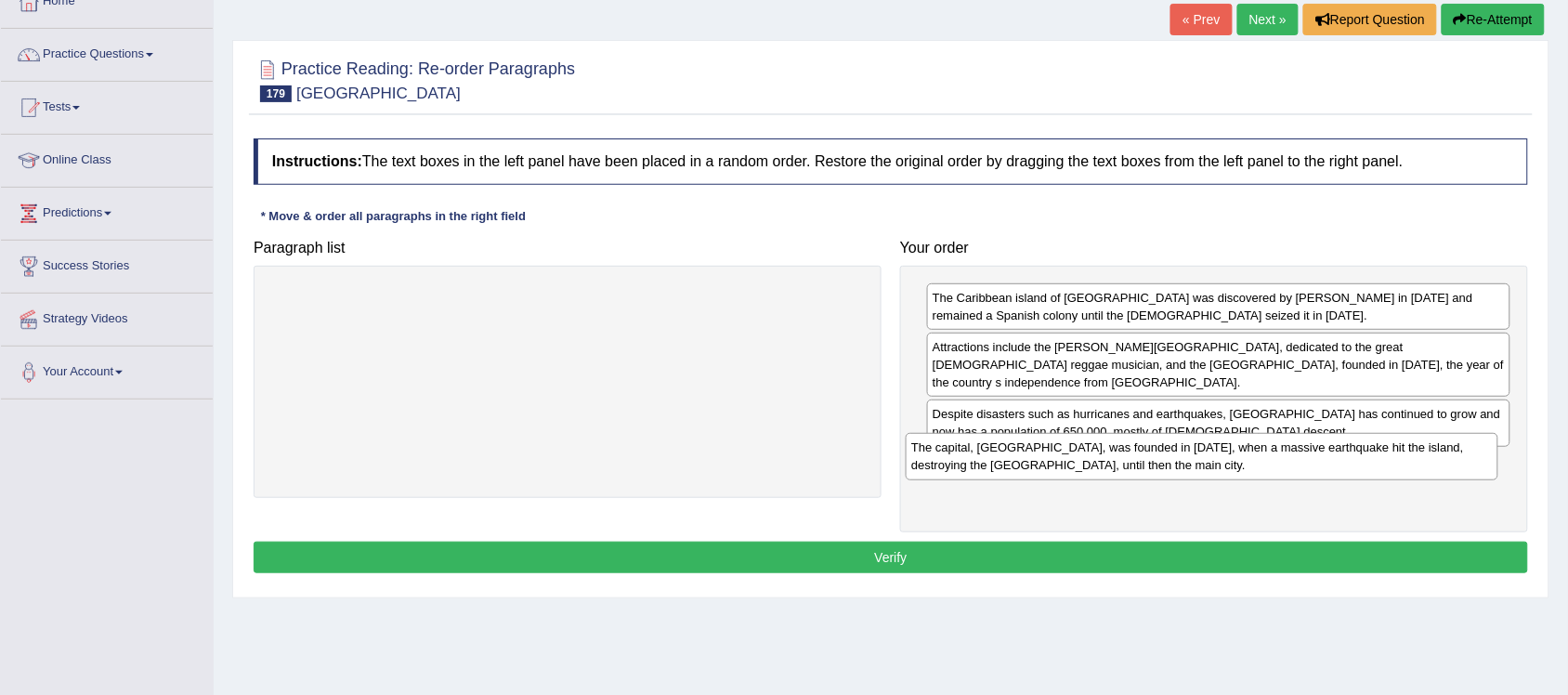
drag, startPoint x: 643, startPoint y: 299, endPoint x: 1277, endPoint y: 449, distance: 651.5
click at [1277, 449] on div "The capital, [GEOGRAPHIC_DATA], was founded in [DATE], when a massive earthquak…" at bounding box center [1202, 456] width 593 height 48
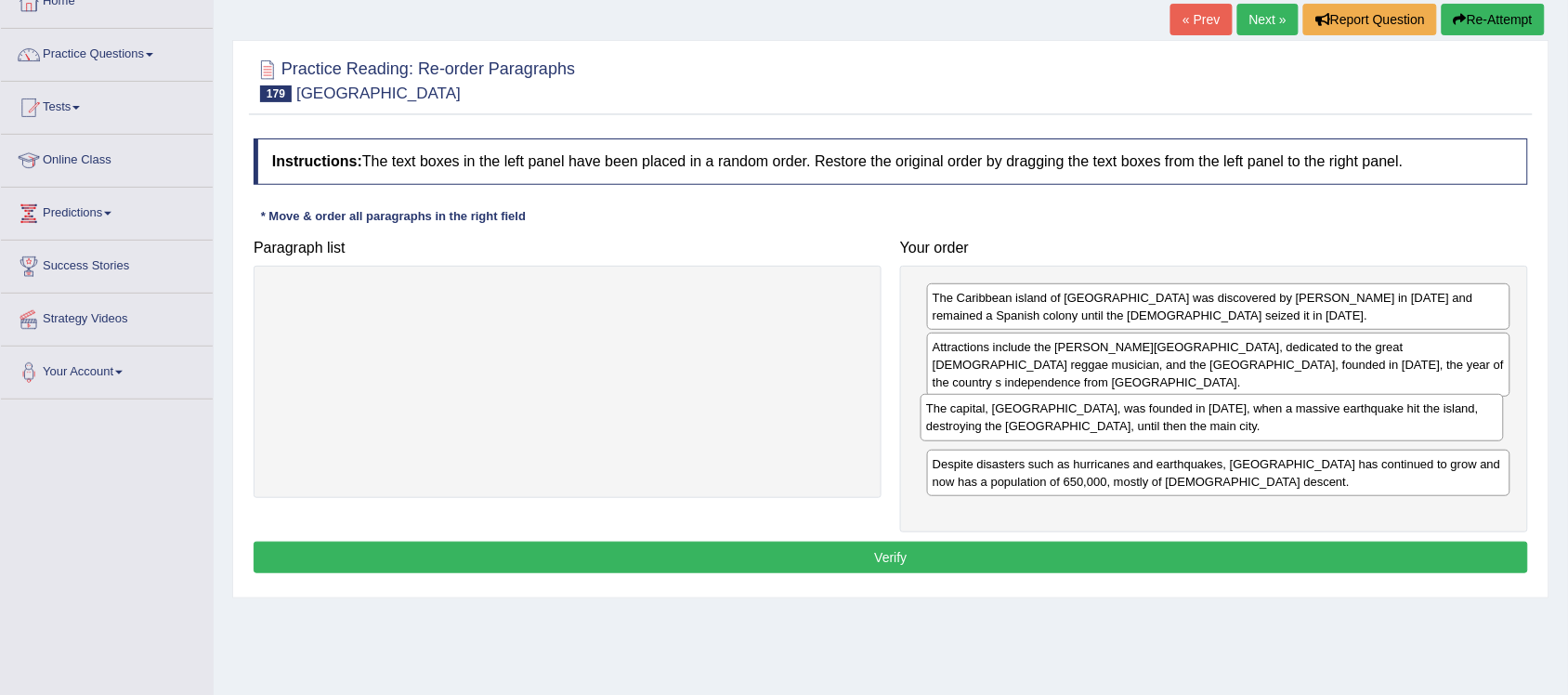
drag, startPoint x: 1115, startPoint y: 465, endPoint x: 1108, endPoint y: 425, distance: 40.6
click at [1108, 425] on div "The capital, [GEOGRAPHIC_DATA], was founded in [DATE], when a massive earthquak…" at bounding box center [1212, 417] width 584 height 48
click at [980, 541] on button "Verify" at bounding box center [891, 557] width 1274 height 32
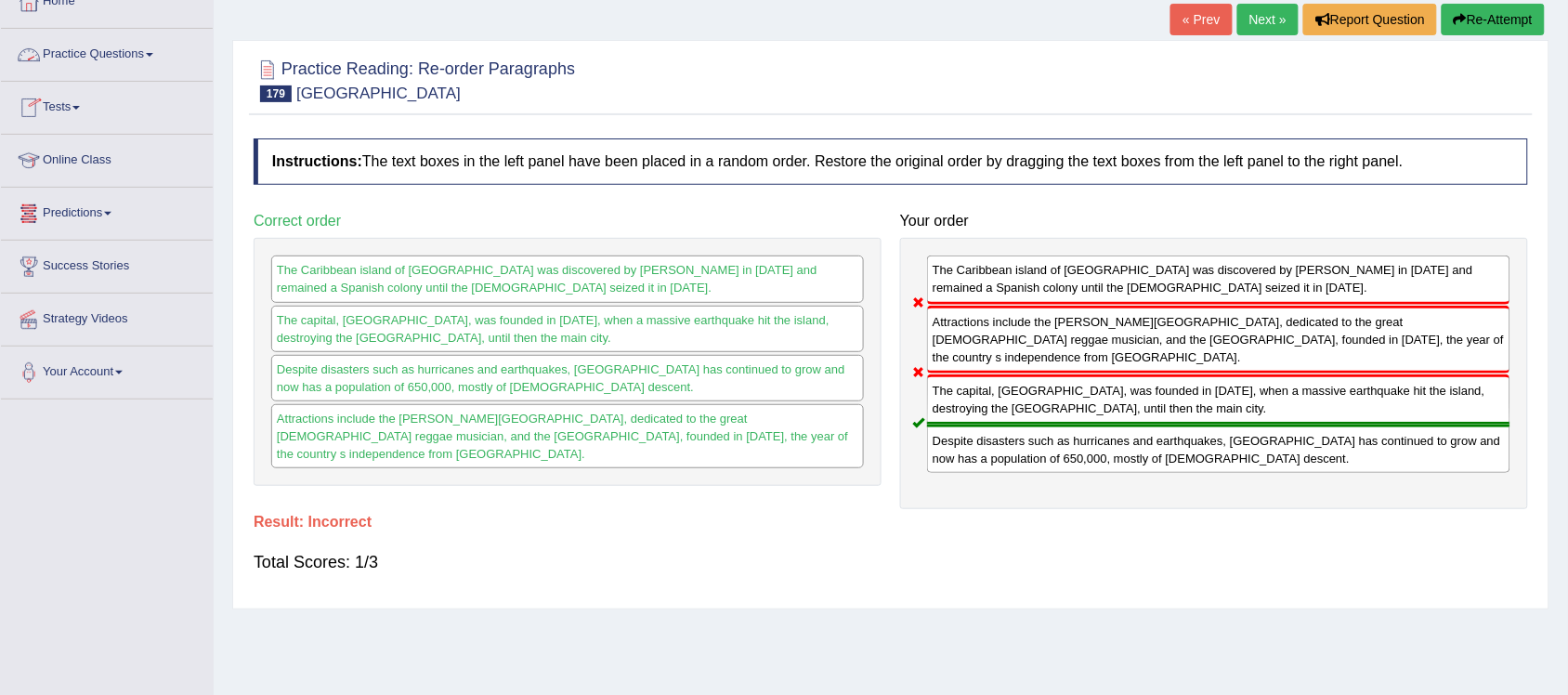
click at [159, 57] on link "Practice Questions" at bounding box center [107, 52] width 212 height 47
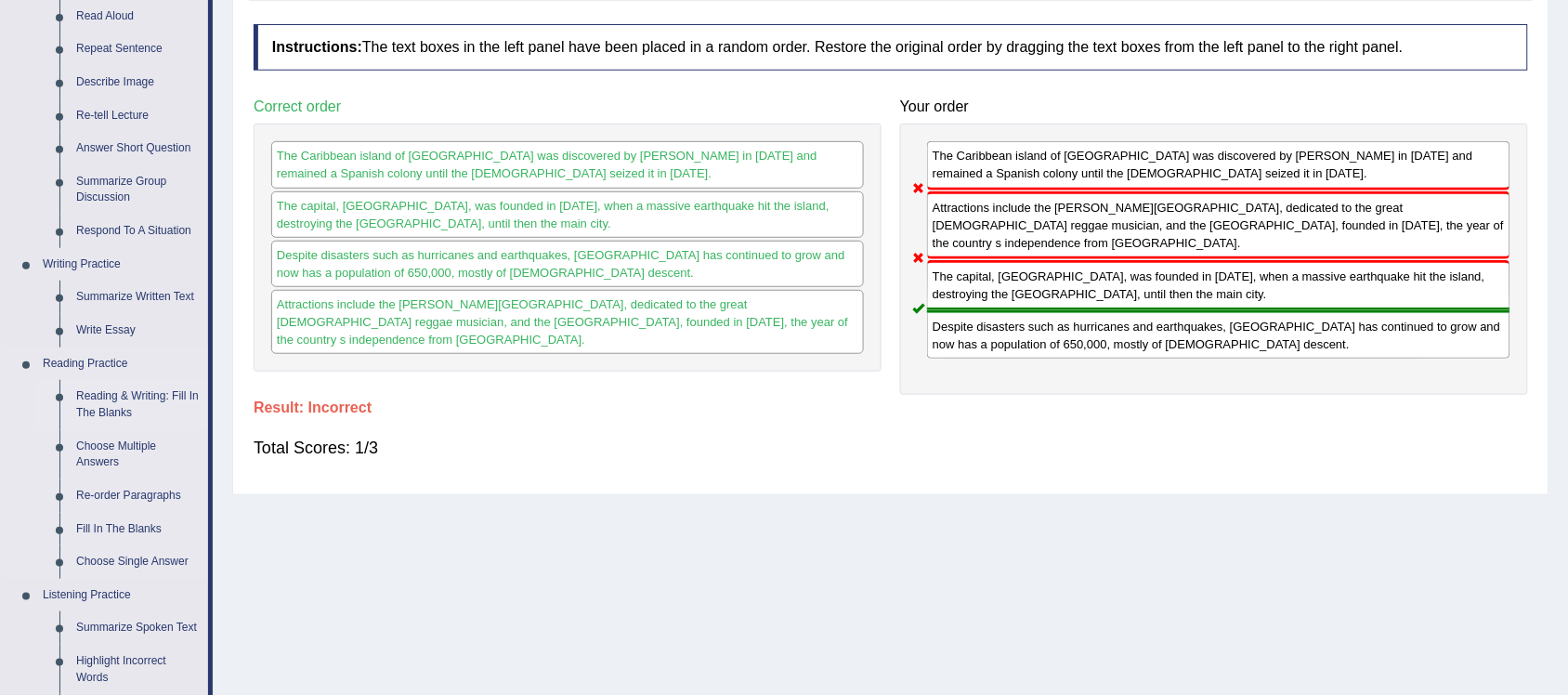
scroll to position [232, 0]
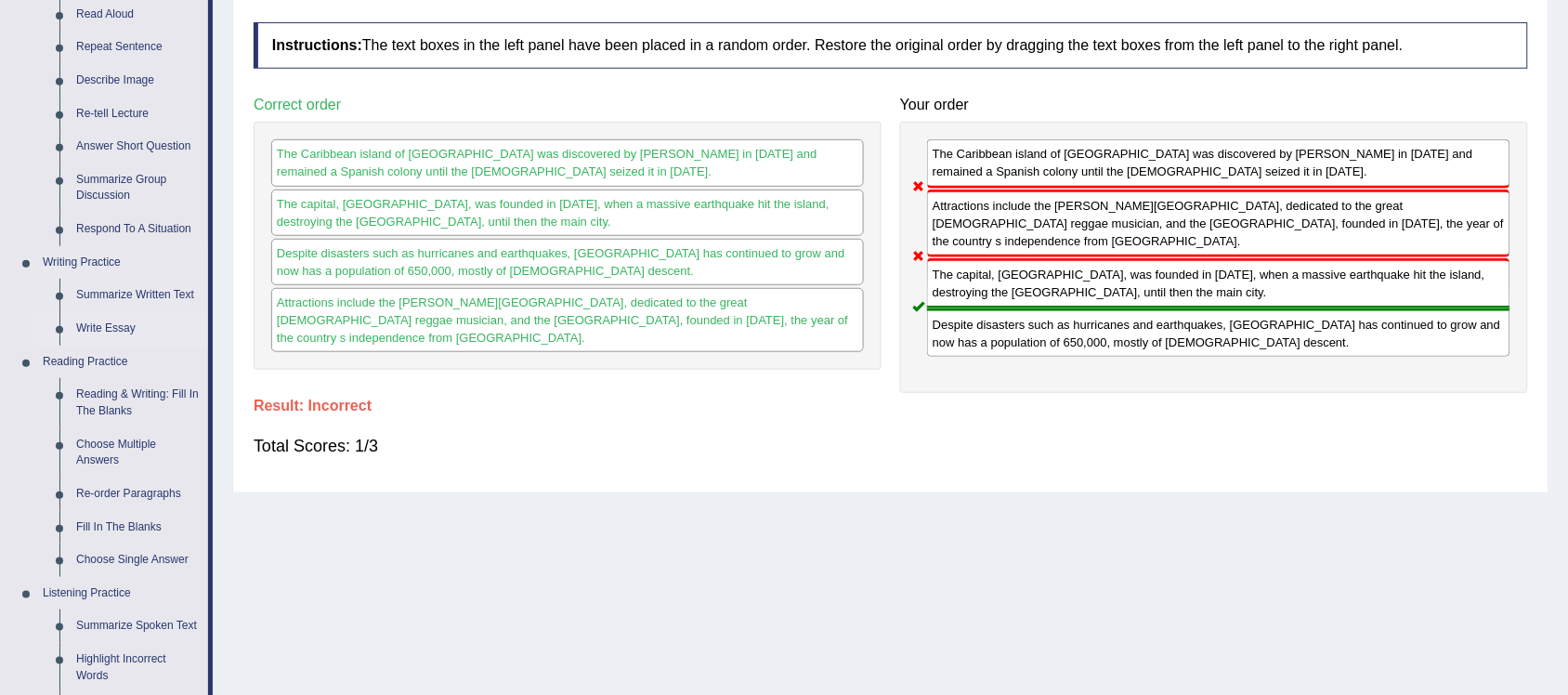
click at [104, 327] on link "Write Essay" at bounding box center [138, 329] width 141 height 34
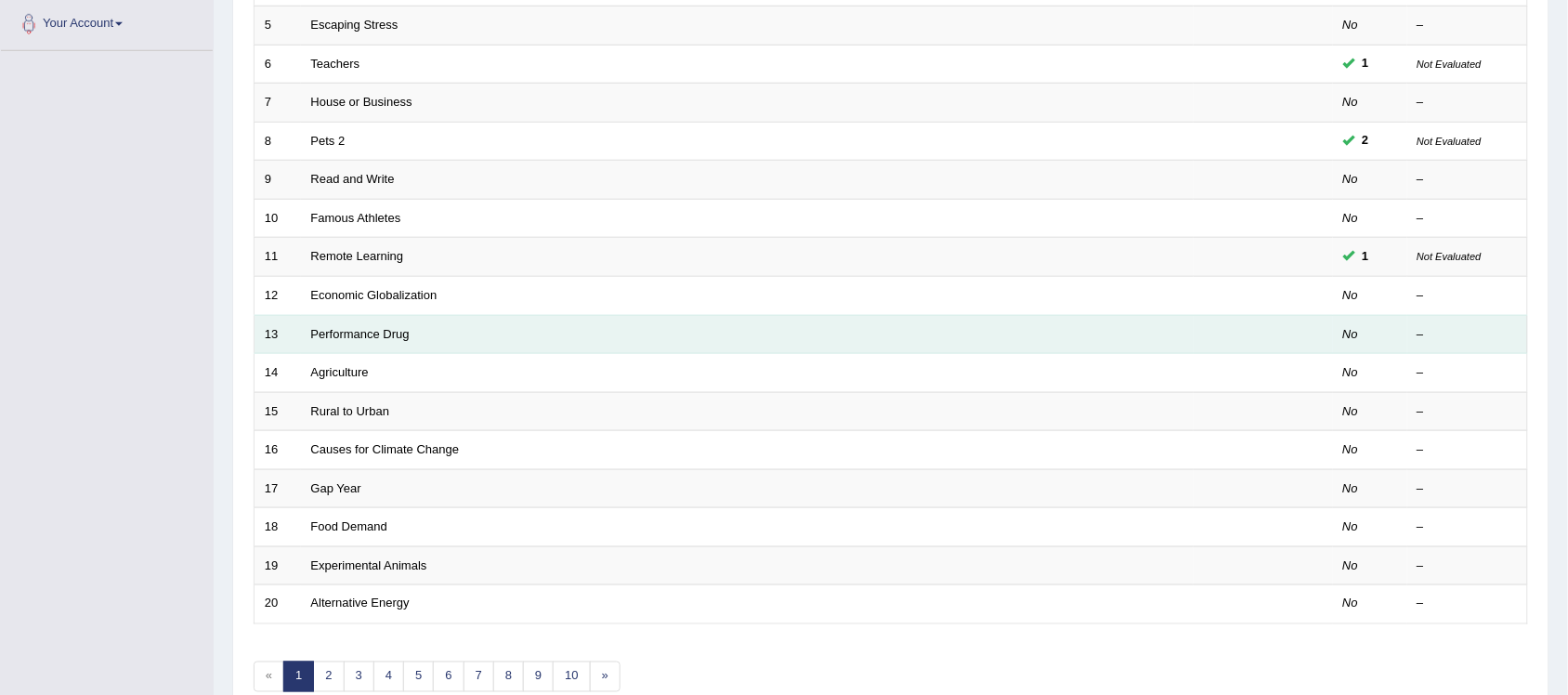
scroll to position [540, 0]
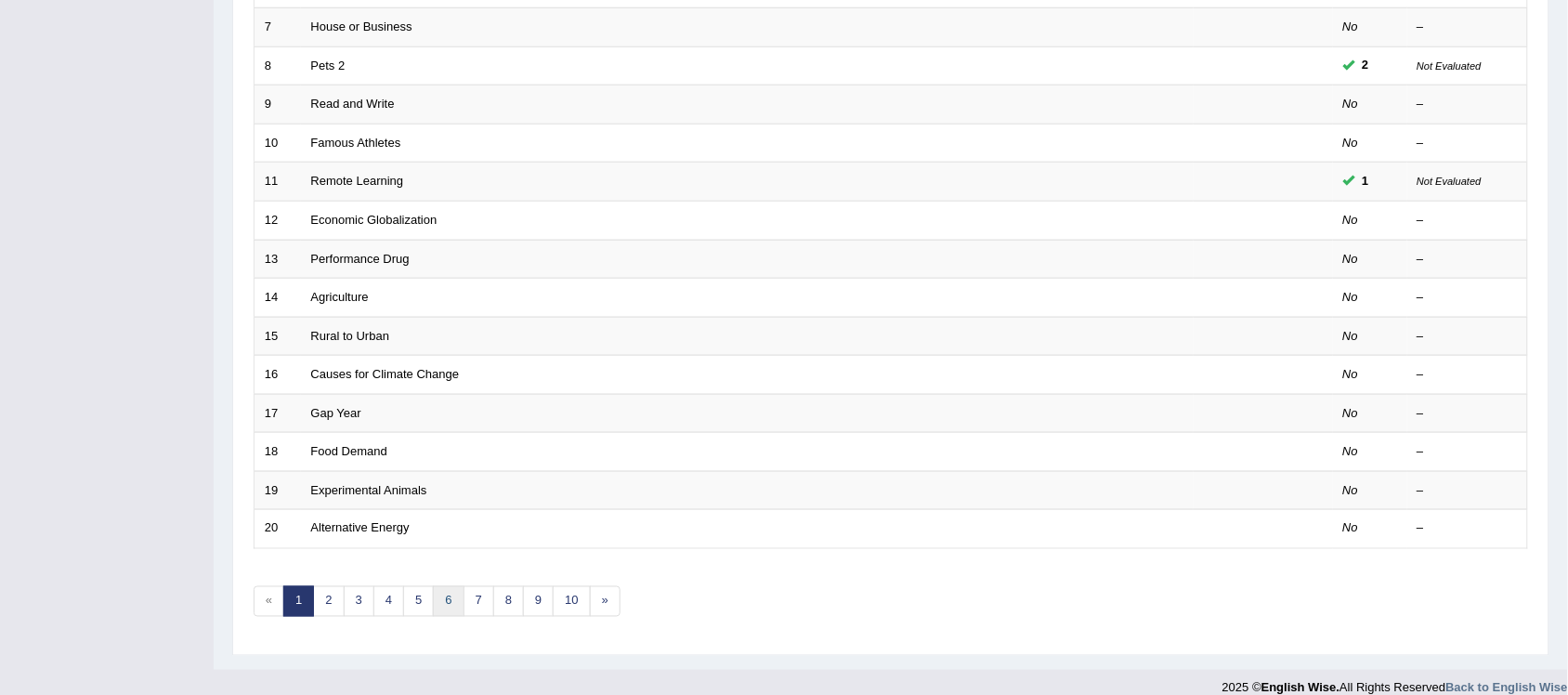
click at [448, 586] on link "6" at bounding box center [448, 601] width 31 height 31
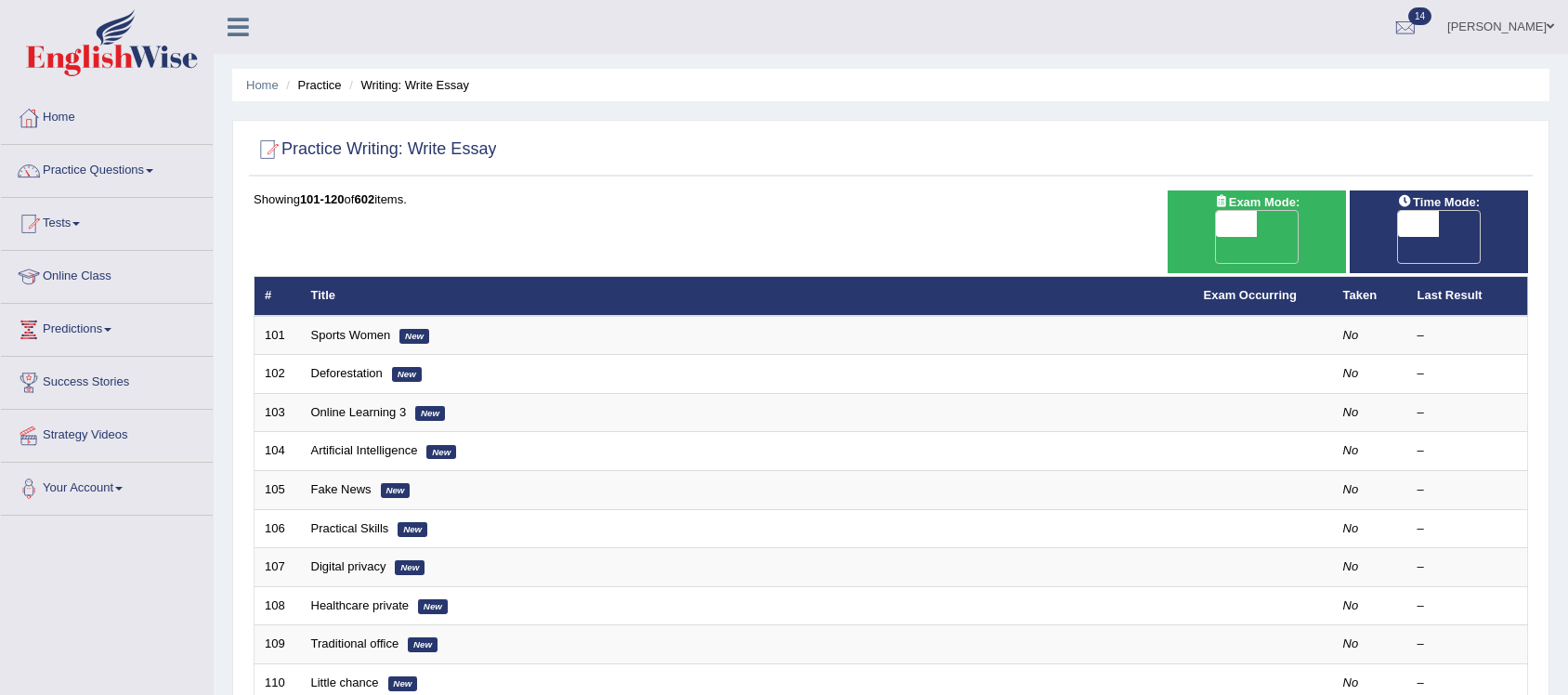
drag, startPoint x: 0, startPoint y: 0, endPoint x: 383, endPoint y: 576, distance: 691.7
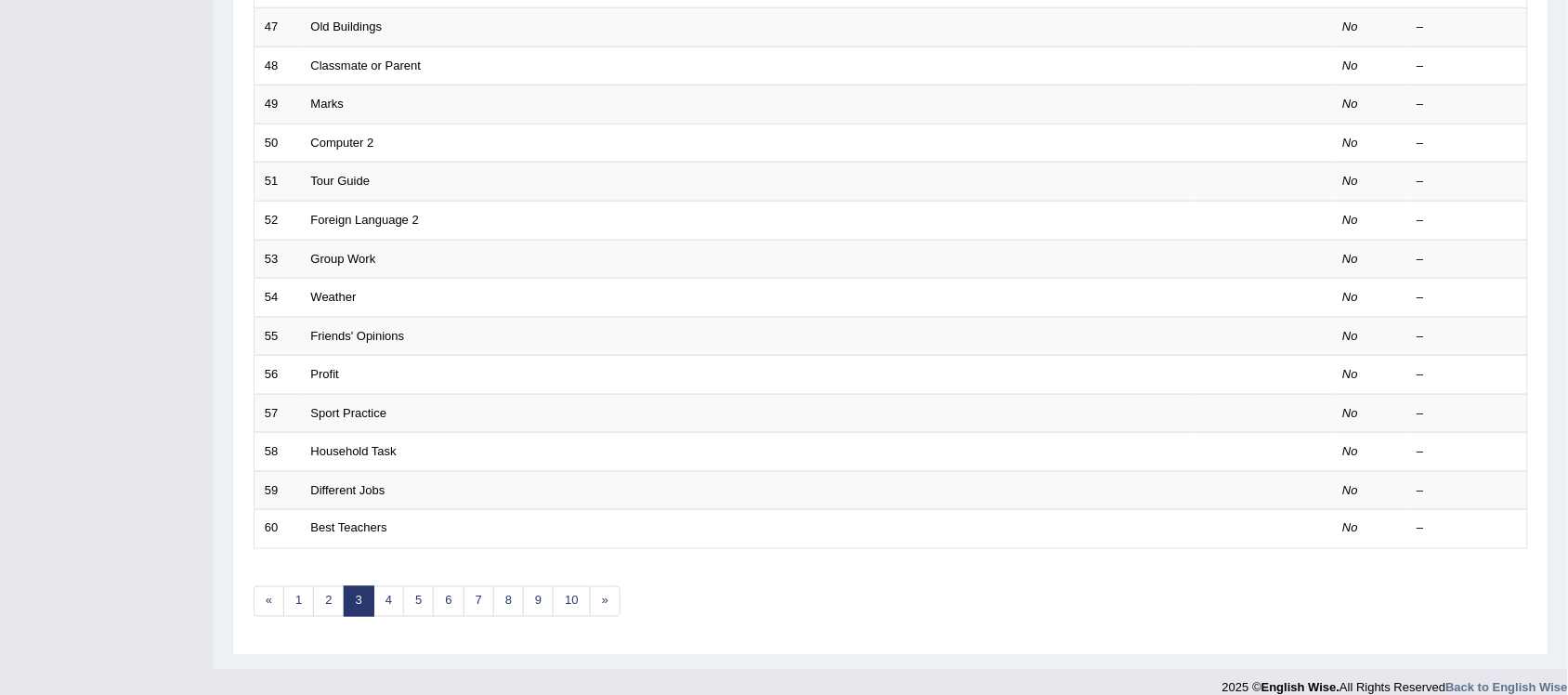
scroll to position [540, 0]
click at [504, 587] on link "8" at bounding box center [508, 601] width 31 height 31
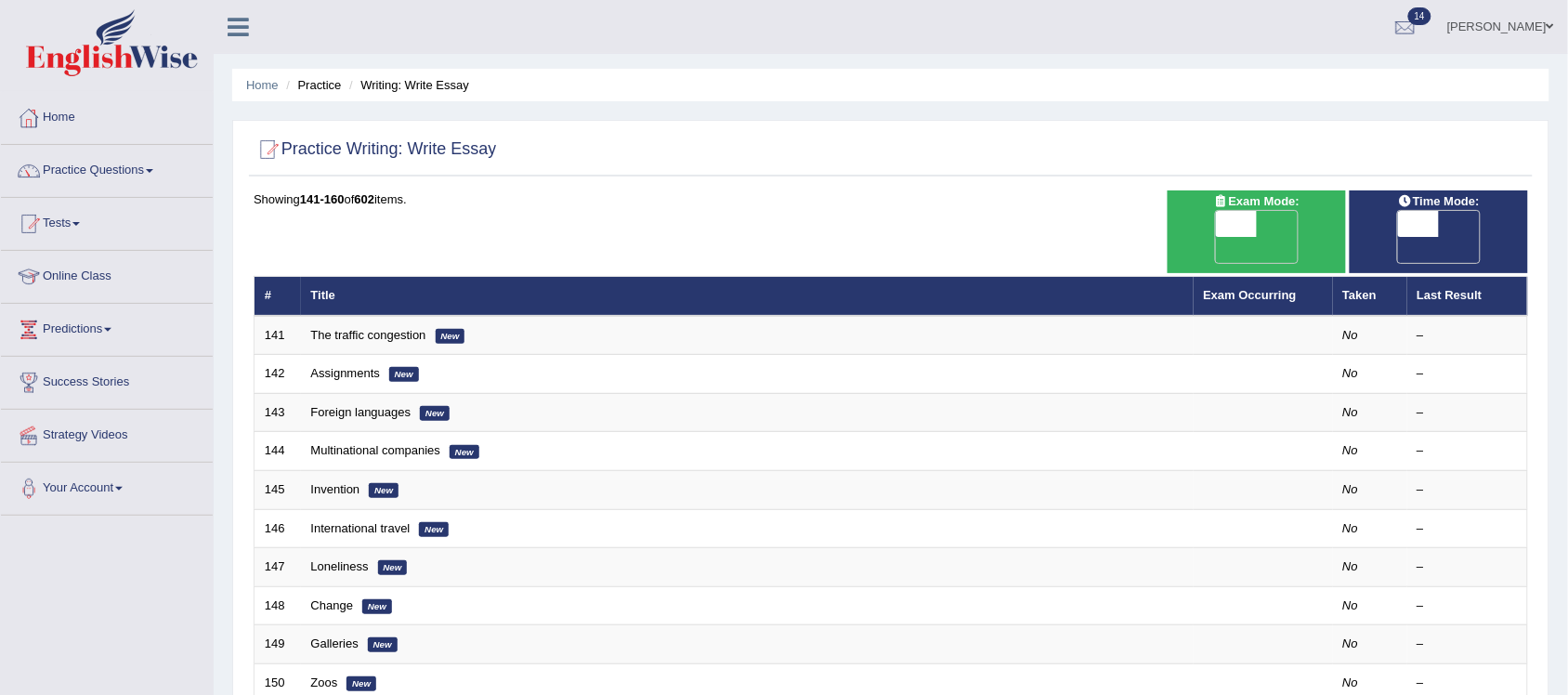
click at [75, 118] on link "Home" at bounding box center [107, 115] width 212 height 47
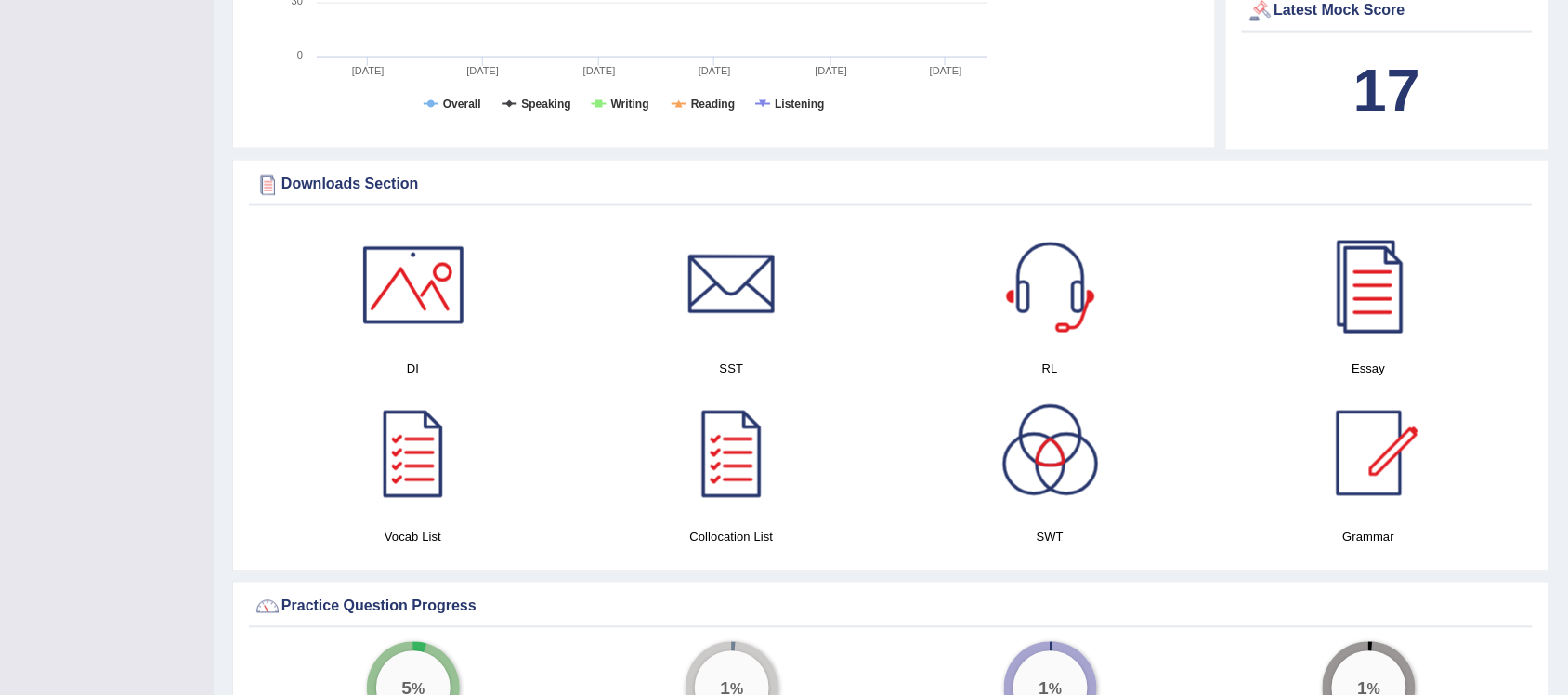
scroll to position [813, 0]
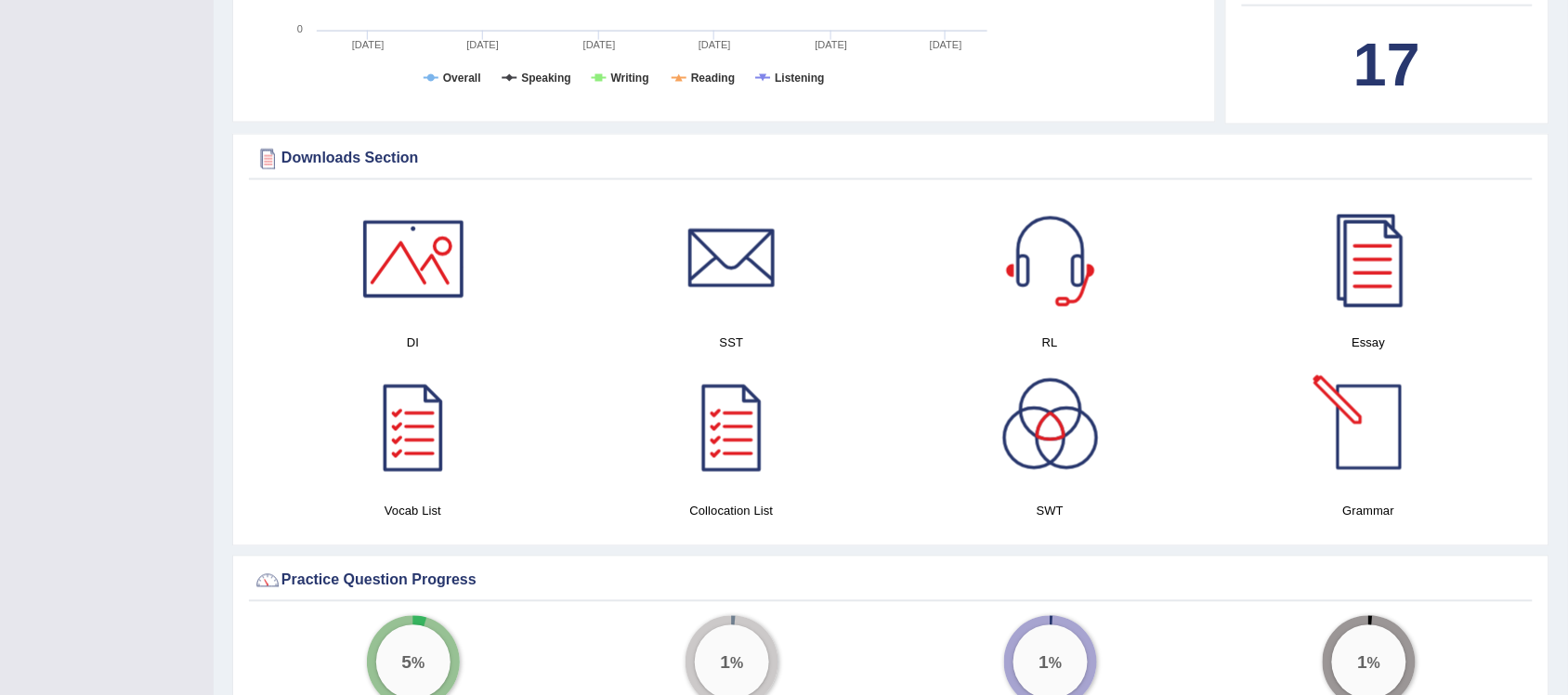
click at [1366, 447] on div at bounding box center [1368, 427] width 130 height 130
